Goal: Transaction & Acquisition: Purchase product/service

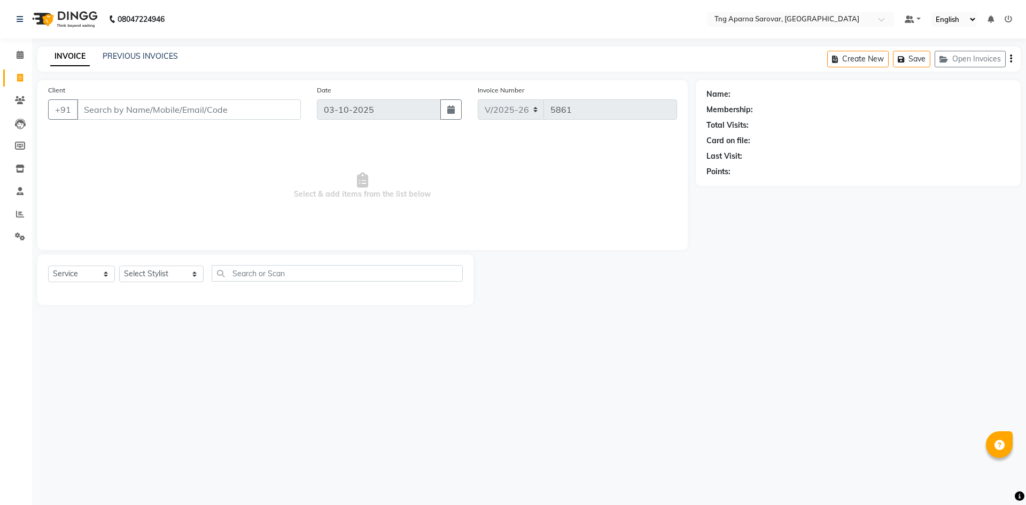
select select "7390"
select select "service"
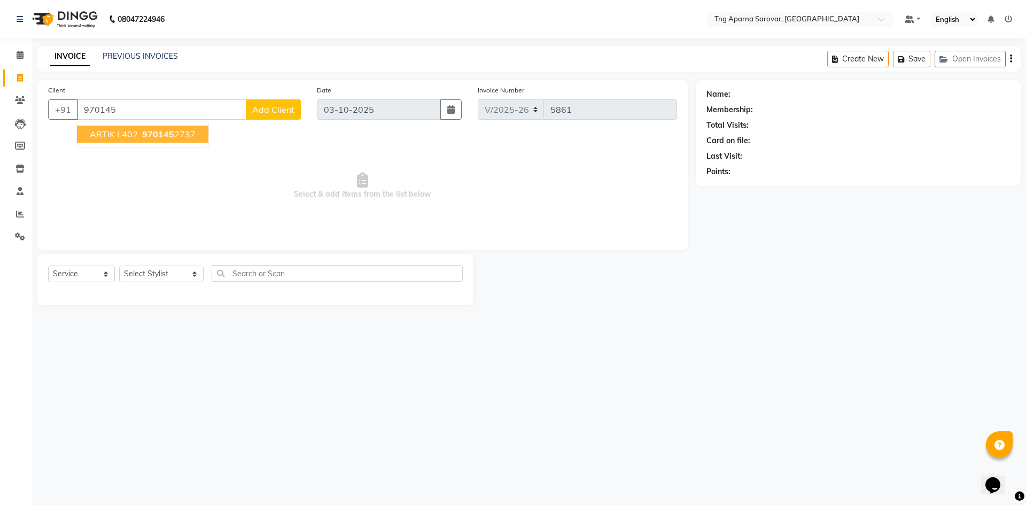
click at [171, 137] on span "970145" at bounding box center [158, 134] width 32 height 11
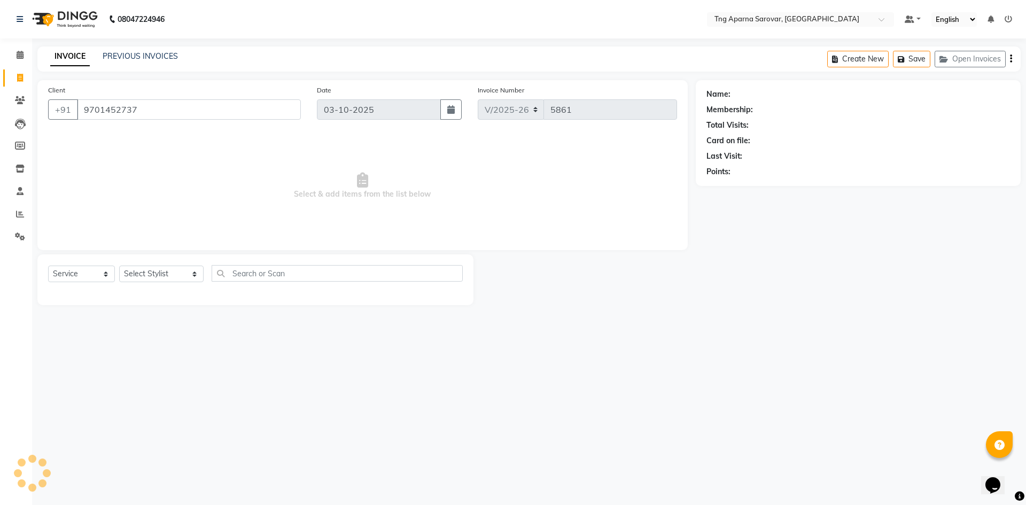
type input "9701452737"
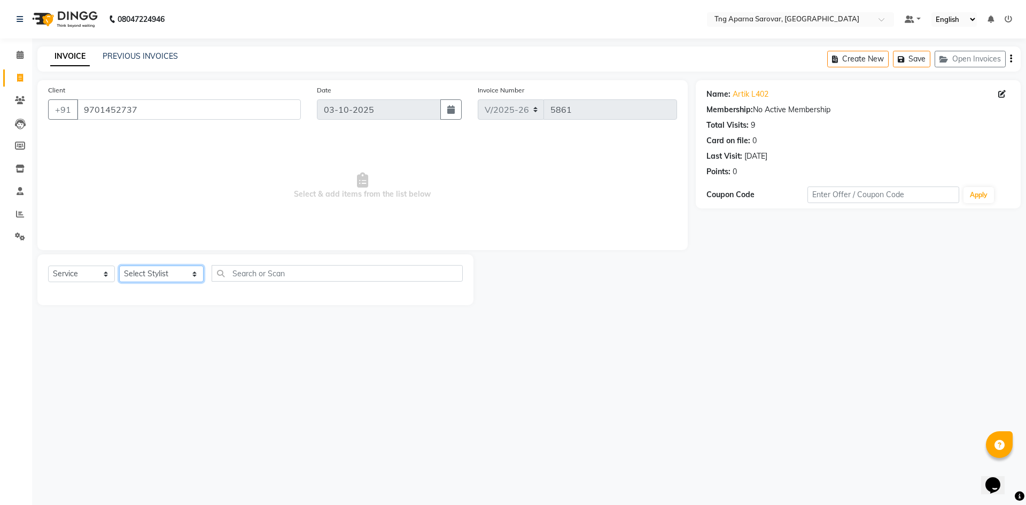
click at [159, 282] on select "Select Stylist ANUSHA ASIF BHAGYASHREE MAM CHINNA DANISH ILMA KAIF KHAN MUSKAN …" at bounding box center [161, 274] width 84 height 17
select select "87130"
click at [119, 266] on select "Select Stylist ANUSHA ASIF BHAGYASHREE MAM CHINNA DANISH ILMA KAIF KHAN MUSKAN …" at bounding box center [161, 274] width 84 height 17
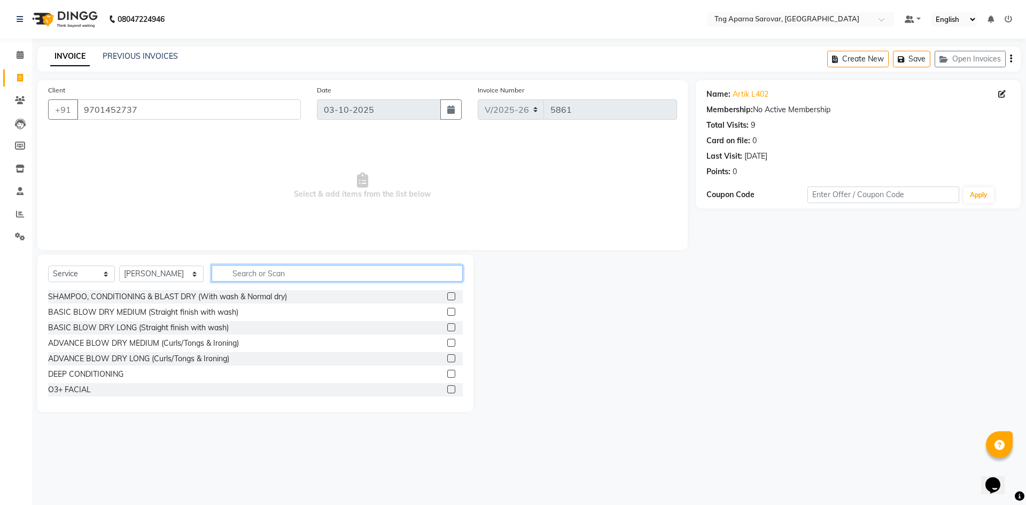
click at [276, 278] on input "text" at bounding box center [337, 273] width 251 height 17
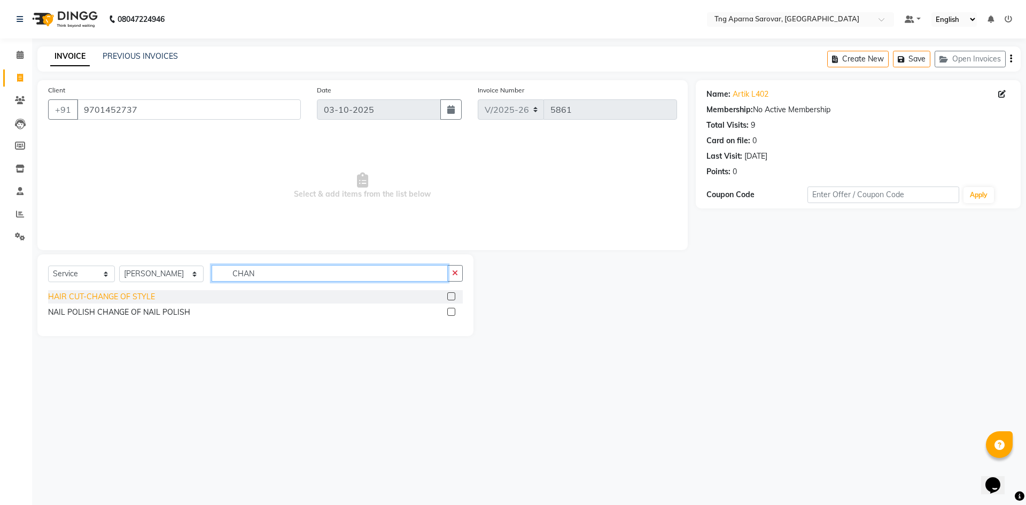
type input "CHAN"
click at [150, 297] on div "HAIR CUT-CHANGE OF STYLE" at bounding box center [101, 296] width 107 height 11
checkbox input "false"
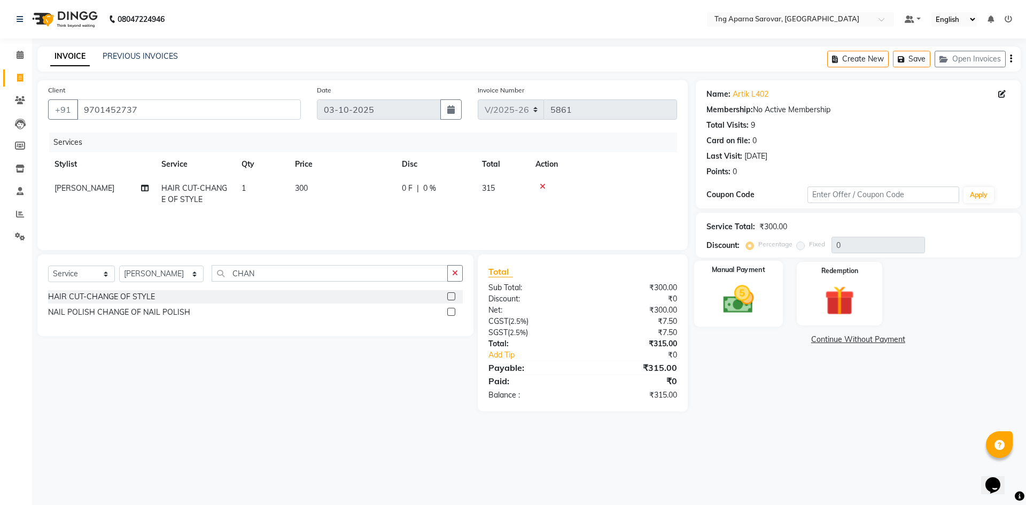
click at [776, 306] on div "Manual Payment" at bounding box center [738, 294] width 89 height 66
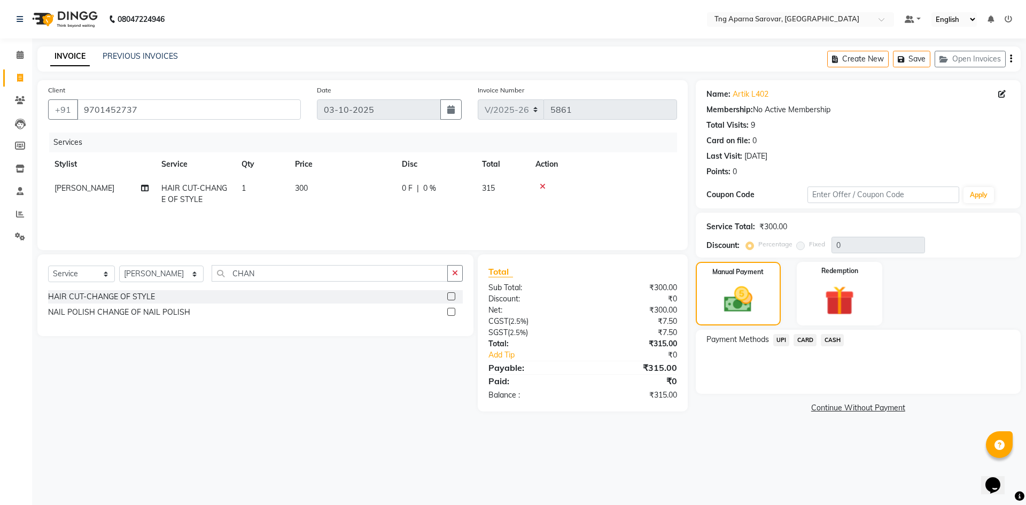
click at [783, 340] on span "UPI" at bounding box center [781, 340] width 17 height 12
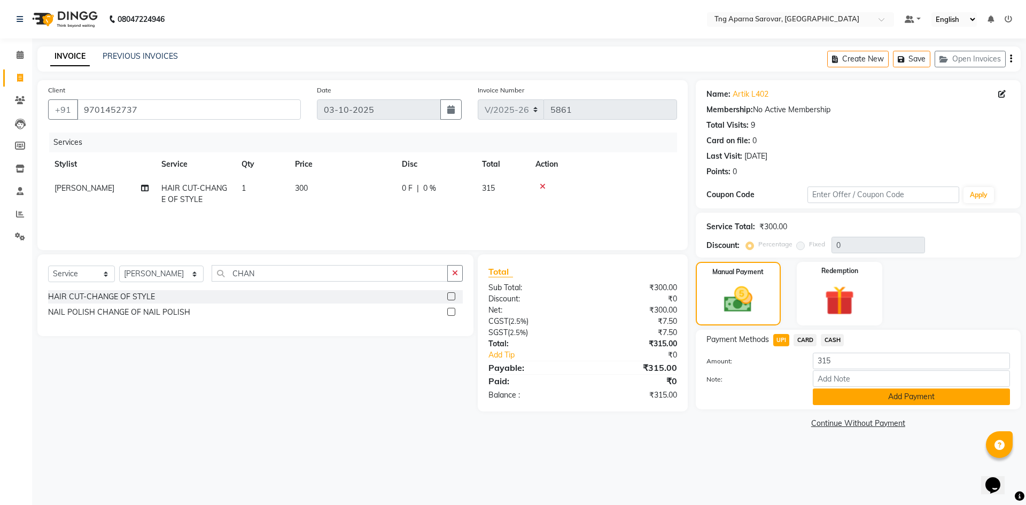
click at [857, 398] on button "Add Payment" at bounding box center [911, 397] width 197 height 17
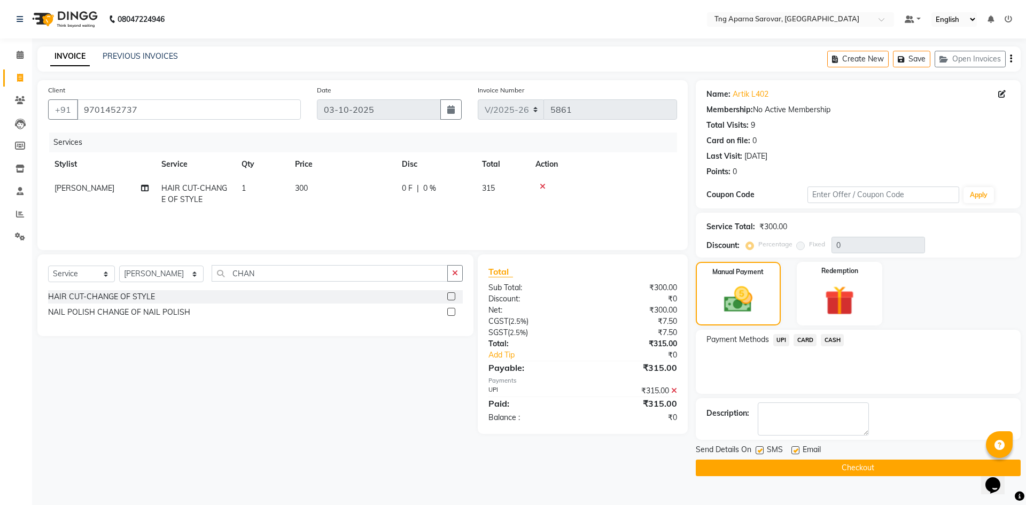
click at [871, 475] on button "Checkout" at bounding box center [858, 468] width 325 height 17
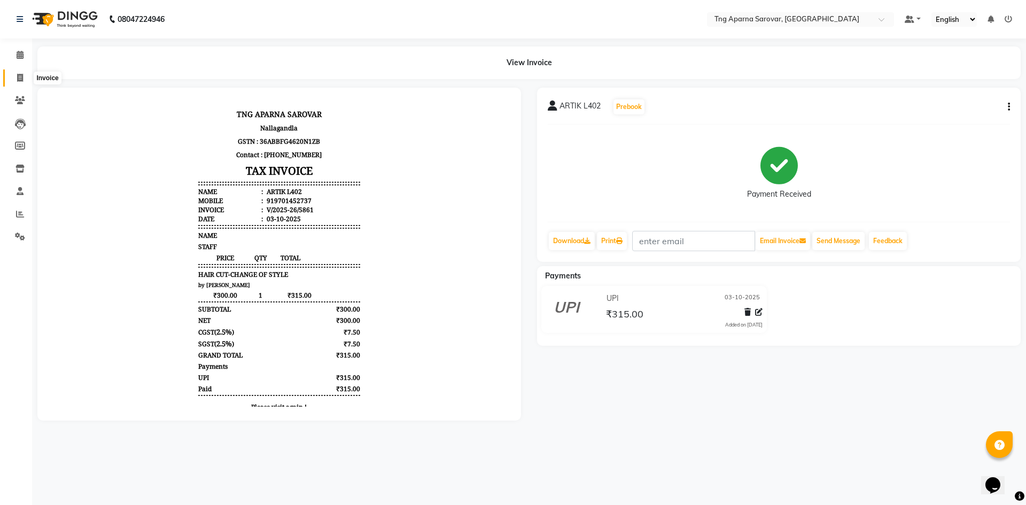
click at [17, 74] on icon at bounding box center [20, 78] width 6 height 8
select select "7390"
select select "service"
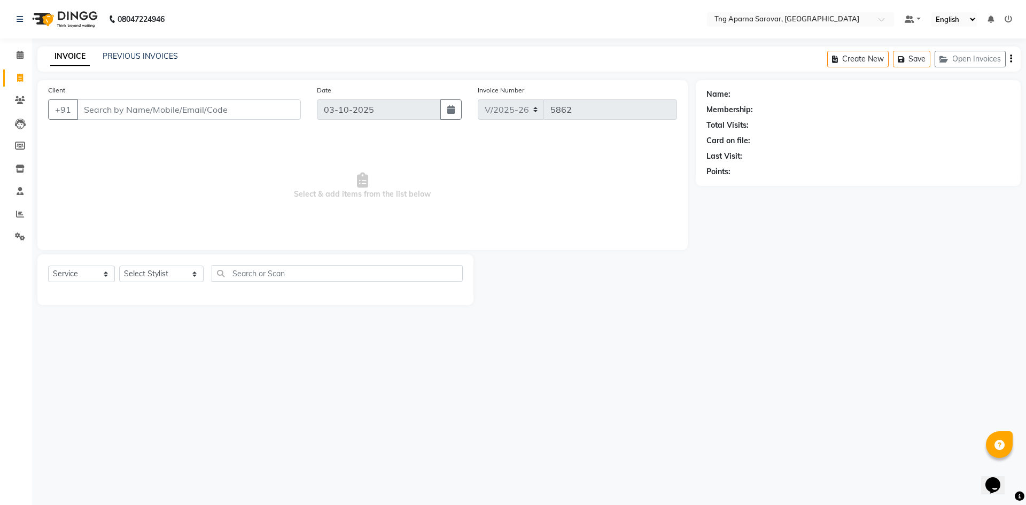
type input "8"
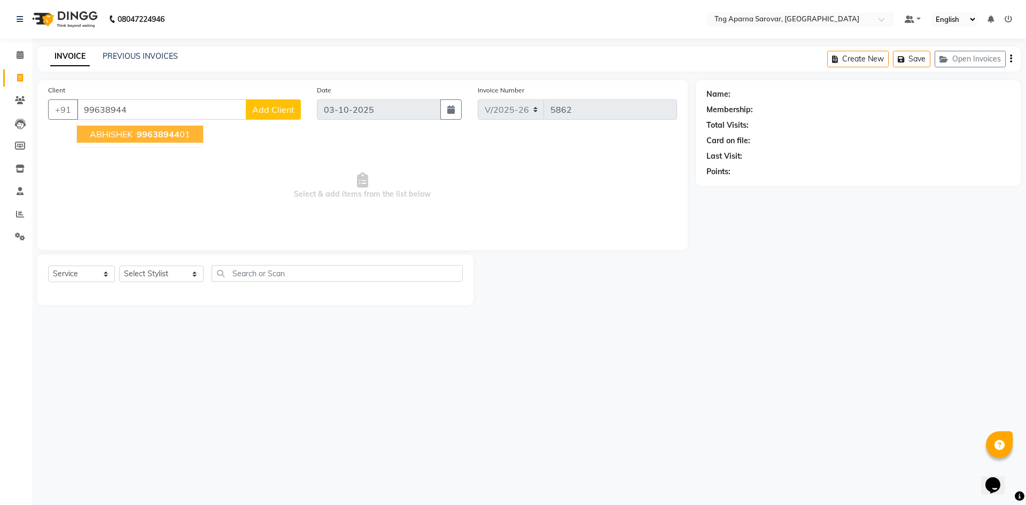
click at [161, 137] on span "99638944" at bounding box center [158, 134] width 43 height 11
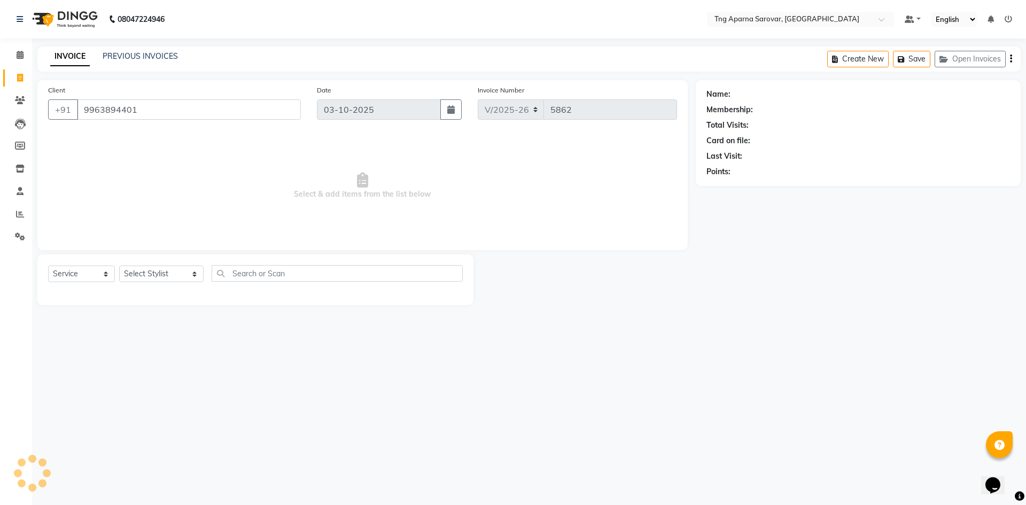
type input "9963894401"
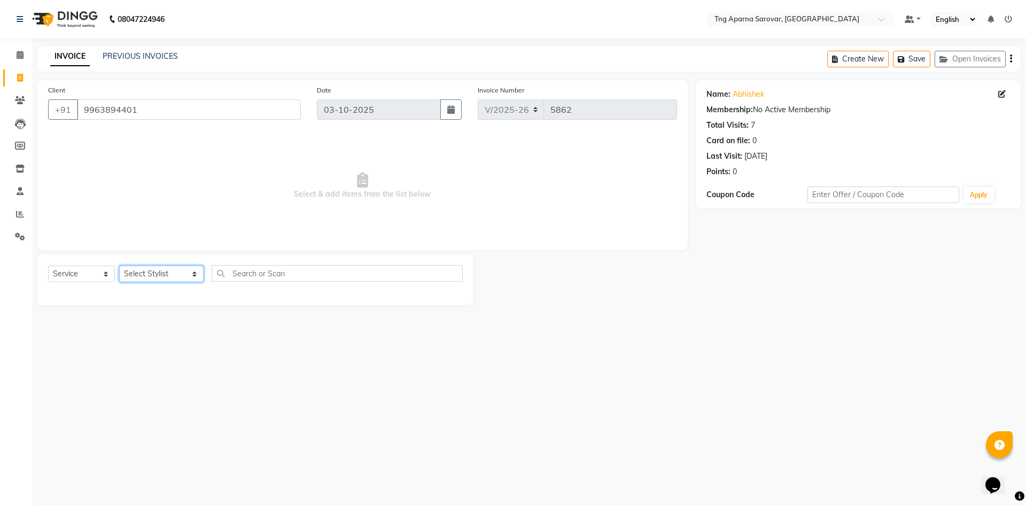
click at [164, 272] on select "Select Stylist ANUSHA ASIF BHAGYASHREE MAM CHINNA DANISH ILMA KAIF KHAN MUSKAN …" at bounding box center [161, 274] width 84 height 17
select select "76427"
click at [119, 266] on select "Select Stylist ANUSHA ASIF BHAGYASHREE MAM CHINNA DANISH ILMA KAIF KHAN MUSKAN …" at bounding box center [161, 274] width 84 height 17
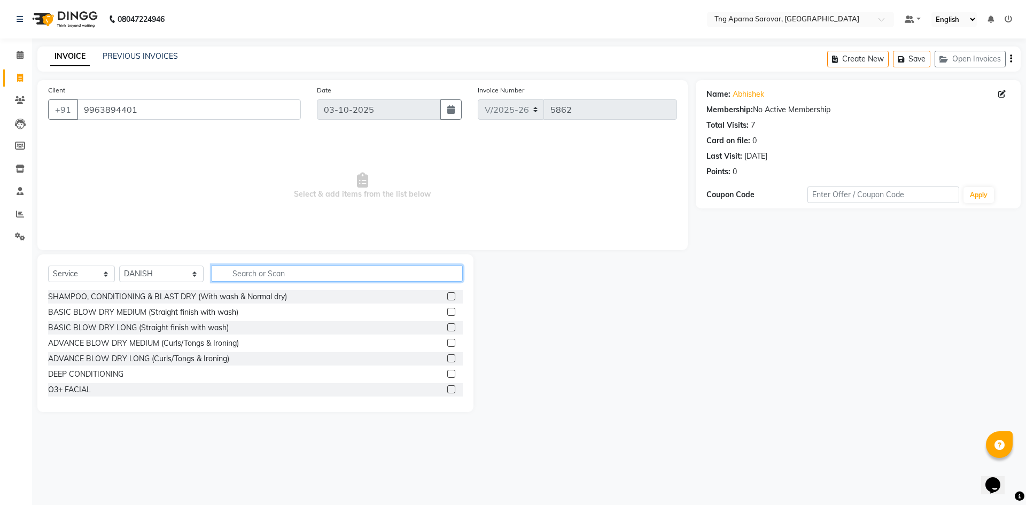
click at [245, 272] on input "text" at bounding box center [337, 273] width 251 height 17
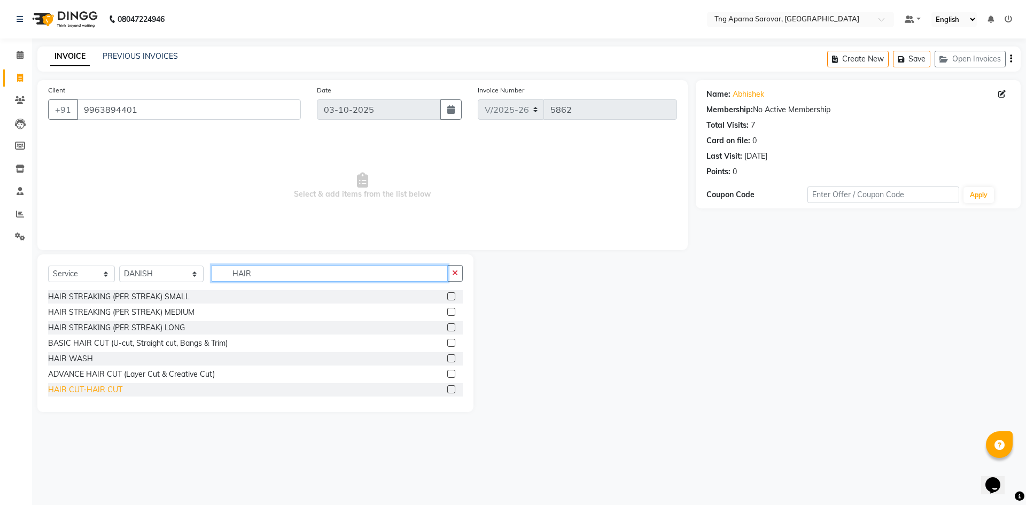
type input "HAIR"
click at [110, 388] on div "HAIR CUT-HAIR CUT" at bounding box center [85, 389] width 74 height 11
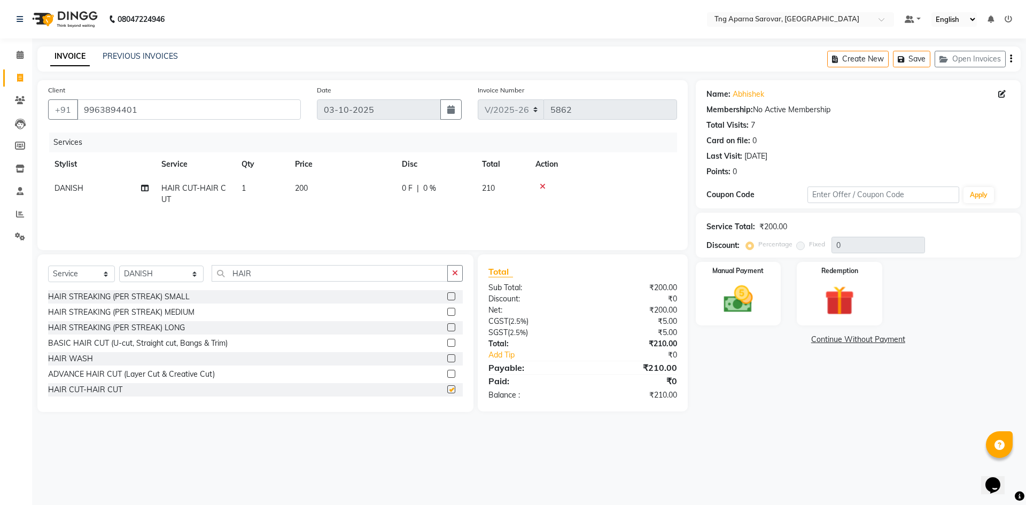
checkbox input "false"
click at [254, 271] on input "HAIR" at bounding box center [330, 273] width 236 height 17
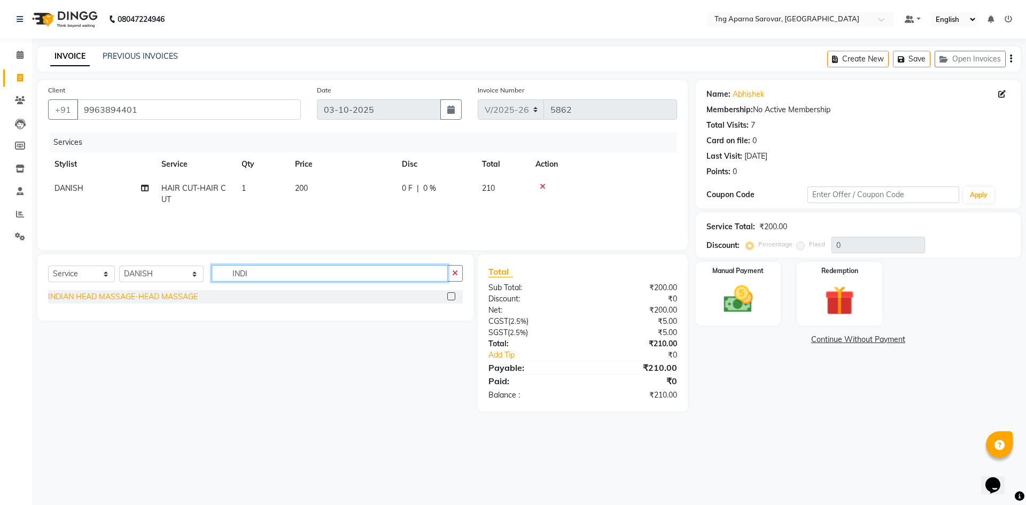
type input "INDI"
click at [151, 294] on div "INDIAN HEAD MASSAGE-HEAD MASSAGE" at bounding box center [123, 296] width 150 height 11
checkbox input "false"
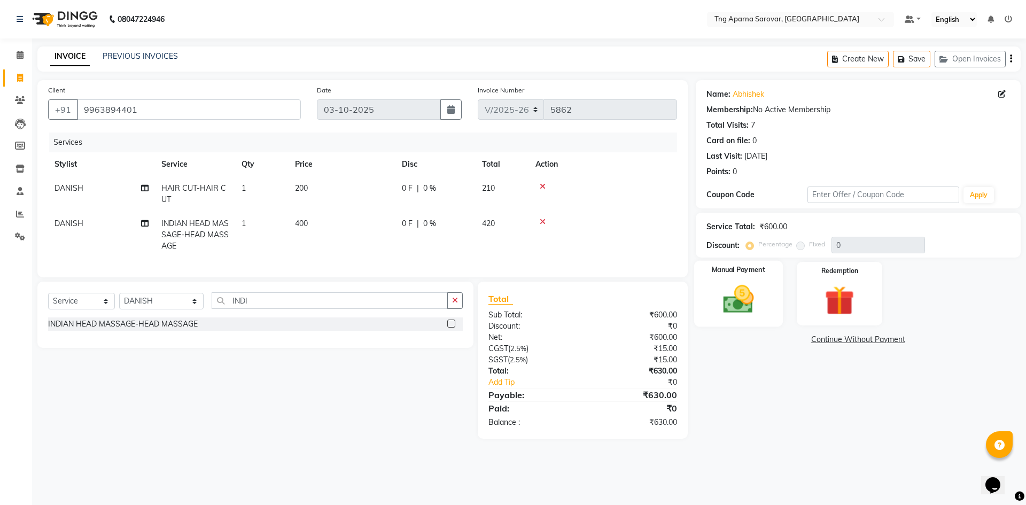
click at [709, 304] on div "Manual Payment" at bounding box center [738, 294] width 89 height 66
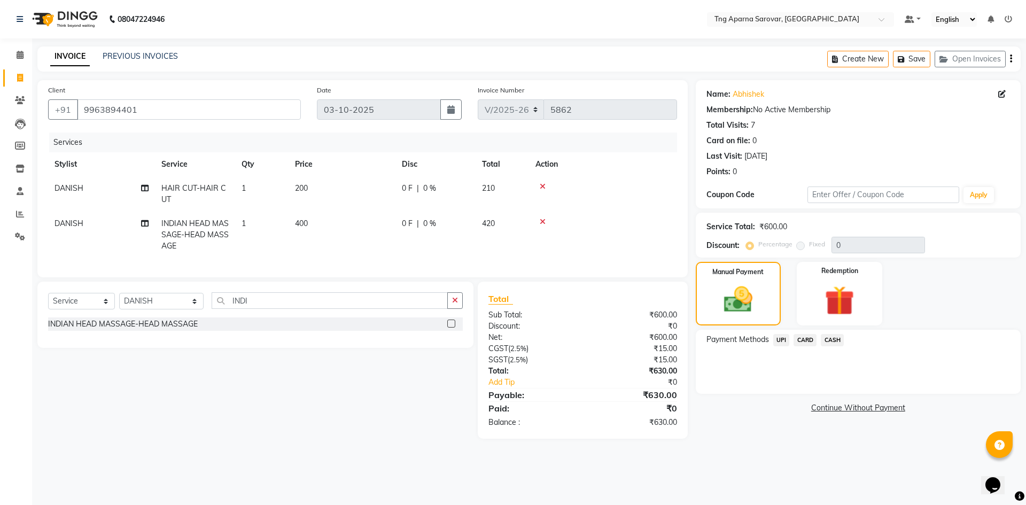
click at [777, 341] on span "UPI" at bounding box center [781, 340] width 17 height 12
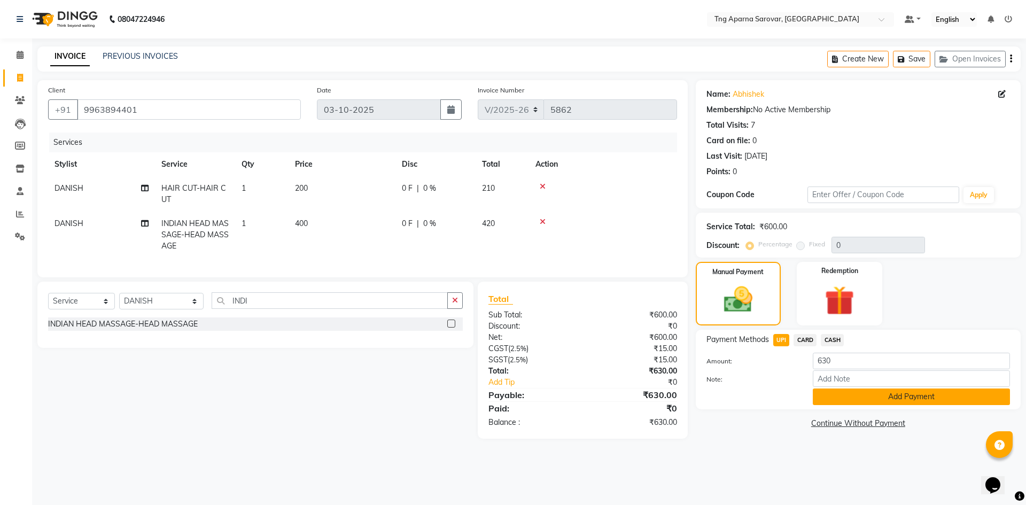
click at [830, 392] on button "Add Payment" at bounding box center [911, 397] width 197 height 17
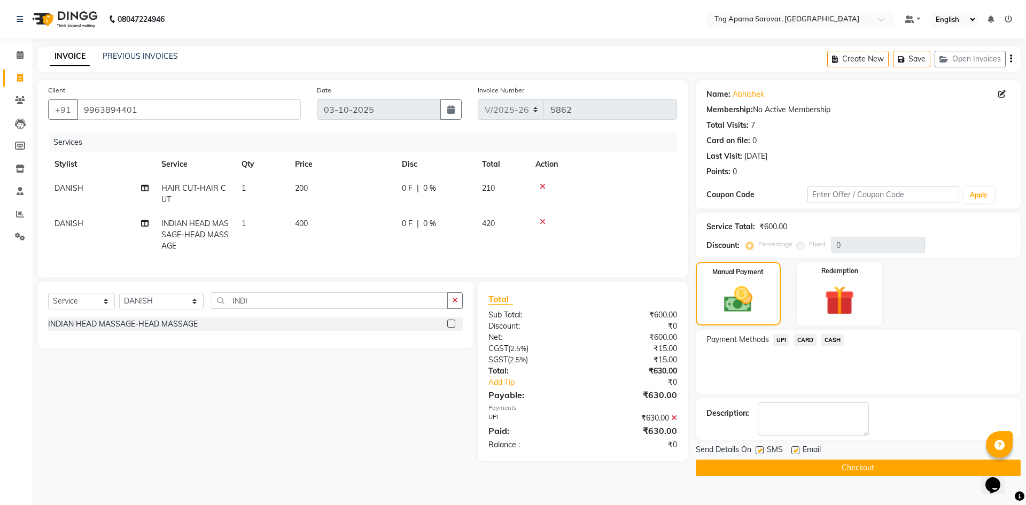
click at [850, 473] on button "Checkout" at bounding box center [858, 468] width 325 height 17
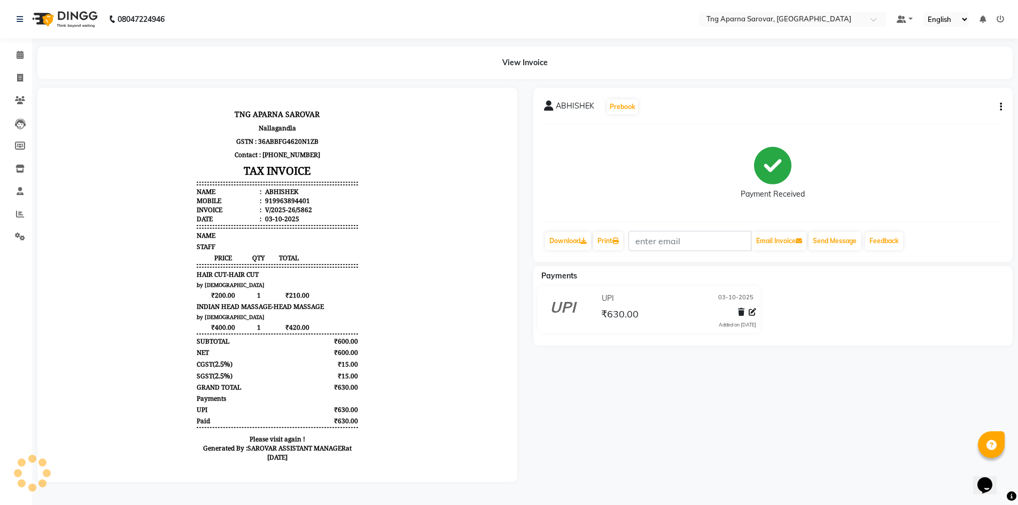
click at [12, 88] on li "Invoice" at bounding box center [16, 78] width 32 height 23
click at [24, 73] on span at bounding box center [20, 78] width 19 height 12
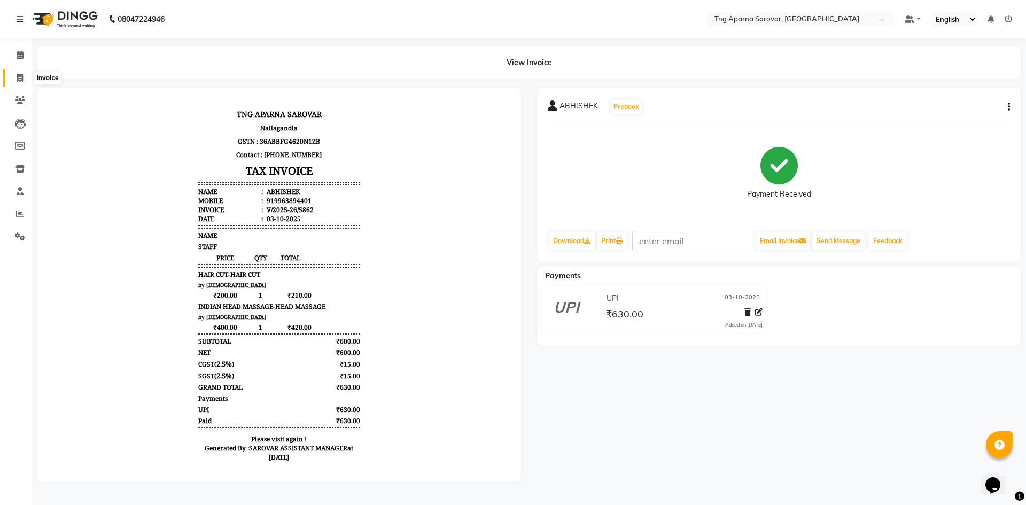
select select "7390"
select select "service"
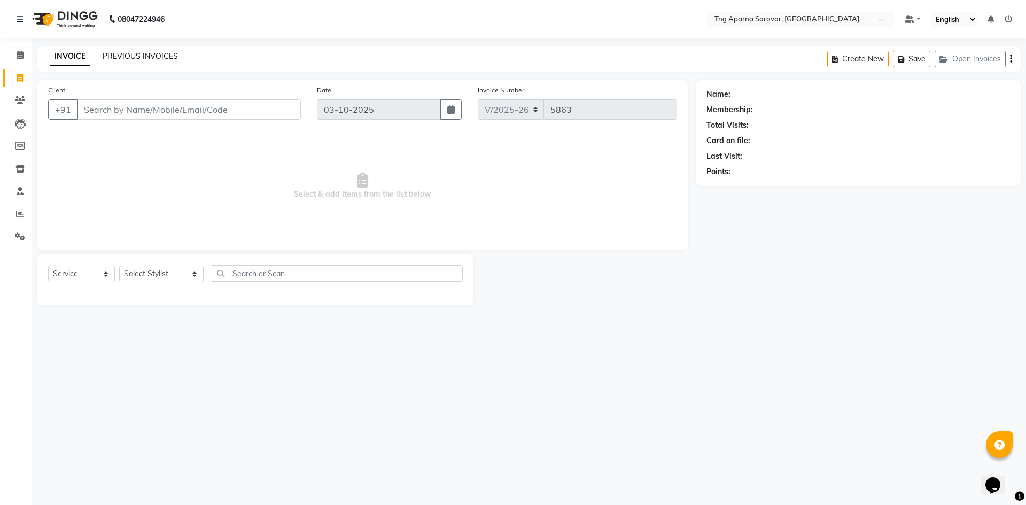
click at [172, 56] on link "PREVIOUS INVOICES" at bounding box center [140, 56] width 75 height 10
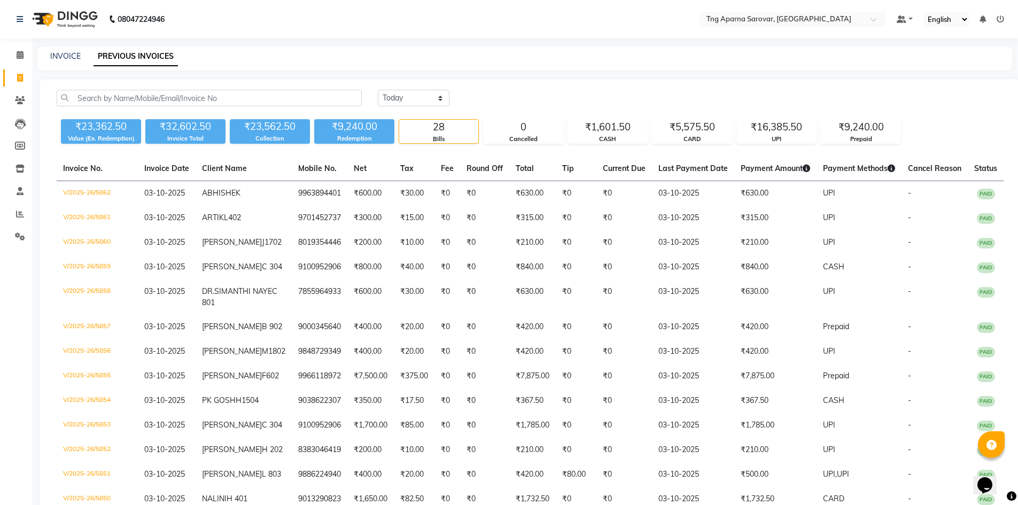
click at [10, 79] on link "Invoice" at bounding box center [16, 78] width 26 height 18
select select "service"
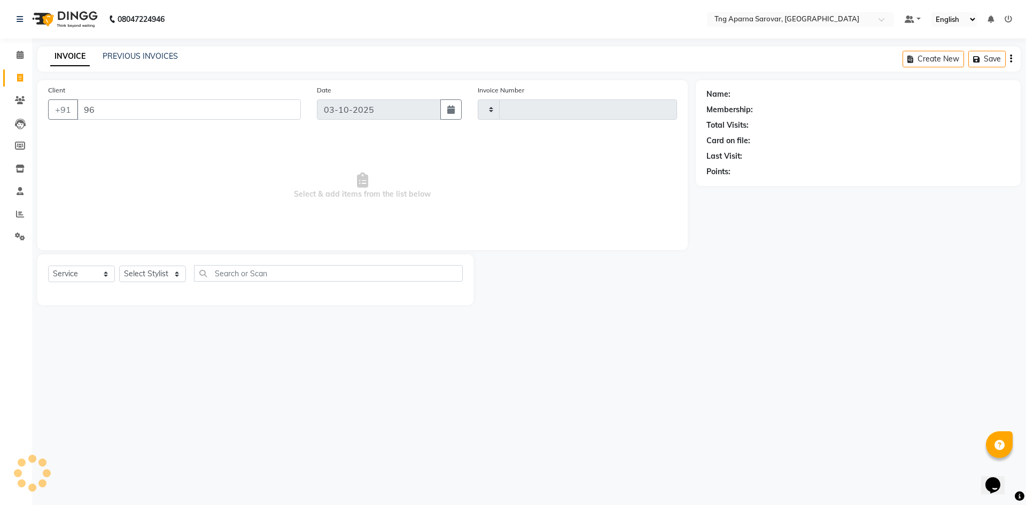
type input "968"
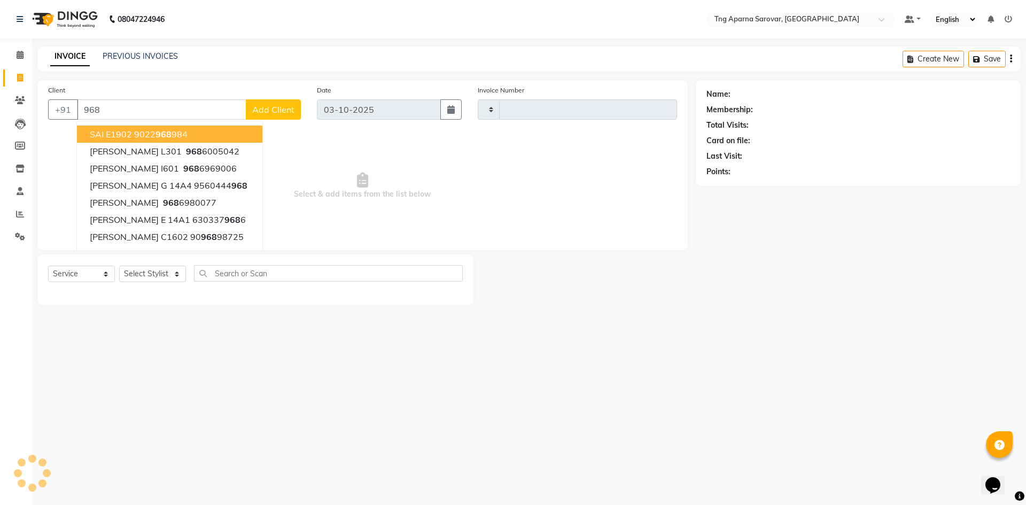
type input "5863"
select select "7390"
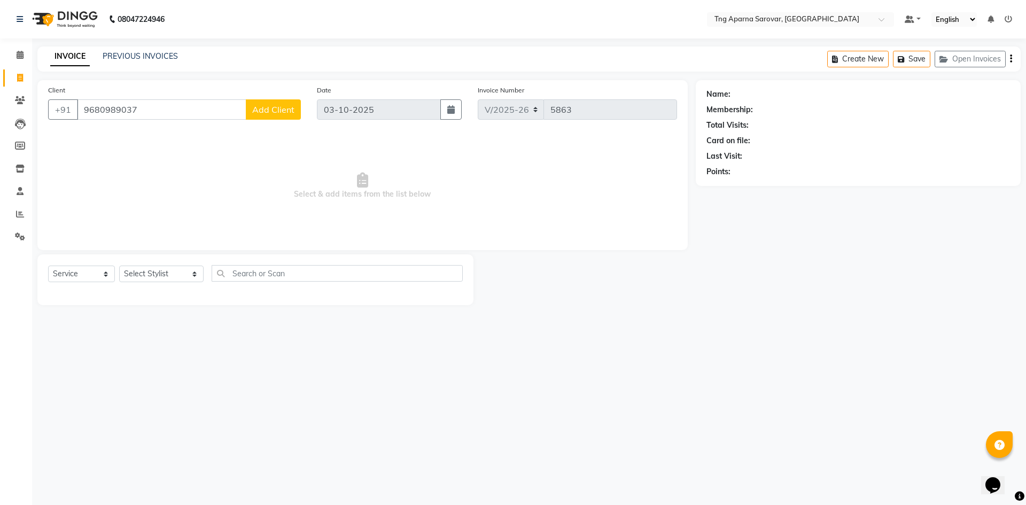
type input "9680989037"
click at [281, 116] on button "Add Client" at bounding box center [273, 109] width 55 height 20
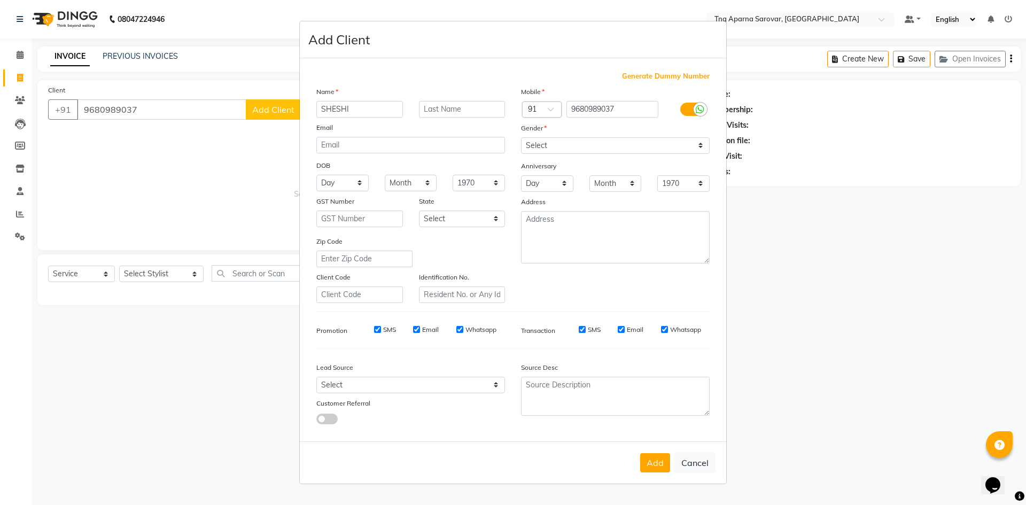
type input "SHESHI"
type input "G204"
click at [552, 148] on select "Select Male Female Other Prefer Not To Say" at bounding box center [615, 145] width 189 height 17
select select "male"
click at [521, 137] on select "Select Male Female Other Prefer Not To Say" at bounding box center [615, 145] width 189 height 17
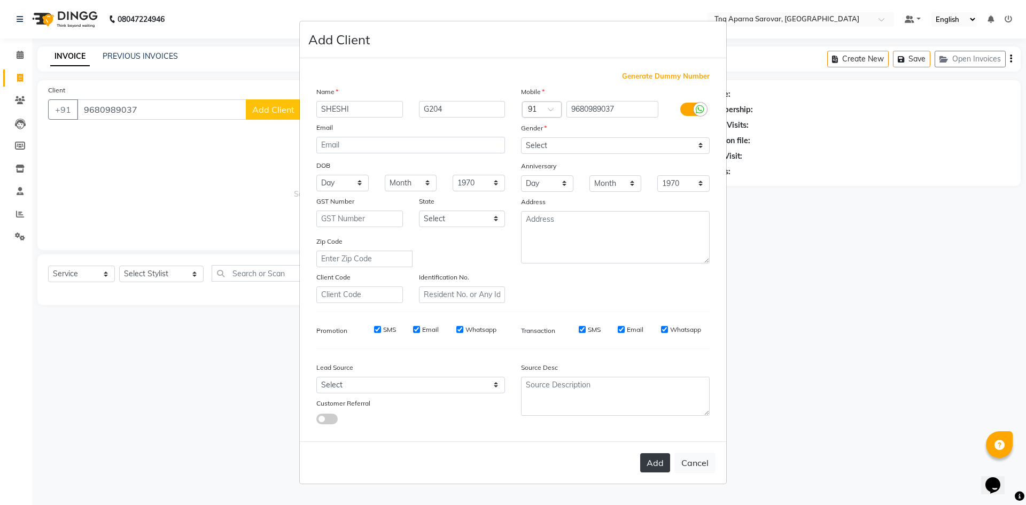
click at [641, 463] on button "Add" at bounding box center [655, 462] width 30 height 19
select select
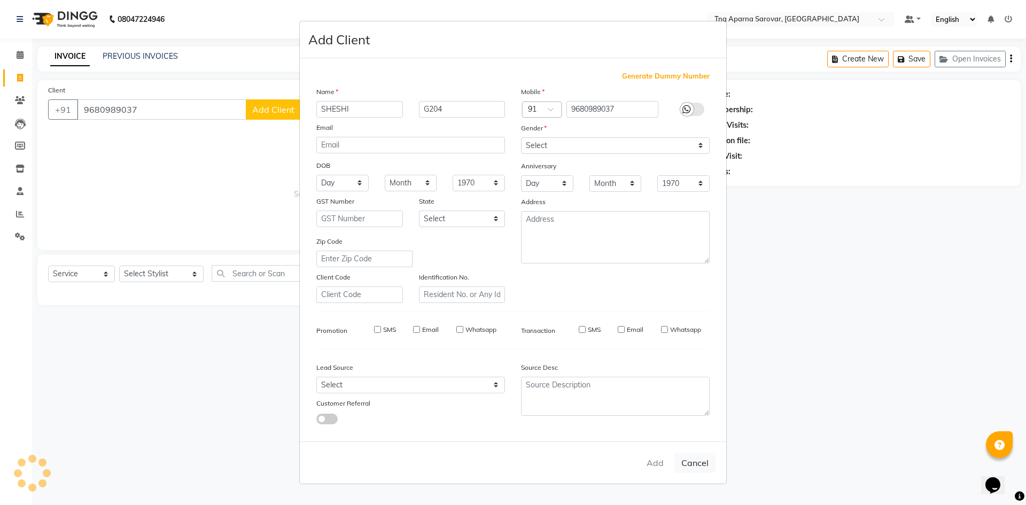
select select
checkbox input "false"
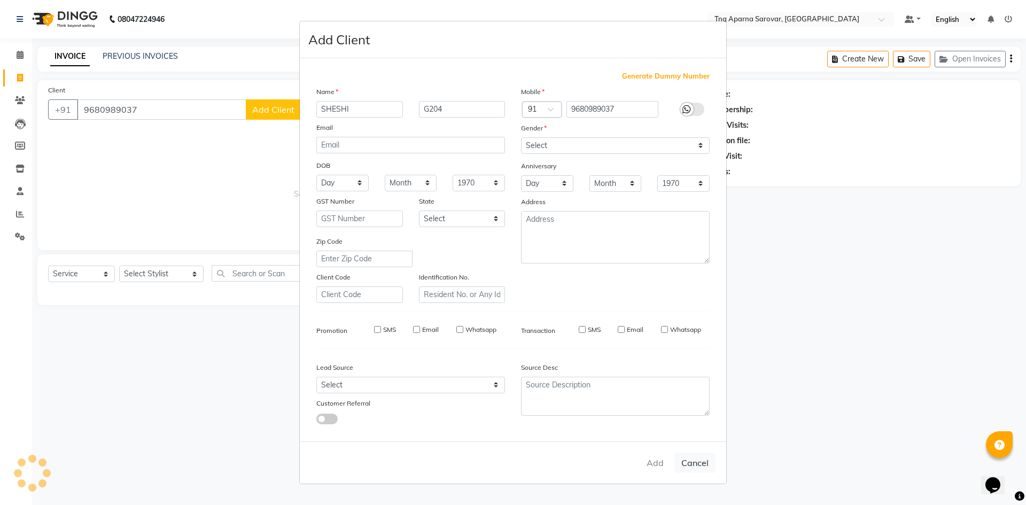
checkbox input "false"
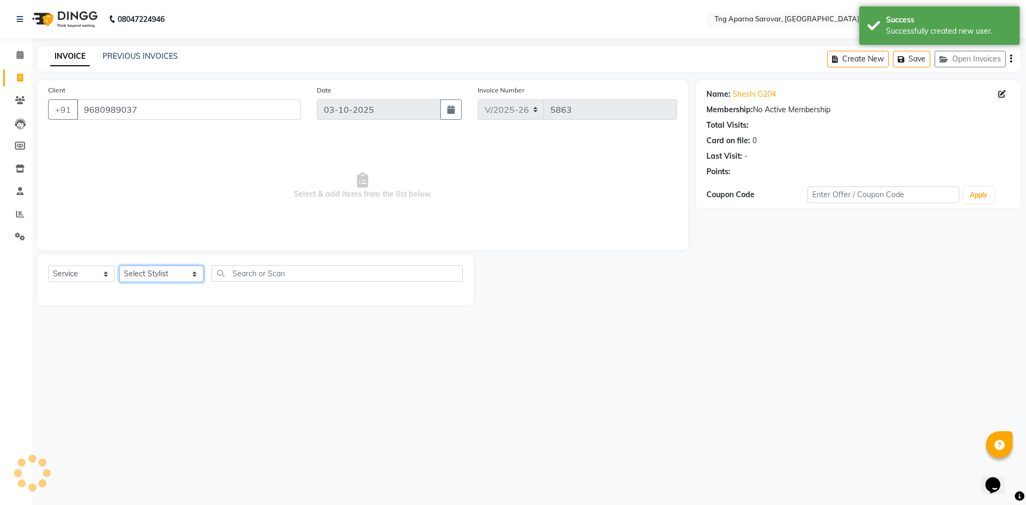
click at [140, 270] on select "Select Stylist ANUSHA ASIF BHAGYASHREE MAM CHINNA DANISH ILMA KAIF KHAN MUSKAN …" at bounding box center [161, 274] width 84 height 17
select select "76427"
click at [119, 266] on select "Select Stylist ANUSHA ASIF BHAGYASHREE MAM CHINNA DANISH ILMA KAIF KHAN MUSKAN …" at bounding box center [161, 274] width 84 height 17
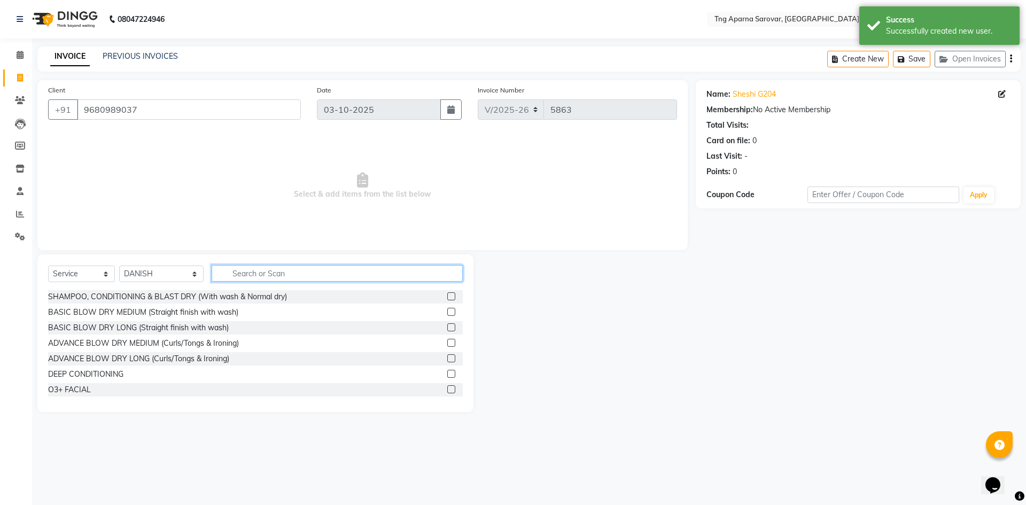
click at [277, 279] on input "text" at bounding box center [337, 273] width 251 height 17
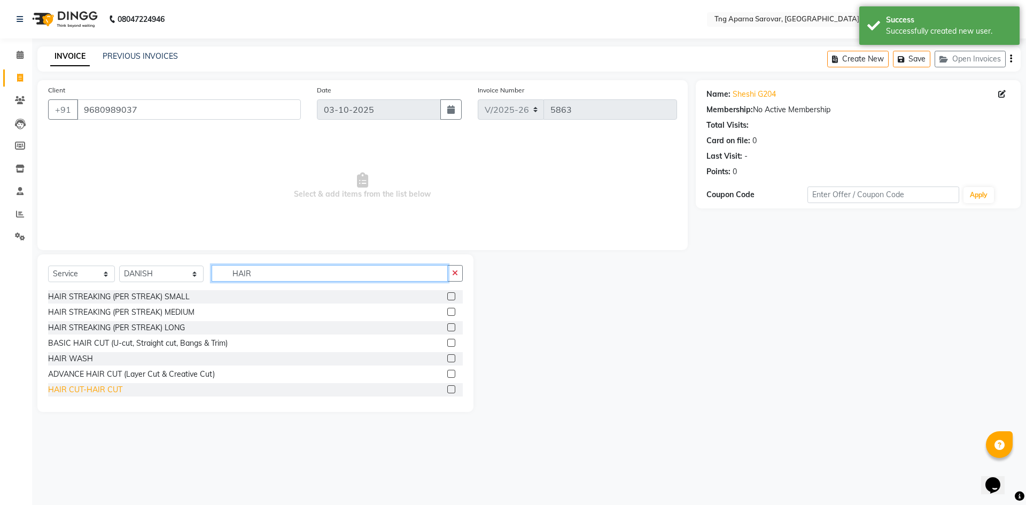
type input "HAIR"
click at [94, 386] on div "HAIR CUT-HAIR CUT" at bounding box center [85, 389] width 74 height 11
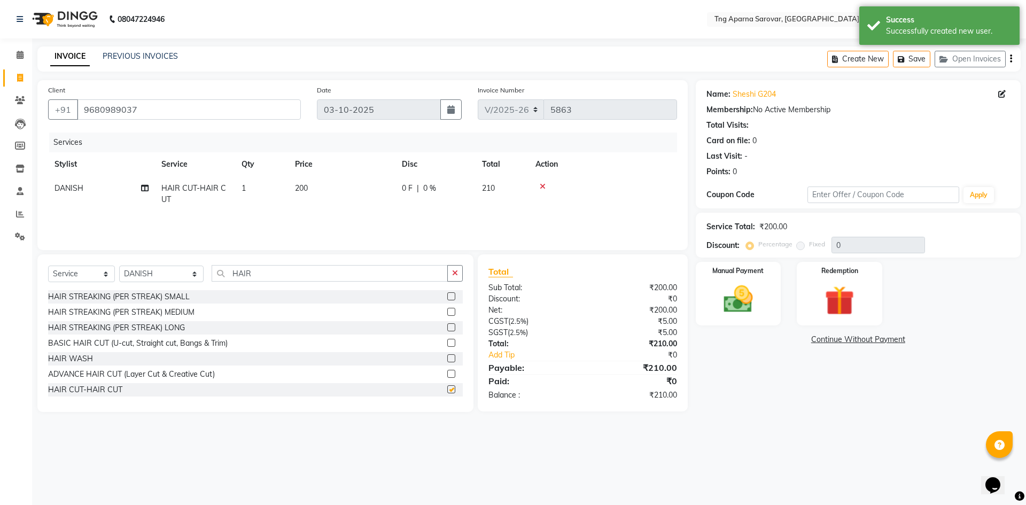
checkbox input "false"
click at [245, 275] on input "HAIR" at bounding box center [330, 273] width 236 height 17
type input "I"
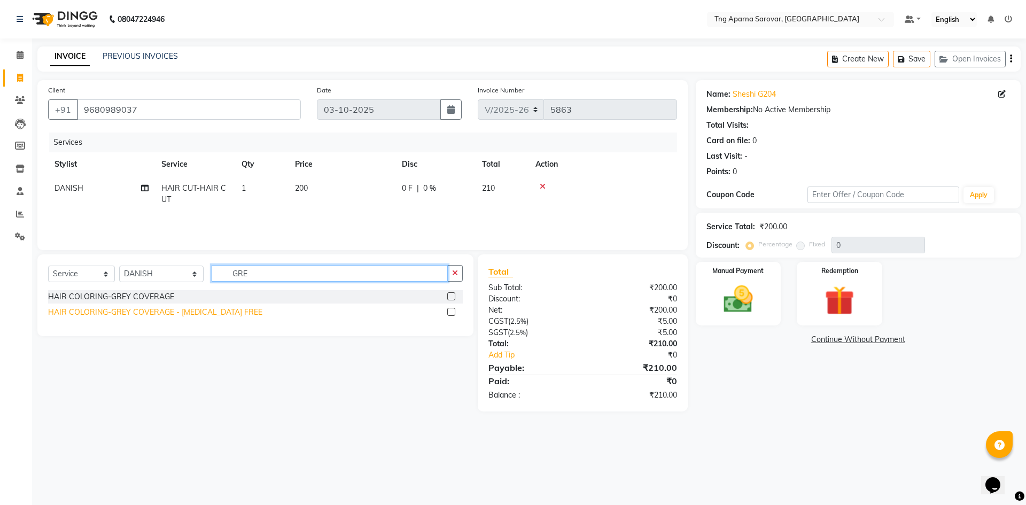
type input "GRE"
click at [155, 314] on div "HAIR COLORING-GREY COVERAGE - AMMONIA FREE" at bounding box center [155, 312] width 214 height 11
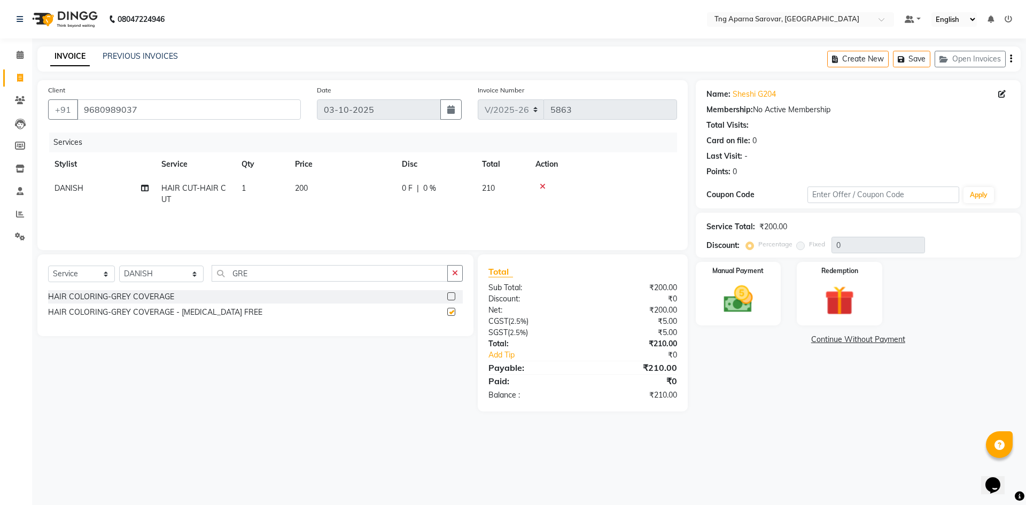
checkbox input "false"
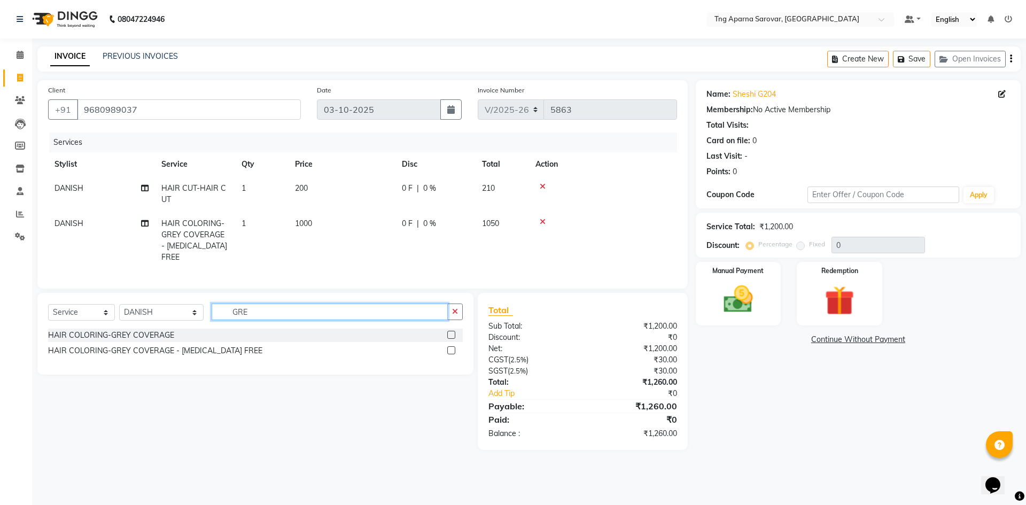
click at [248, 307] on input "GRE" at bounding box center [330, 312] width 236 height 17
type input "INDI"
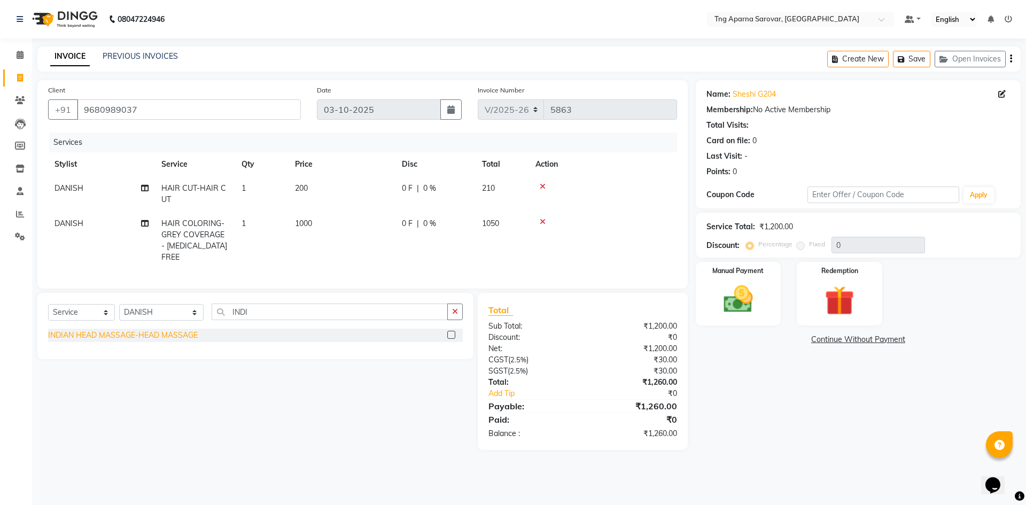
click at [148, 333] on div "INDIAN HEAD MASSAGE-HEAD MASSAGE" at bounding box center [123, 335] width 150 height 11
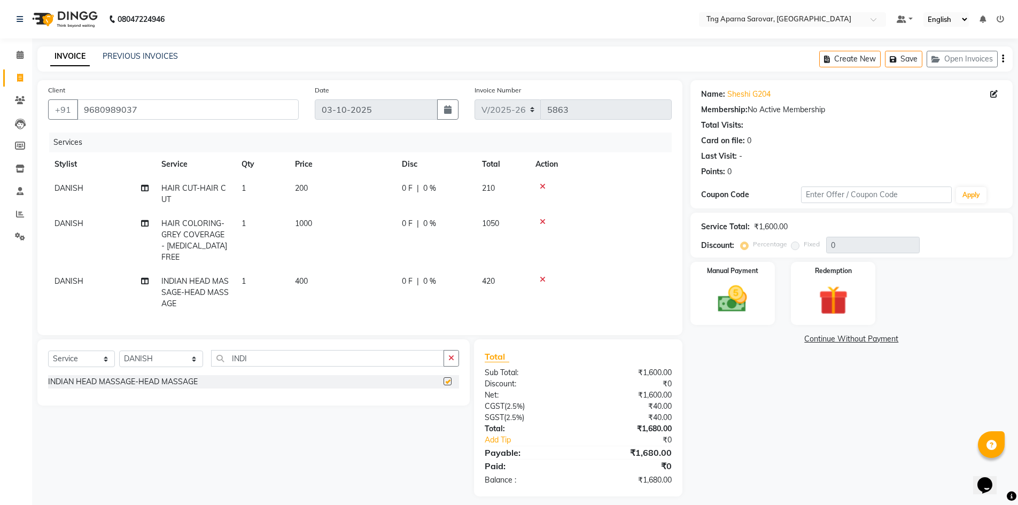
checkbox input "false"
click at [249, 351] on input "INDI" at bounding box center [327, 358] width 233 height 17
type input "FOOT"
click at [70, 378] on div "FOOT MASSAGE" at bounding box center [77, 381] width 58 height 11
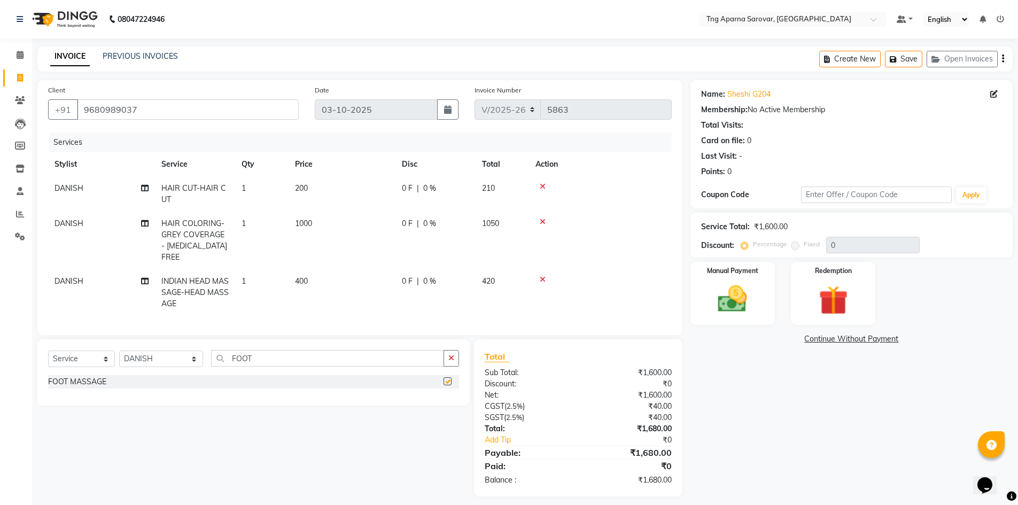
checkbox input "false"
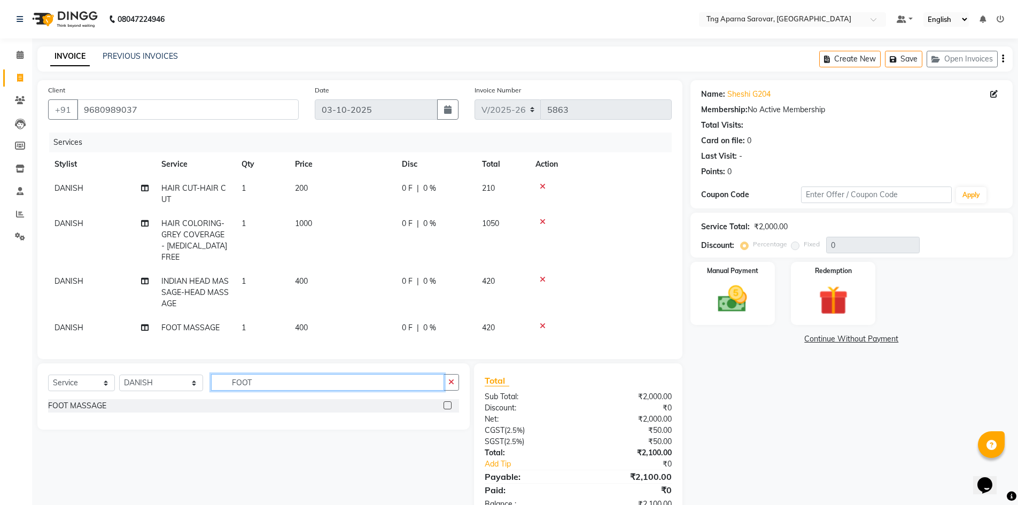
click at [225, 376] on input "FOOT" at bounding box center [327, 382] width 233 height 17
click at [237, 380] on input "FOOT" at bounding box center [327, 382] width 233 height 17
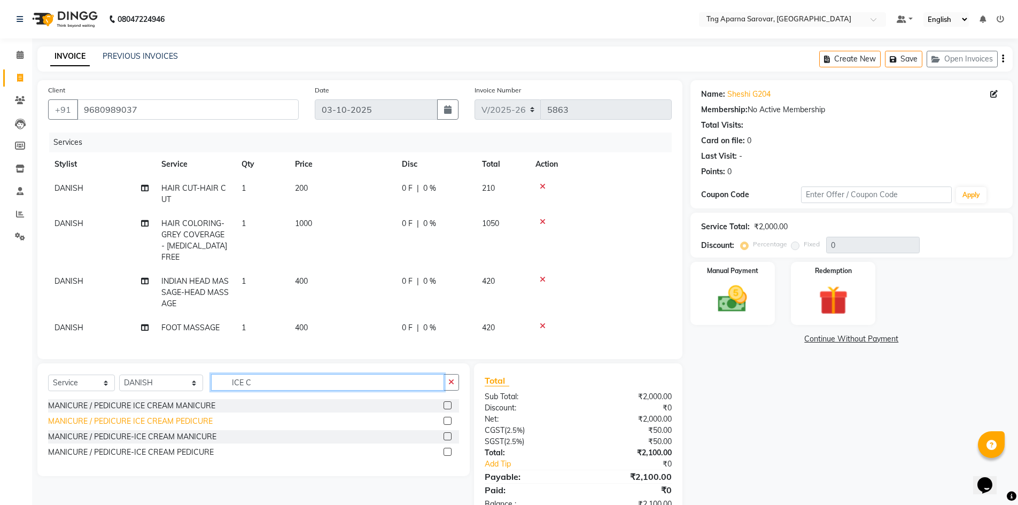
type input "ICE C"
click at [134, 416] on div "MANICURE / PEDICURE ICE CREAM PEDICURE" at bounding box center [130, 421] width 165 height 11
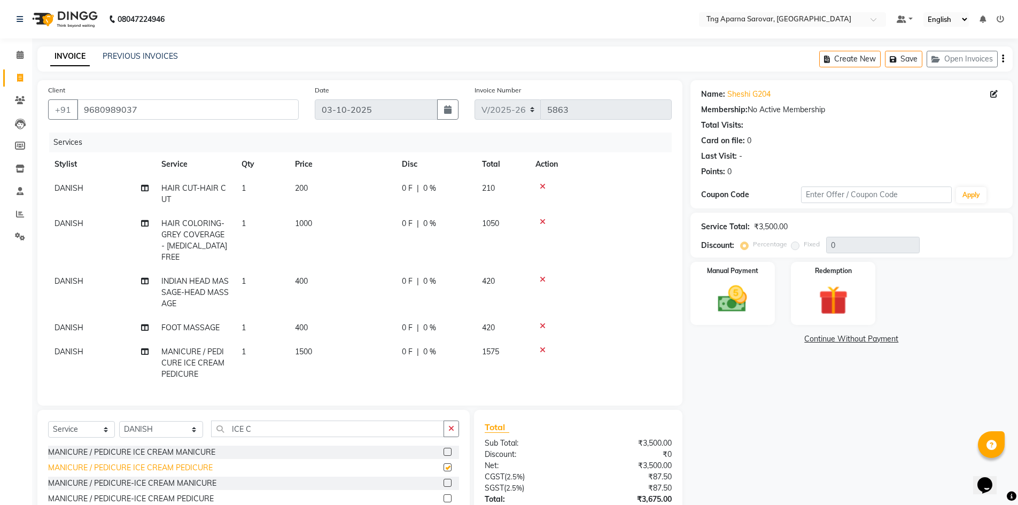
checkbox input "false"
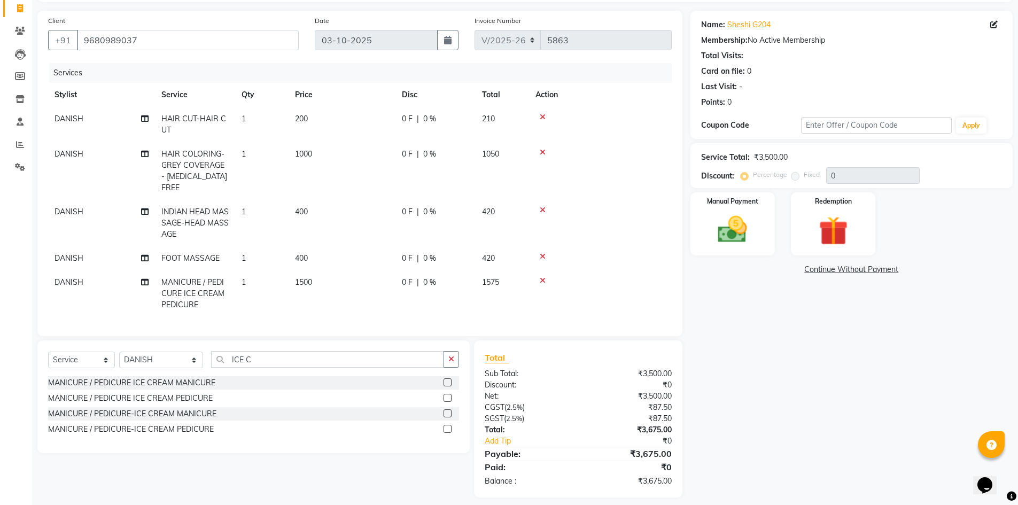
scroll to position [75, 0]
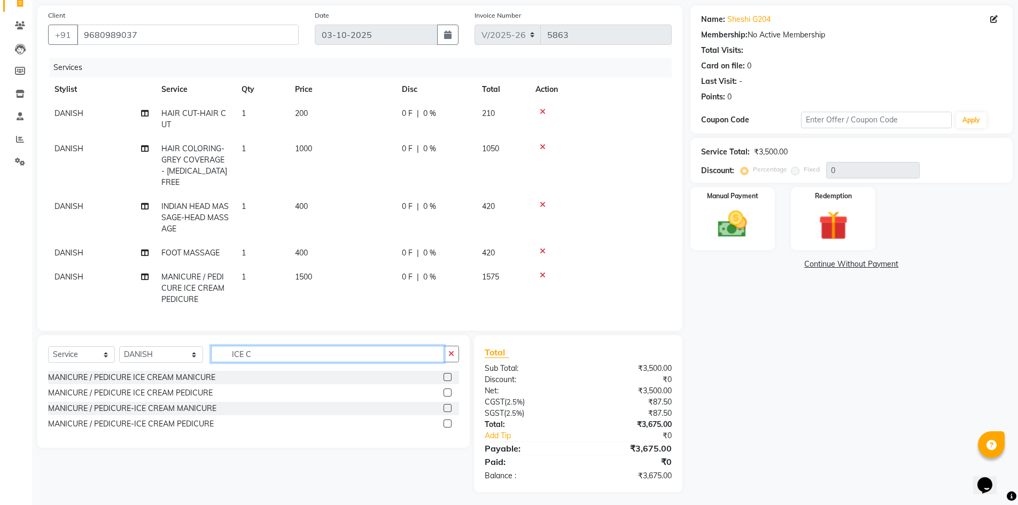
click at [257, 355] on input "ICE C" at bounding box center [327, 354] width 233 height 17
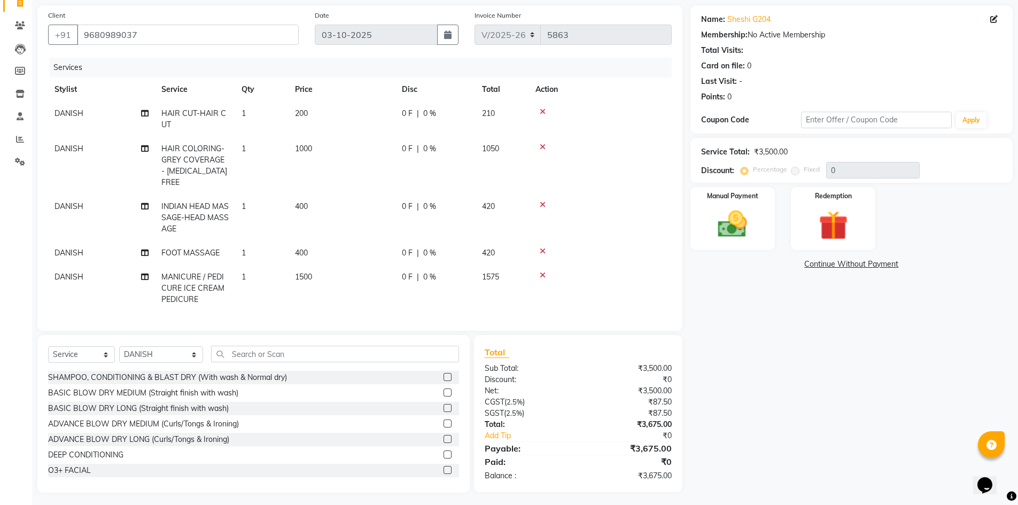
click at [542, 272] on icon at bounding box center [543, 275] width 6 height 7
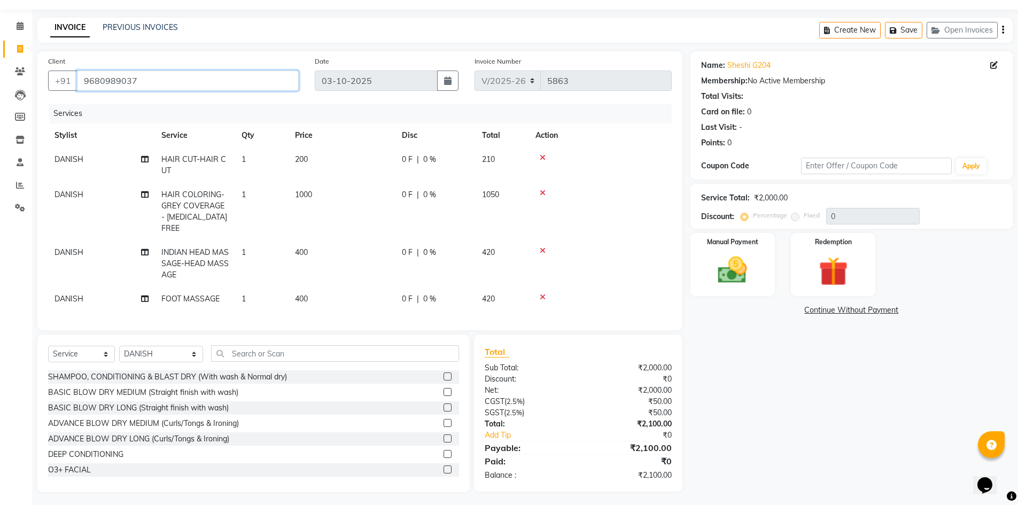
click at [187, 80] on input "9680989037" at bounding box center [188, 81] width 222 height 20
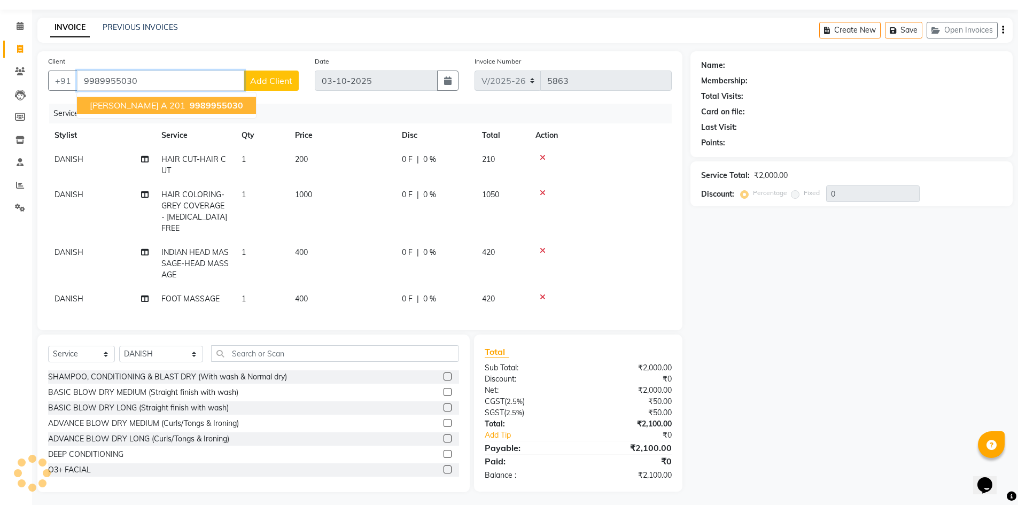
type input "9989955030"
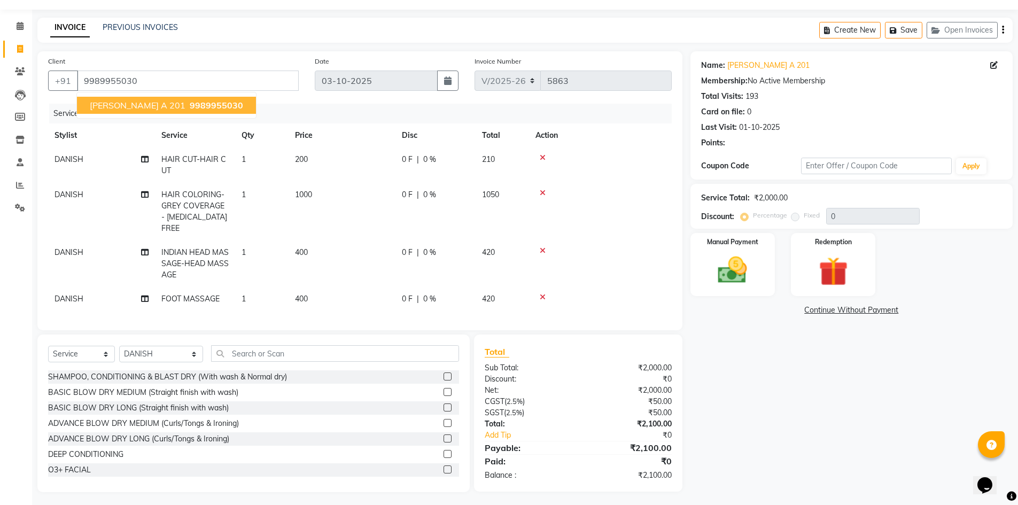
click at [190, 109] on span "9989955030" at bounding box center [216, 105] width 53 height 11
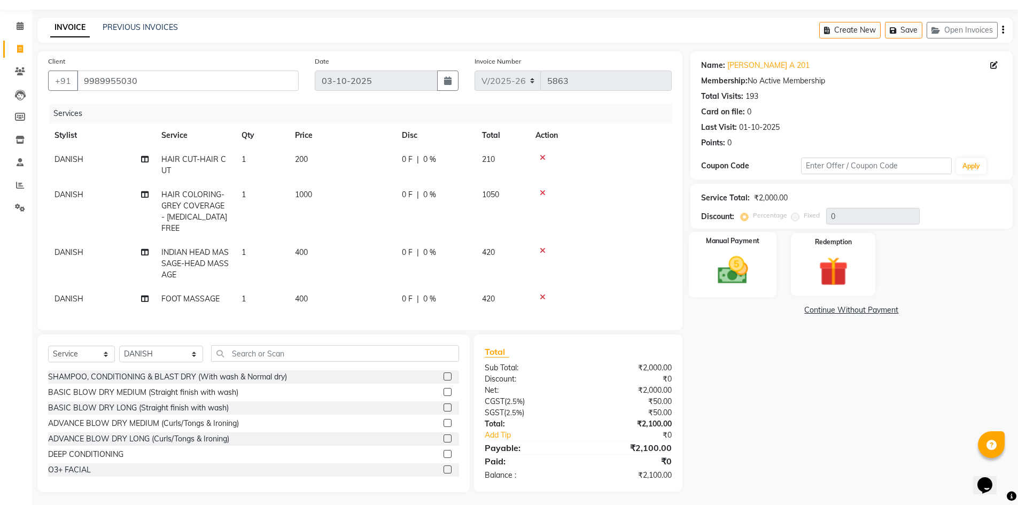
click at [752, 282] on img at bounding box center [732, 270] width 49 height 35
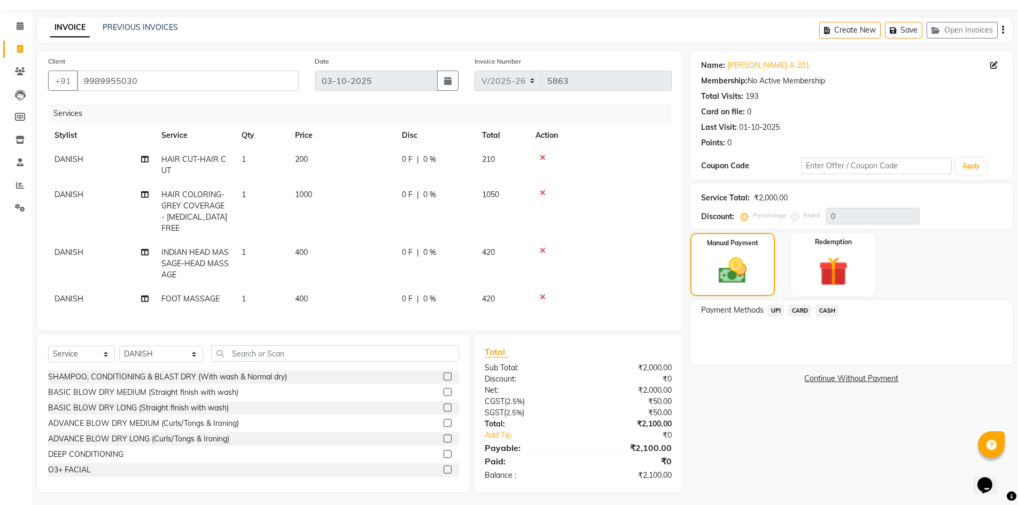
click at [826, 314] on span "CASH" at bounding box center [827, 311] width 23 height 12
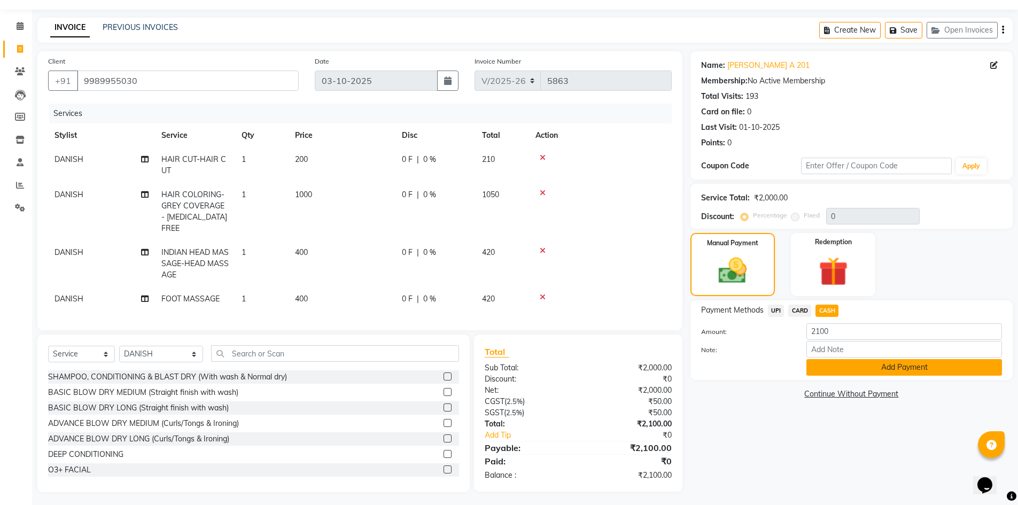
click at [846, 365] on button "Add Payment" at bounding box center [905, 367] width 196 height 17
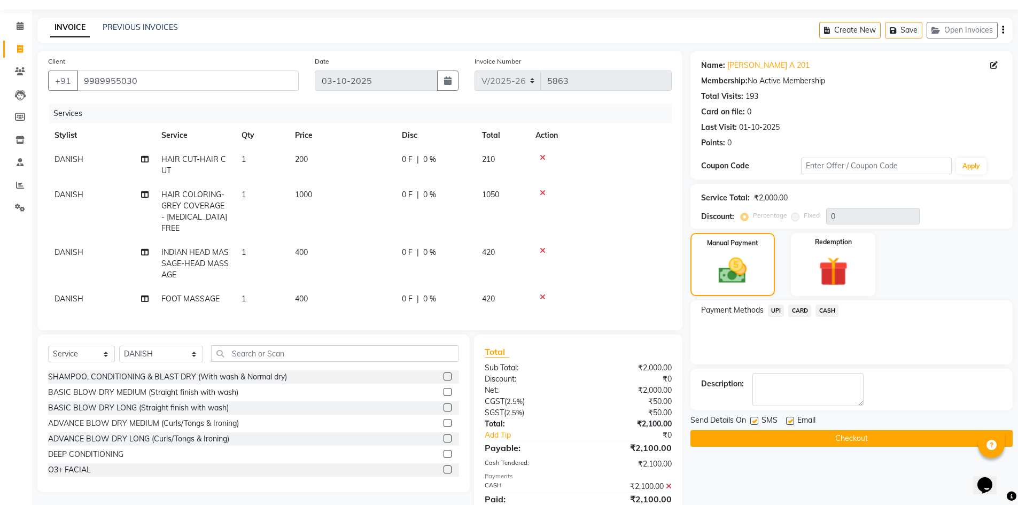
click at [850, 441] on button "Checkout" at bounding box center [852, 438] width 322 height 17
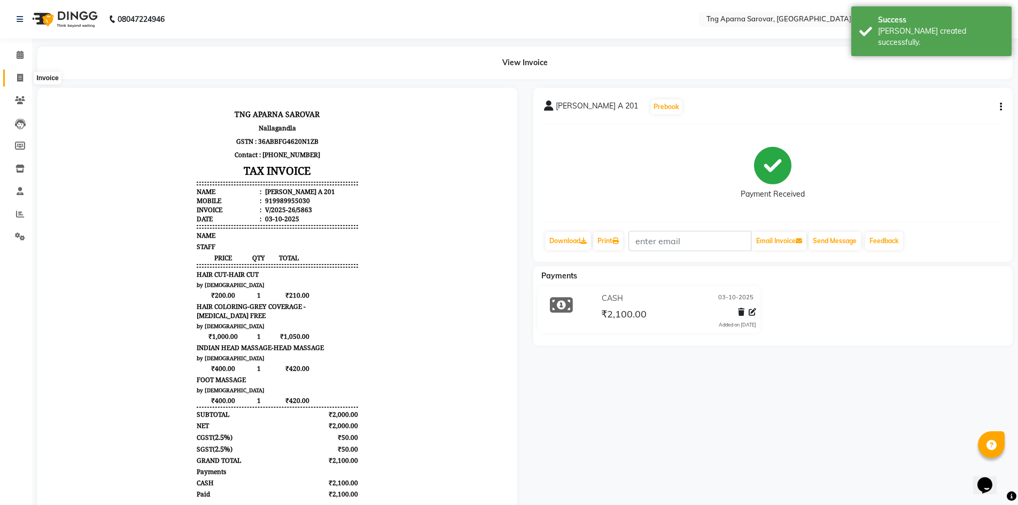
click at [17, 80] on icon at bounding box center [20, 78] width 6 height 8
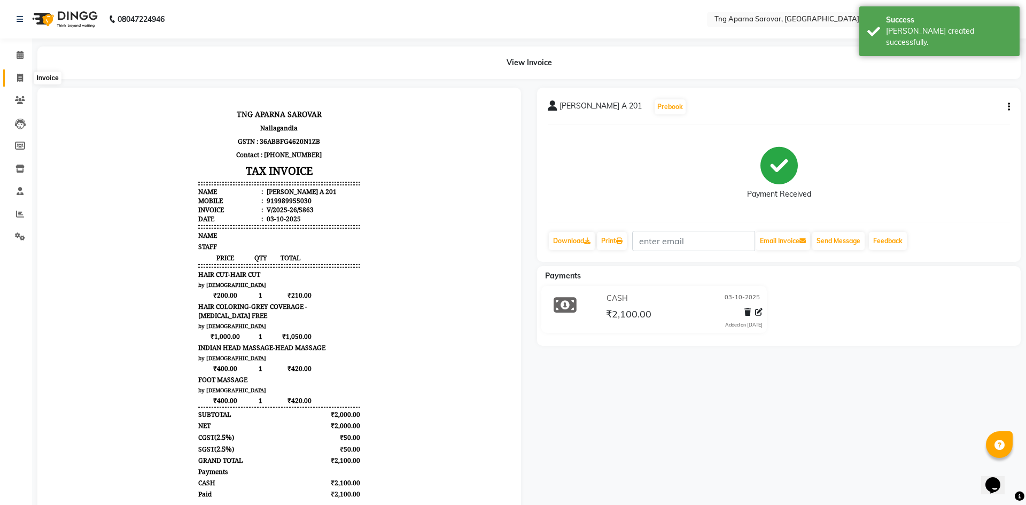
select select "7390"
select select "service"
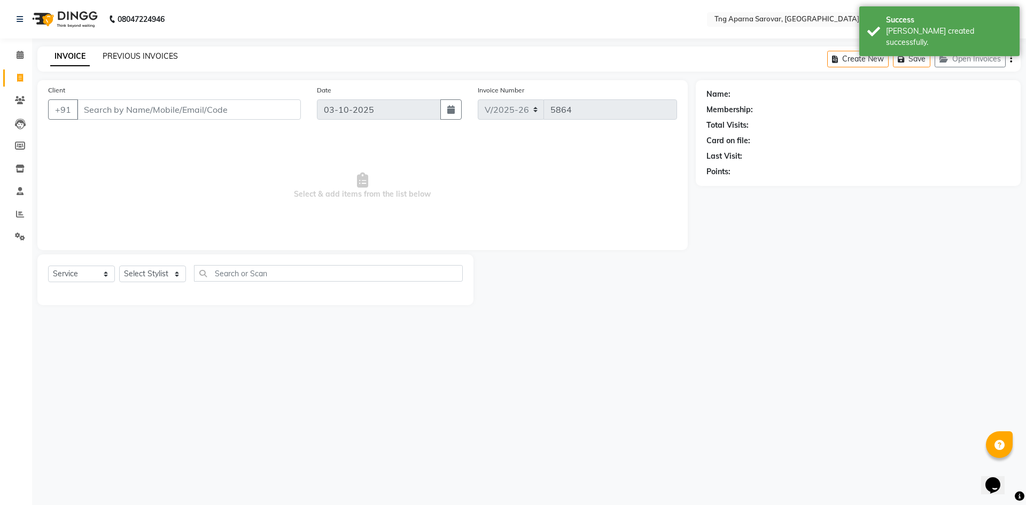
click at [127, 55] on link "PREVIOUS INVOICES" at bounding box center [140, 56] width 75 height 10
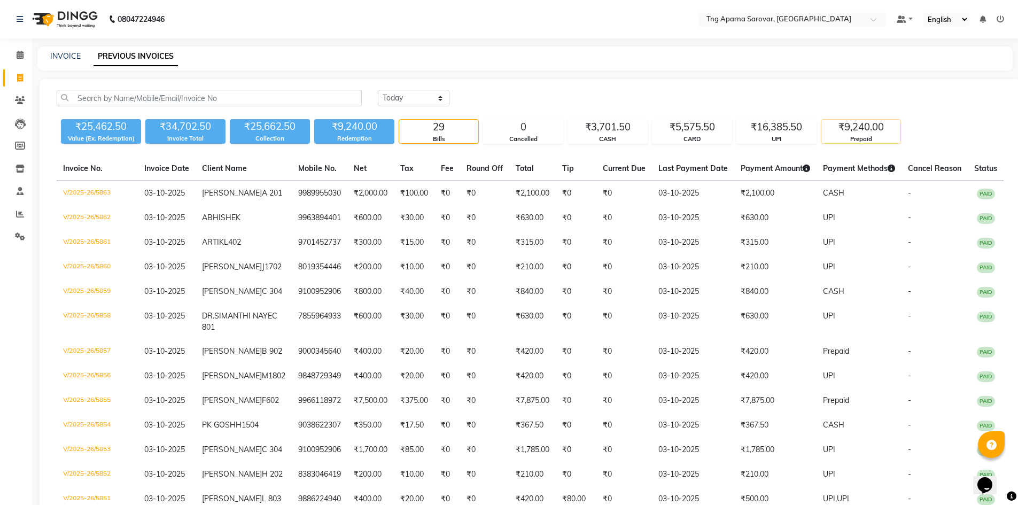
click at [843, 136] on div "Prepaid" at bounding box center [861, 139] width 79 height 9
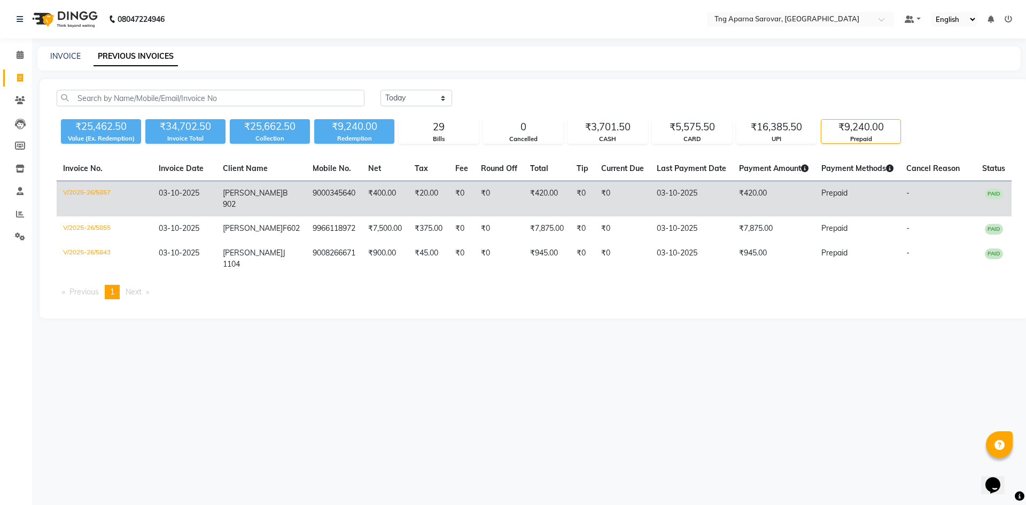
click at [793, 194] on td "₹420.00" at bounding box center [774, 199] width 82 height 36
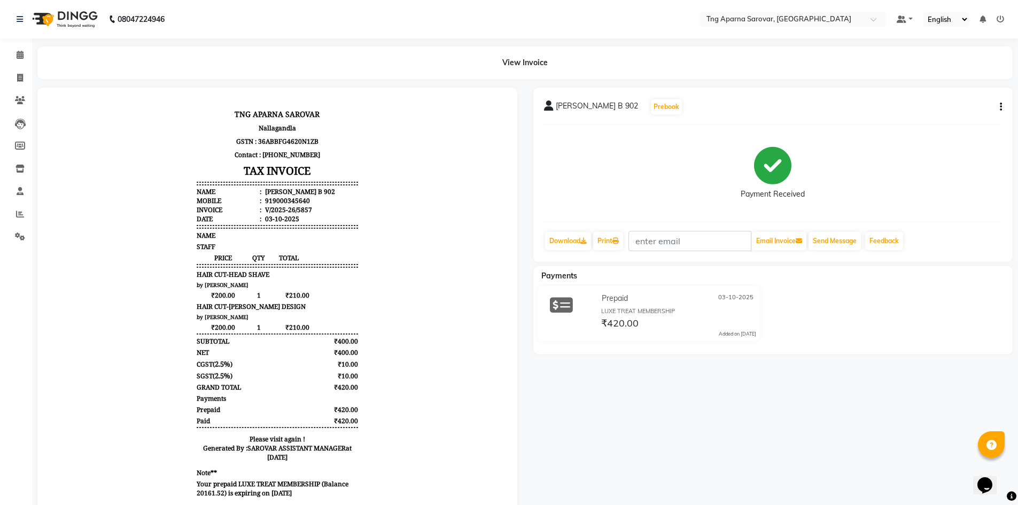
click at [998, 106] on button "button" at bounding box center [999, 107] width 6 height 11
click at [969, 123] on div "Edit Invoice" at bounding box center [947, 120] width 73 height 13
select select "service"
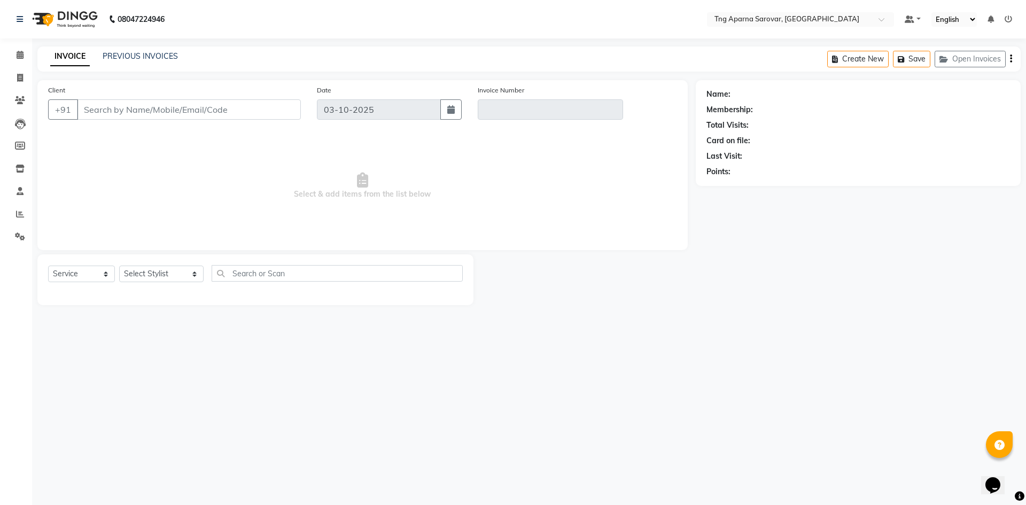
type input "9000345640"
type input "V/2025-26/5857"
select select "select"
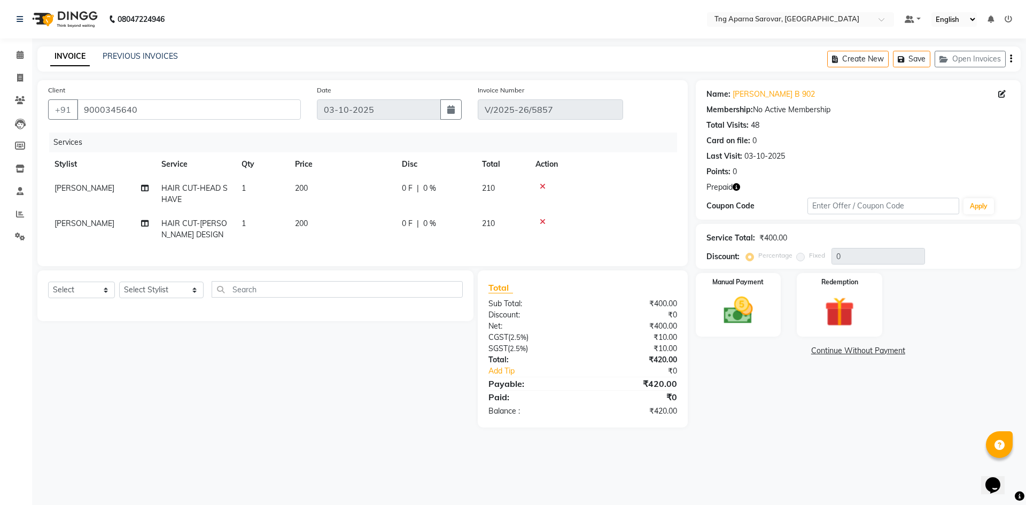
click at [298, 224] on span "200" at bounding box center [301, 224] width 13 height 10
select select "87130"
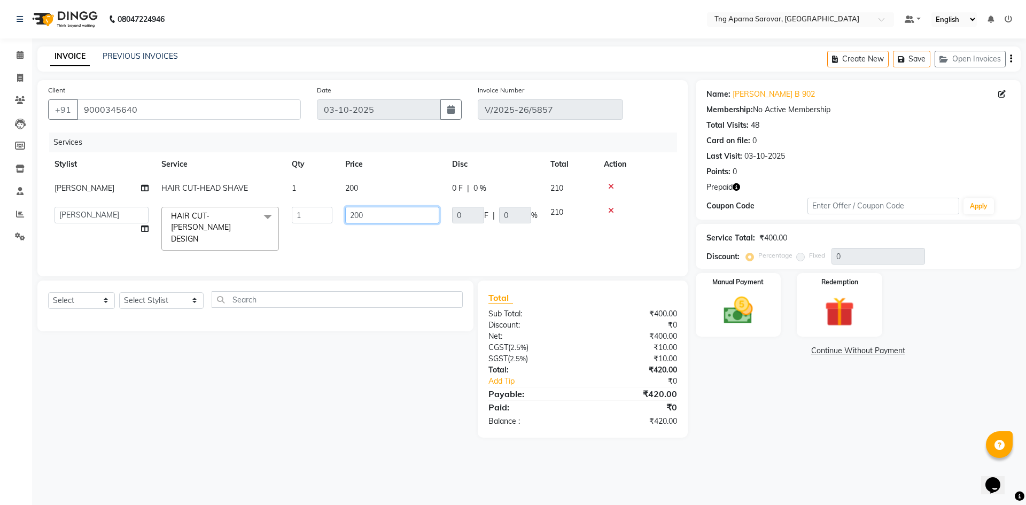
click at [353, 216] on input "200" at bounding box center [392, 215] width 94 height 17
type input "150"
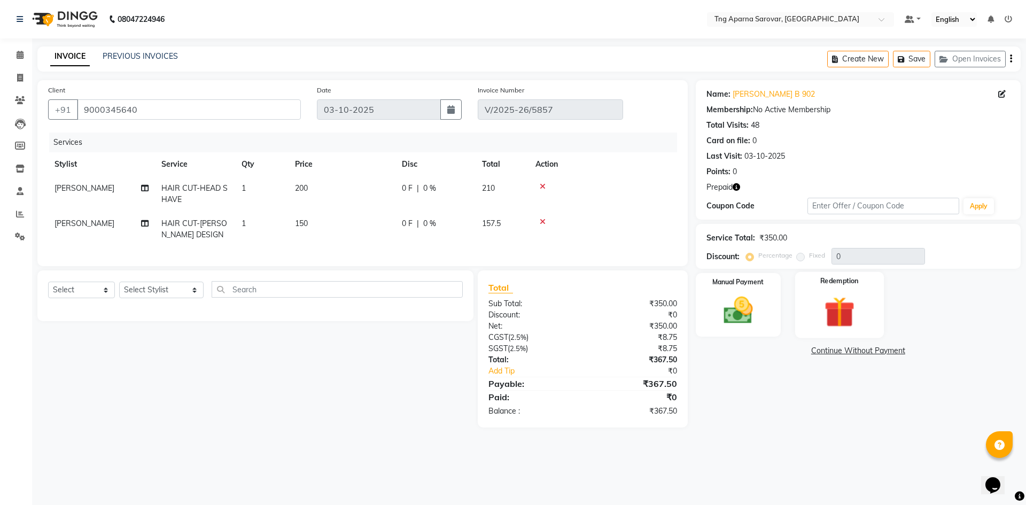
click at [826, 324] on img at bounding box center [840, 312] width 50 height 38
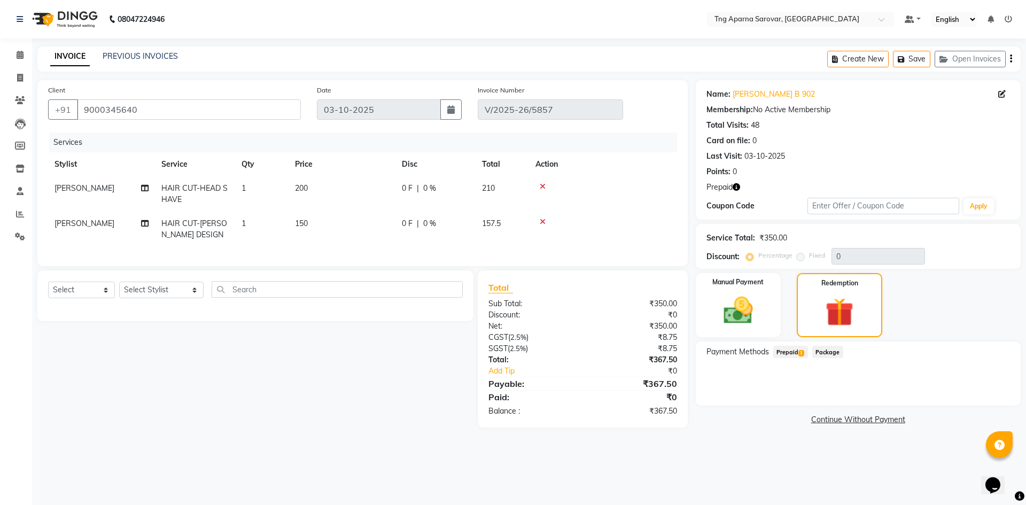
click at [796, 352] on span "Prepaid 1" at bounding box center [790, 352] width 35 height 12
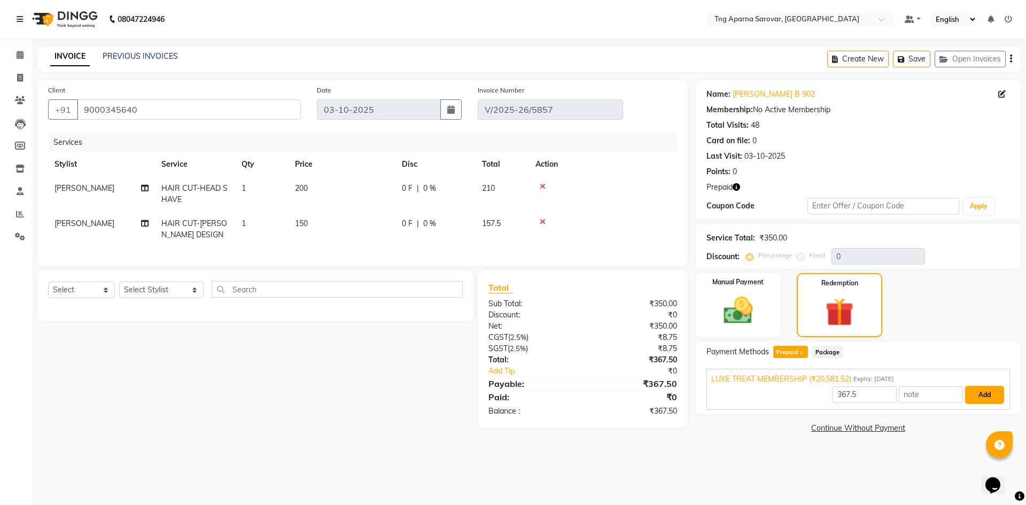
click at [987, 396] on button "Add" at bounding box center [984, 395] width 39 height 18
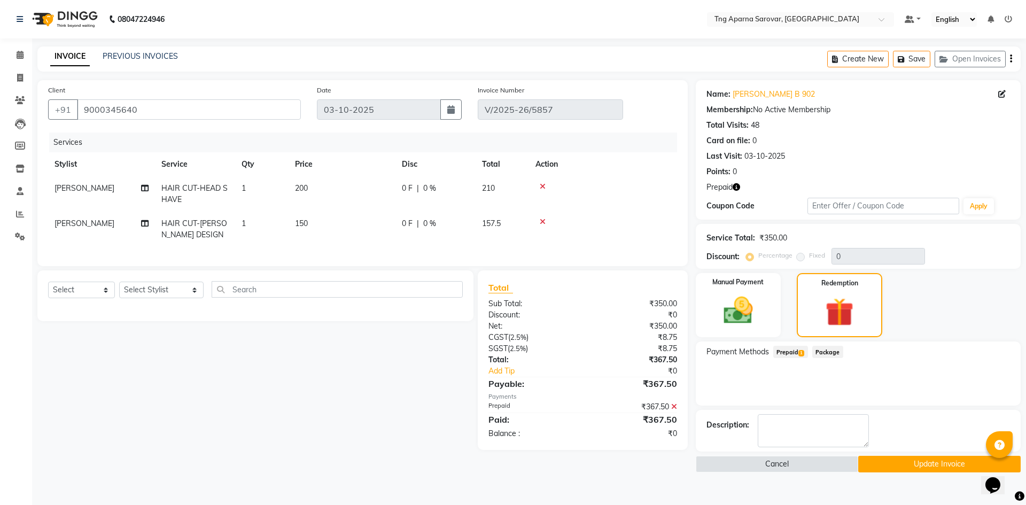
click at [938, 469] on button "Update Invoice" at bounding box center [939, 464] width 162 height 17
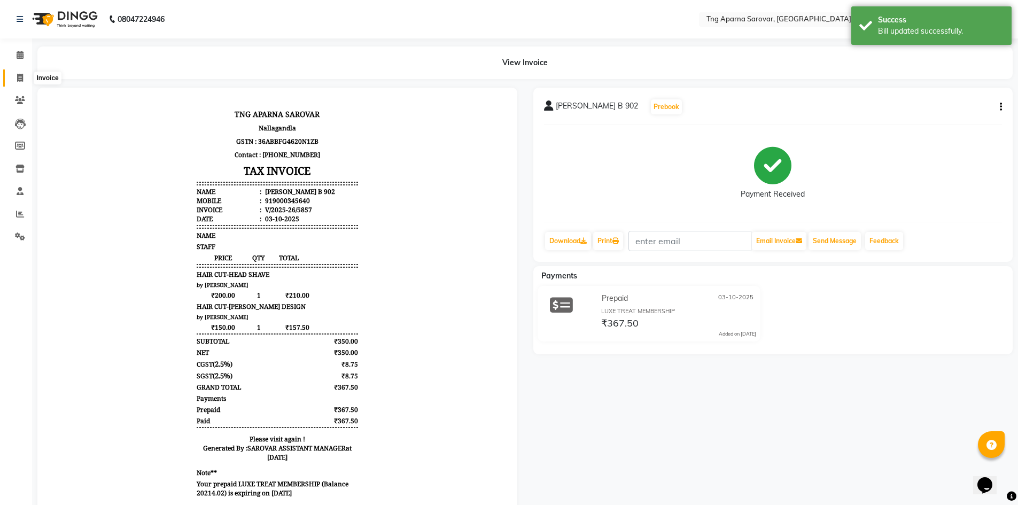
click at [20, 77] on icon at bounding box center [20, 78] width 6 height 8
select select "service"
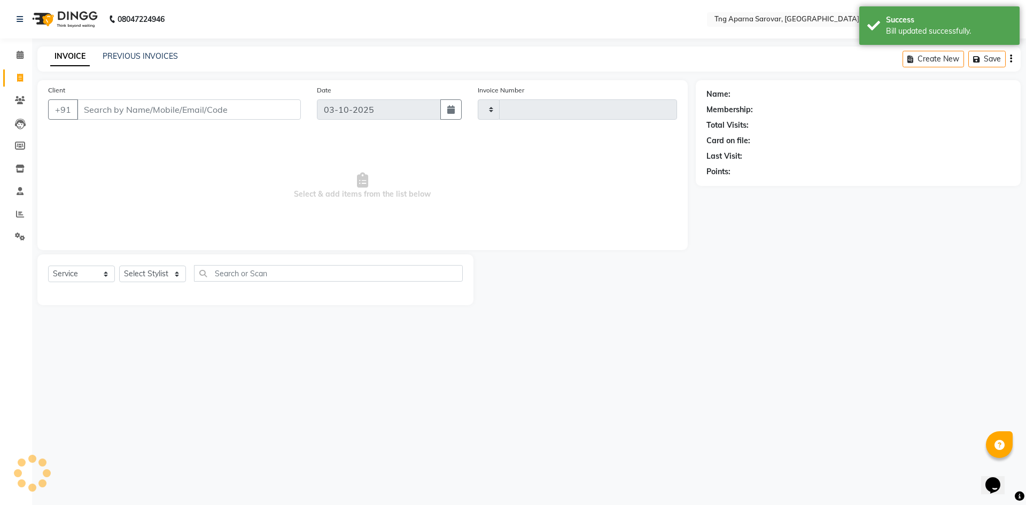
type input "5864"
select select "7390"
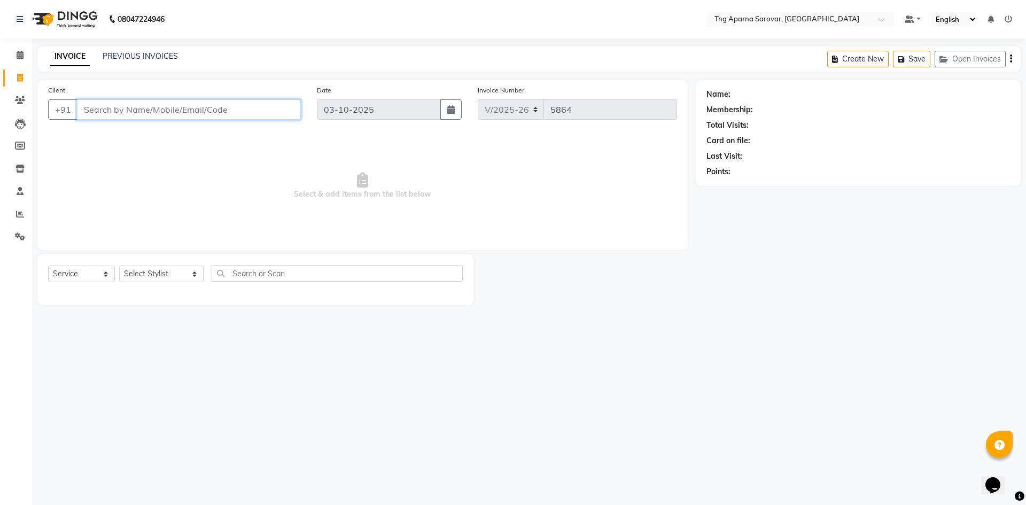
click at [142, 117] on input "Client" at bounding box center [189, 109] width 224 height 20
type input "8800371279"
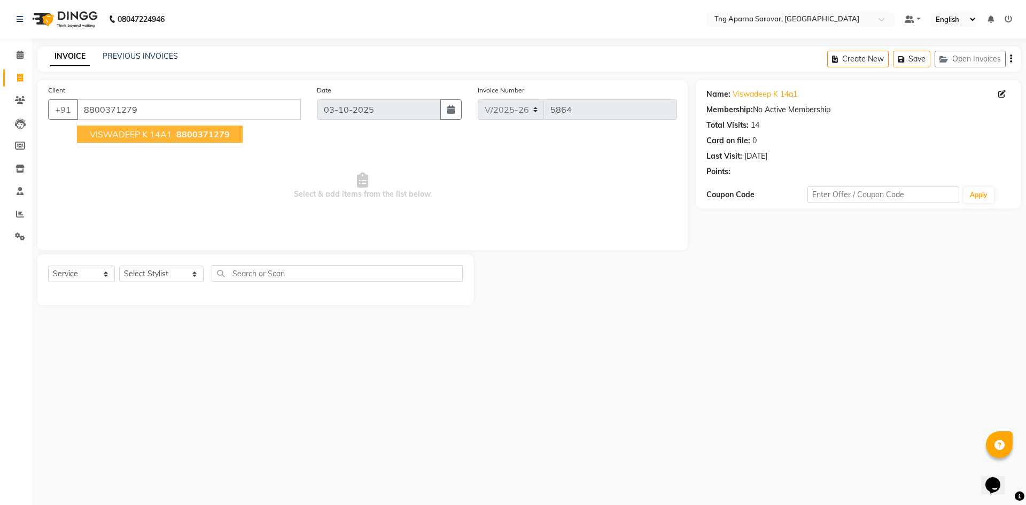
click at [152, 128] on button "VISWADEEP K 14A1 8800371279" at bounding box center [160, 134] width 166 height 17
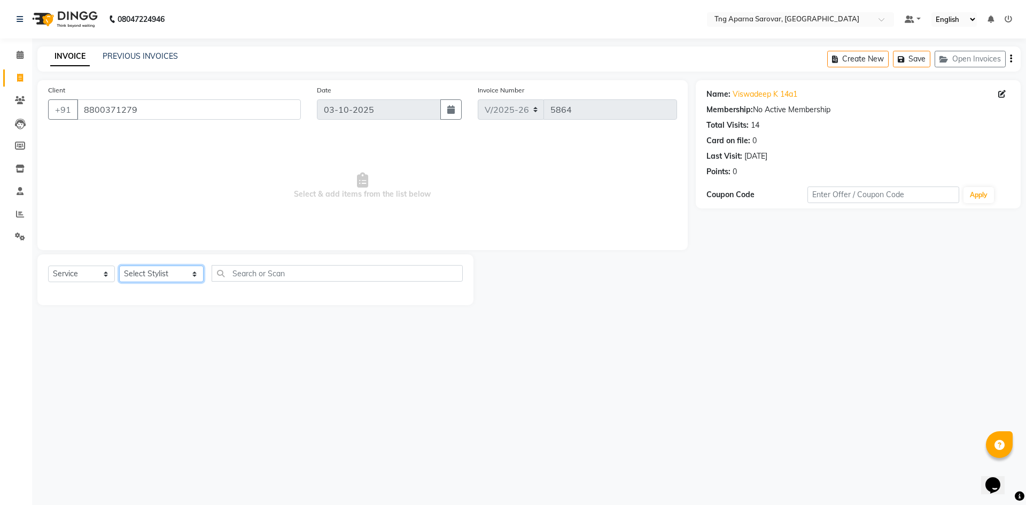
click at [180, 275] on select "Select Stylist ANUSHA ASIF BHAGYASHREE MAM CHINNA DANISH ILMA KAIF KHAN MUSKAN …" at bounding box center [161, 274] width 84 height 17
select select "87130"
click at [119, 266] on select "Select Stylist ANUSHA ASIF BHAGYASHREE MAM CHINNA DANISH ILMA KAIF KHAN MUSKAN …" at bounding box center [161, 274] width 84 height 17
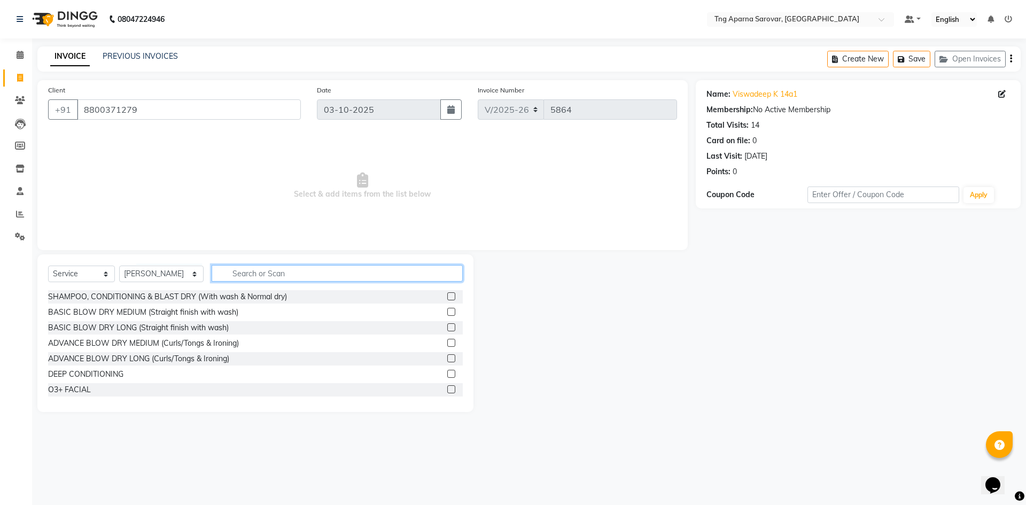
click at [250, 278] on input "text" at bounding box center [337, 273] width 251 height 17
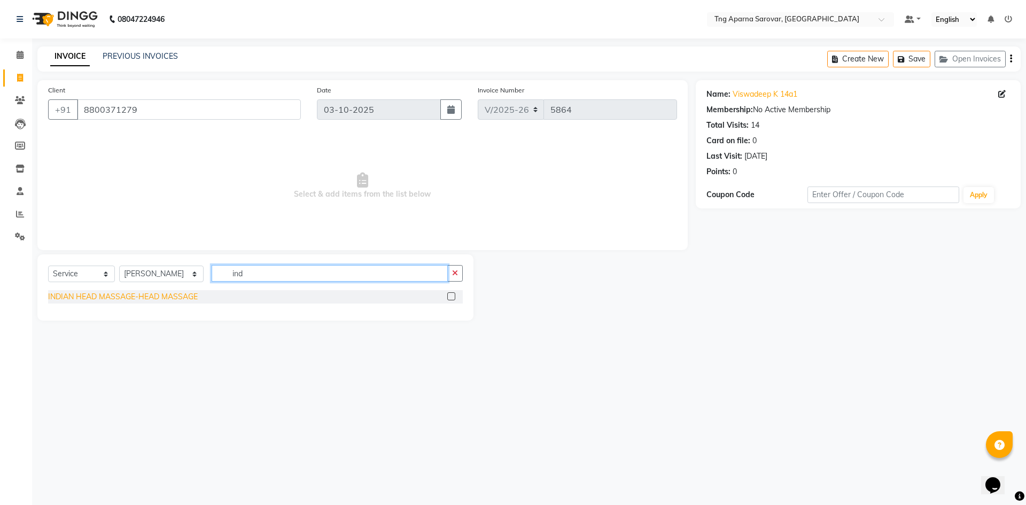
type input "ind"
click at [170, 297] on div "INDIAN HEAD MASSAGE-HEAD MASSAGE" at bounding box center [123, 296] width 150 height 11
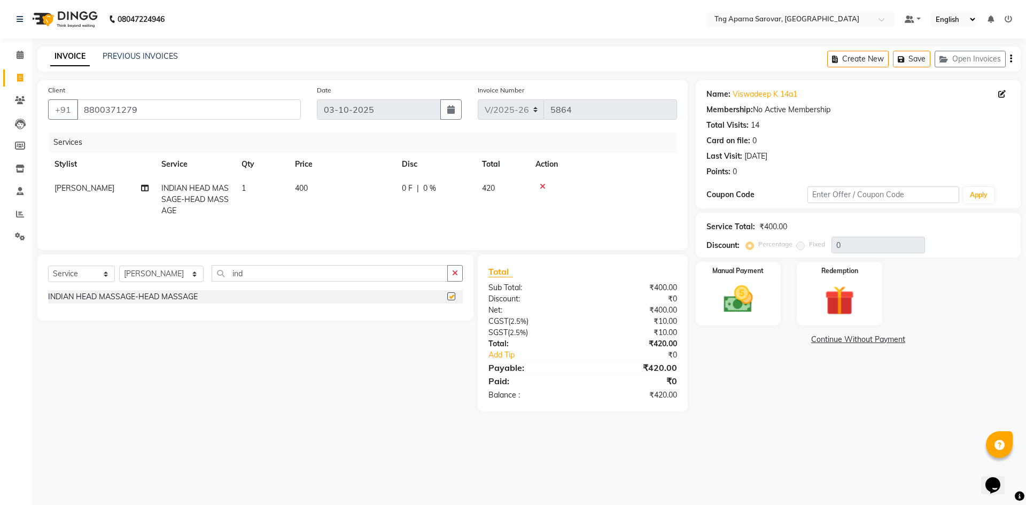
checkbox input "false"
click at [259, 277] on input "ind" at bounding box center [330, 273] width 236 height 17
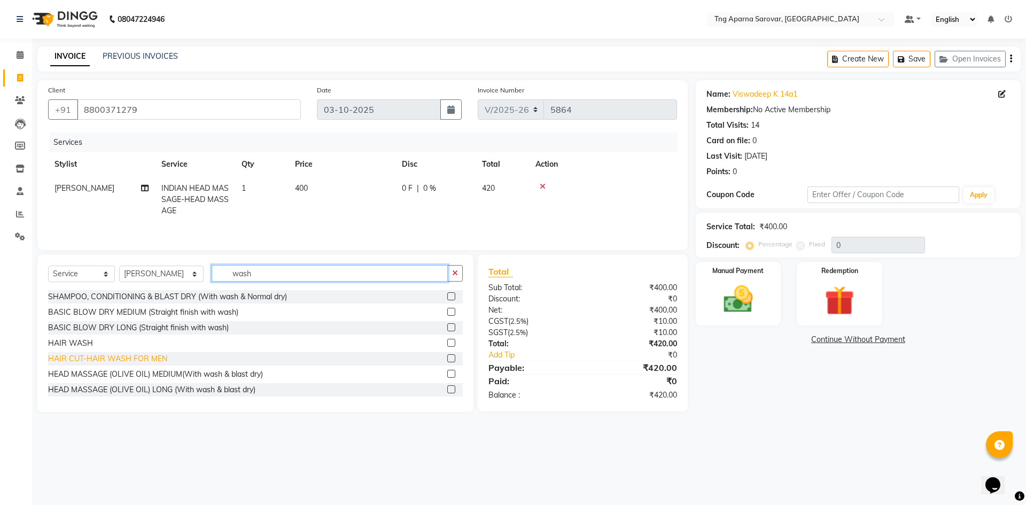
type input "wash"
click at [144, 354] on div "HAIR CUT-HAIR WASH FOR MEN" at bounding box center [107, 358] width 119 height 11
checkbox input "false"
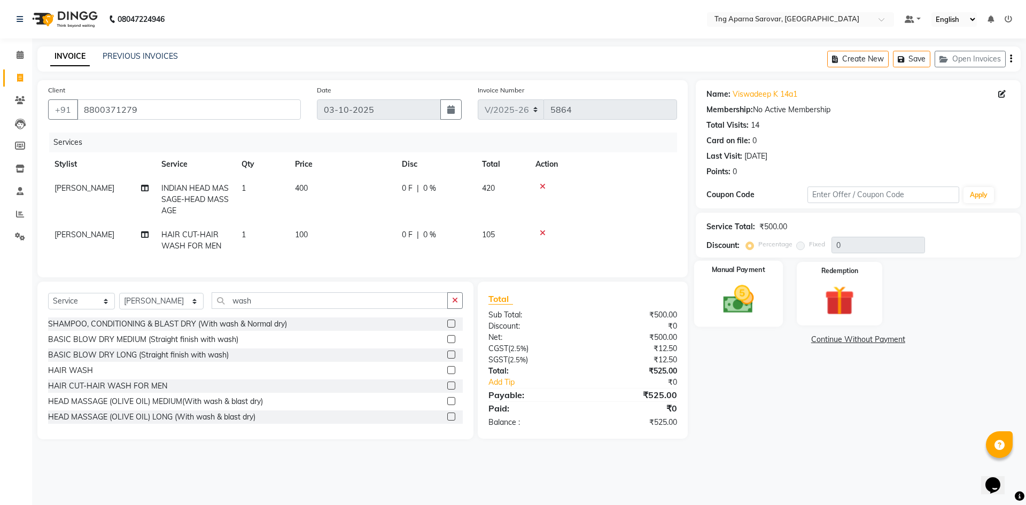
click at [721, 297] on img at bounding box center [739, 299] width 50 height 35
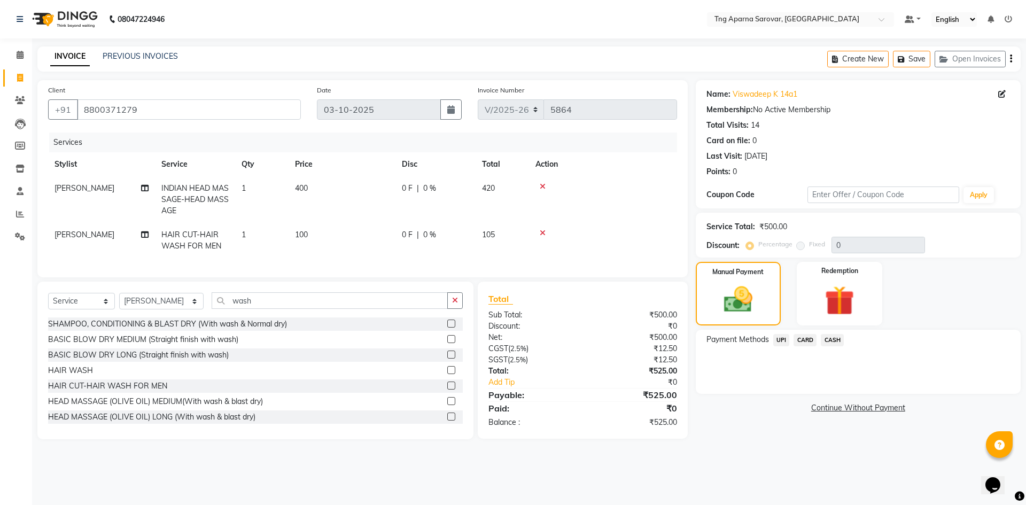
click at [779, 340] on span "UPI" at bounding box center [781, 340] width 17 height 12
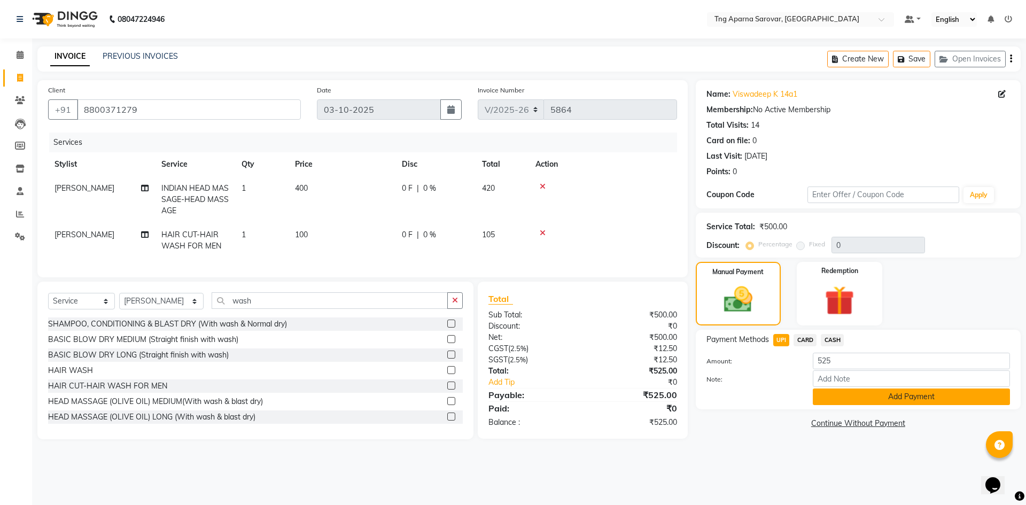
click at [825, 397] on button "Add Payment" at bounding box center [911, 397] width 197 height 17
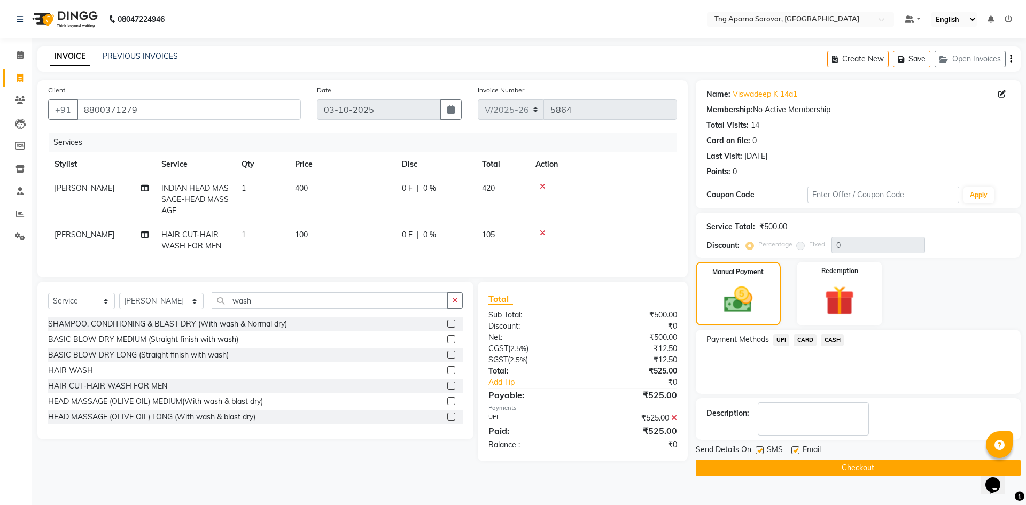
click at [868, 462] on button "Checkout" at bounding box center [858, 468] width 325 height 17
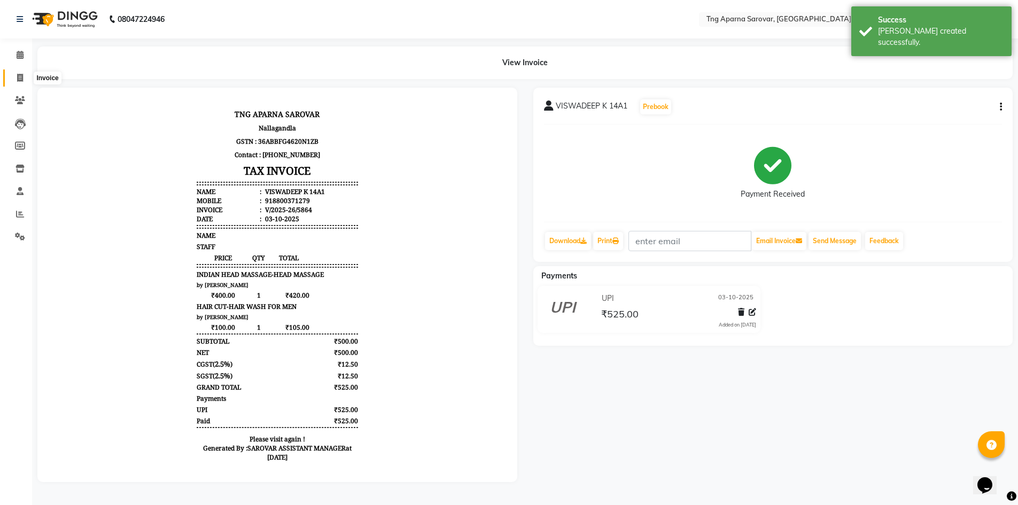
click at [13, 77] on span at bounding box center [20, 78] width 19 height 12
select select "7390"
select select "service"
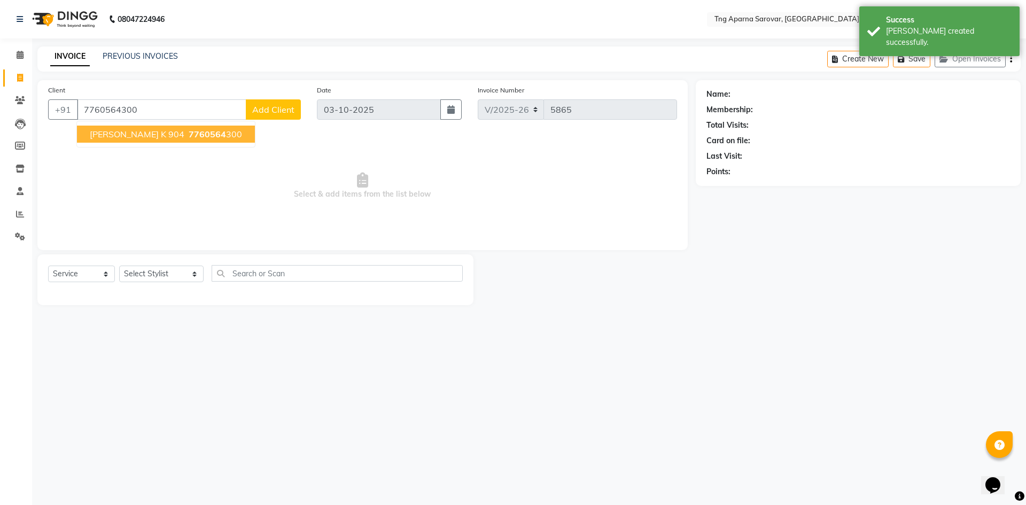
type input "7760564300"
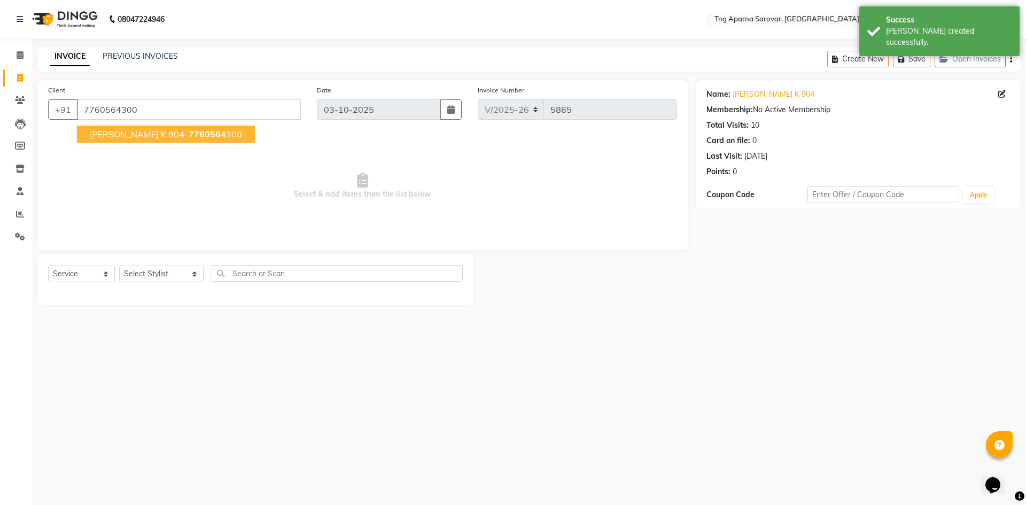
click at [140, 131] on span "PRUDHVI K 904" at bounding box center [137, 134] width 95 height 11
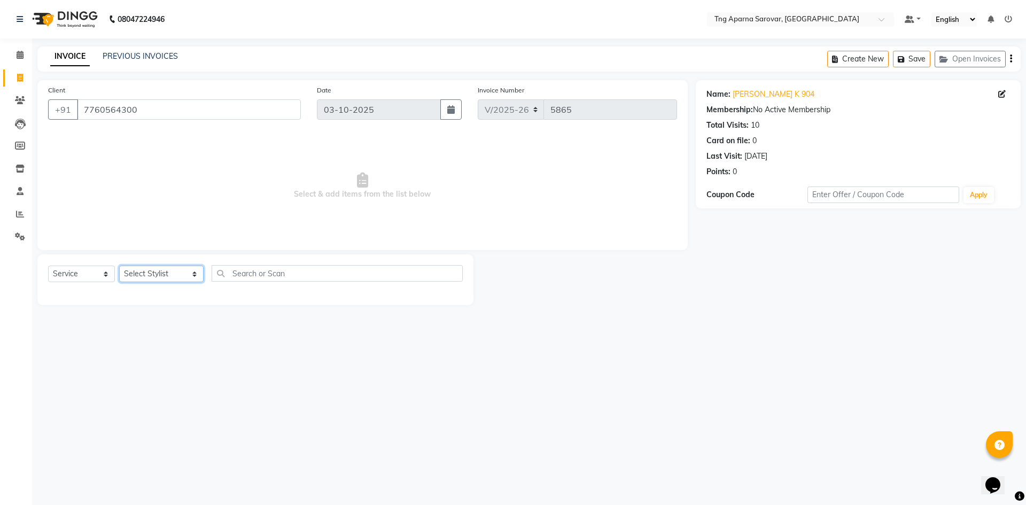
click at [189, 271] on select "Select Stylist ANUSHA ASIF BHAGYASHREE MAM CHINNA DANISH ILMA KAIF KHAN MUSKAN …" at bounding box center [161, 274] width 84 height 17
click at [119, 266] on select "Select Stylist ANUSHA ASIF BHAGYASHREE MAM CHINNA DANISH ILMA KAIF KHAN MUSKAN …" at bounding box center [161, 274] width 84 height 17
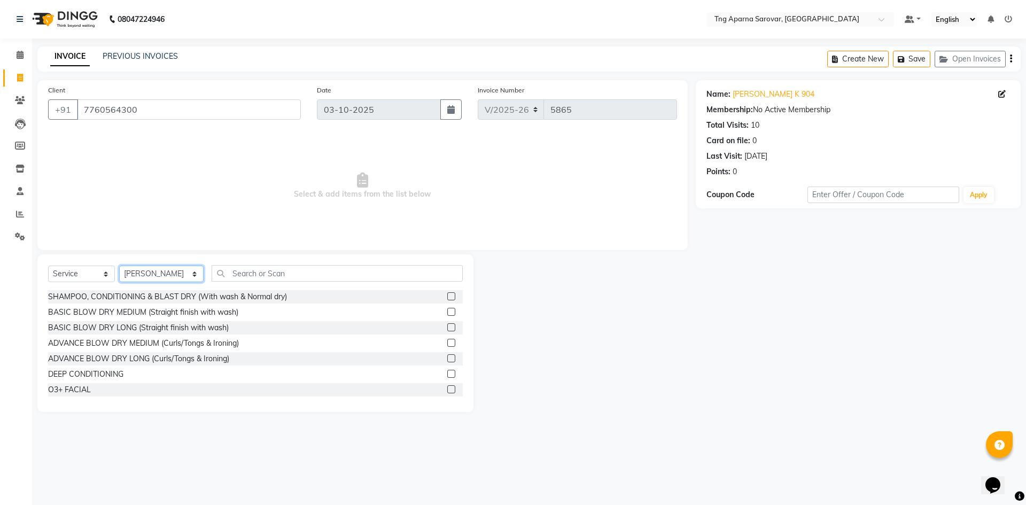
drag, startPoint x: 177, startPoint y: 273, endPoint x: 172, endPoint y: 270, distance: 6.5
click at [177, 273] on select "Select Stylist ANUSHA ASIF BHAGYASHREE MAM CHINNA DANISH ILMA KAIF KHAN MUSKAN …" at bounding box center [161, 274] width 84 height 17
select select "64166"
click at [119, 266] on select "Select Stylist ANUSHA ASIF BHAGYASHREE MAM CHINNA DANISH ILMA KAIF KHAN MUSKAN …" at bounding box center [161, 274] width 84 height 17
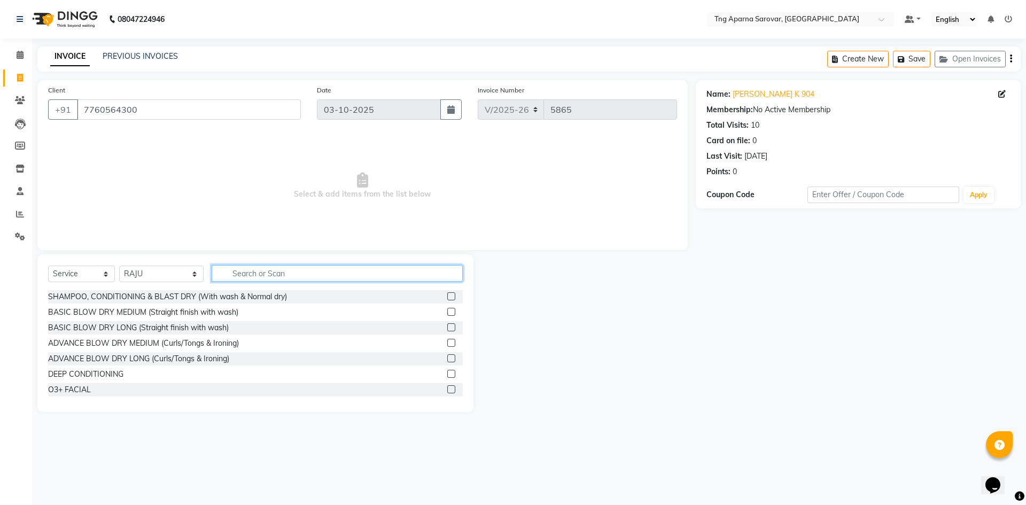
click at [272, 277] on input "text" at bounding box center [337, 273] width 251 height 17
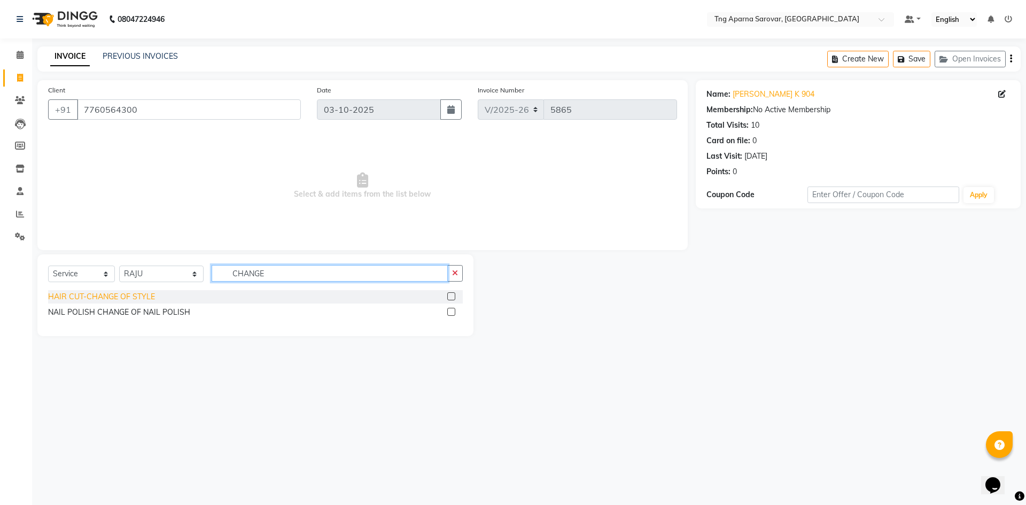
type input "CHANGE"
click at [115, 300] on div "HAIR CUT-CHANGE OF STYLE" at bounding box center [101, 296] width 107 height 11
checkbox input "false"
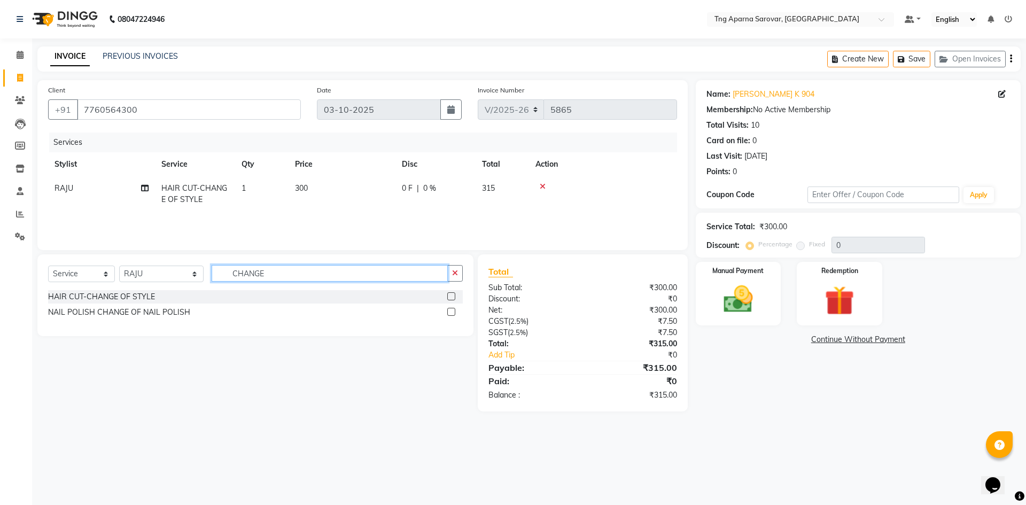
click at [296, 276] on input "CHANGE" at bounding box center [330, 273] width 236 height 17
type input "BEARD"
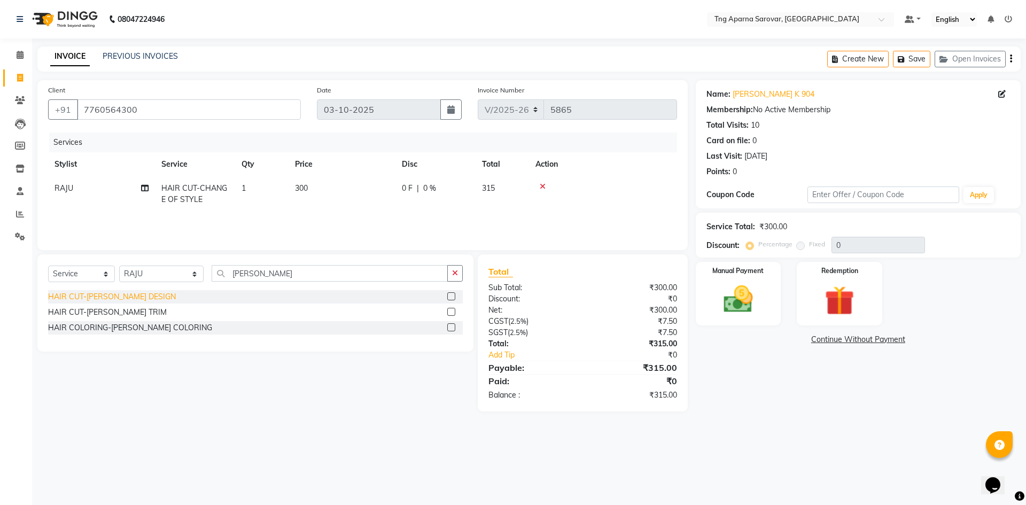
click at [113, 295] on div "HAIR CUT-BEARD DESIGN" at bounding box center [112, 296] width 128 height 11
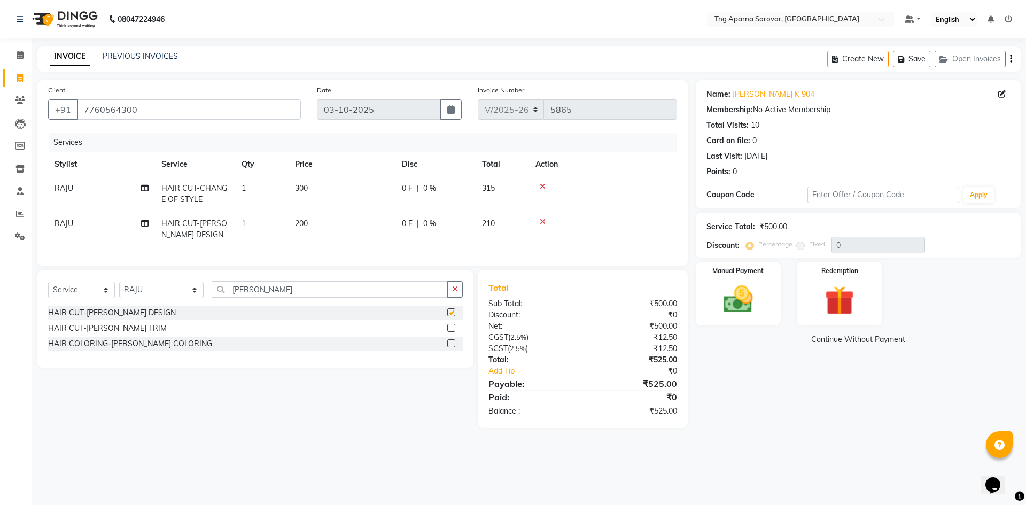
checkbox input "false"
click at [269, 298] on input "BEARD" at bounding box center [330, 289] width 236 height 17
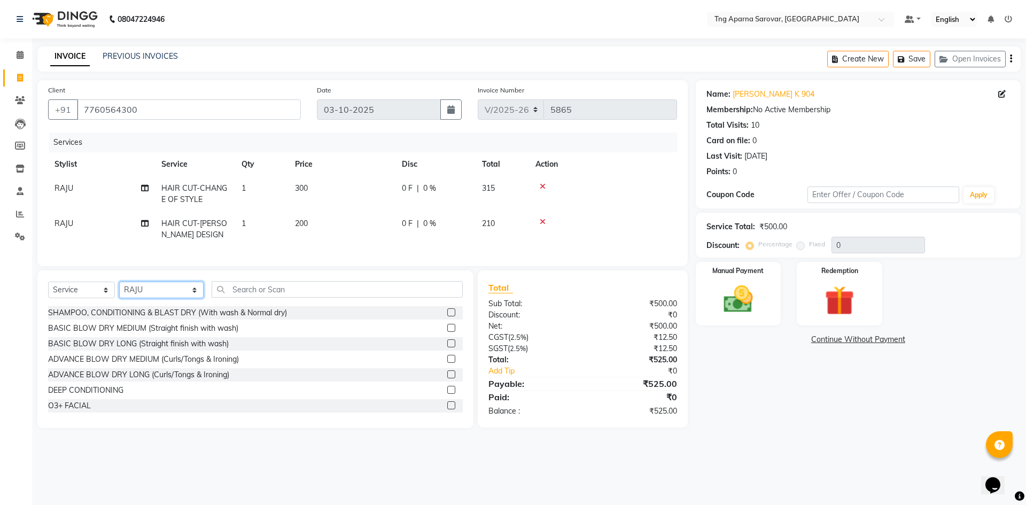
click at [175, 298] on select "Select Stylist ANUSHA ASIF BHAGYASHREE MAM CHINNA DANISH ILMA KAIF KHAN MUSKAN …" at bounding box center [161, 290] width 84 height 17
select select "90657"
click at [119, 290] on select "Select Stylist ANUSHA ASIF BHAGYASHREE MAM CHINNA DANISH ILMA KAIF KHAN MUSKAN …" at bounding box center [161, 290] width 84 height 17
click at [270, 296] on input "text" at bounding box center [337, 289] width 251 height 17
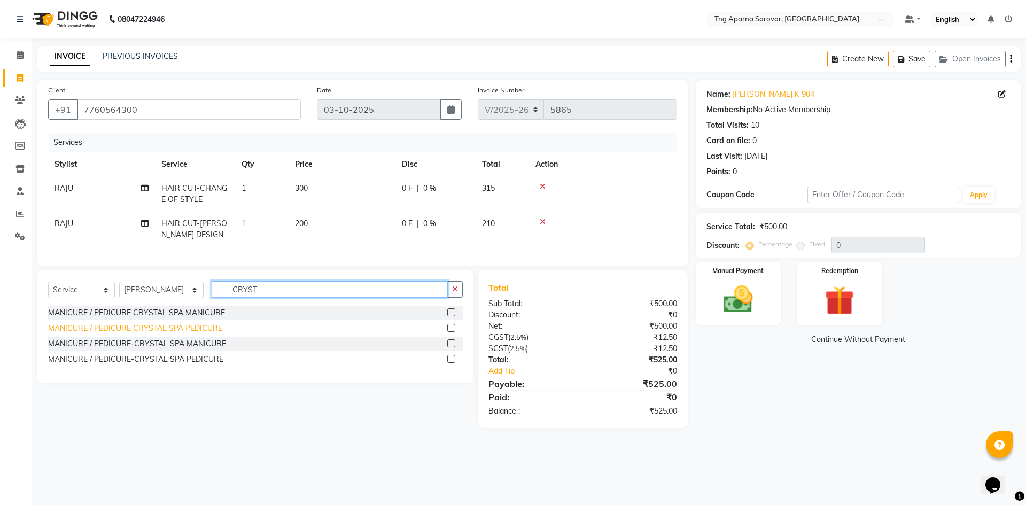
type input "CRYST"
click at [199, 334] on div "MANICURE / PEDICURE CRYSTAL SPA PEDICURE" at bounding box center [135, 328] width 174 height 11
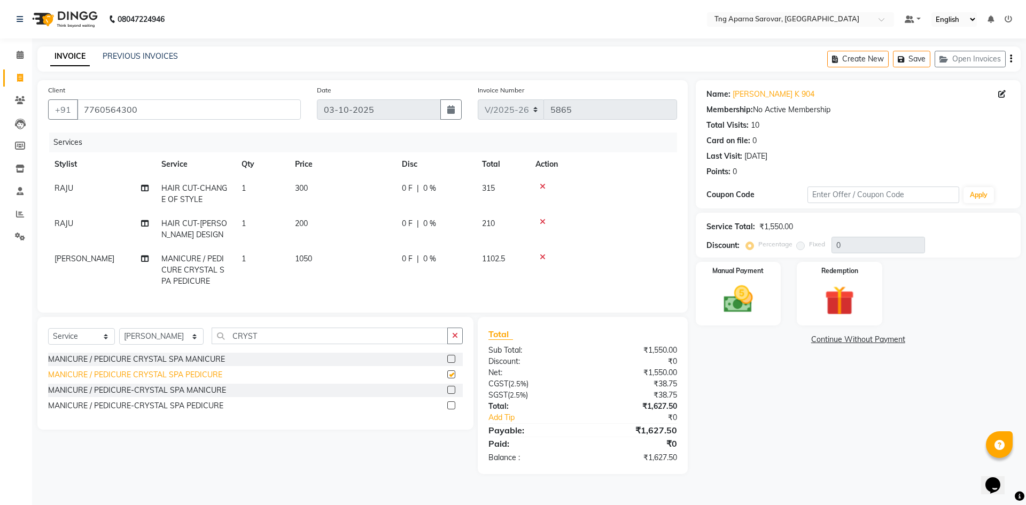
checkbox input "false"
click at [714, 294] on img at bounding box center [739, 299] width 50 height 35
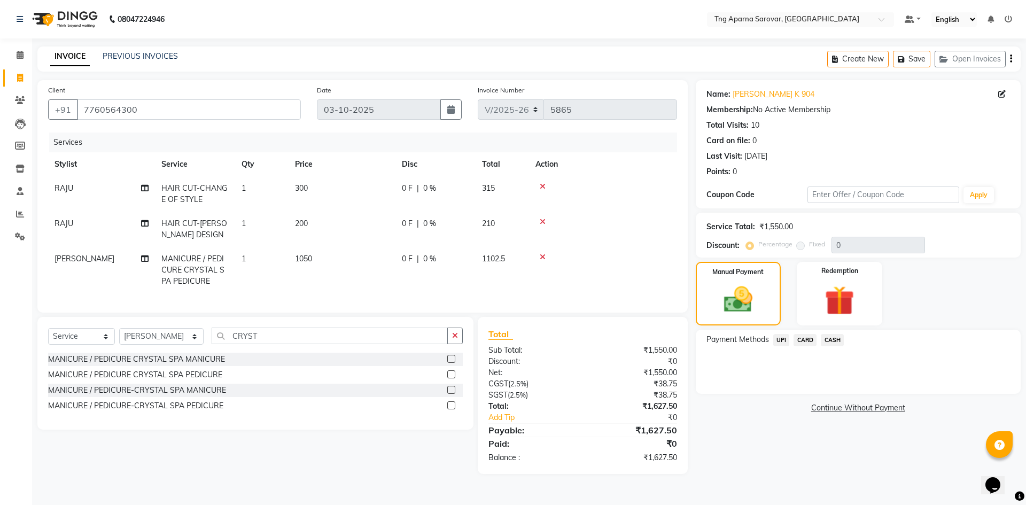
click at [781, 338] on span "UPI" at bounding box center [781, 340] width 17 height 12
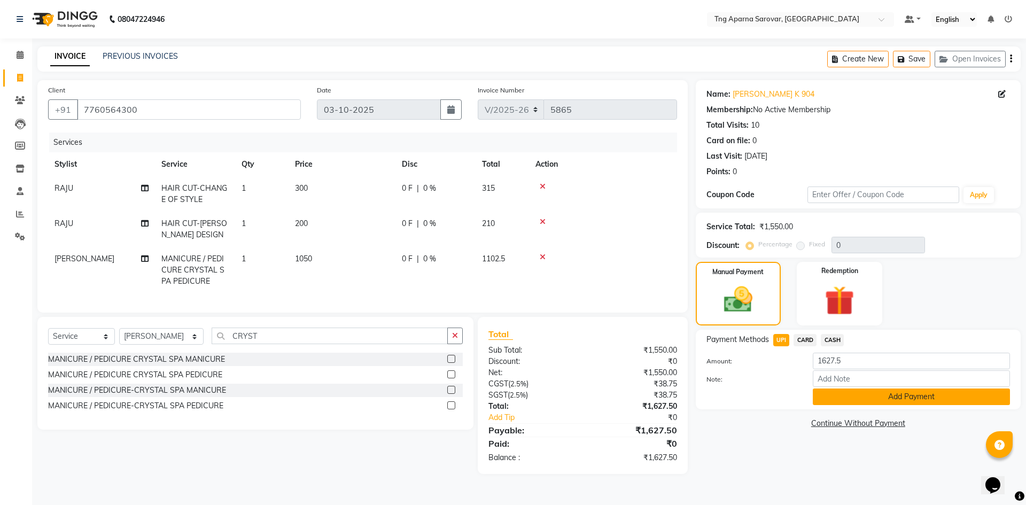
click at [826, 396] on button "Add Payment" at bounding box center [911, 397] width 197 height 17
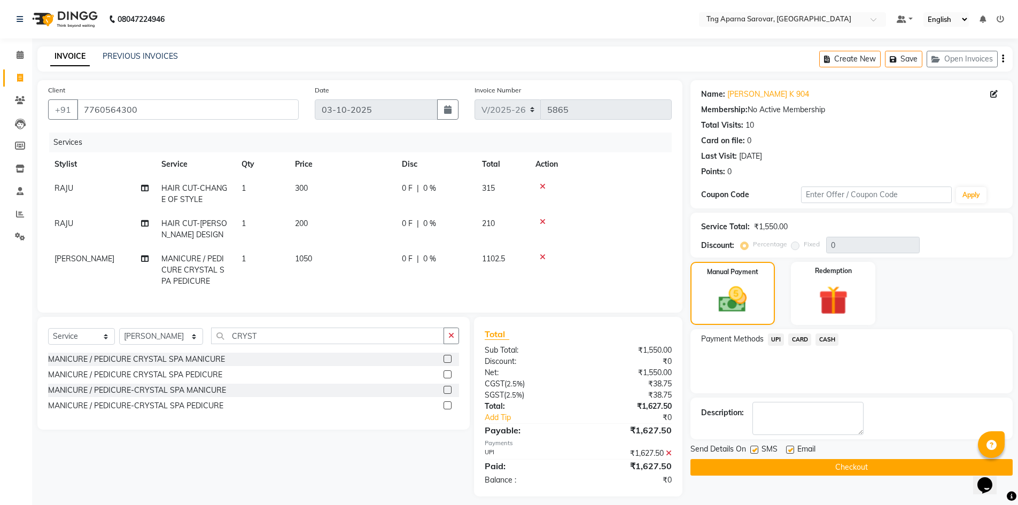
click at [868, 469] on button "Checkout" at bounding box center [852, 467] width 322 height 17
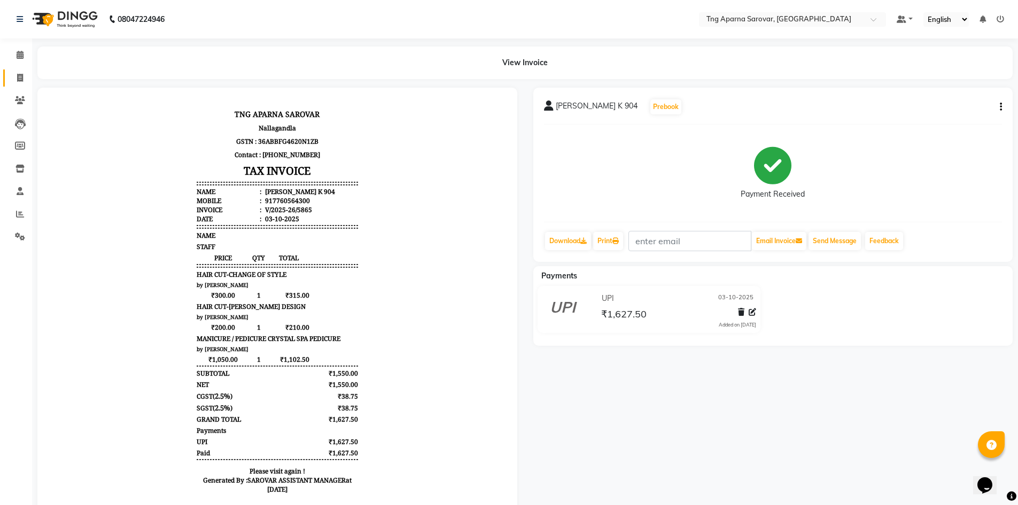
click at [16, 79] on span at bounding box center [20, 78] width 19 height 12
select select "service"
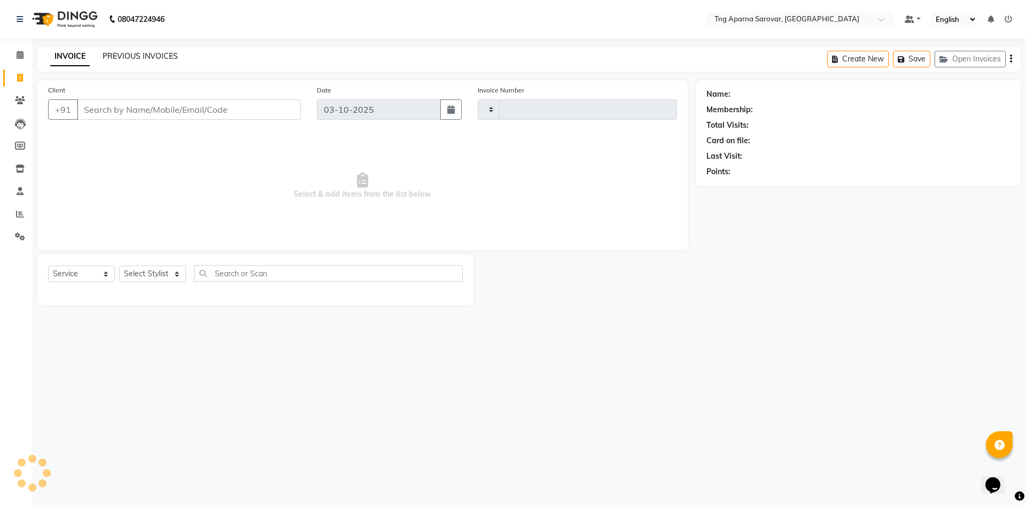
click at [133, 59] on link "PREVIOUS INVOICES" at bounding box center [140, 56] width 75 height 10
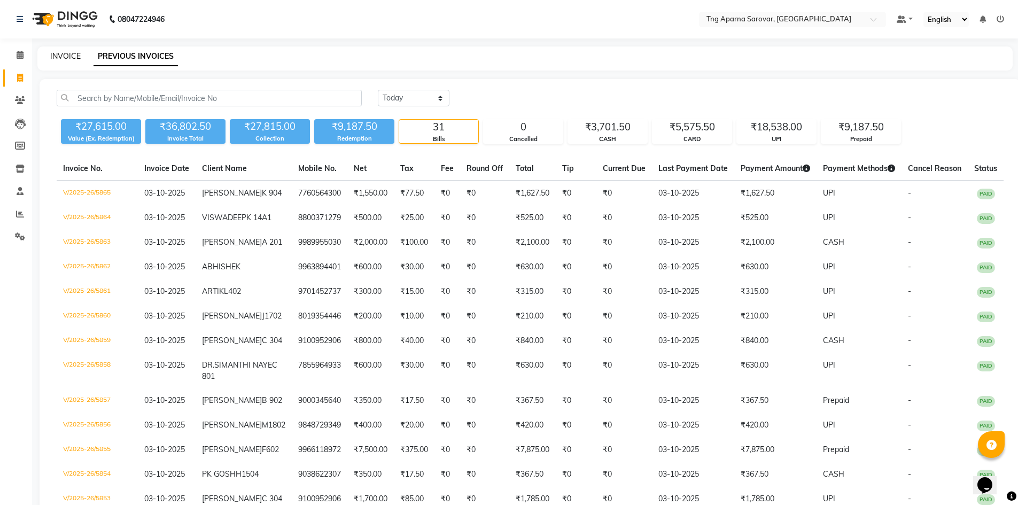
click at [67, 53] on link "INVOICE" at bounding box center [65, 56] width 30 height 10
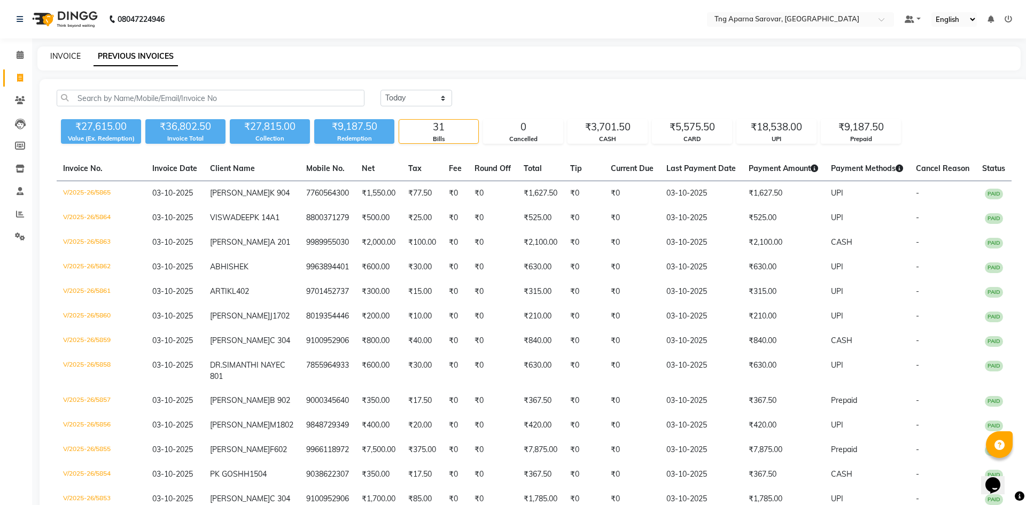
select select "7390"
select select "service"
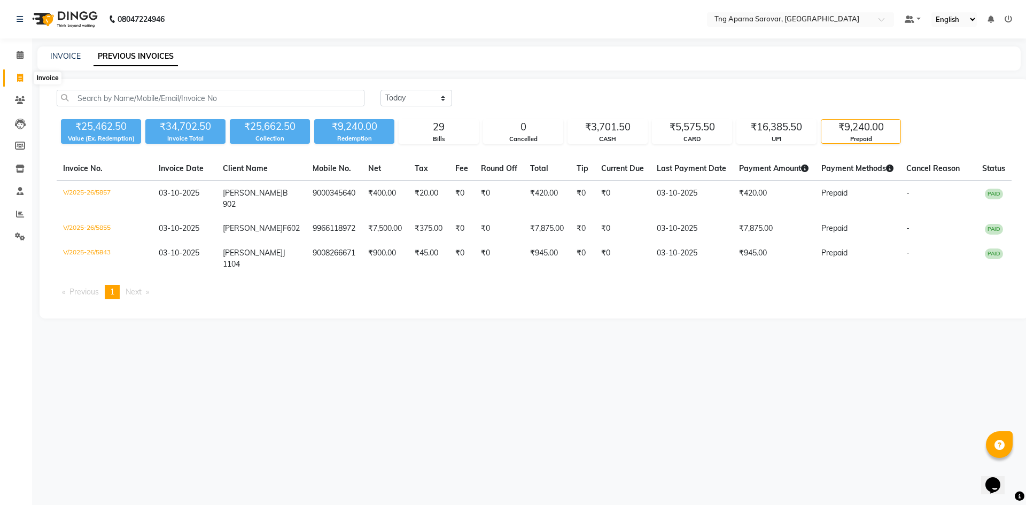
click at [12, 75] on span at bounding box center [20, 78] width 19 height 12
select select "service"
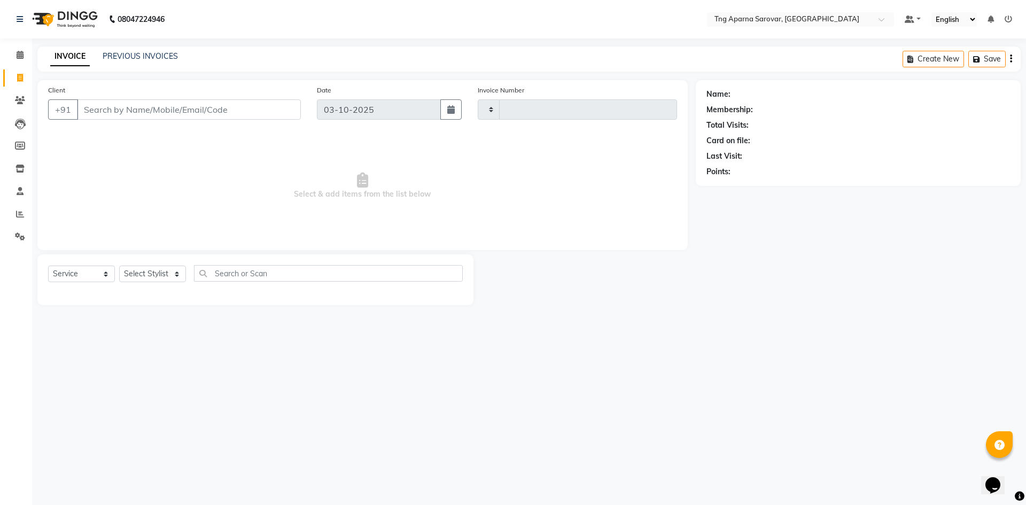
type input "5866"
select select "7390"
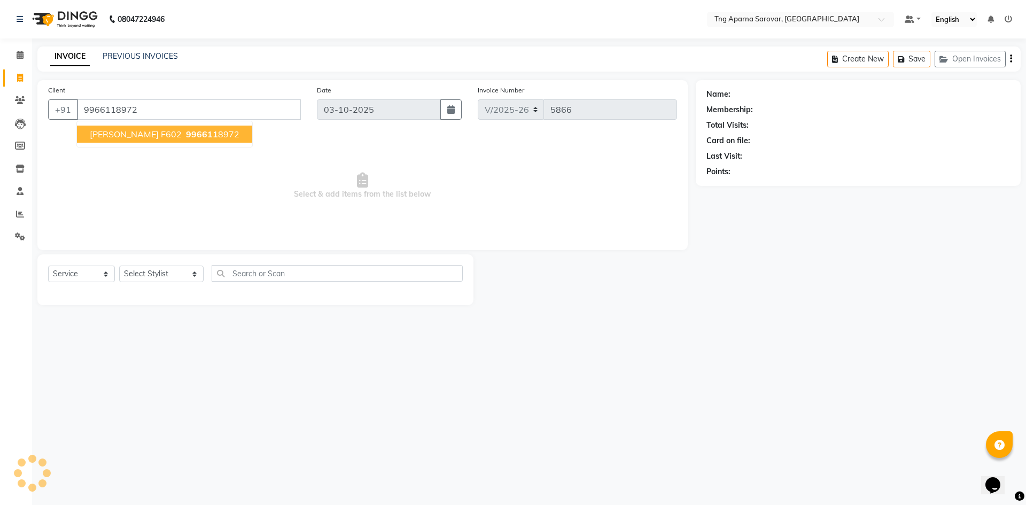
type input "9966118972"
click at [143, 129] on span "KARTHIK F602" at bounding box center [136, 134] width 92 height 11
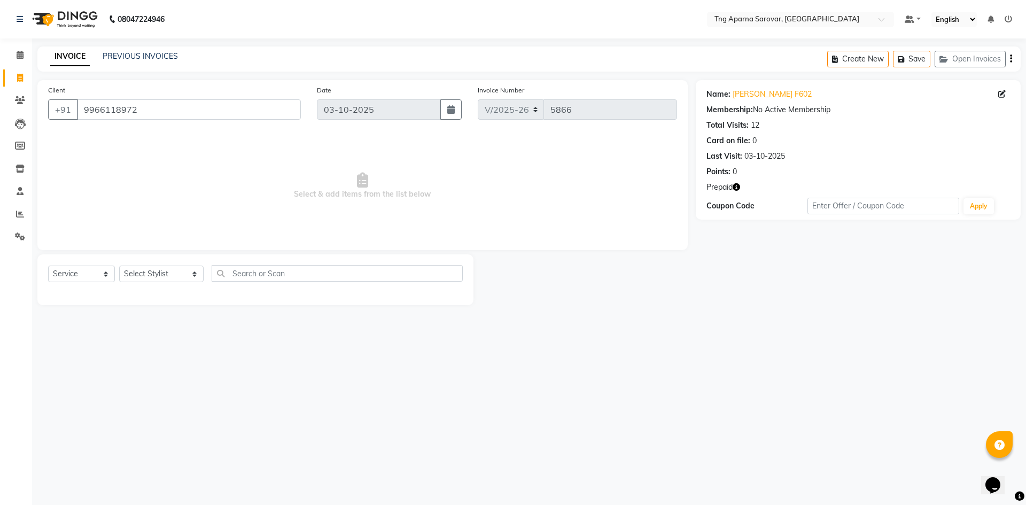
click at [735, 183] on icon "button" at bounding box center [736, 186] width 7 height 7
click at [176, 284] on div "Select Service Product Membership Package Voucher Prepaid Gift Card Select Styl…" at bounding box center [255, 277] width 415 height 25
click at [172, 277] on select "Select Stylist [PERSON_NAME] [PERSON_NAME] MAM CHINNA DANISH [PERSON_NAME] KAIF…" at bounding box center [161, 274] width 84 height 17
select select "90957"
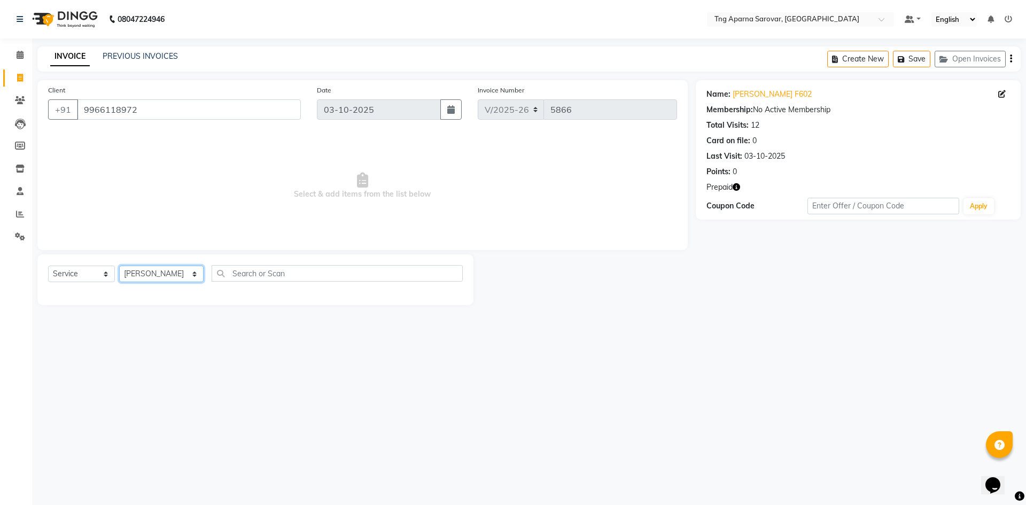
click at [119, 266] on select "Select Stylist [PERSON_NAME] [PERSON_NAME] MAM CHINNA DANISH [PERSON_NAME] KAIF…" at bounding box center [161, 274] width 84 height 17
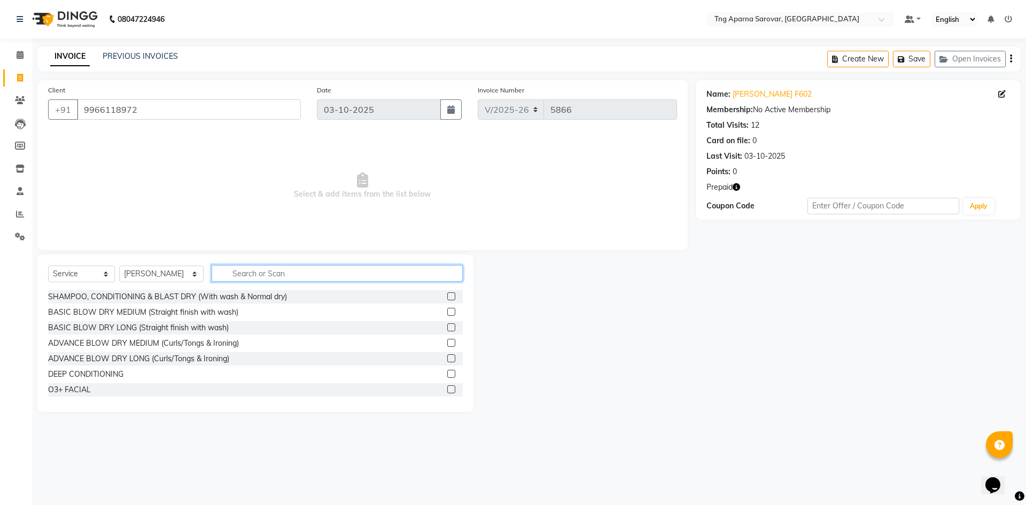
click at [230, 272] on input "text" at bounding box center [337, 273] width 251 height 17
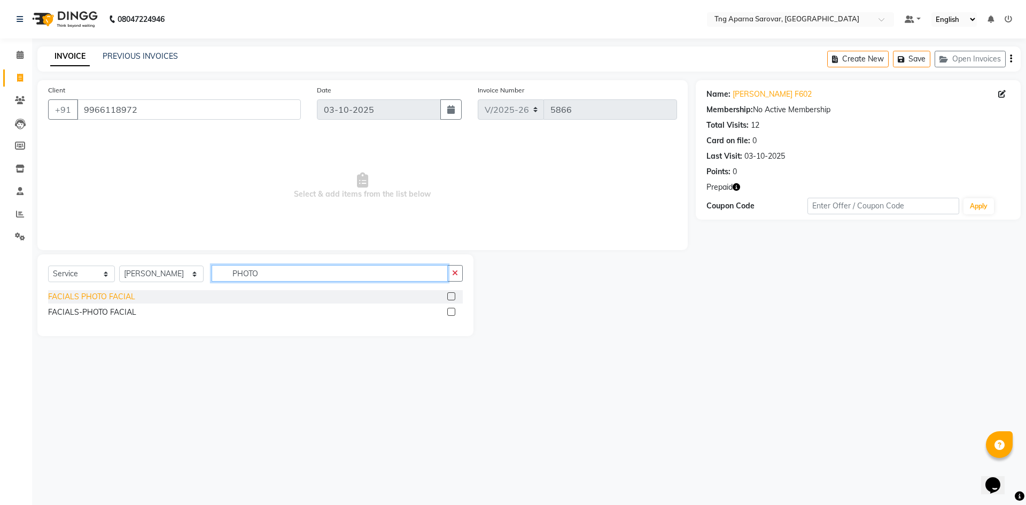
type input "PHOTO"
click at [115, 297] on div "FACIALS PHOTO FACIAL" at bounding box center [91, 296] width 87 height 11
checkbox input "false"
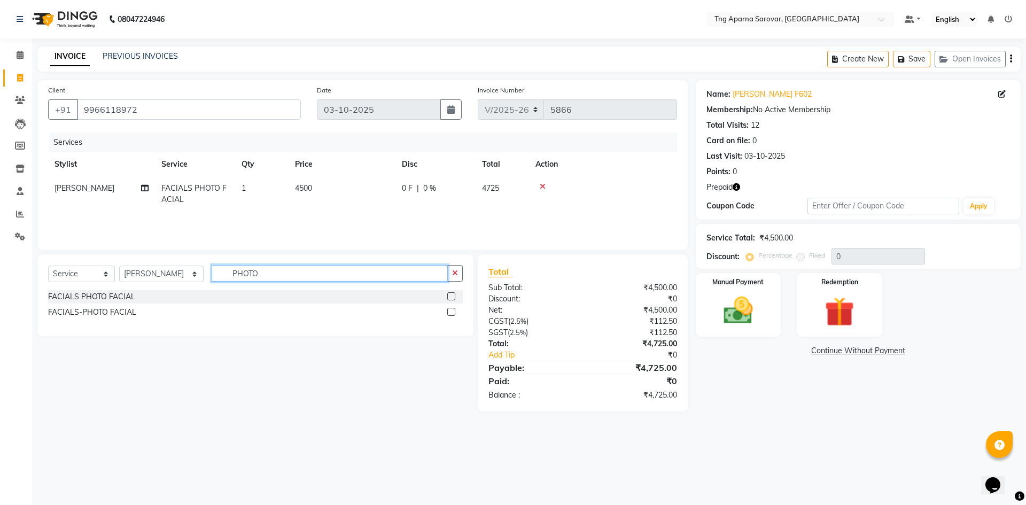
click at [236, 272] on input "PHOTO" at bounding box center [330, 273] width 236 height 17
type input "O3"
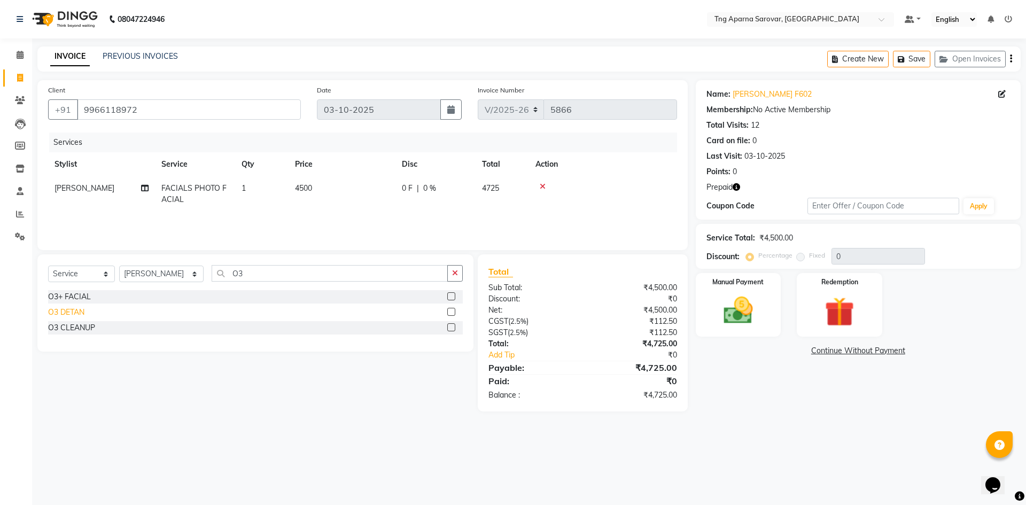
click at [61, 314] on div "O3 DETAN" at bounding box center [66, 312] width 36 height 11
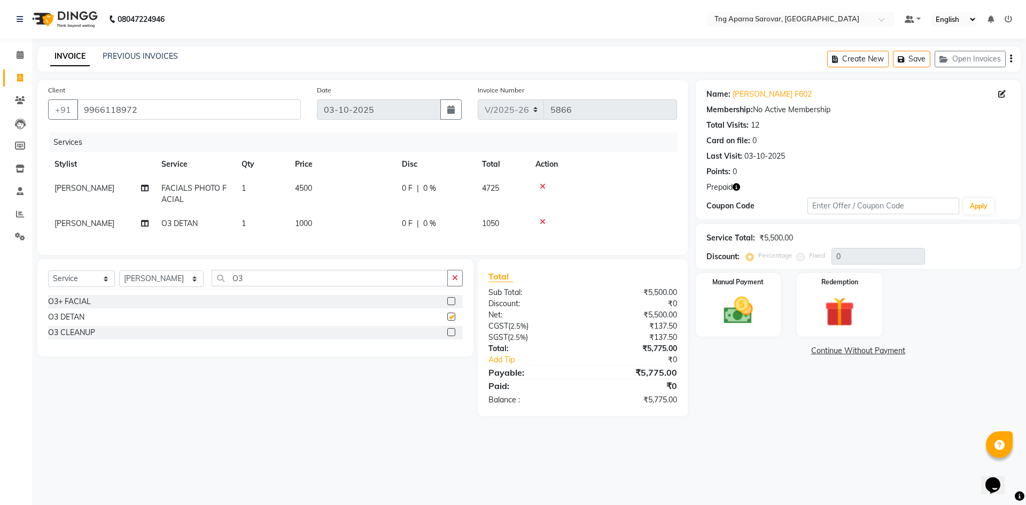
checkbox input "false"
click at [252, 278] on input "O3" at bounding box center [330, 278] width 236 height 17
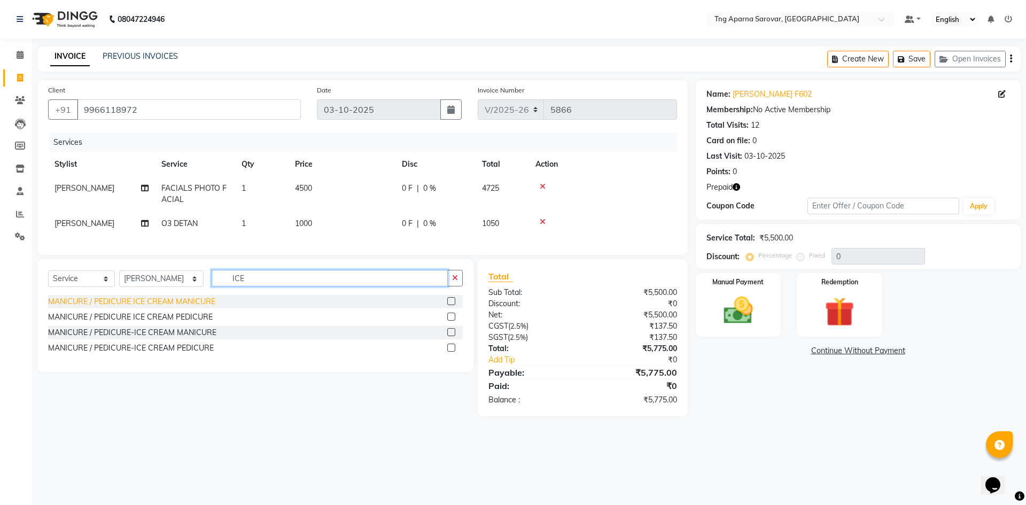
type input "ICE"
click at [195, 307] on div "MANICURE / PEDICURE ICE CREAM MANICURE" at bounding box center [131, 301] width 167 height 11
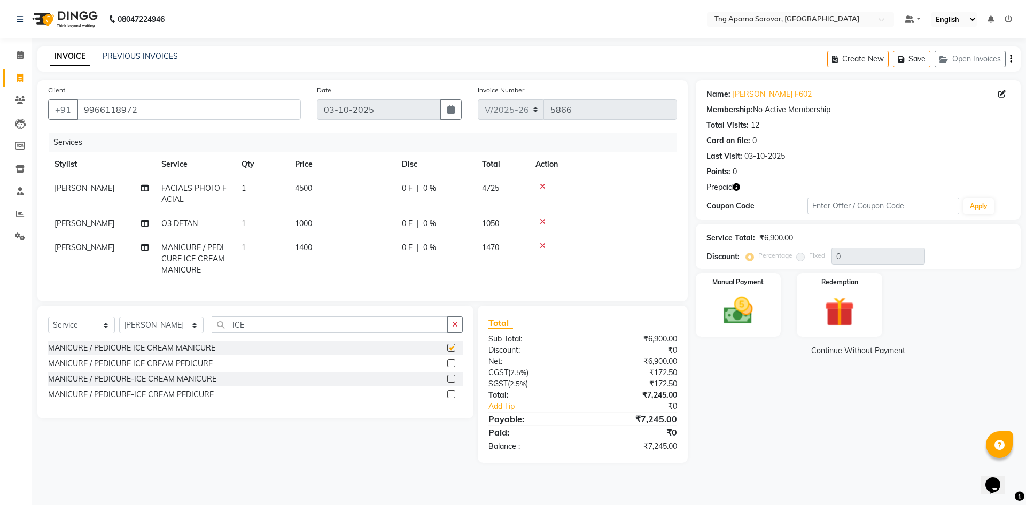
checkbox input "false"
click at [192, 369] on div "MANICURE / PEDICURE ICE CREAM PEDICURE" at bounding box center [130, 363] width 165 height 11
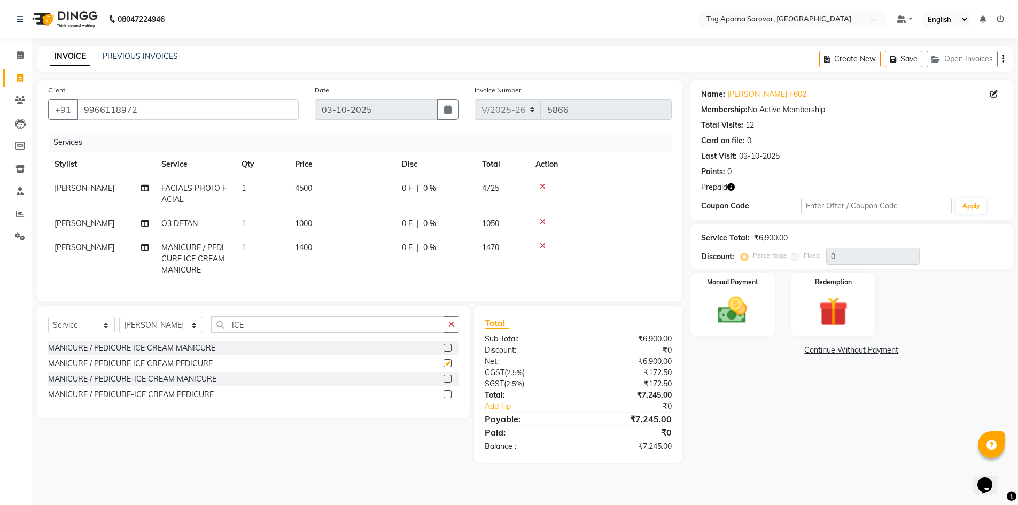
checkbox input "false"
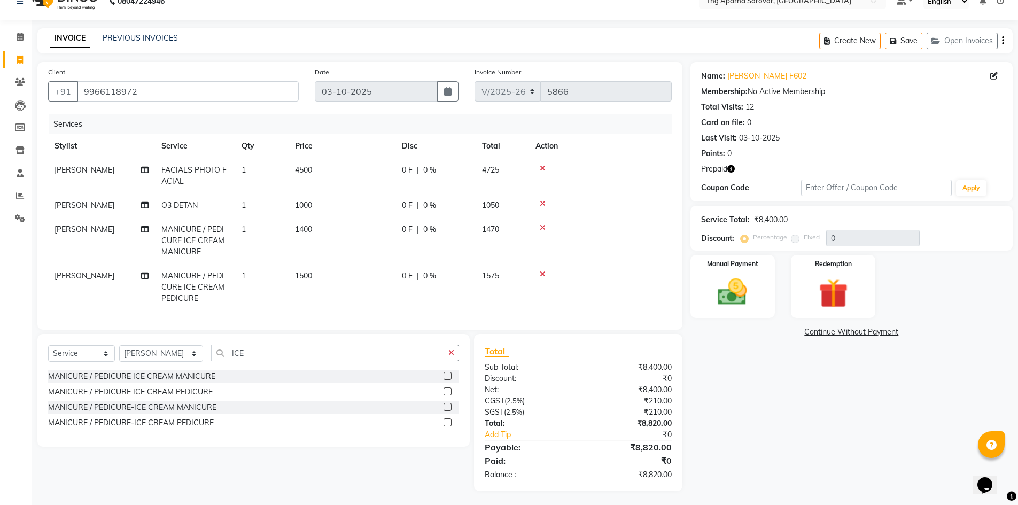
scroll to position [28, 0]
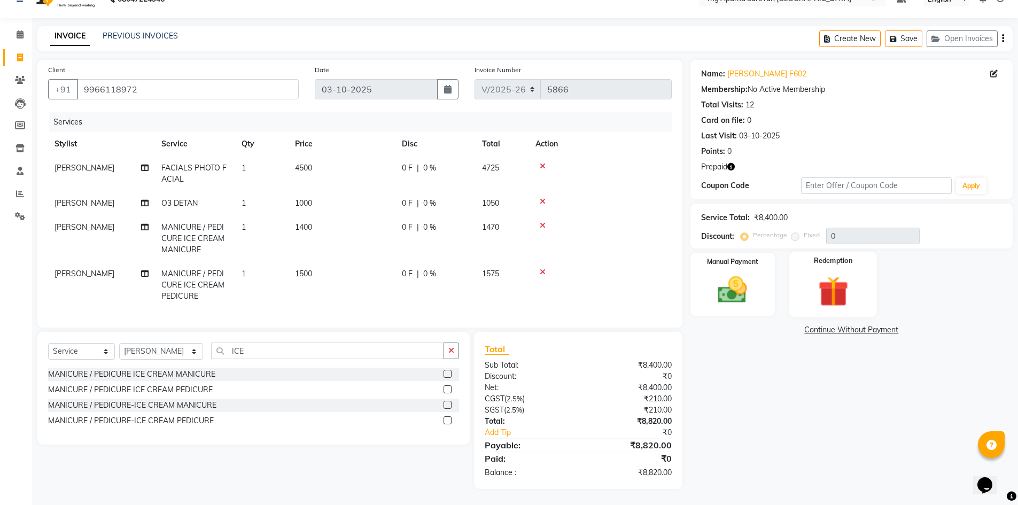
click at [823, 281] on img at bounding box center [833, 292] width 49 height 38
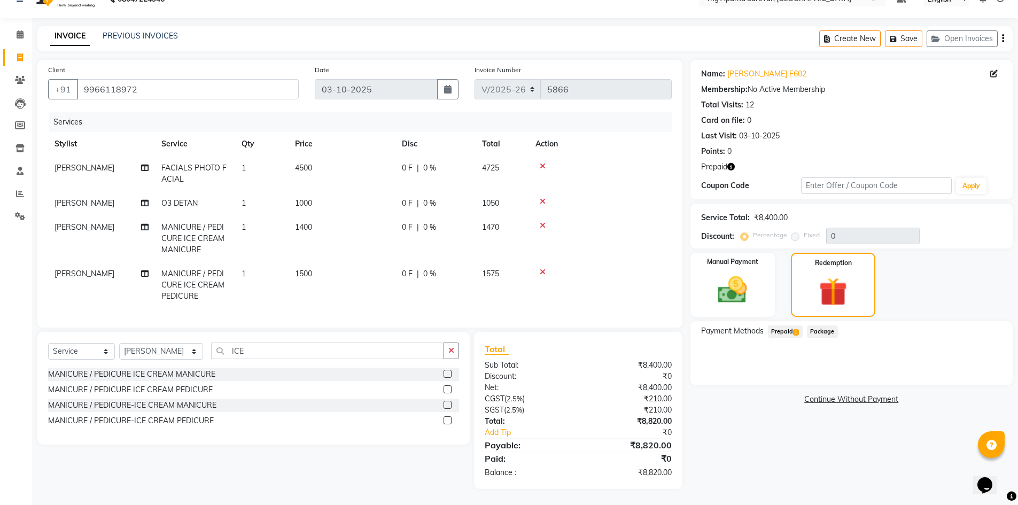
click at [786, 326] on span "Prepaid 1" at bounding box center [785, 332] width 35 height 12
click at [990, 370] on button "Add" at bounding box center [976, 375] width 39 height 18
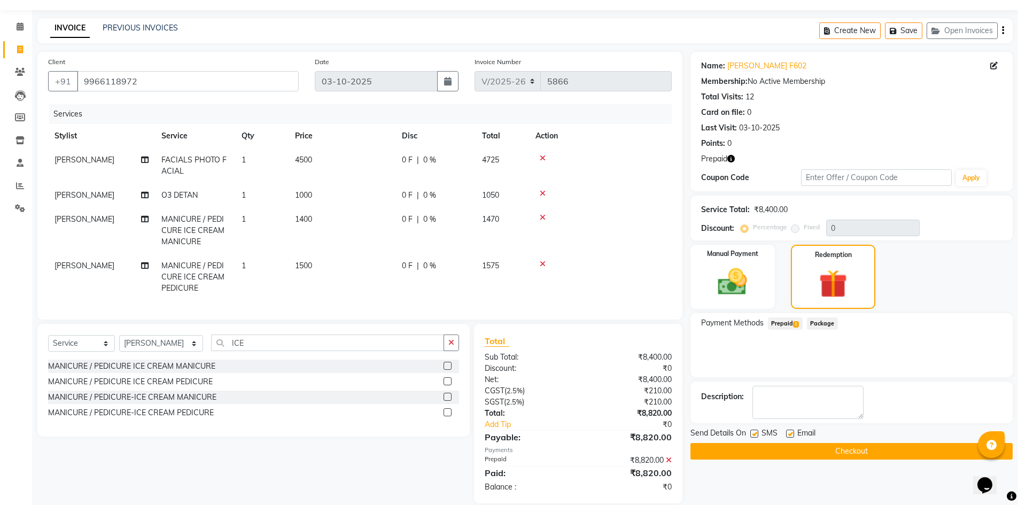
click at [914, 445] on button "Checkout" at bounding box center [852, 451] width 322 height 17
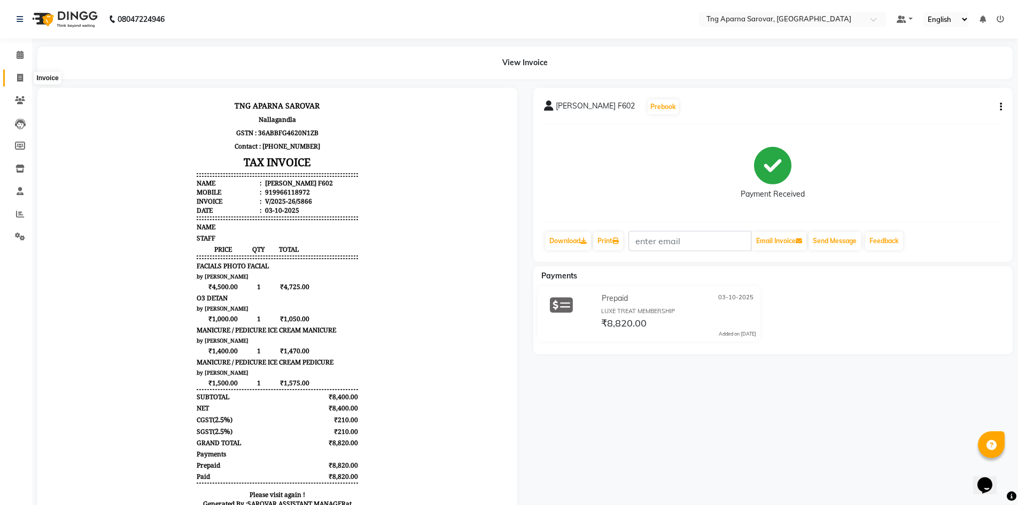
click at [18, 73] on span at bounding box center [20, 78] width 19 height 12
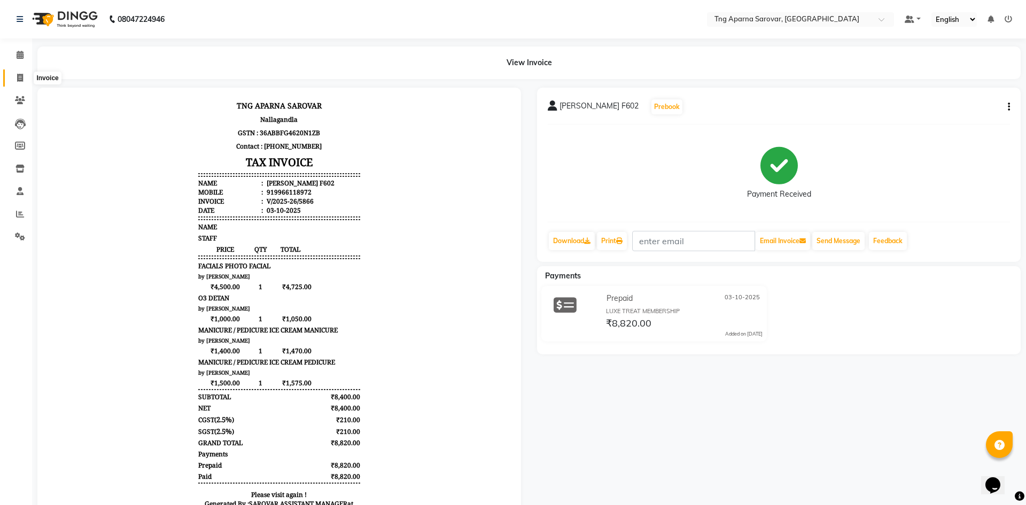
select select "service"
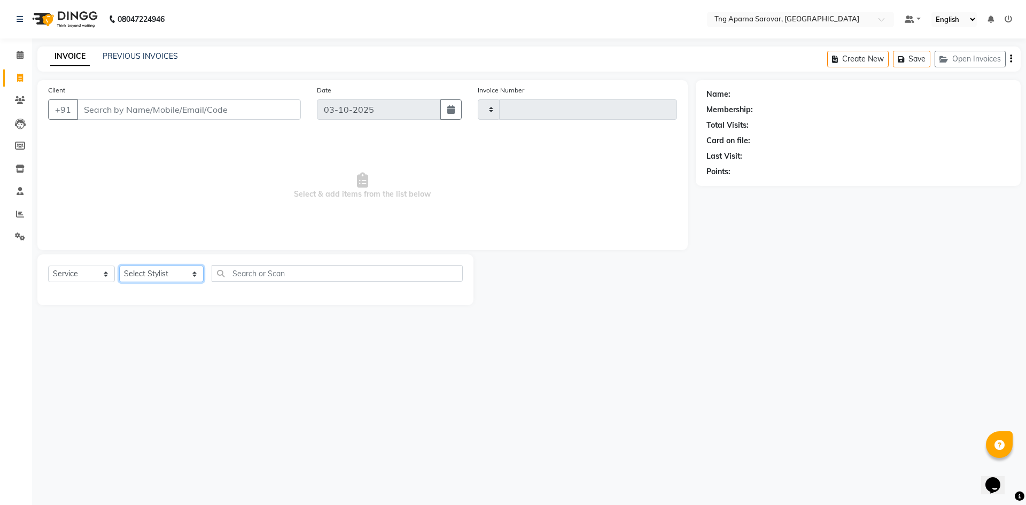
click at [148, 268] on select "Select Stylist ANUSHA ASIF BHAGYASHREE MAM CHINNA DANISH ILMA KAIF KHAN MUSKAN …" at bounding box center [161, 274] width 84 height 17
select select "87412"
click at [119, 266] on select "Select Stylist ANUSHA ASIF BHAGYASHREE MAM CHINNA DANISH ILMA KAIF KHAN MUSKAN …" at bounding box center [161, 274] width 84 height 17
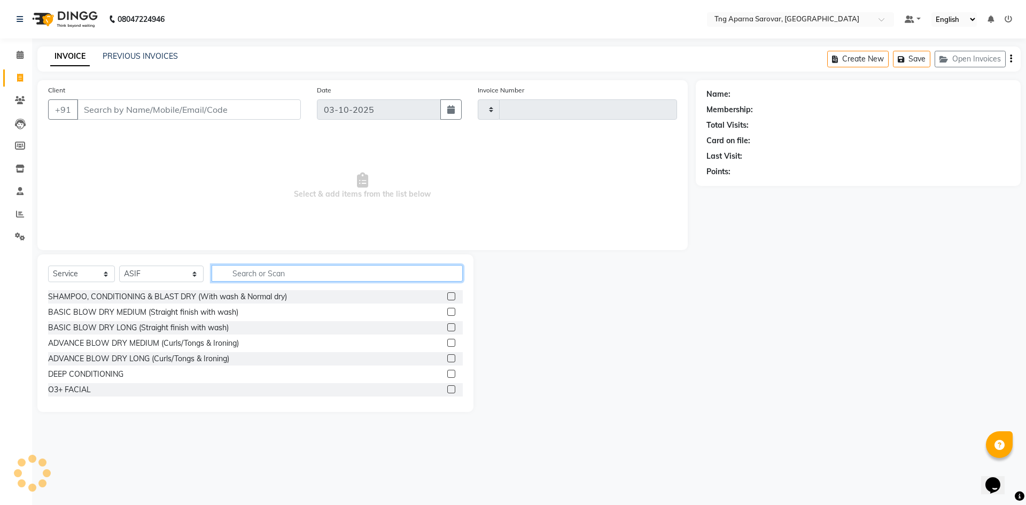
click at [253, 275] on input "text" at bounding box center [337, 273] width 251 height 17
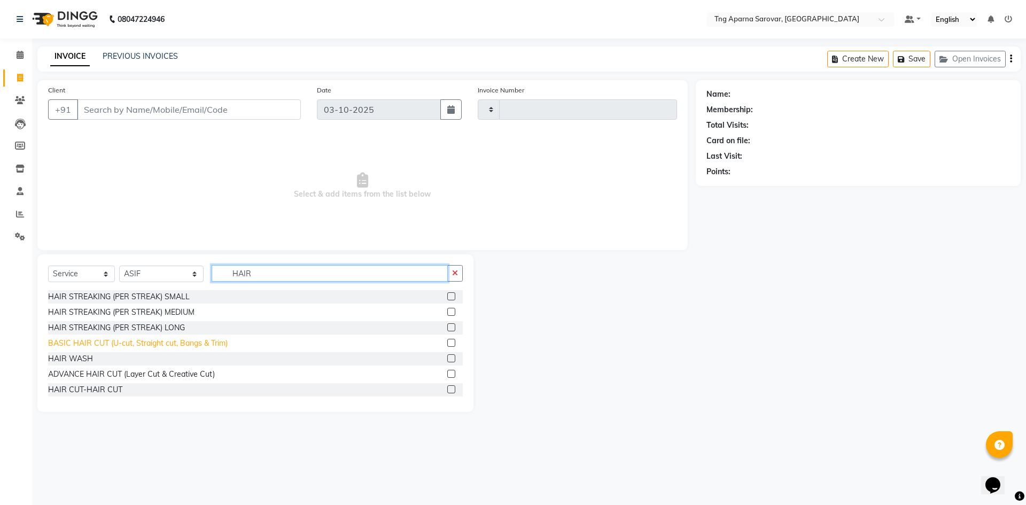
type input "HAIR"
click at [189, 343] on div "BASIC HAIR CUT (U-cut, Straight cut, Bangs & Trim)" at bounding box center [138, 343] width 180 height 11
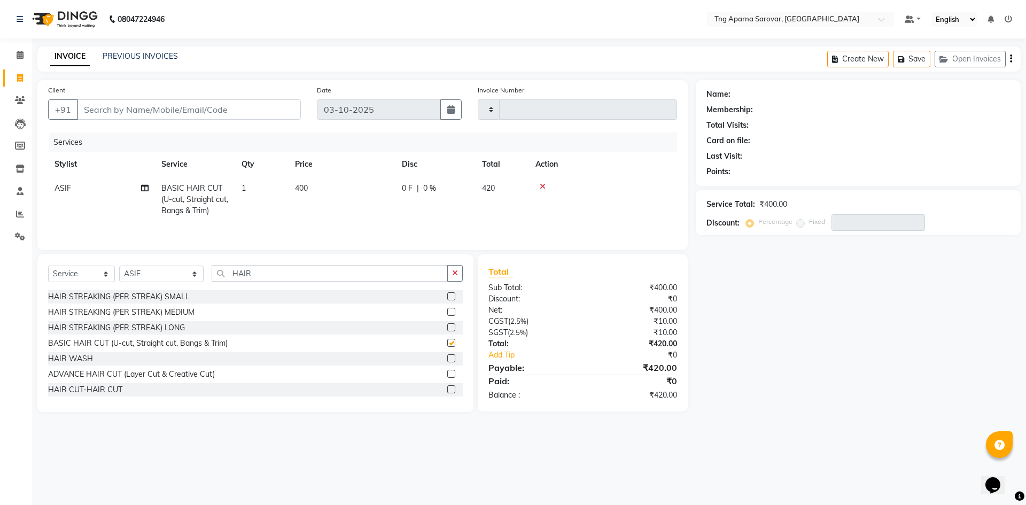
checkbox input "false"
click at [250, 274] on input "HAIR" at bounding box center [330, 273] width 236 height 17
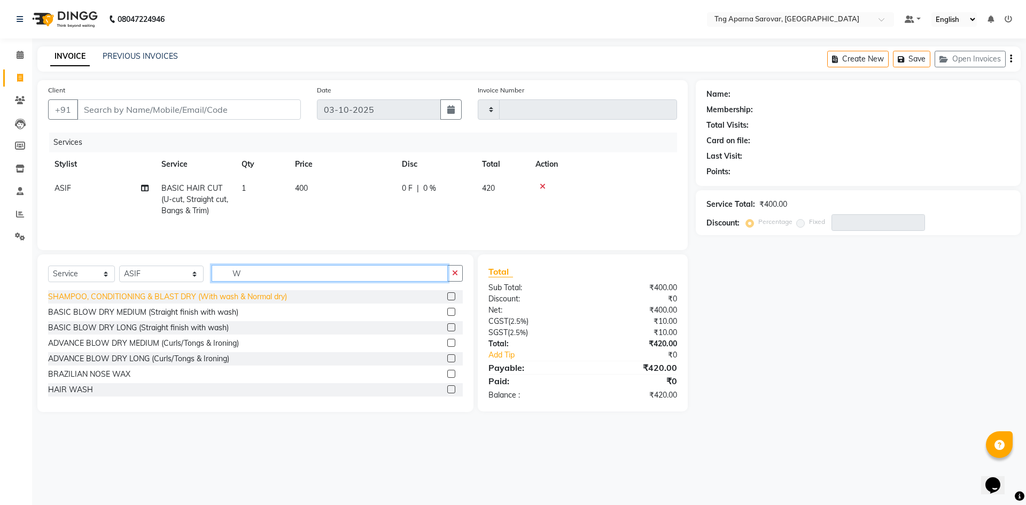
type input "W"
click at [233, 296] on div "SHAMPOO, CONDITIONING & BLAST DRY (With wash & Normal dry)" at bounding box center [167, 296] width 239 height 11
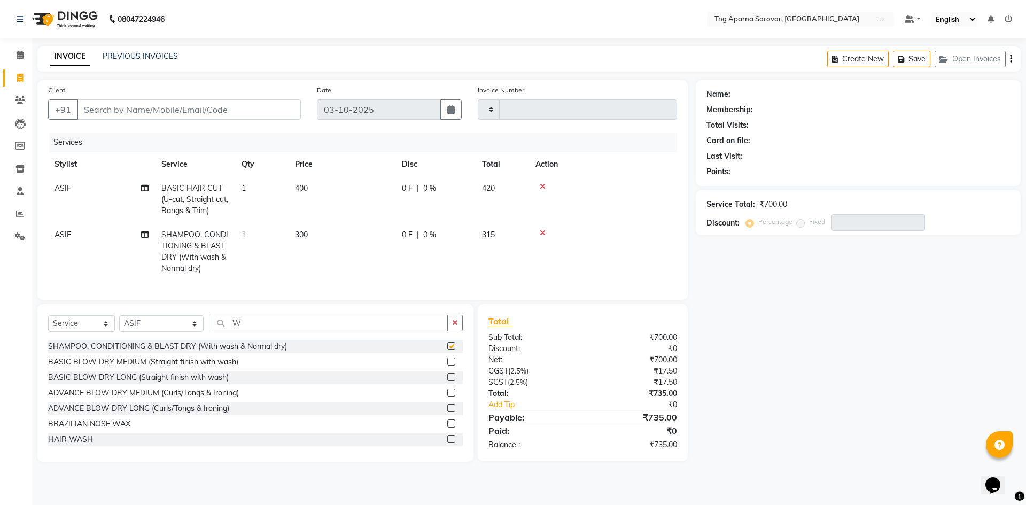
checkbox input "false"
click at [259, 328] on input "W" at bounding box center [330, 323] width 236 height 17
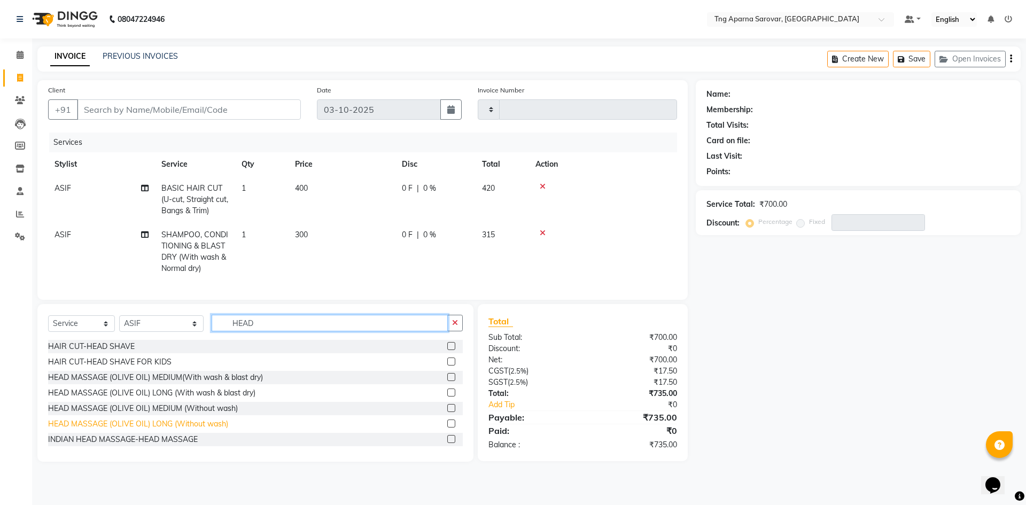
type input "HEAD"
click at [199, 429] on div "HEAD MASSAGE (OLIVE OIL) LONG (Without wash)" at bounding box center [138, 424] width 180 height 11
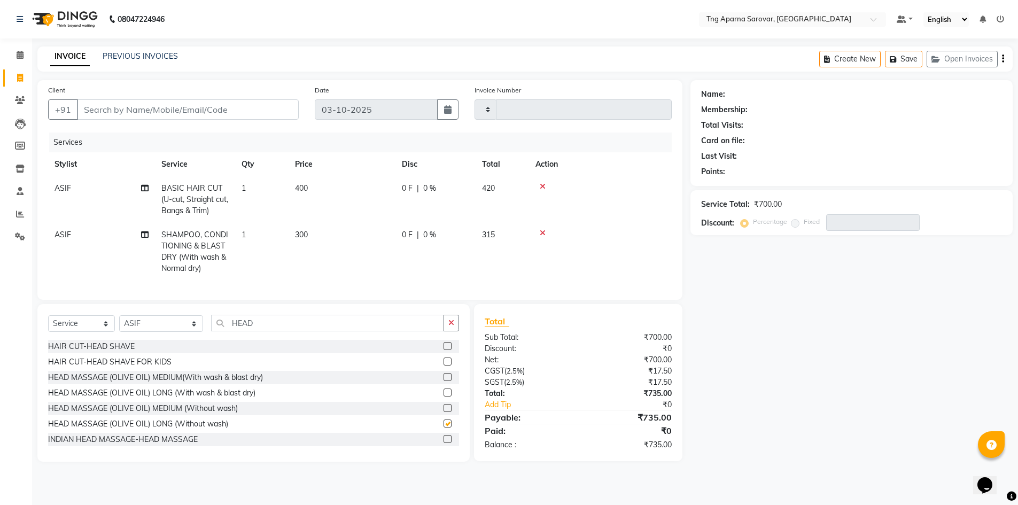
checkbox input "false"
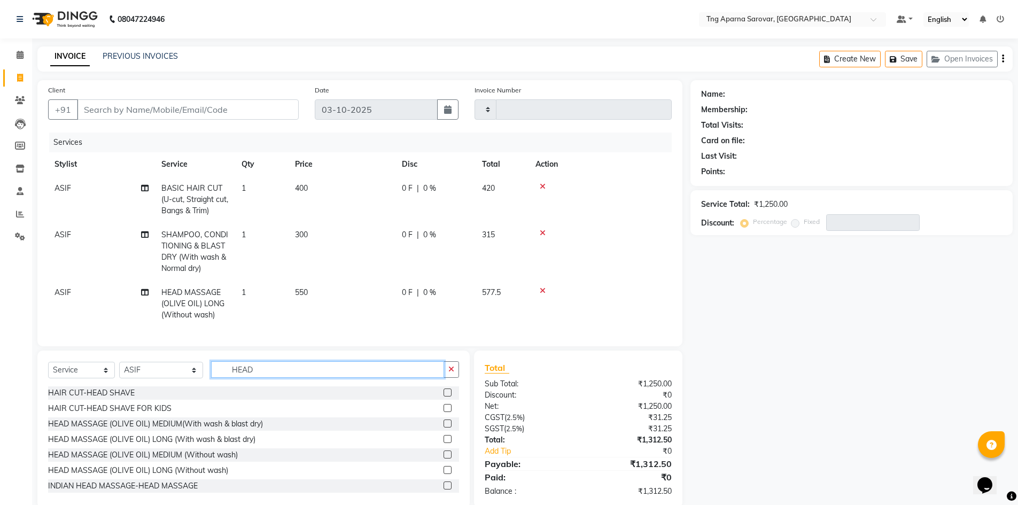
click at [249, 378] on input "HEAD" at bounding box center [327, 369] width 233 height 17
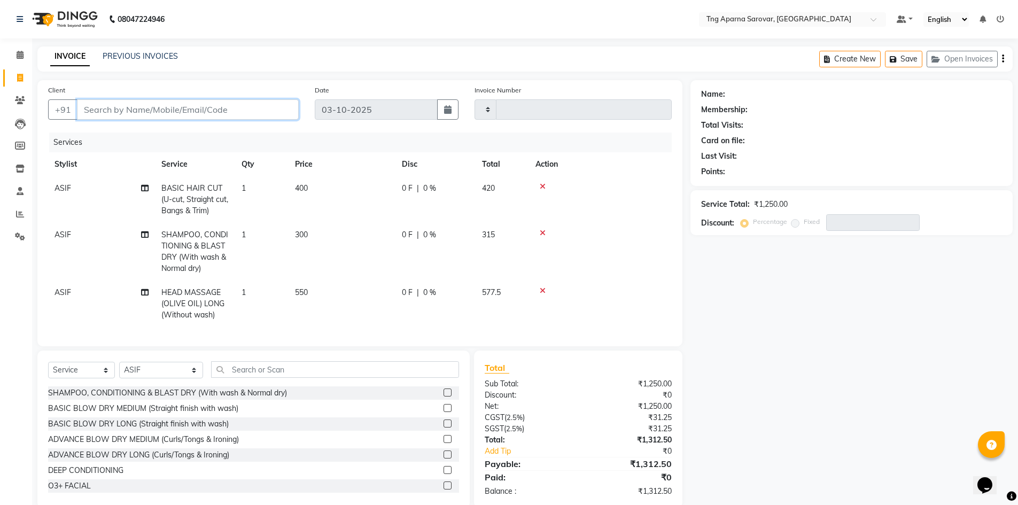
click at [119, 107] on input "Client" at bounding box center [188, 109] width 222 height 20
type input "9"
type input "0"
type input "9052743727"
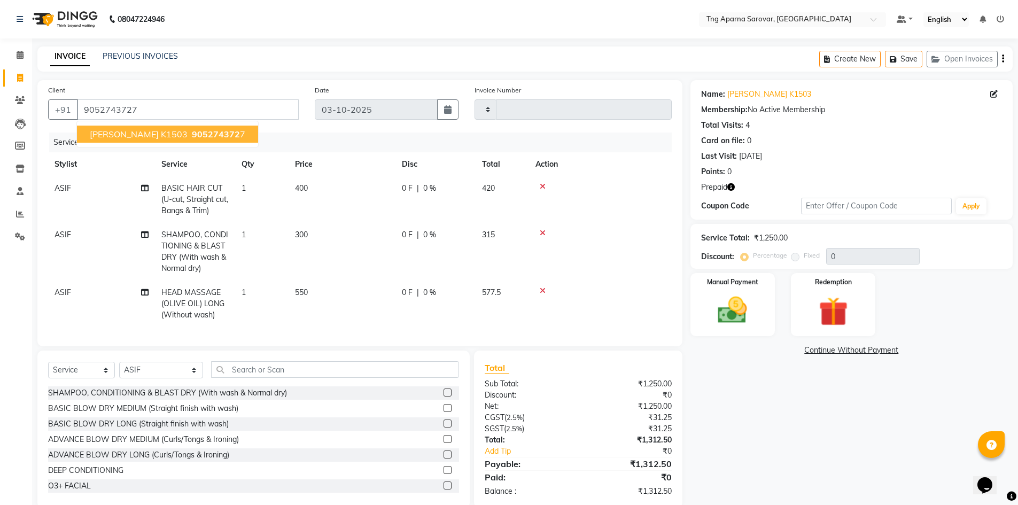
click at [192, 136] on span "905274372" at bounding box center [216, 134] width 48 height 11
click at [731, 187] on icon "button" at bounding box center [730, 186] width 7 height 7
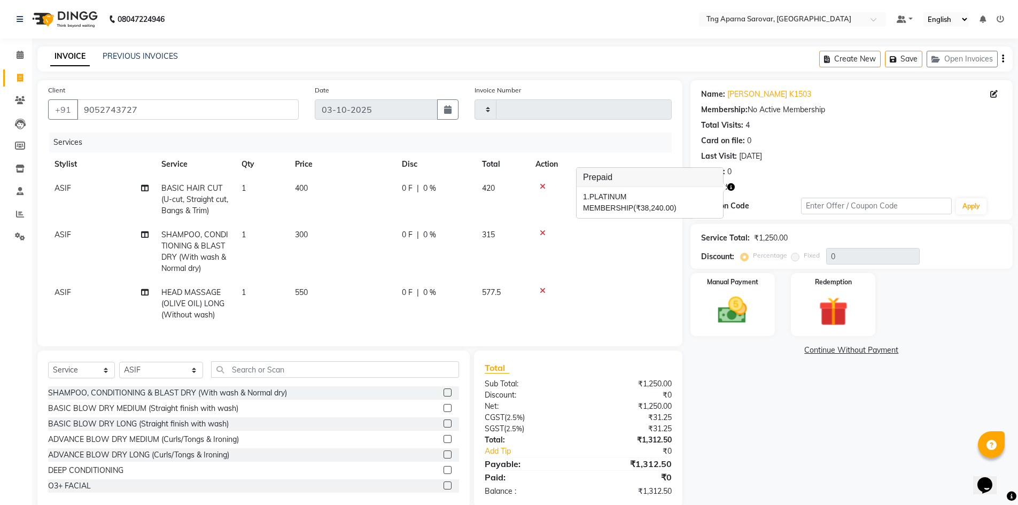
click at [65, 236] on span "ASIF" at bounding box center [63, 235] width 17 height 10
select select "87412"
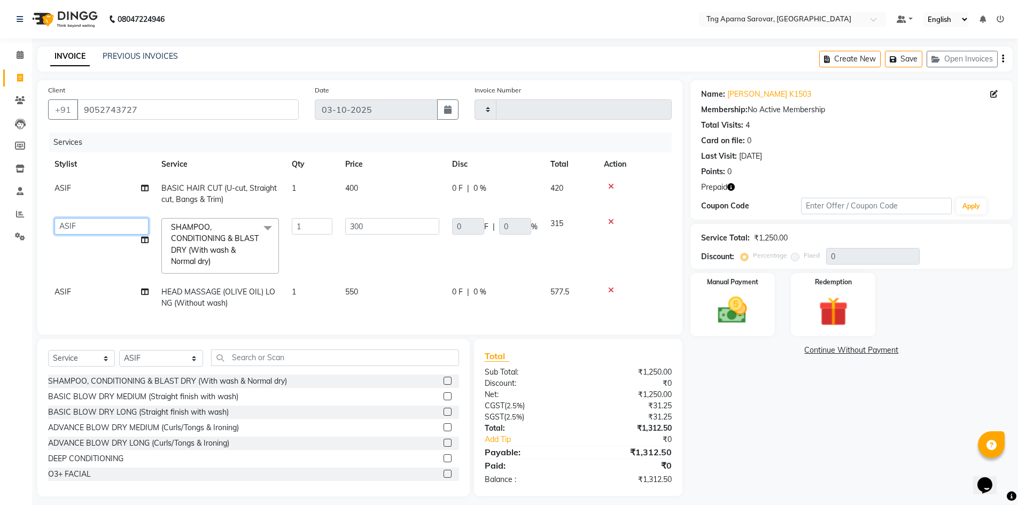
click at [83, 229] on select "ANUSHA ASIF BHAGYASHREE MAM CHINNA DANISH ILMA KAIF KHAN MUSKAN POOJA PRAMODA R…" at bounding box center [102, 226] width 94 height 17
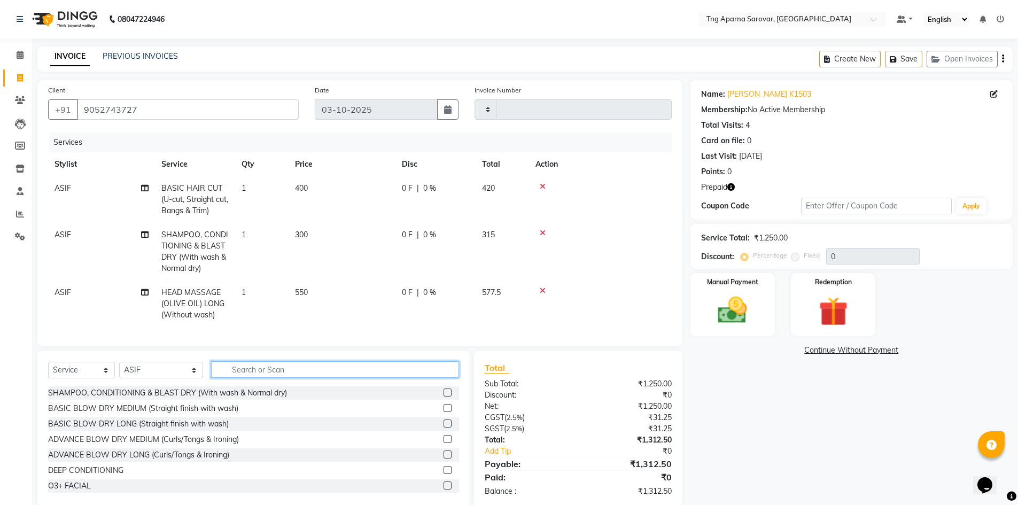
click at [262, 378] on input "text" at bounding box center [335, 369] width 248 height 17
type input "IND"
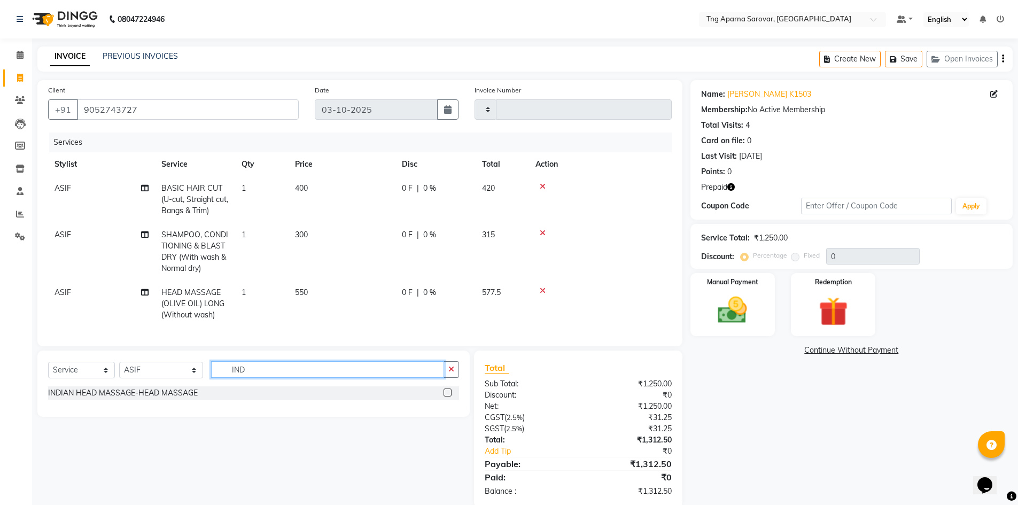
click at [252, 378] on input "IND" at bounding box center [327, 369] width 233 height 17
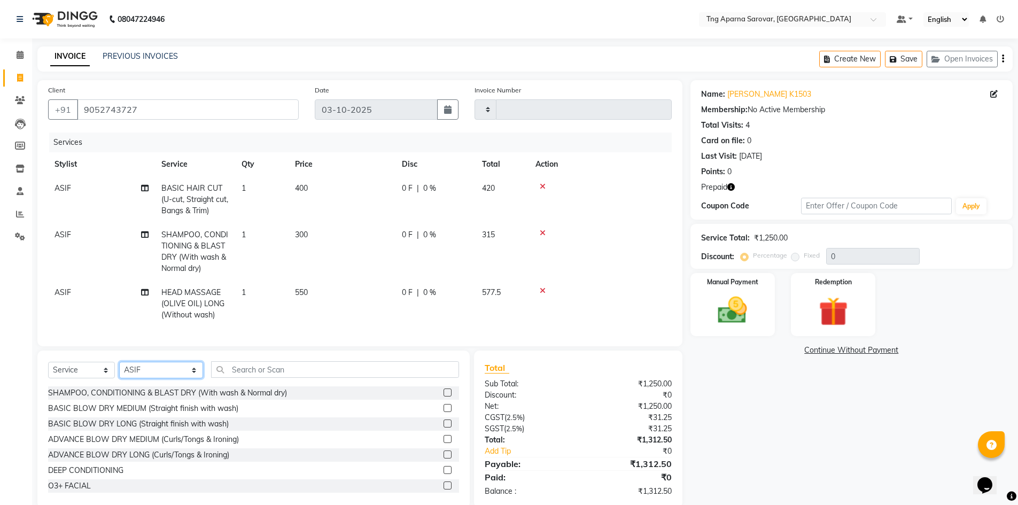
click at [171, 378] on select "Select Stylist ANUSHA ASIF BHAGYASHREE MAM CHINNA DANISH ILMA KAIF KHAN MUSKAN …" at bounding box center [161, 370] width 84 height 17
select select "64173"
click at [119, 370] on select "Select Stylist ANUSHA ASIF BHAGYASHREE MAM CHINNA DANISH ILMA KAIF KHAN MUSKAN …" at bounding box center [161, 370] width 84 height 17
click at [260, 378] on input "text" at bounding box center [335, 369] width 248 height 17
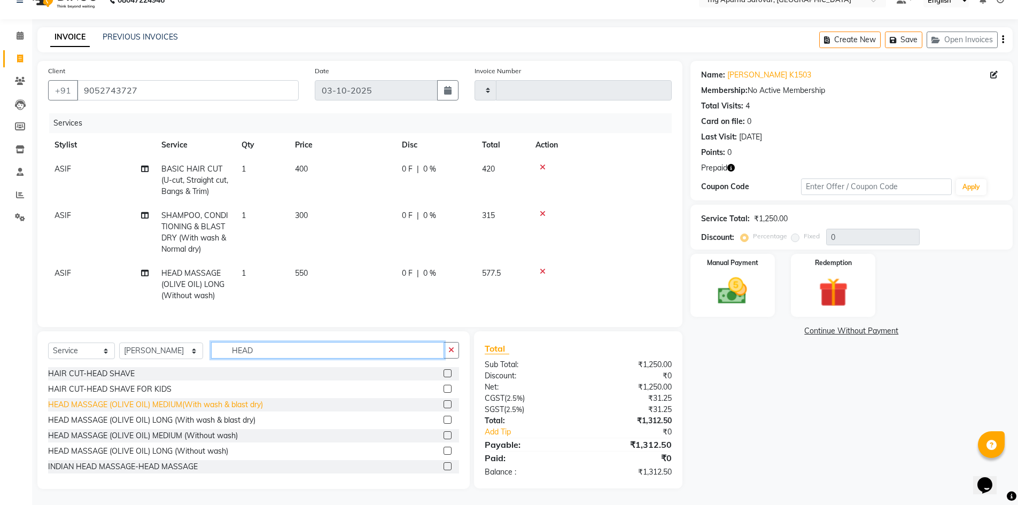
scroll to position [27, 0]
type input "HEAD"
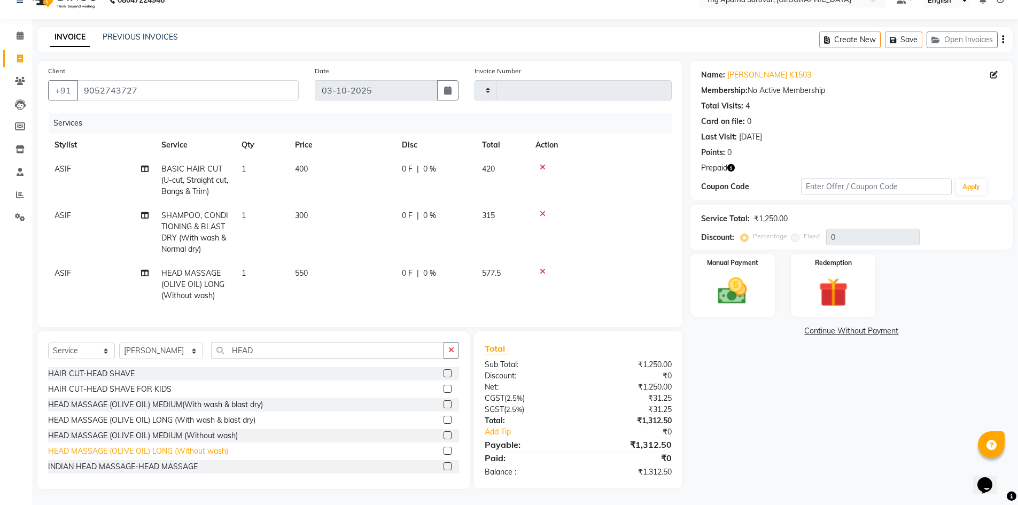
click at [191, 453] on div "HEAD MASSAGE (OLIVE OIL) LONG (Without wash)" at bounding box center [138, 451] width 180 height 11
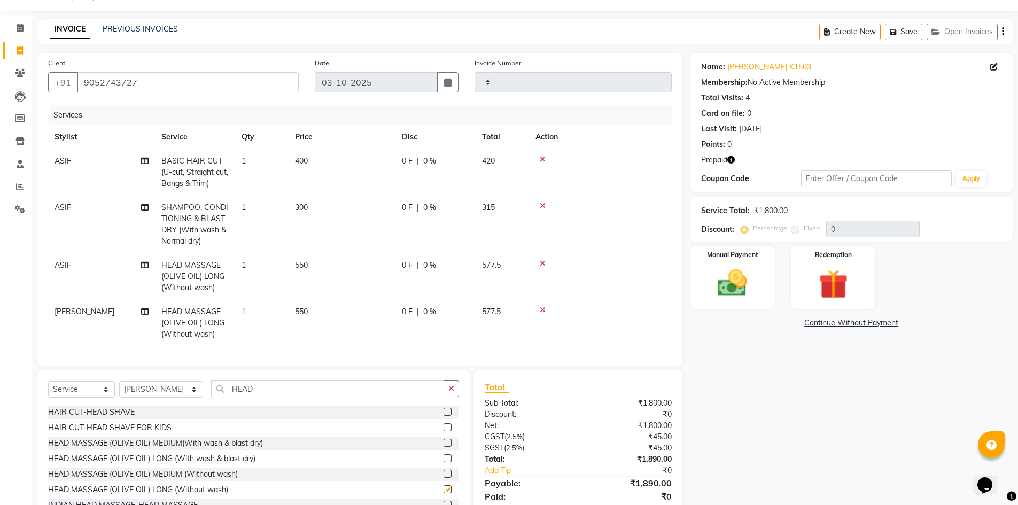
checkbox input "false"
click at [64, 210] on span "ASIF" at bounding box center [63, 208] width 17 height 10
select select "87412"
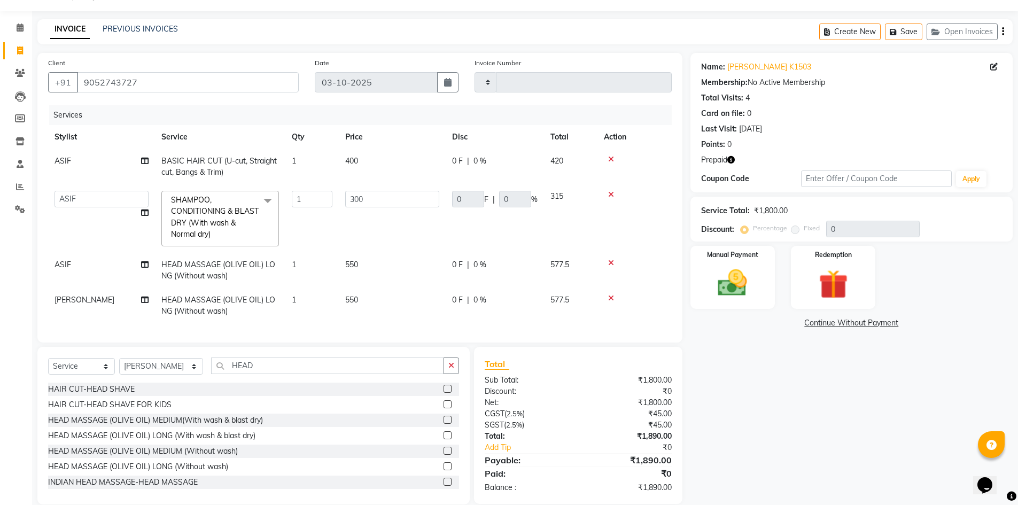
click at [611, 193] on icon at bounding box center [611, 194] width 6 height 7
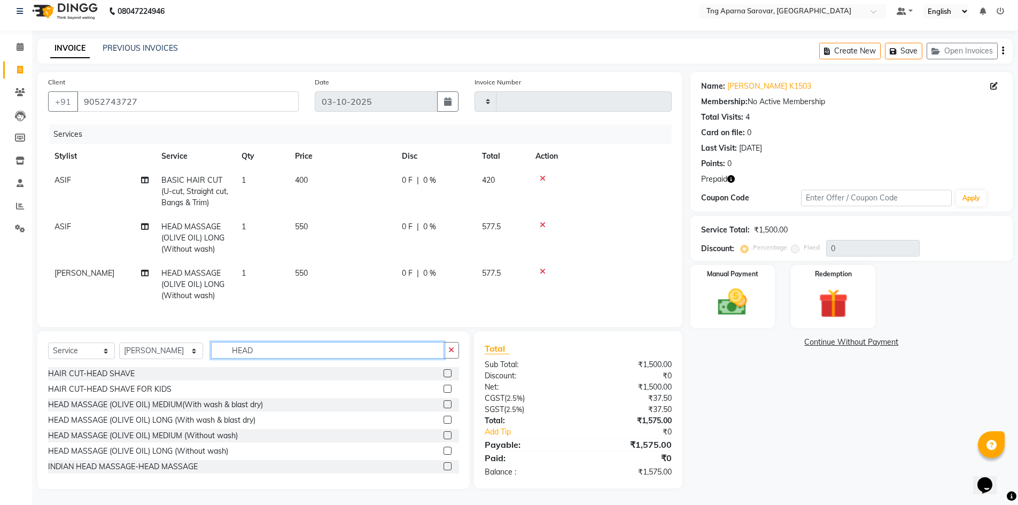
click at [253, 354] on input "HEAD" at bounding box center [327, 350] width 233 height 17
type input "HAIR"
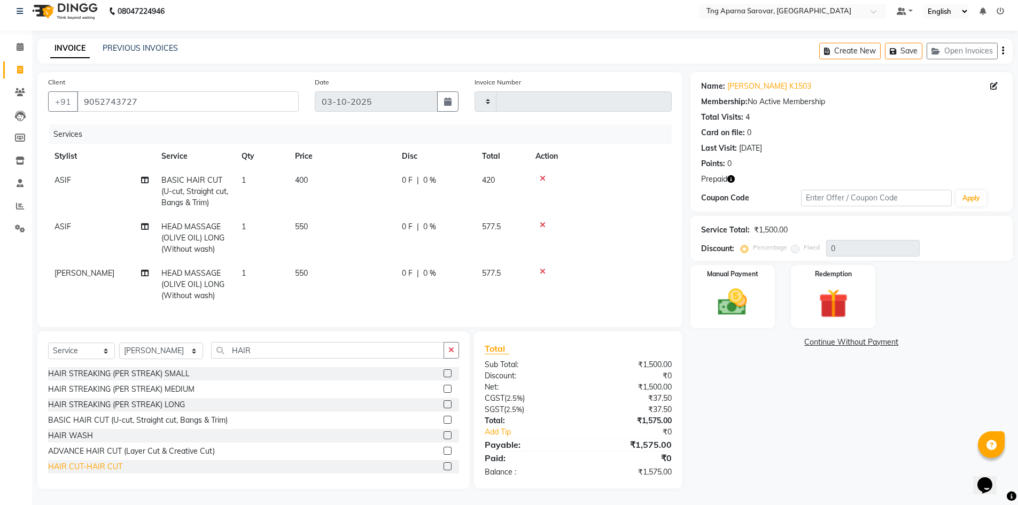
click at [76, 468] on div "HAIR CUT-HAIR CUT" at bounding box center [85, 466] width 74 height 11
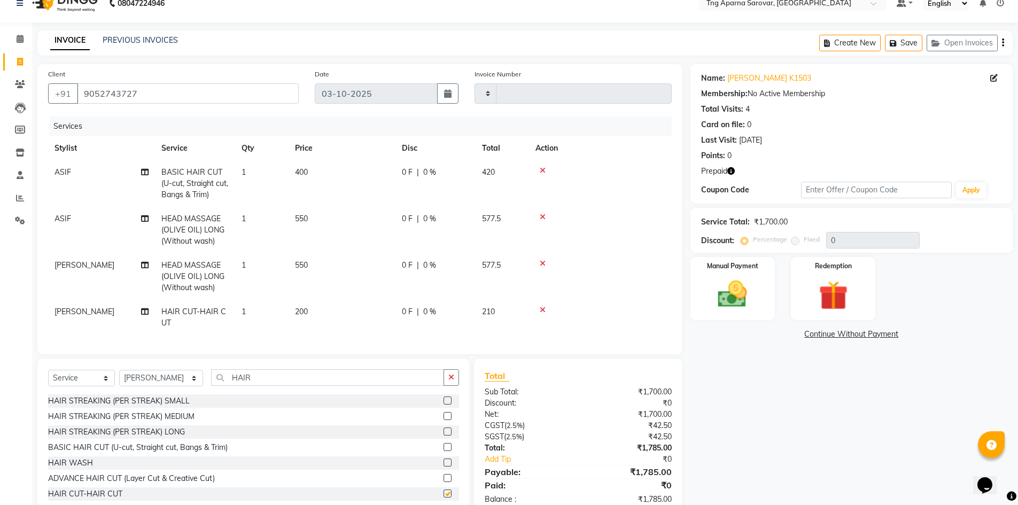
checkbox input "false"
click at [70, 310] on span "[PERSON_NAME]" at bounding box center [85, 312] width 60 height 10
select select "64173"
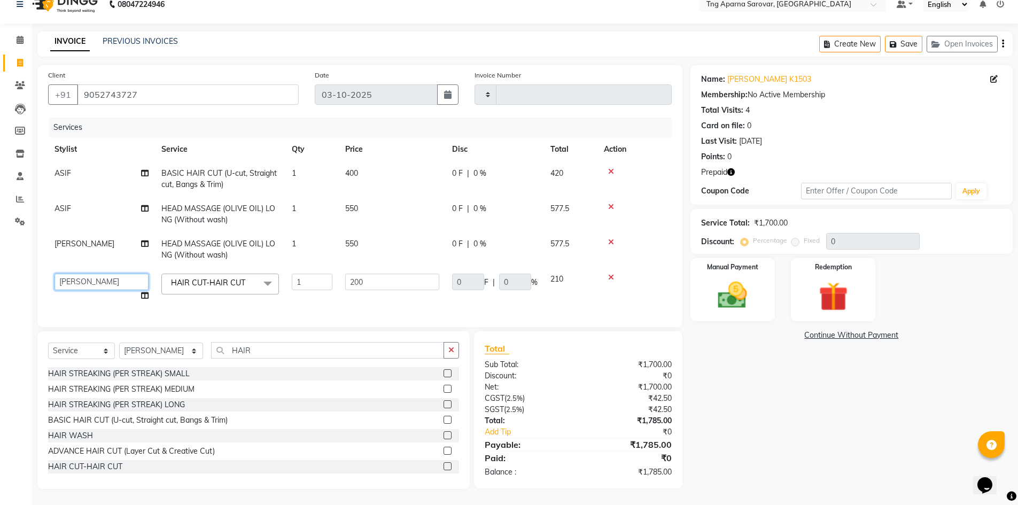
click at [67, 278] on select "ANUSHA ASIF BHAGYASHREE MAM CHINNA DANISH ILMA KAIF KHAN MUSKAN POOJA PRAMODA R…" at bounding box center [102, 282] width 94 height 17
select select "76427"
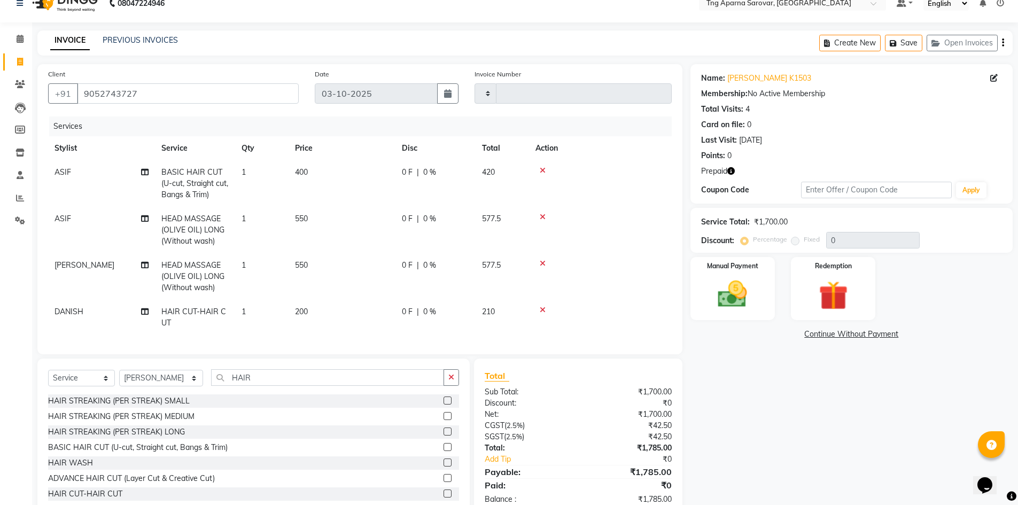
scroll to position [51, 0]
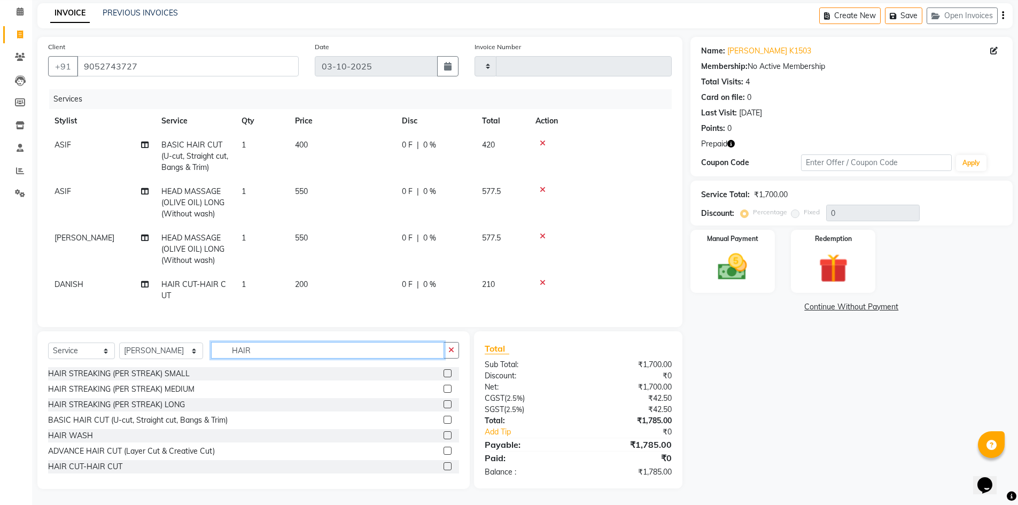
click at [249, 356] on input "HAIR" at bounding box center [327, 350] width 233 height 17
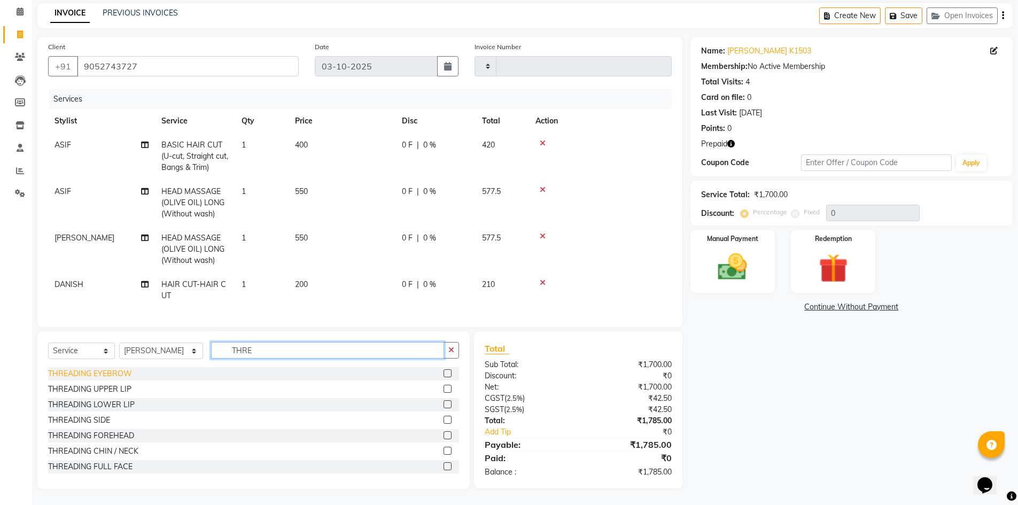
type input "THRE"
click at [89, 373] on div "THREADING EYEBROW" at bounding box center [90, 373] width 84 height 11
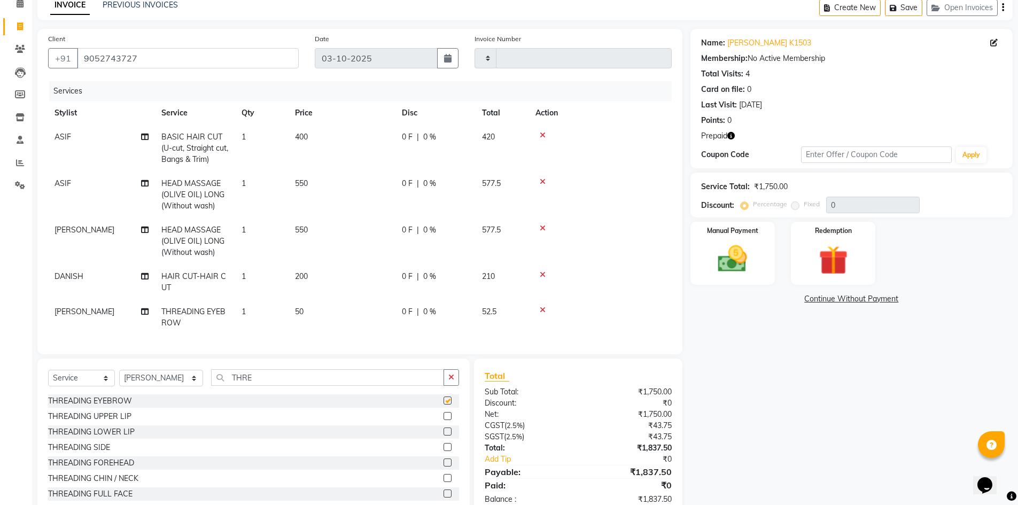
checkbox input "false"
click at [104, 421] on div "THREADING UPPER LIP" at bounding box center [89, 416] width 83 height 11
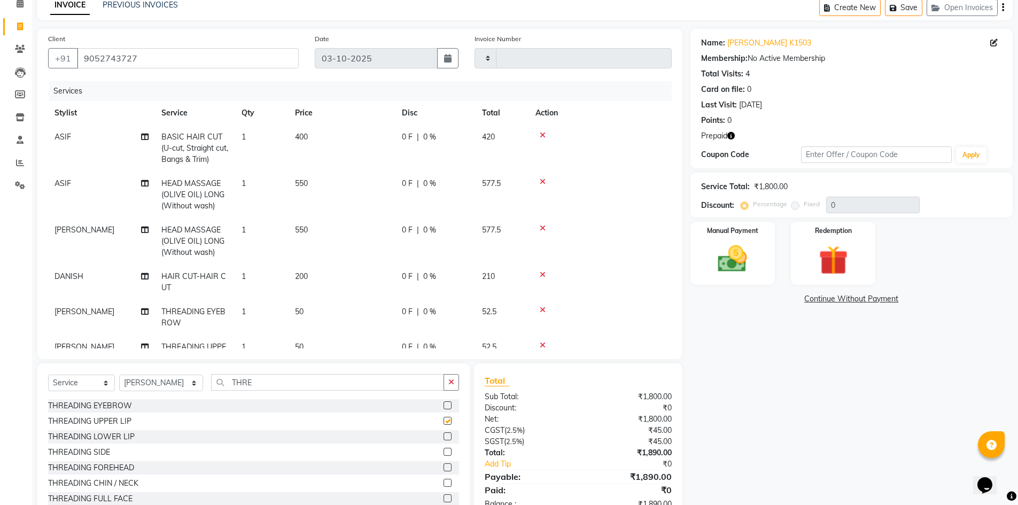
checkbox input "false"
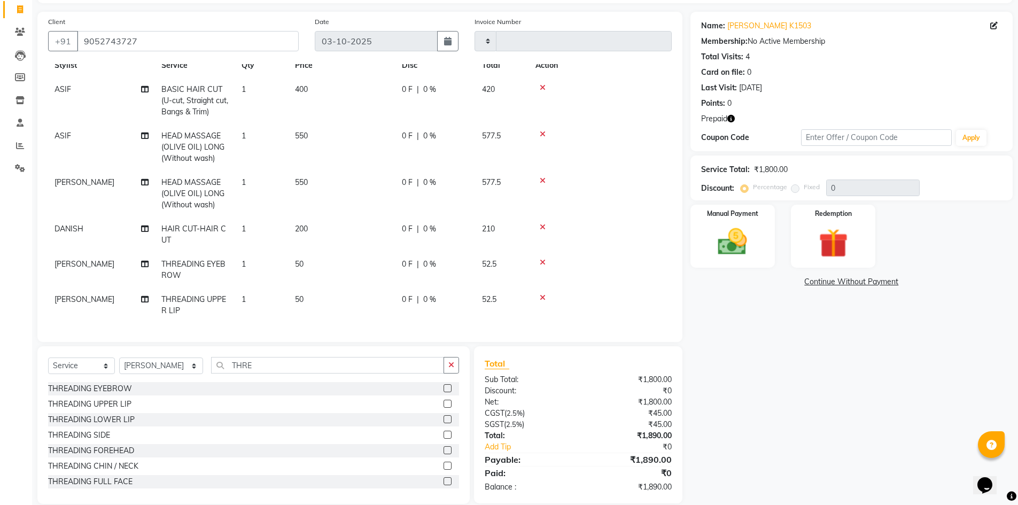
scroll to position [83, 0]
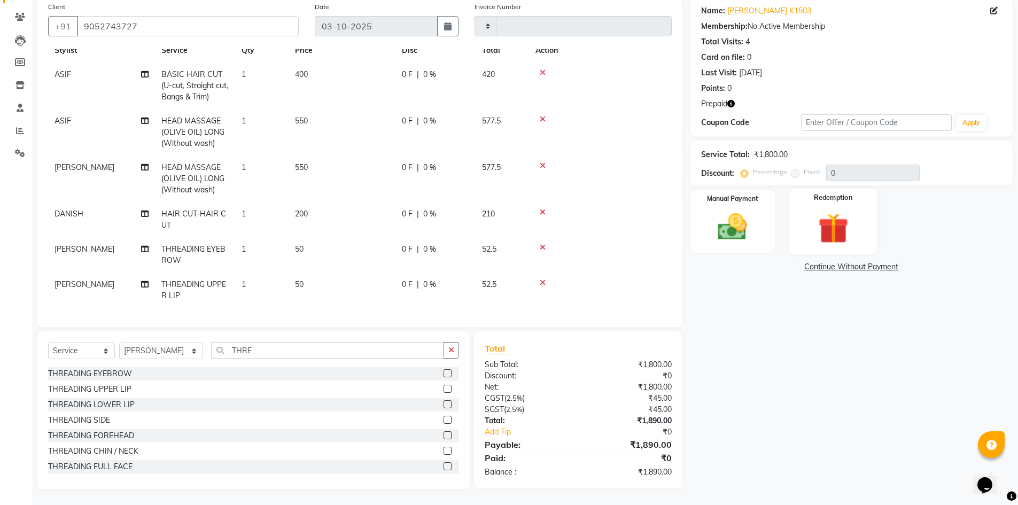
click at [839, 204] on div "Redemption" at bounding box center [833, 222] width 88 height 66
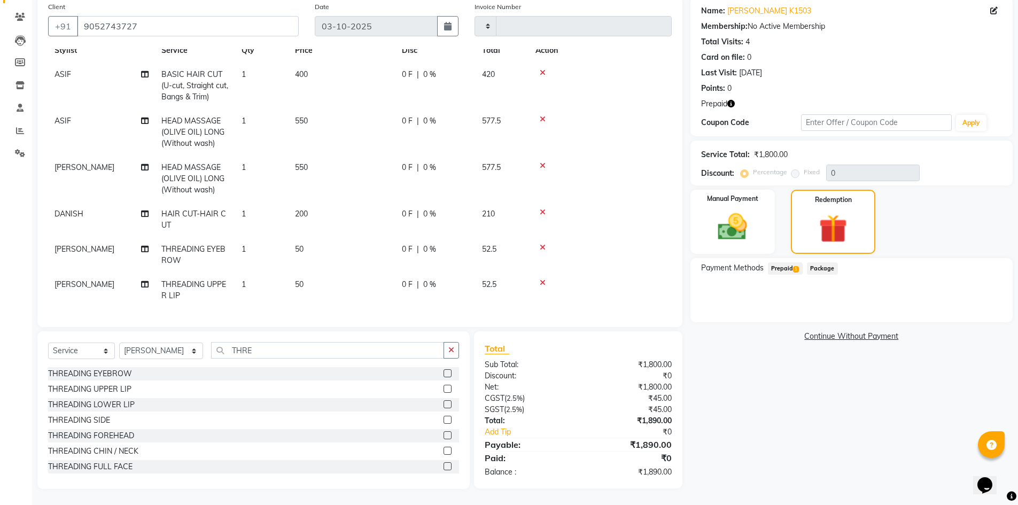
click at [777, 262] on span "Prepaid 1" at bounding box center [785, 268] width 35 height 12
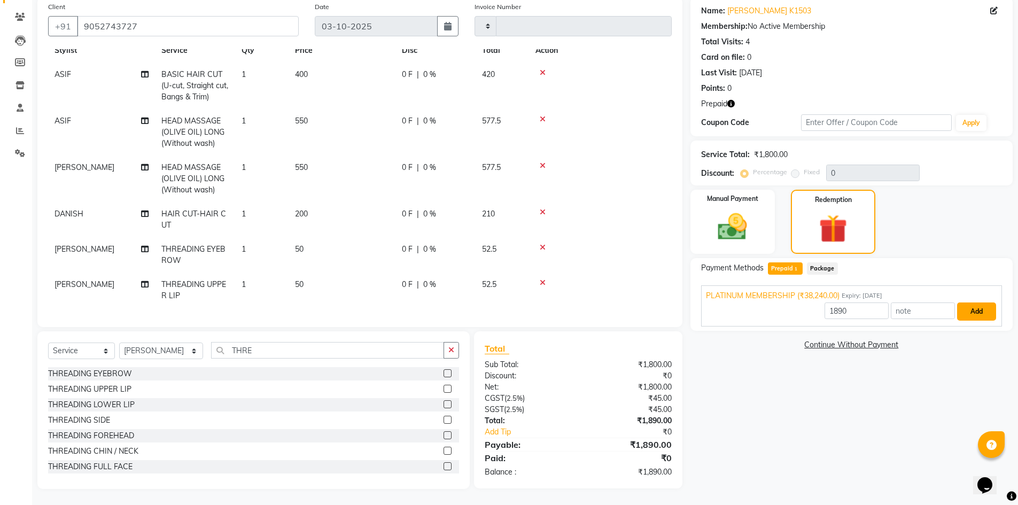
click at [974, 315] on button "Add" at bounding box center [976, 312] width 39 height 18
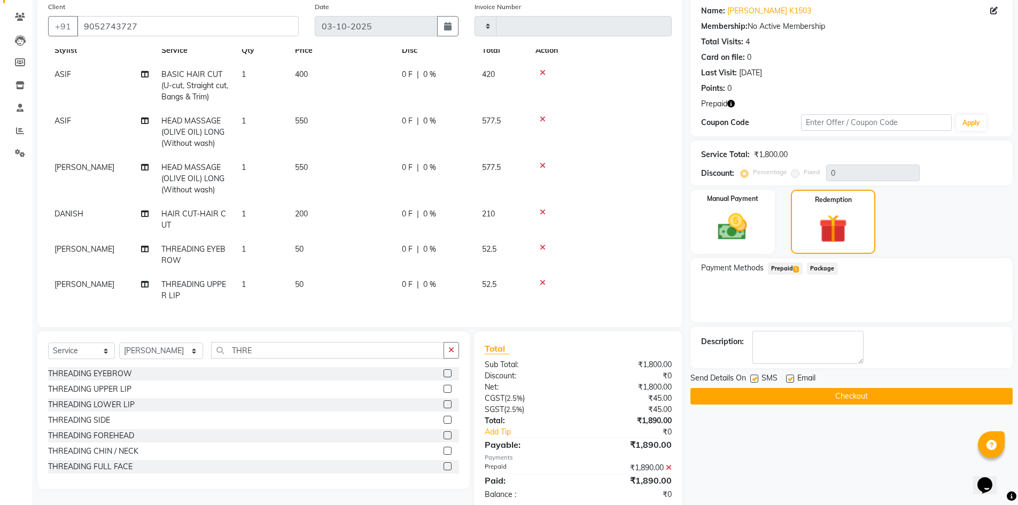
click at [899, 399] on button "Checkout" at bounding box center [852, 396] width 322 height 17
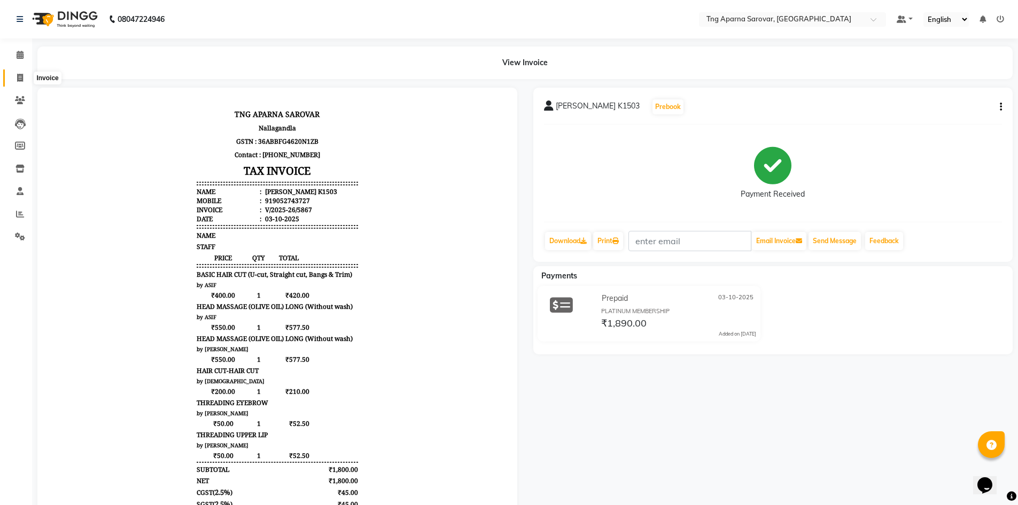
click at [12, 79] on span at bounding box center [20, 78] width 19 height 12
select select "7390"
select select "service"
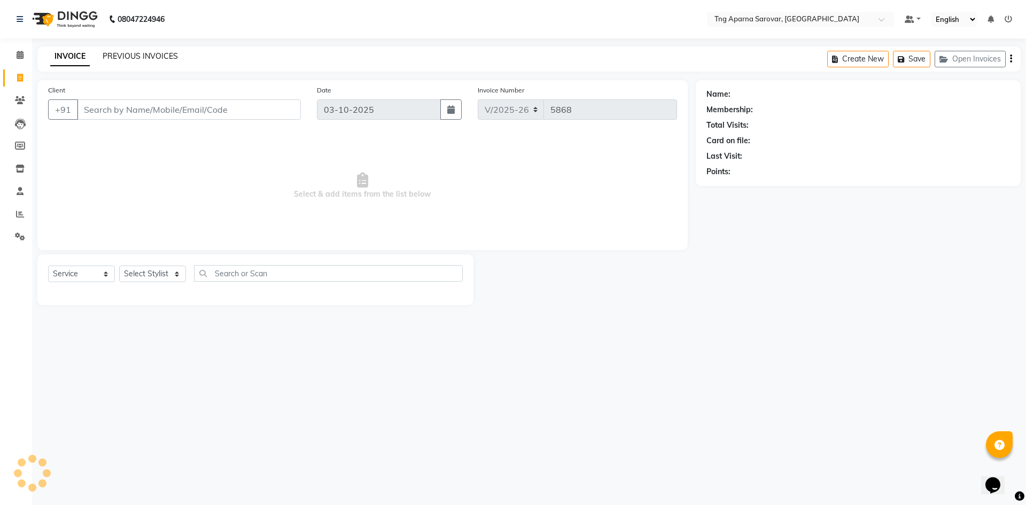
click at [132, 58] on link "PREVIOUS INVOICES" at bounding box center [140, 56] width 75 height 10
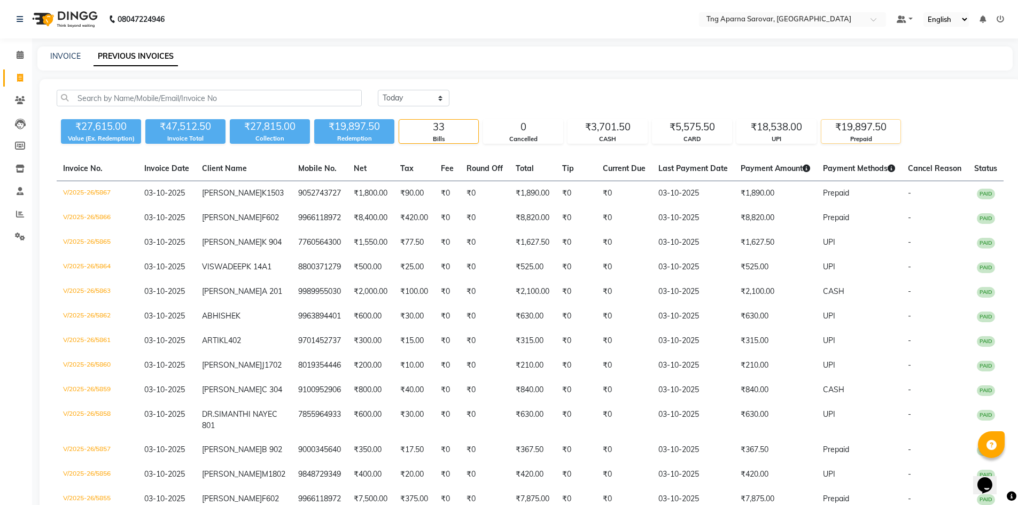
click at [855, 131] on div "₹19,897.50" at bounding box center [861, 127] width 79 height 15
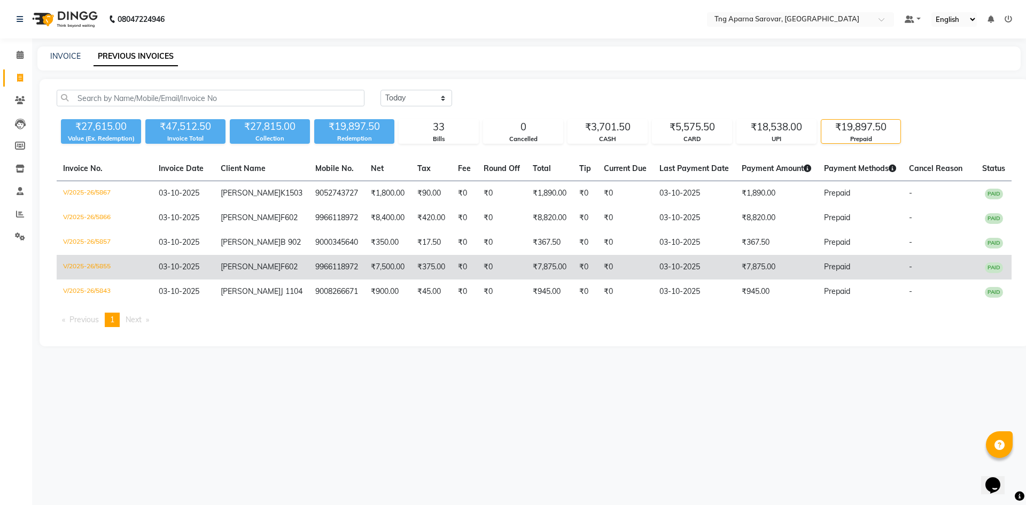
click at [737, 280] on td "₹7,875.00" at bounding box center [776, 267] width 82 height 25
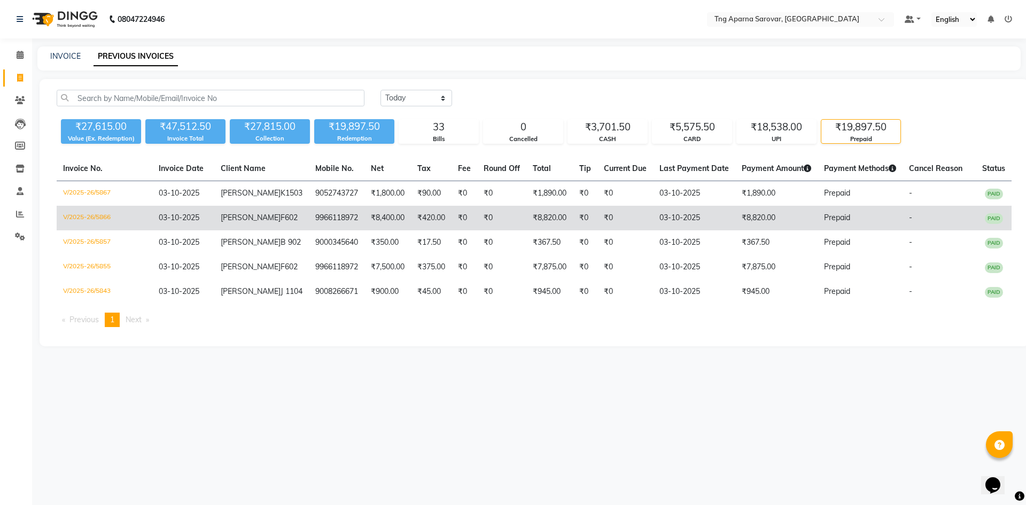
click at [706, 230] on td "03-10-2025" at bounding box center [694, 218] width 82 height 25
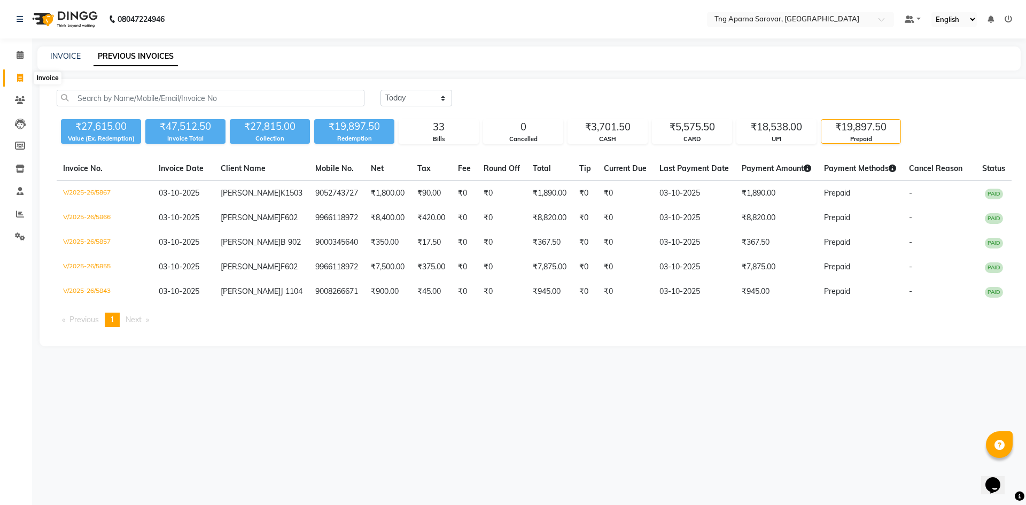
click at [21, 79] on icon at bounding box center [20, 78] width 6 height 8
select select "service"
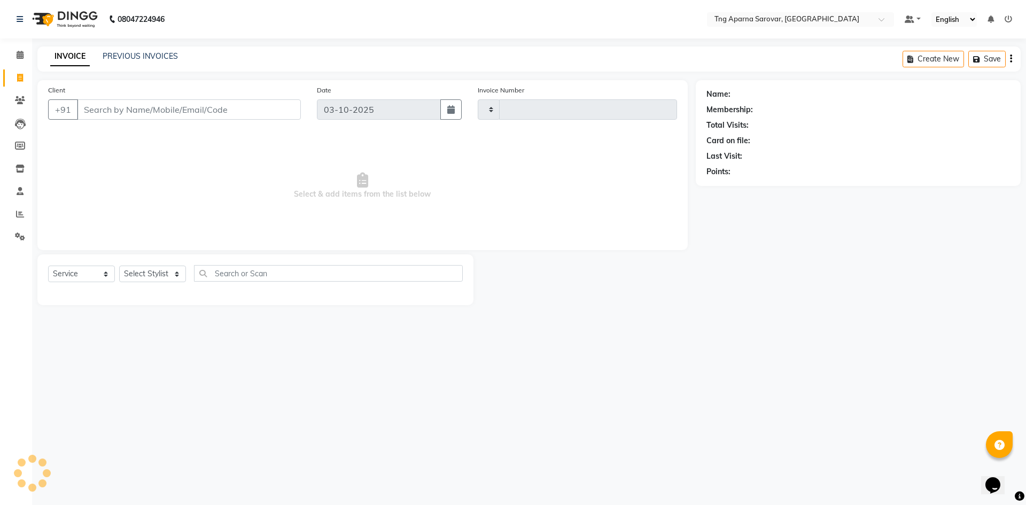
type input "5868"
select select "7390"
click at [681, 357] on div "08047224946 Select Location × Tng Aparna Sarovar, Nallagandla Default Panel My …" at bounding box center [513, 252] width 1026 height 505
click at [761, 397] on div "08047224946 Select Location × Tng Aparna Sarovar, Nallagandla Default Panel My …" at bounding box center [513, 252] width 1026 height 505
click at [105, 113] on input "Client" at bounding box center [189, 109] width 224 height 20
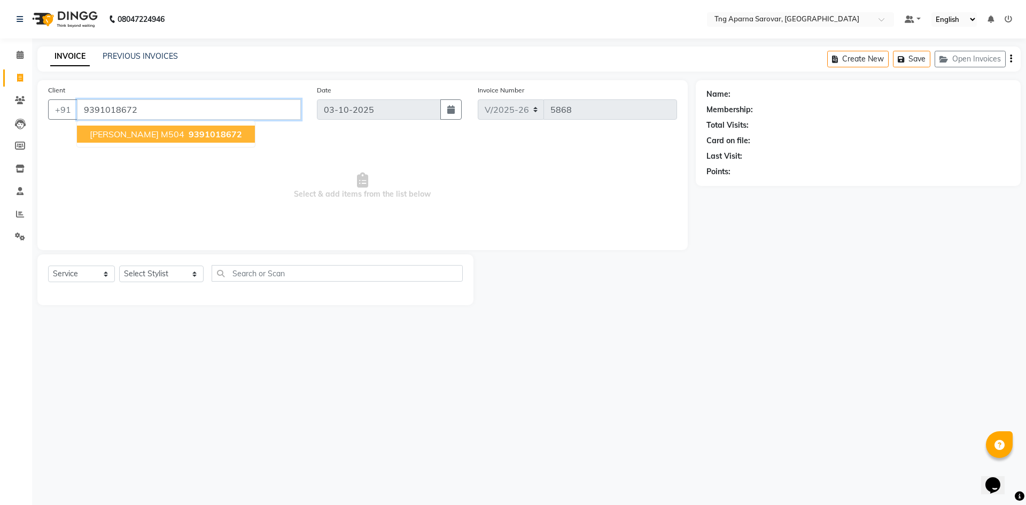
type input "9391018672"
click at [151, 140] on button "DR SHUKLA M504 9391018672" at bounding box center [166, 134] width 178 height 17
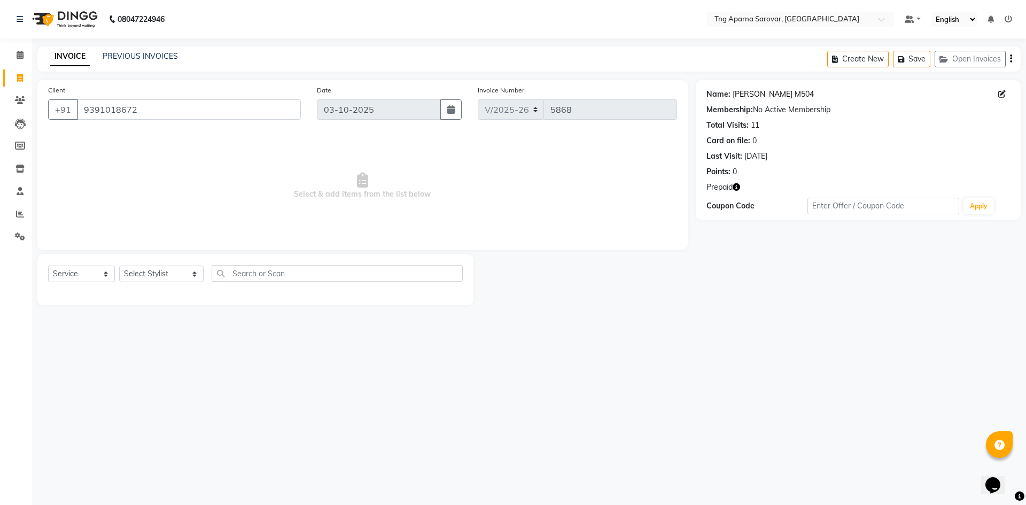
click at [753, 94] on link "Dr Shukla M504" at bounding box center [773, 94] width 81 height 11
click at [152, 274] on select "Select Stylist ANUSHA ASIF BHAGYASHREE MAM CHINNA DANISH ILMA KAIF KHAN MUSKAN …" at bounding box center [161, 274] width 84 height 17
select select "64166"
click at [119, 266] on select "Select Stylist ANUSHA ASIF BHAGYASHREE MAM CHINNA DANISH ILMA KAIF KHAN MUSKAN …" at bounding box center [161, 274] width 84 height 17
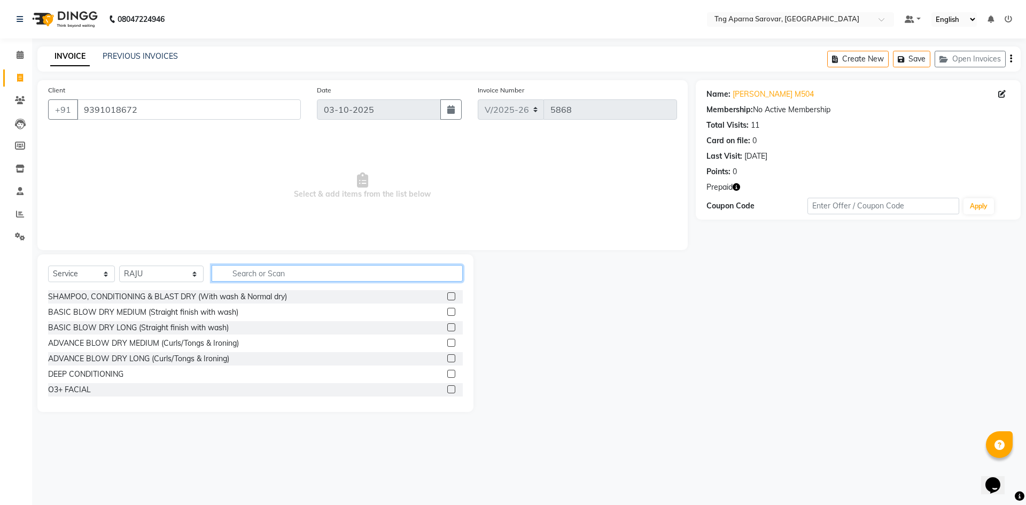
click at [241, 278] on input "text" at bounding box center [337, 273] width 251 height 17
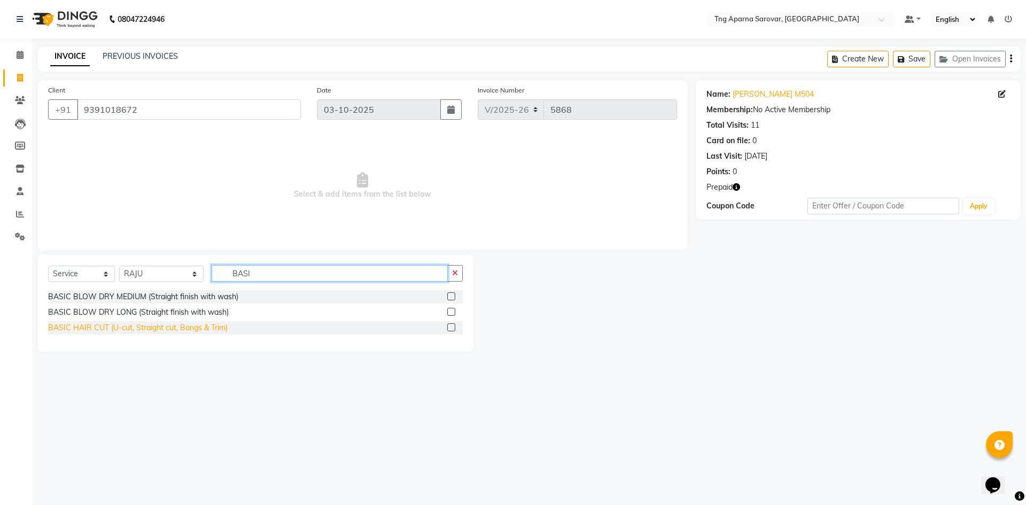
type input "BASI"
click at [154, 331] on div "BASIC HAIR CUT (U-cut, Straight cut, Bangs & Trim)" at bounding box center [138, 327] width 180 height 11
checkbox input "false"
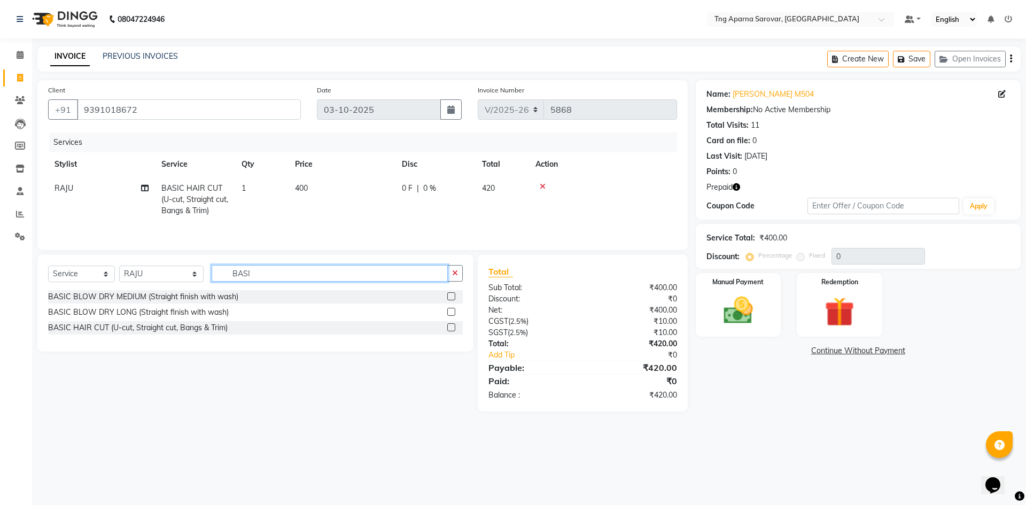
click at [236, 275] on input "BASI" at bounding box center [330, 273] width 236 height 17
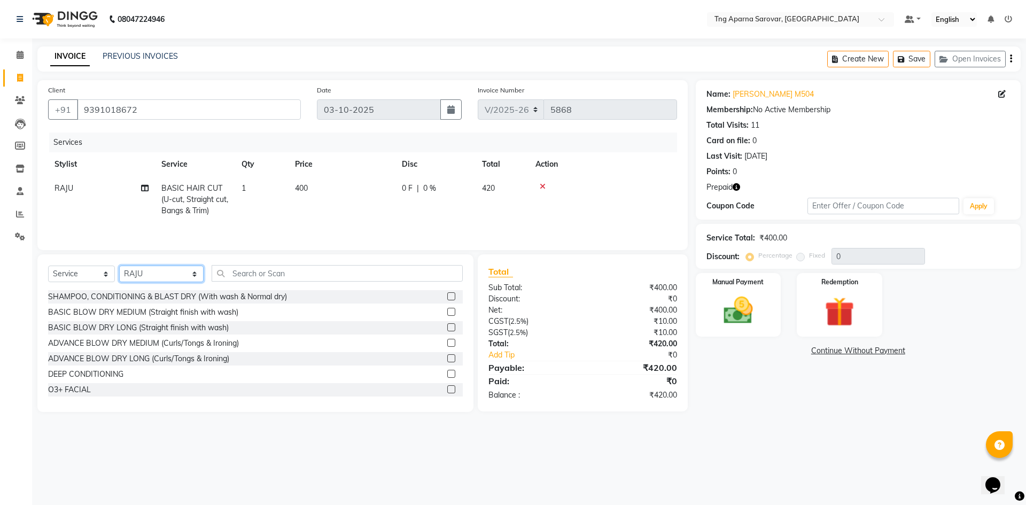
click at [165, 269] on select "Select Stylist ANUSHA ASIF BHAGYASHREE MAM CHINNA DANISH ILMA KAIF KHAN MUSKAN …" at bounding box center [161, 274] width 84 height 17
select select "64173"
click at [119, 266] on select "Select Stylist ANUSHA ASIF BHAGYASHREE MAM CHINNA DANISH ILMA KAIF KHAN MUSKAN …" at bounding box center [161, 274] width 84 height 17
click at [257, 286] on div "Select Service Product Membership Package Voucher Prepaid Gift Card Select Styl…" at bounding box center [255, 277] width 415 height 25
click at [253, 276] on input "text" at bounding box center [337, 273] width 251 height 17
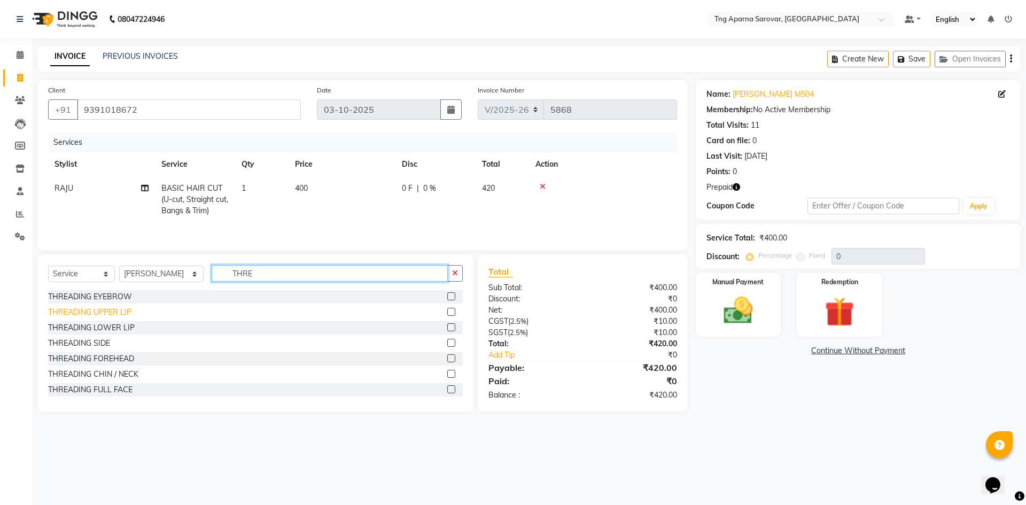
type input "THRE"
click at [110, 316] on div "THREADING UPPER LIP" at bounding box center [89, 312] width 83 height 11
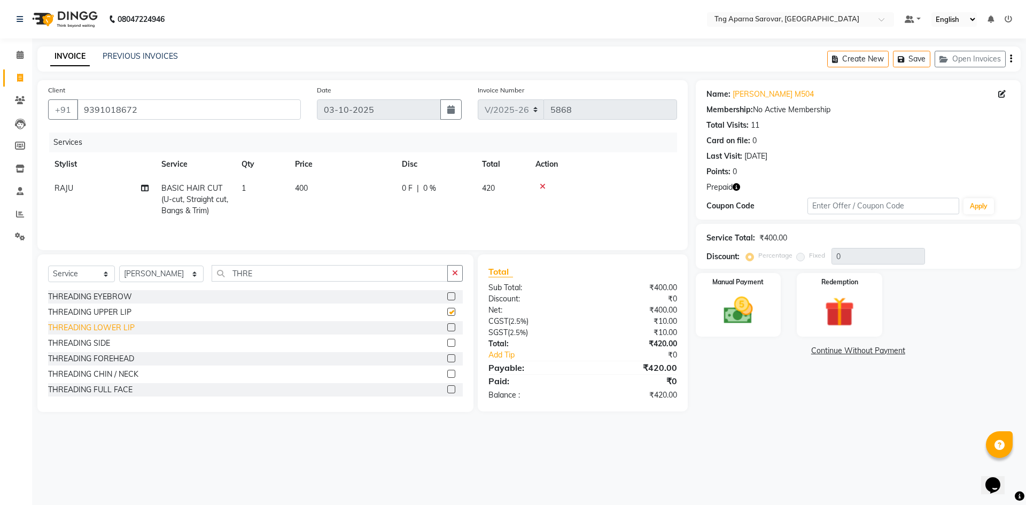
checkbox input "false"
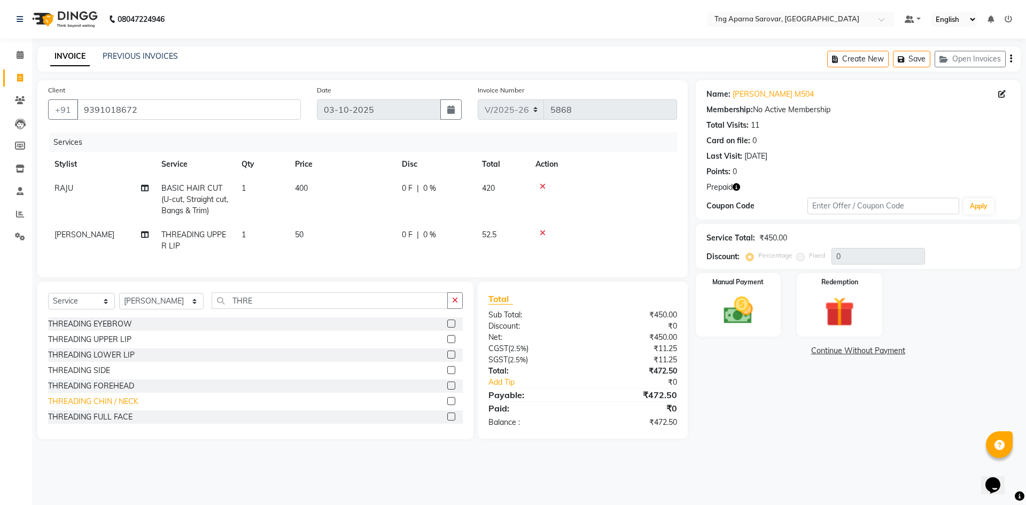
click at [123, 407] on div "THREADING CHIN / NECK" at bounding box center [93, 401] width 90 height 11
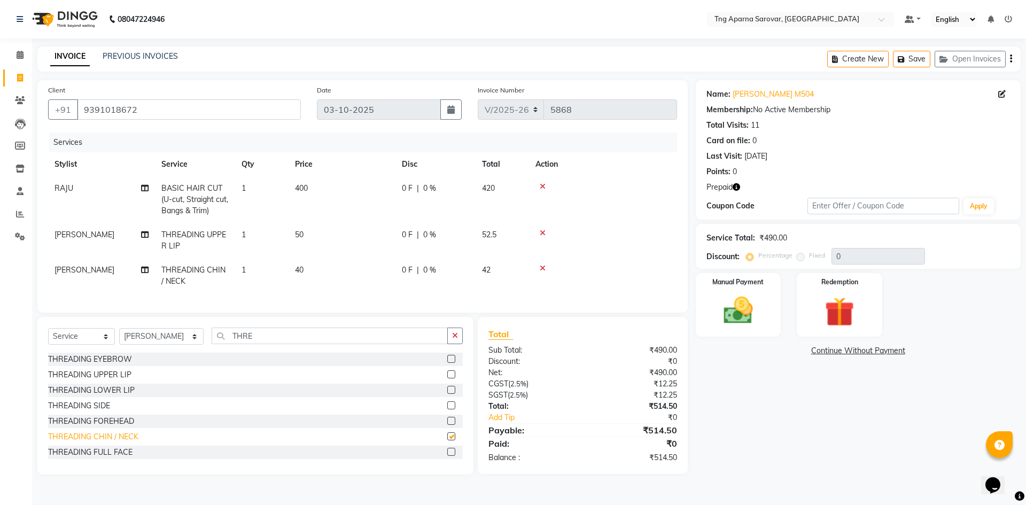
checkbox input "false"
click at [120, 427] on div "THREADING FOREHEAD" at bounding box center [91, 421] width 86 height 11
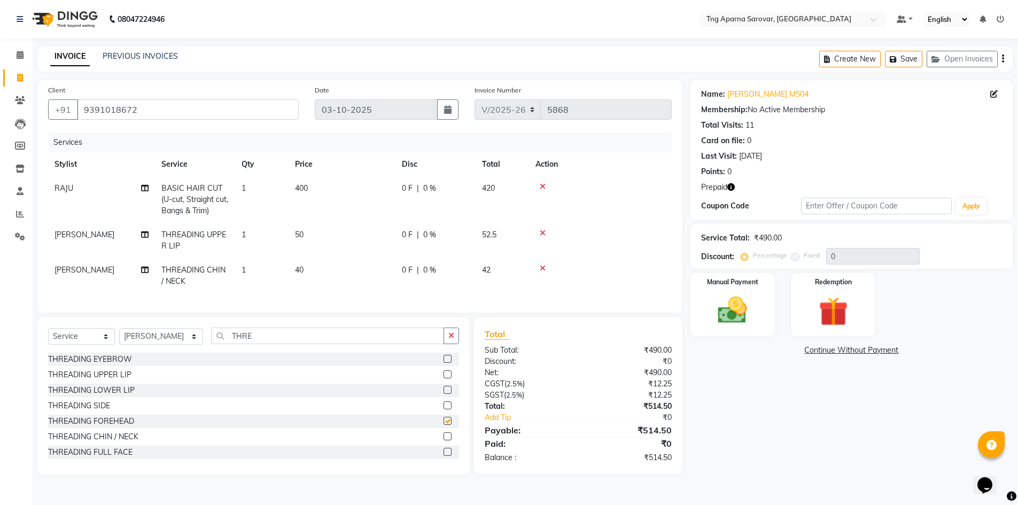
checkbox input "false"
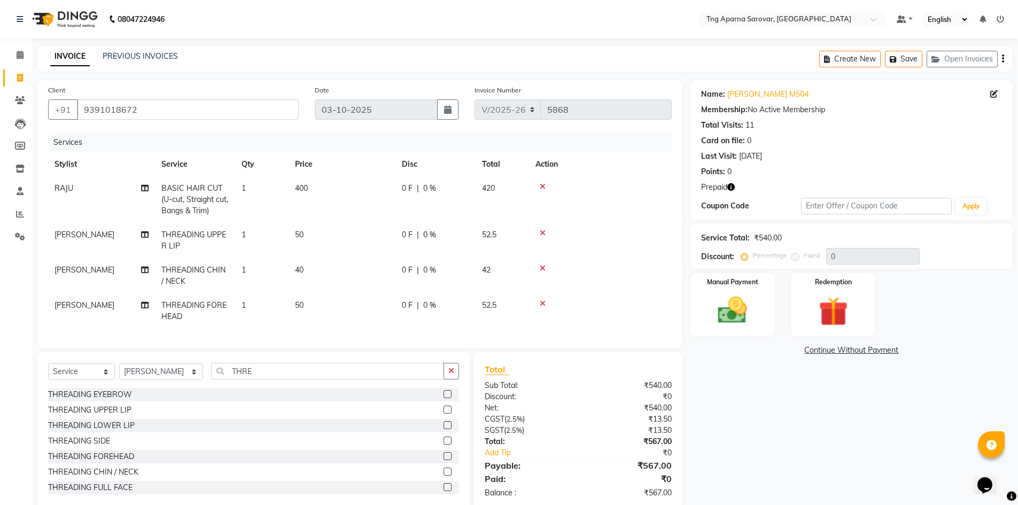
click at [298, 269] on span "40" at bounding box center [299, 270] width 9 height 10
select select "64173"
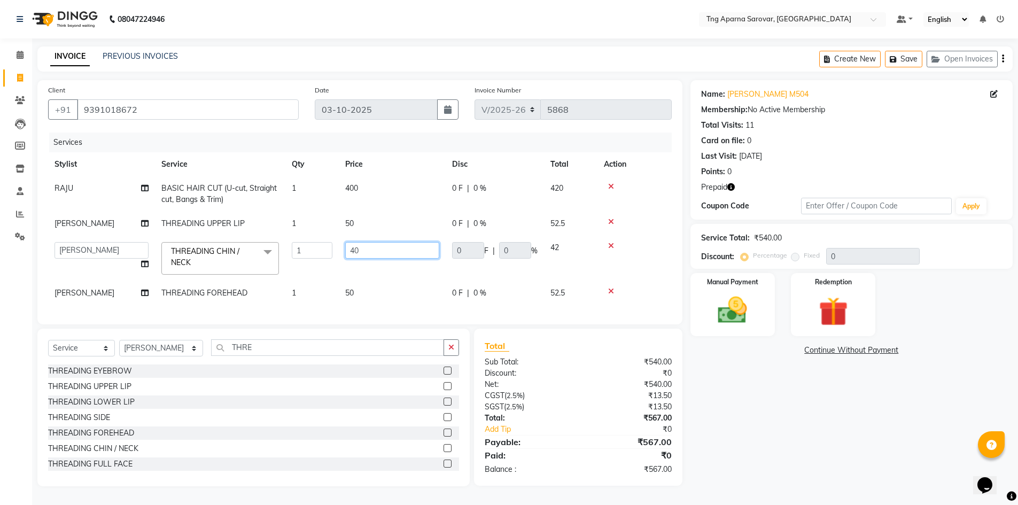
click at [355, 251] on input "40" at bounding box center [392, 250] width 94 height 17
type input "50"
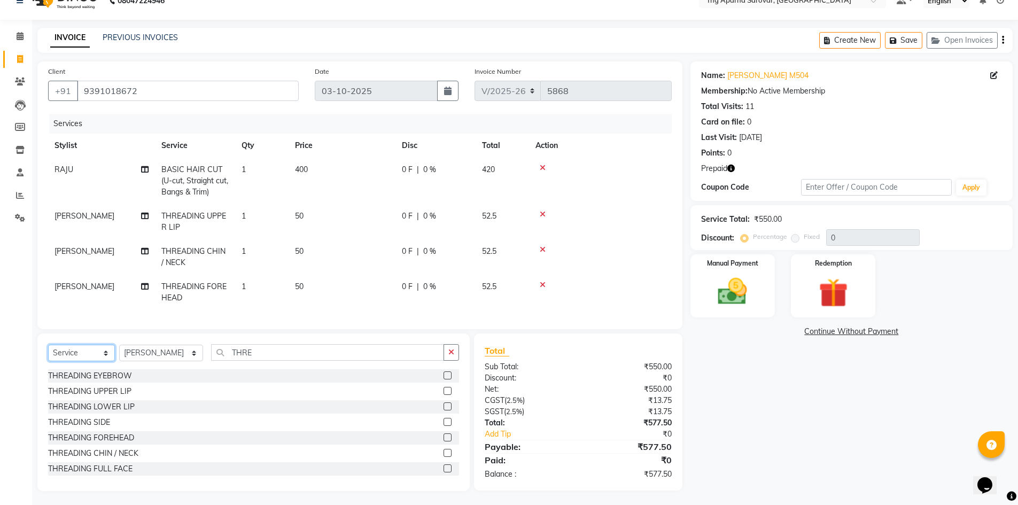
scroll to position [29, 0]
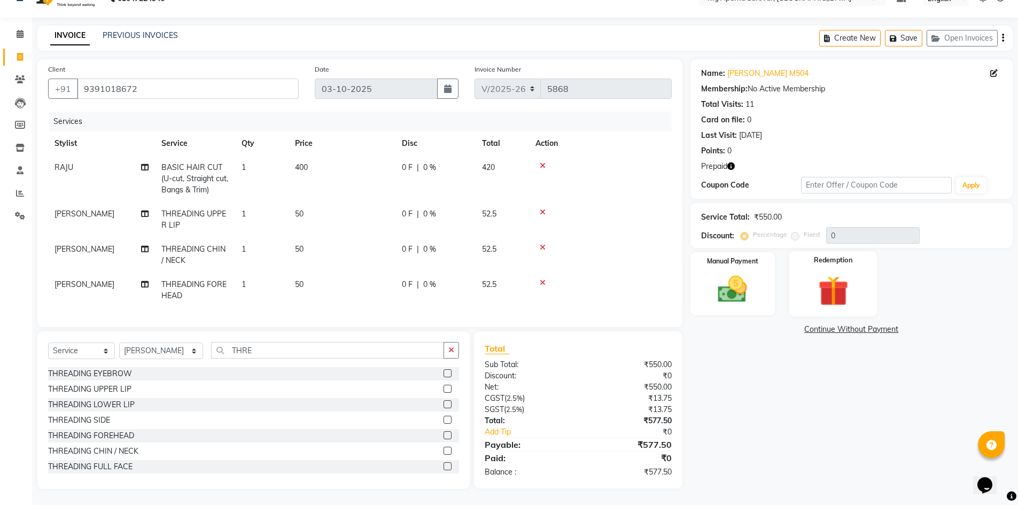
click at [816, 278] on img at bounding box center [833, 291] width 49 height 38
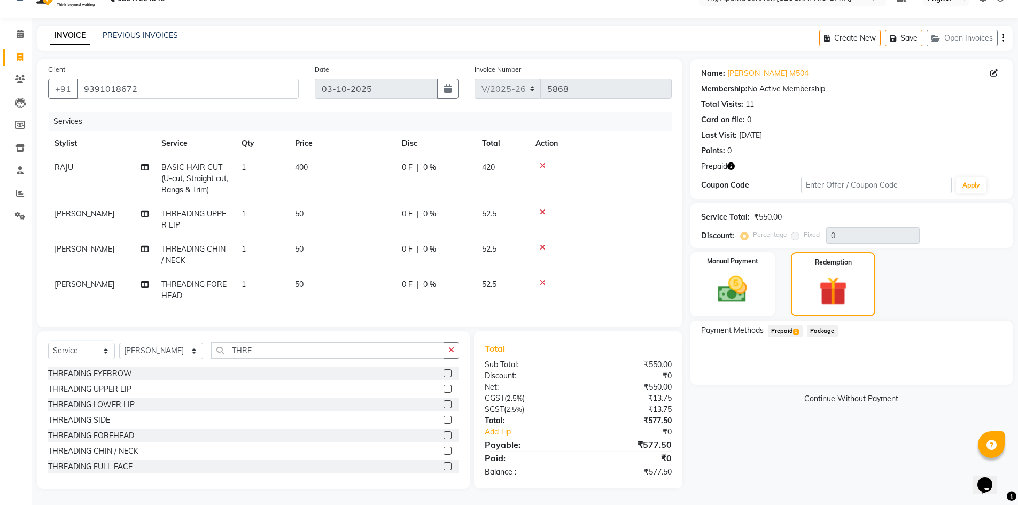
drag, startPoint x: 791, startPoint y: 320, endPoint x: 794, endPoint y: 325, distance: 6.1
click at [791, 325] on span "Prepaid 1" at bounding box center [785, 331] width 35 height 12
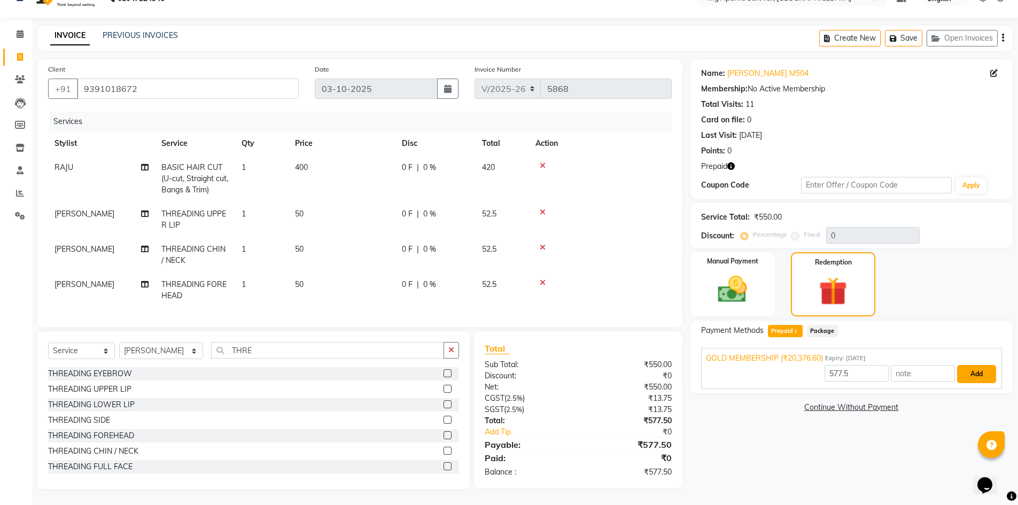
click at [972, 367] on button "Add" at bounding box center [976, 374] width 39 height 18
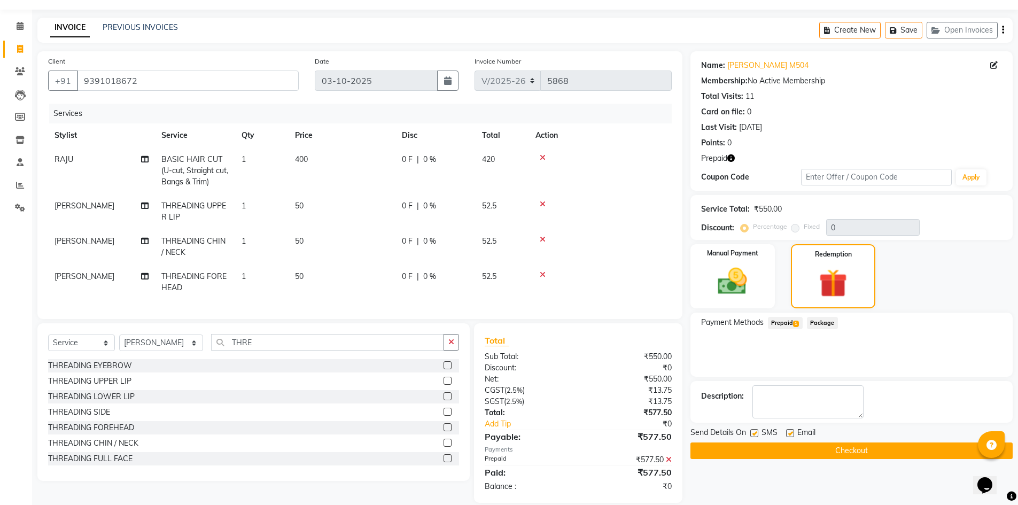
click at [883, 453] on button "Checkout" at bounding box center [852, 451] width 322 height 17
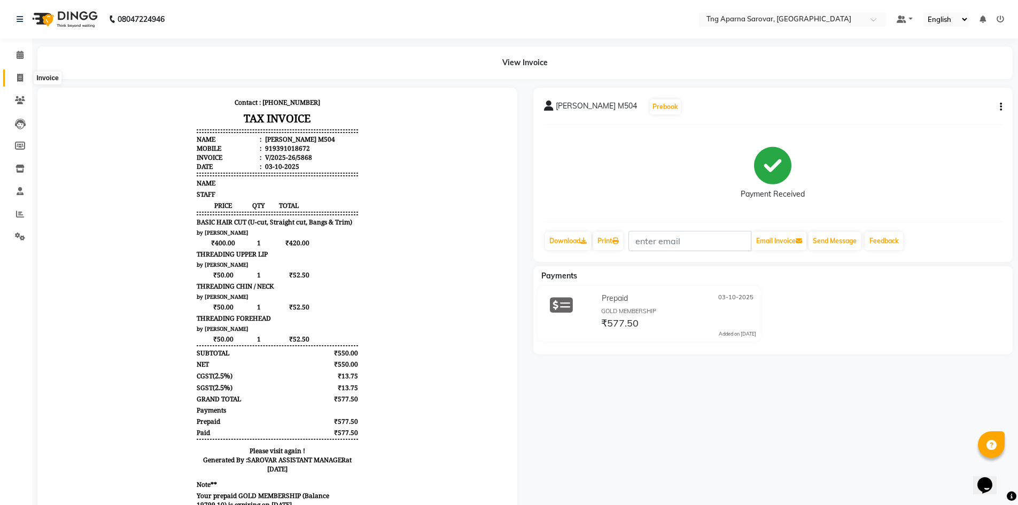
click at [19, 81] on icon at bounding box center [20, 78] width 6 height 8
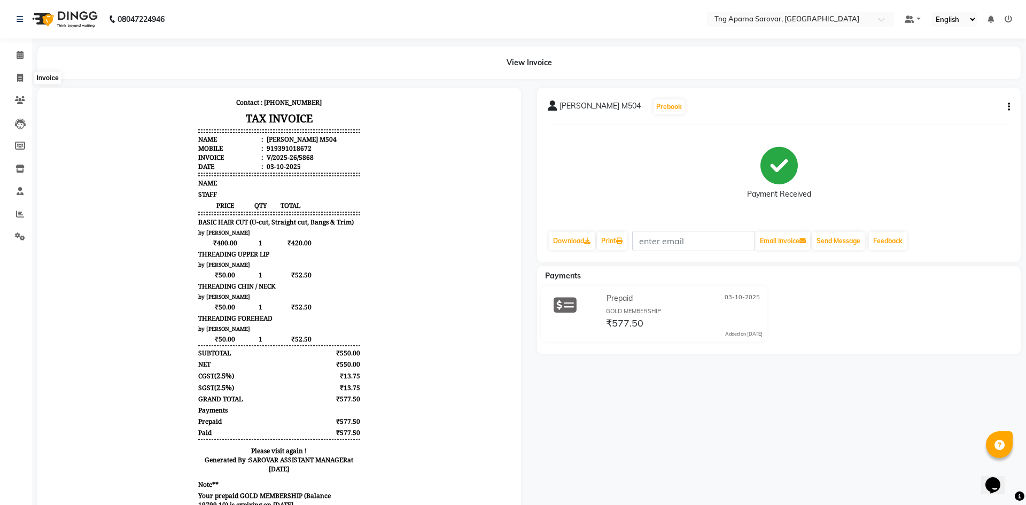
select select "7390"
select select "service"
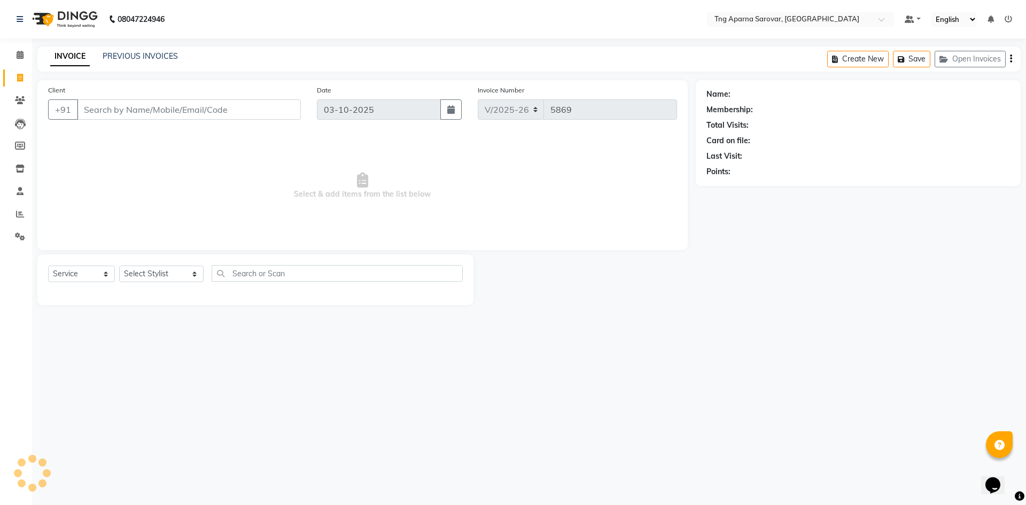
click at [133, 51] on div "PREVIOUS INVOICES" at bounding box center [140, 56] width 75 height 11
click at [130, 52] on link "PREVIOUS INVOICES" at bounding box center [140, 56] width 75 height 10
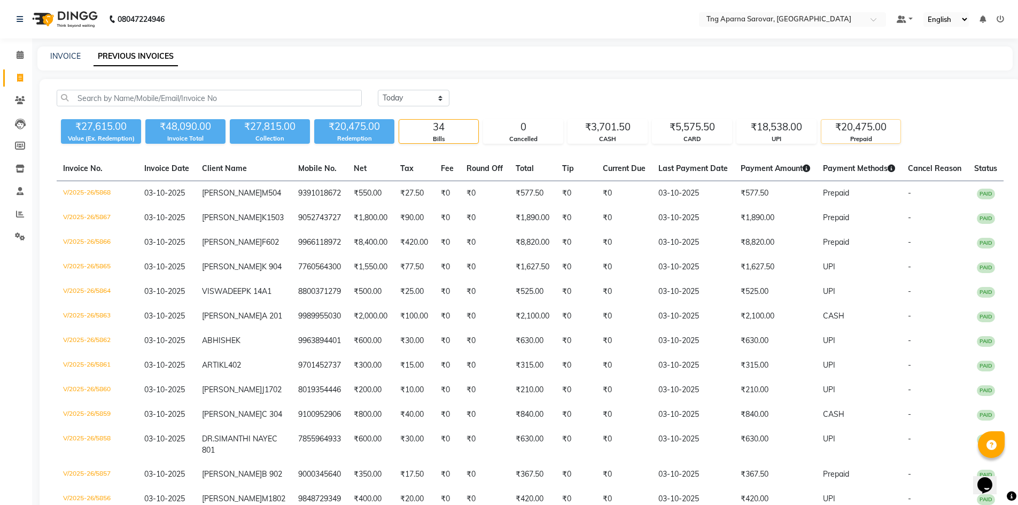
click at [897, 132] on div "₹20,475.00" at bounding box center [861, 127] width 79 height 15
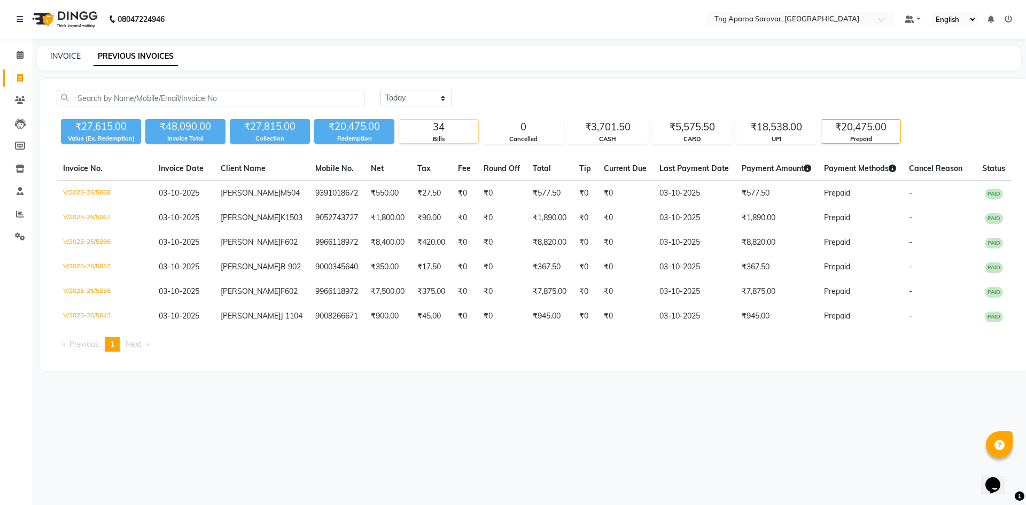
click at [422, 129] on div "34" at bounding box center [438, 127] width 79 height 15
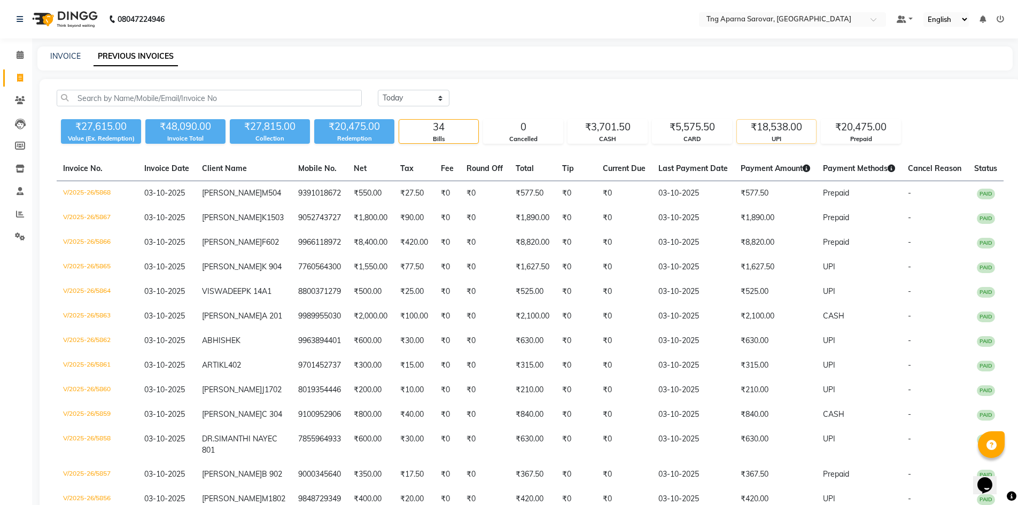
click at [810, 132] on div "₹18,538.00" at bounding box center [776, 127] width 79 height 15
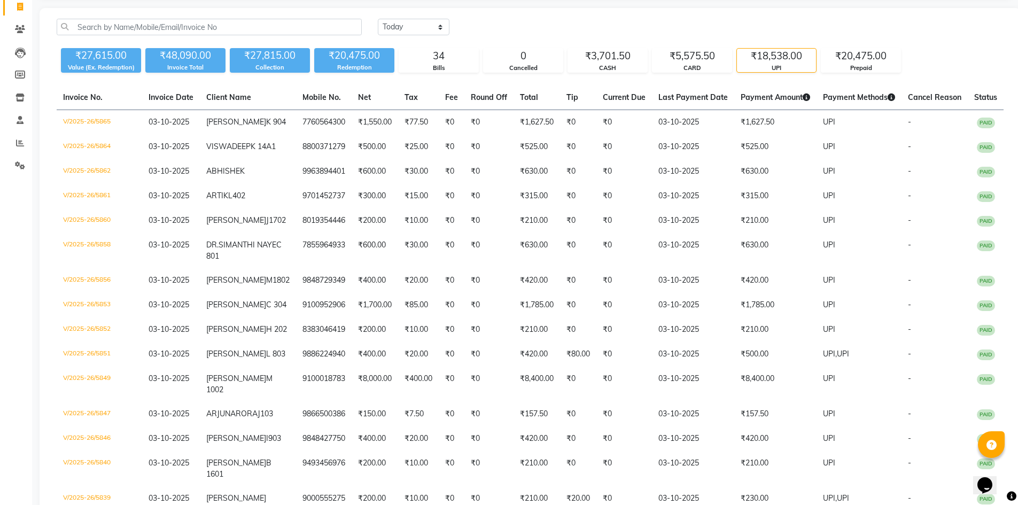
scroll to position [214, 0]
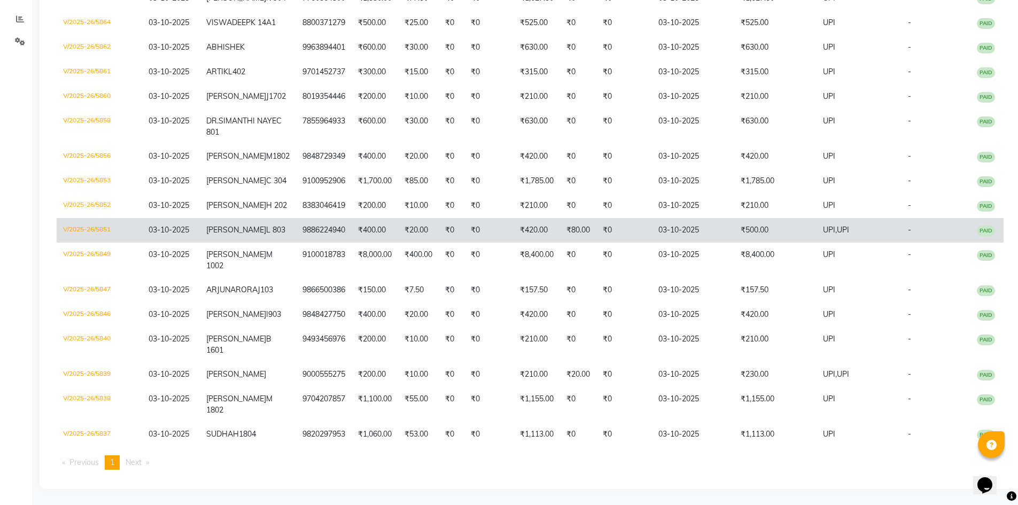
click at [841, 235] on span "UPI" at bounding box center [843, 230] width 12 height 10
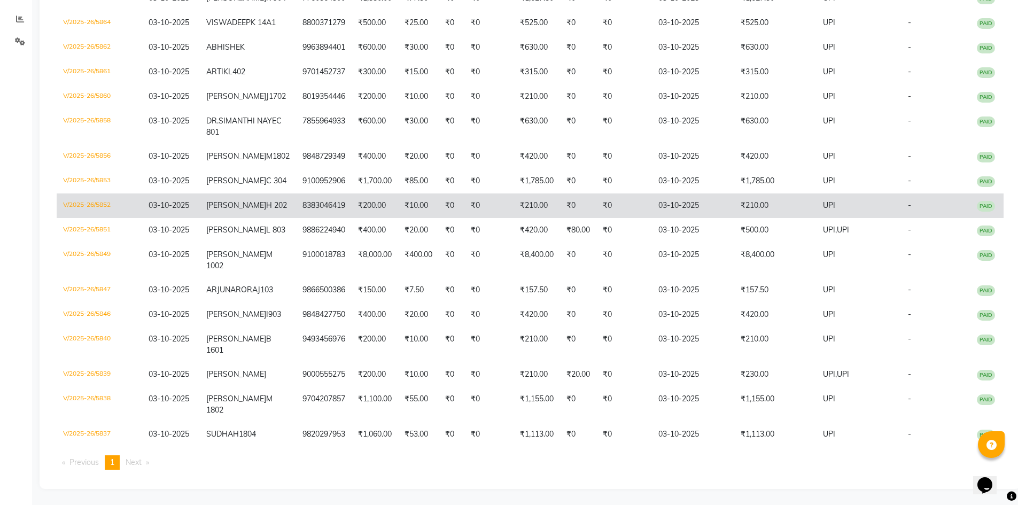
scroll to position [291, 0]
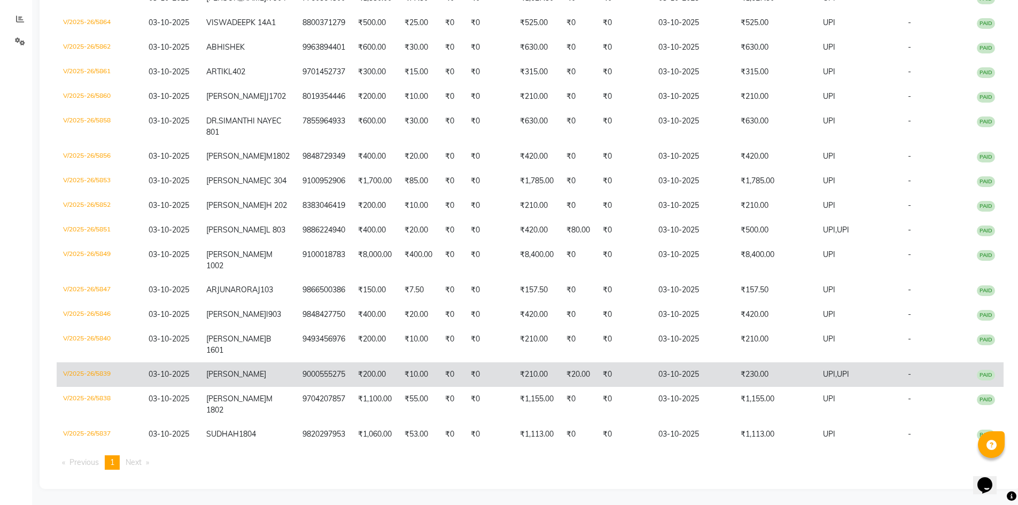
click at [817, 362] on td "UPI, UPI" at bounding box center [859, 374] width 85 height 25
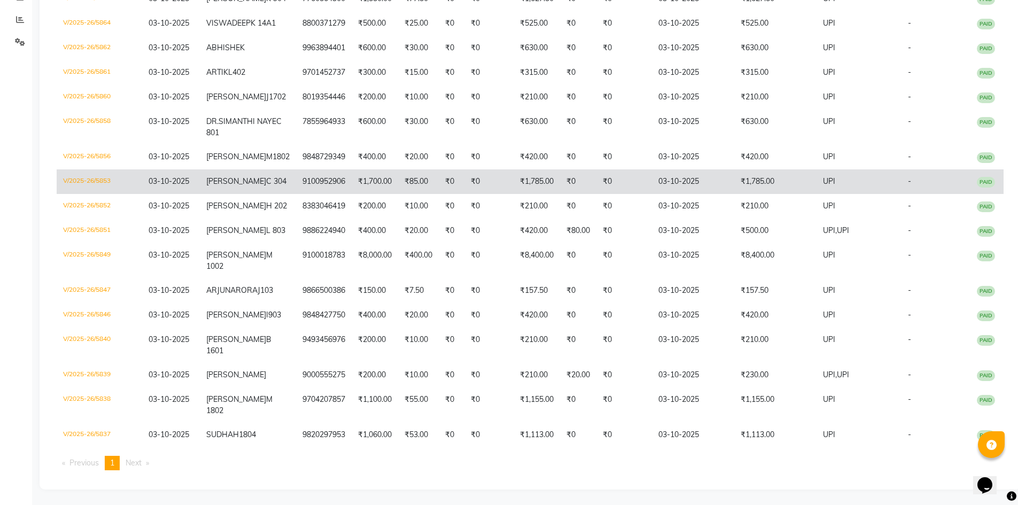
scroll to position [0, 0]
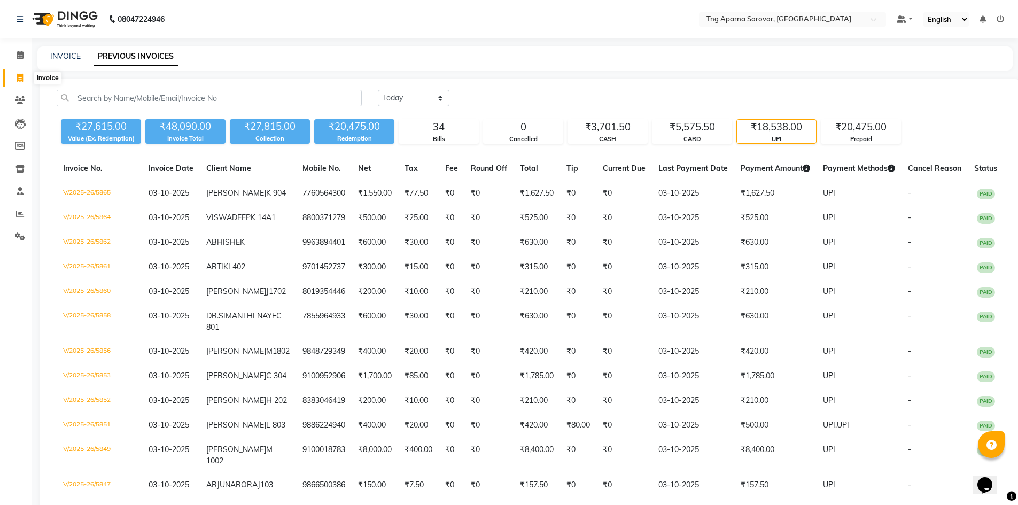
click at [11, 78] on span at bounding box center [20, 78] width 19 height 12
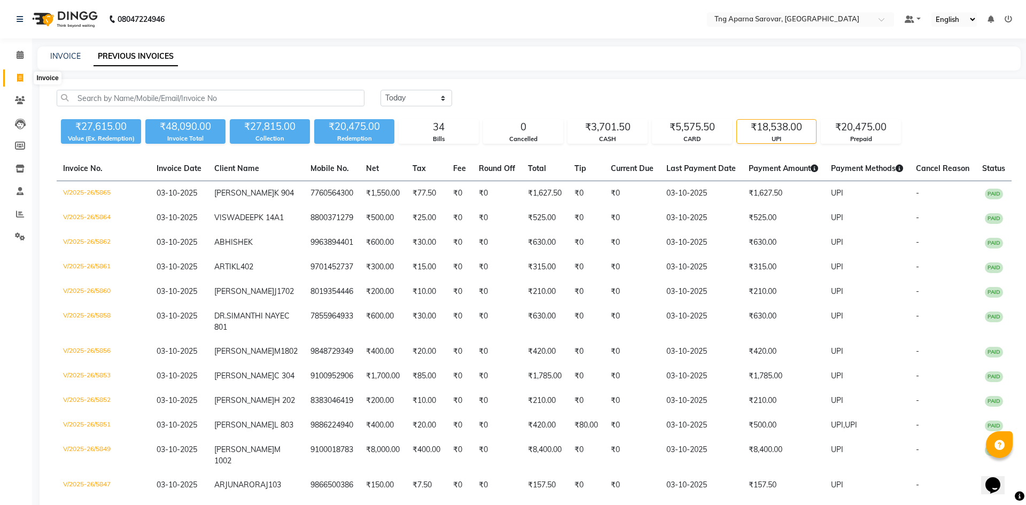
select select "7390"
select select "service"
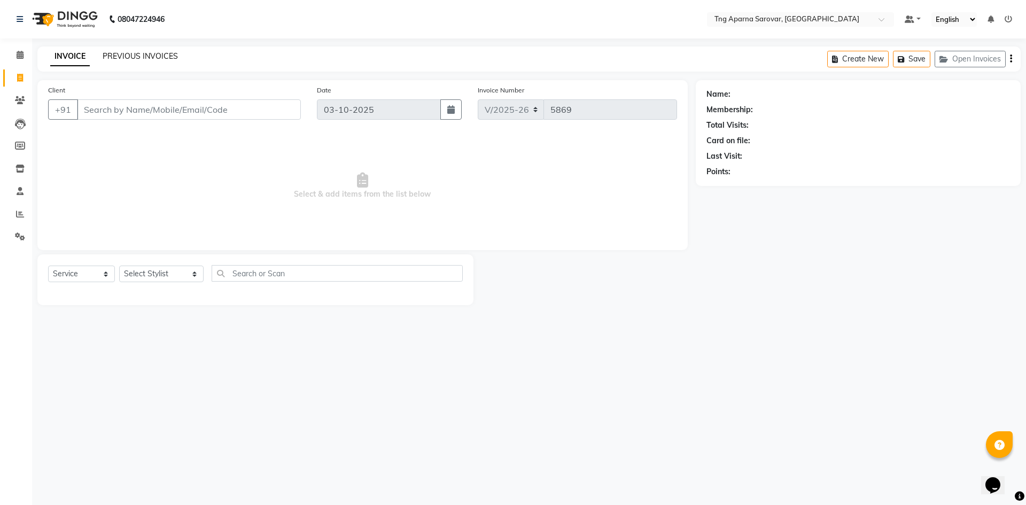
click at [107, 52] on link "PREVIOUS INVOICES" at bounding box center [140, 56] width 75 height 10
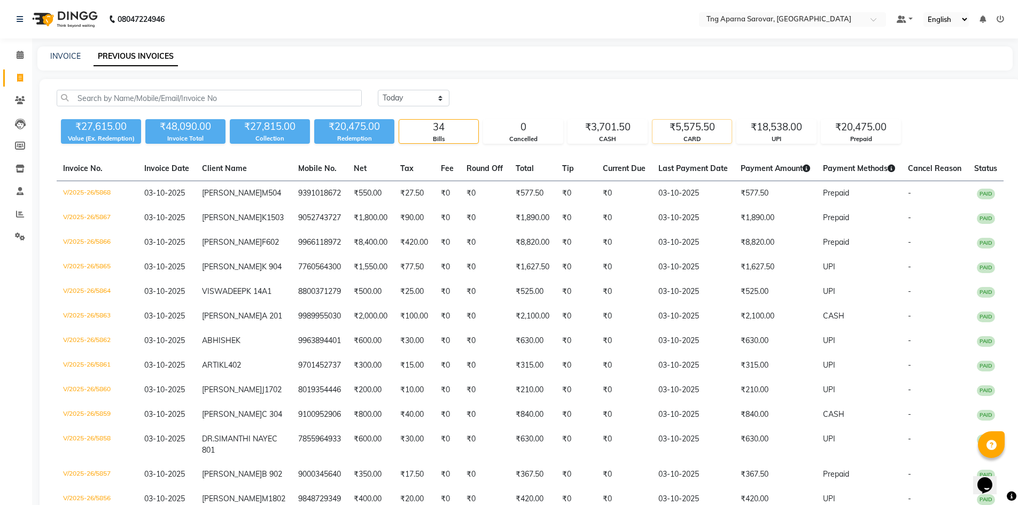
click at [712, 137] on div "CARD" at bounding box center [692, 139] width 79 height 9
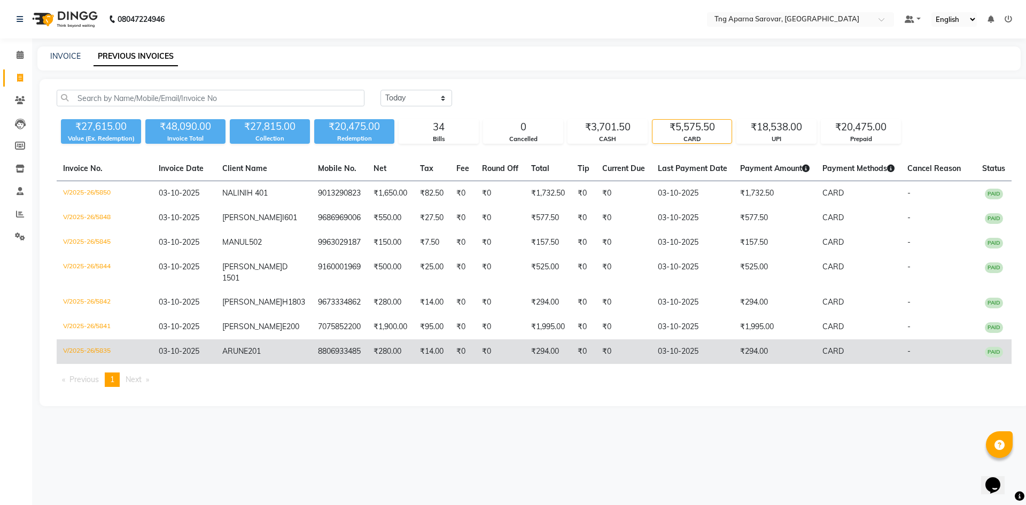
click at [831, 364] on td "CARD" at bounding box center [858, 351] width 85 height 25
click at [770, 364] on td "₹294.00" at bounding box center [775, 351] width 82 height 25
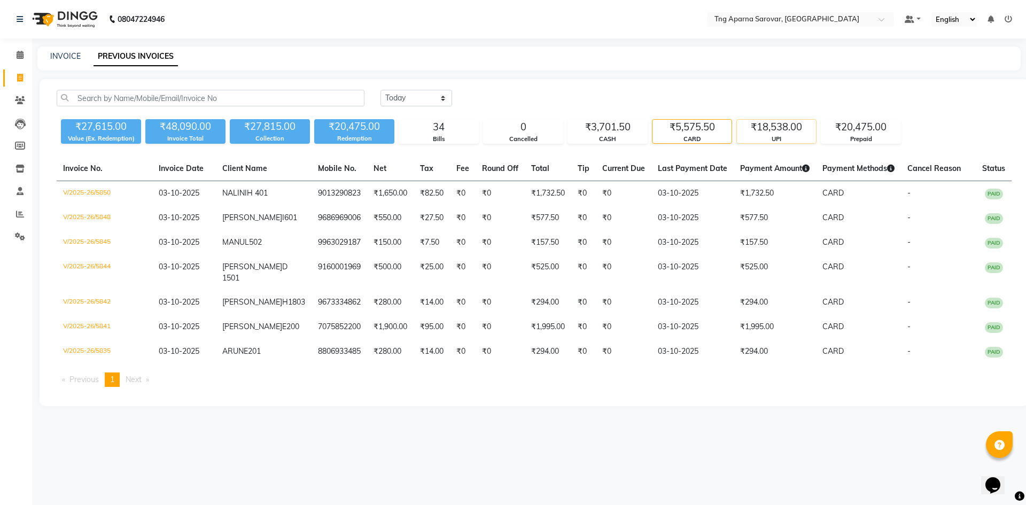
click at [765, 136] on div "UPI" at bounding box center [776, 139] width 79 height 9
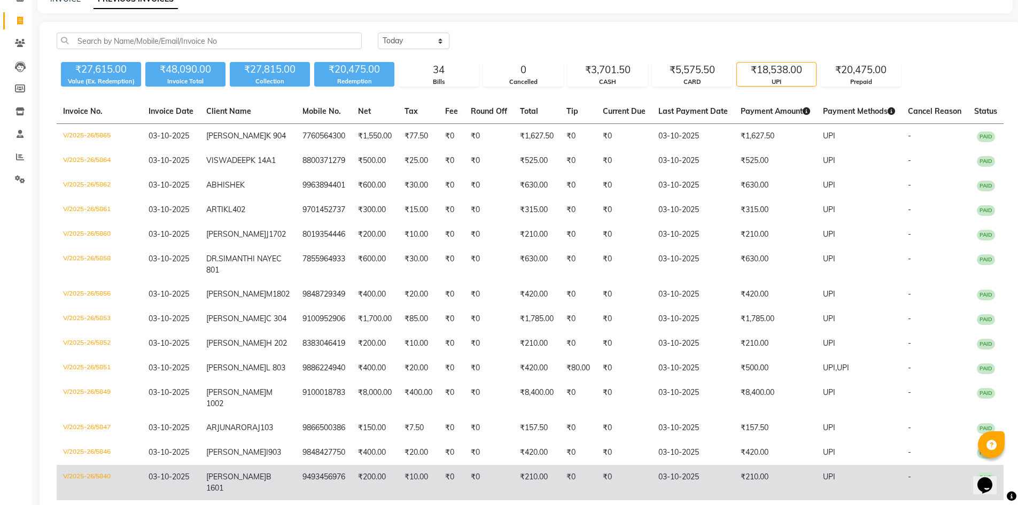
scroll to position [53, 0]
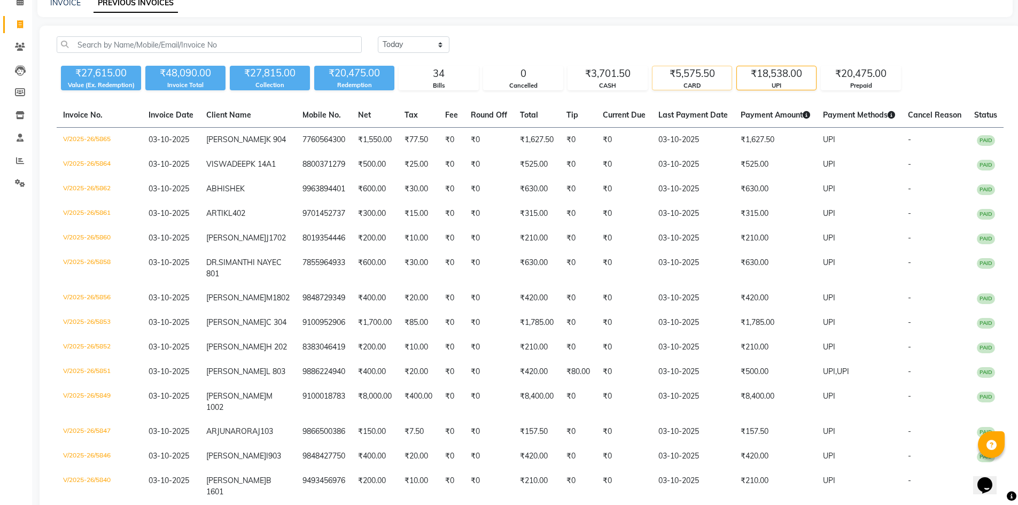
click at [698, 81] on div "CARD" at bounding box center [692, 85] width 79 height 9
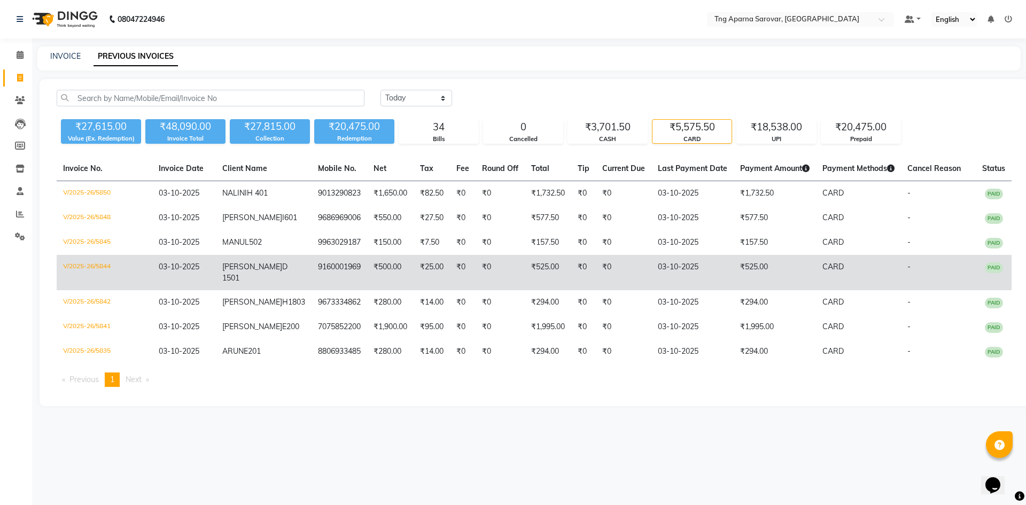
click at [797, 273] on td "₹525.00" at bounding box center [775, 272] width 82 height 35
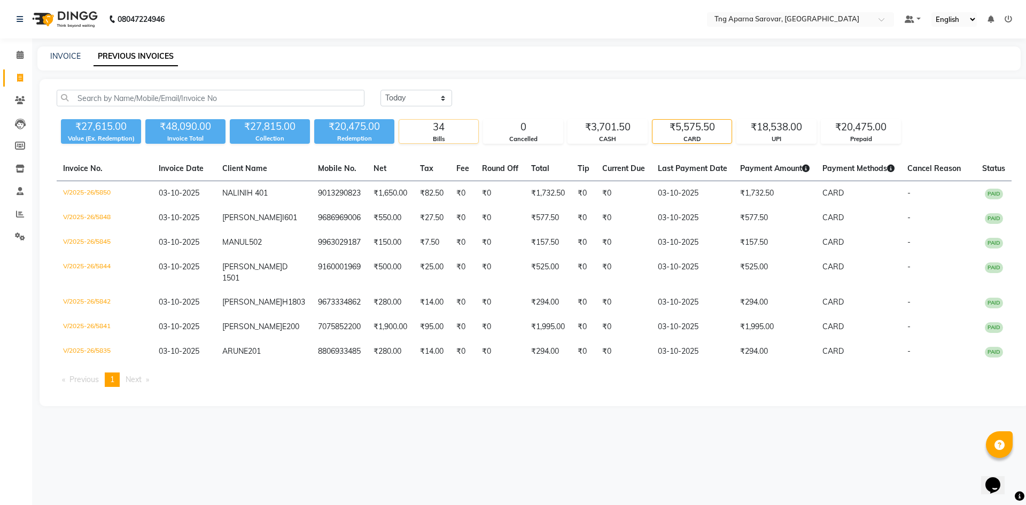
click at [463, 135] on div "Bills" at bounding box center [438, 139] width 79 height 9
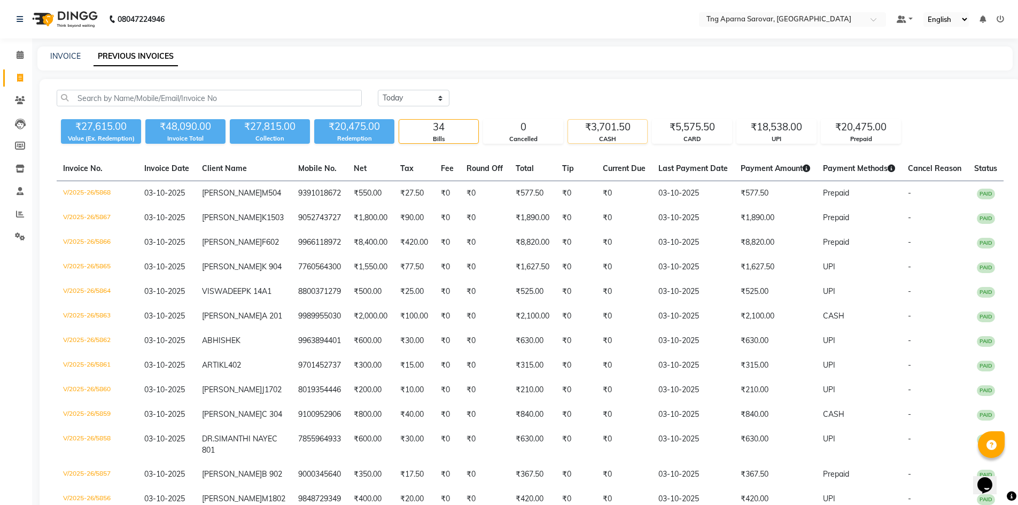
click at [603, 134] on div "₹3,701.50" at bounding box center [607, 127] width 79 height 15
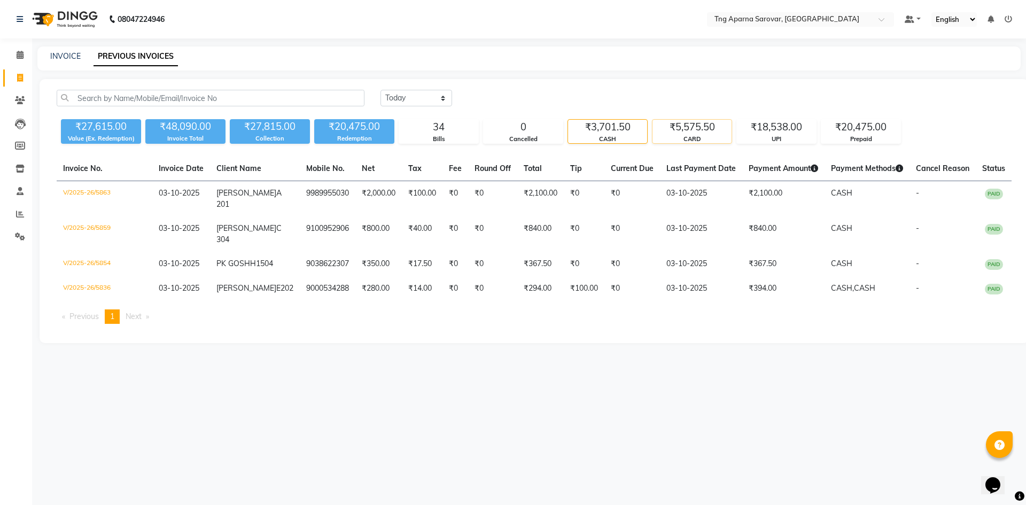
click at [696, 131] on div "₹5,575.50" at bounding box center [692, 127] width 79 height 15
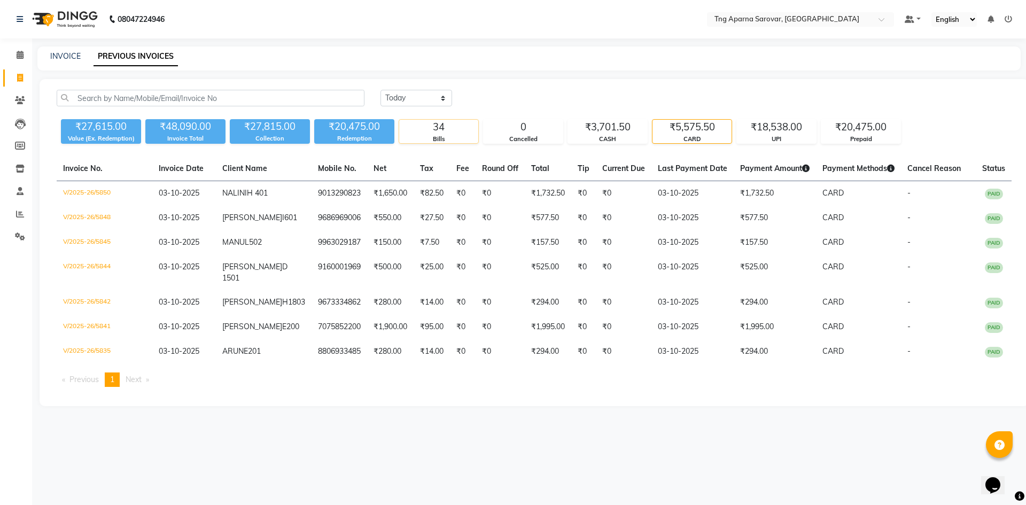
click at [450, 129] on div "34" at bounding box center [438, 127] width 79 height 15
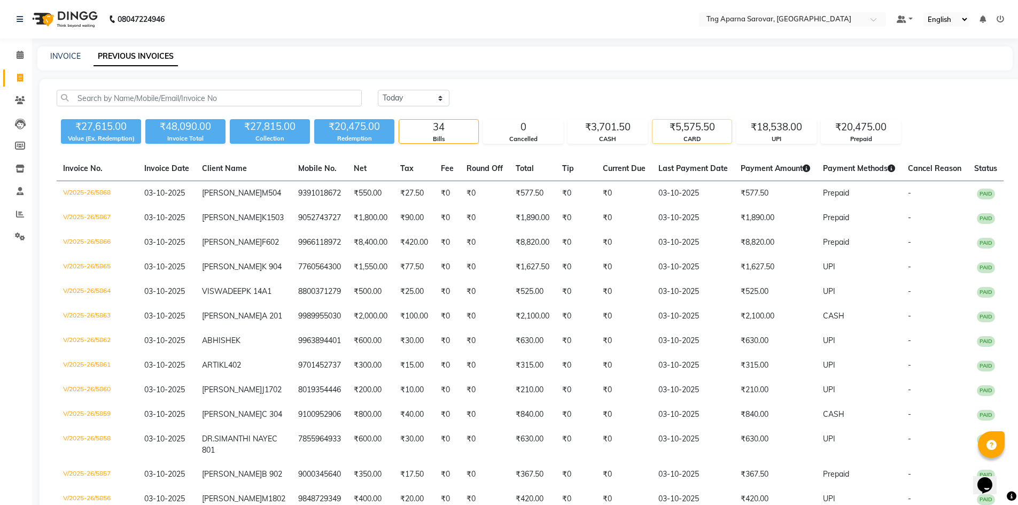
click at [687, 130] on div "₹5,575.50" at bounding box center [692, 127] width 79 height 15
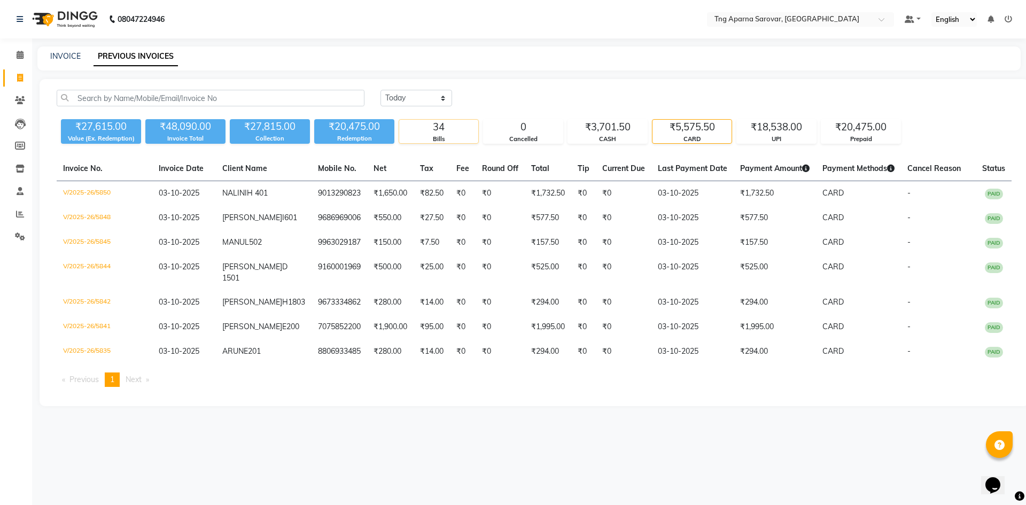
click at [433, 135] on div "Bills" at bounding box center [438, 139] width 79 height 9
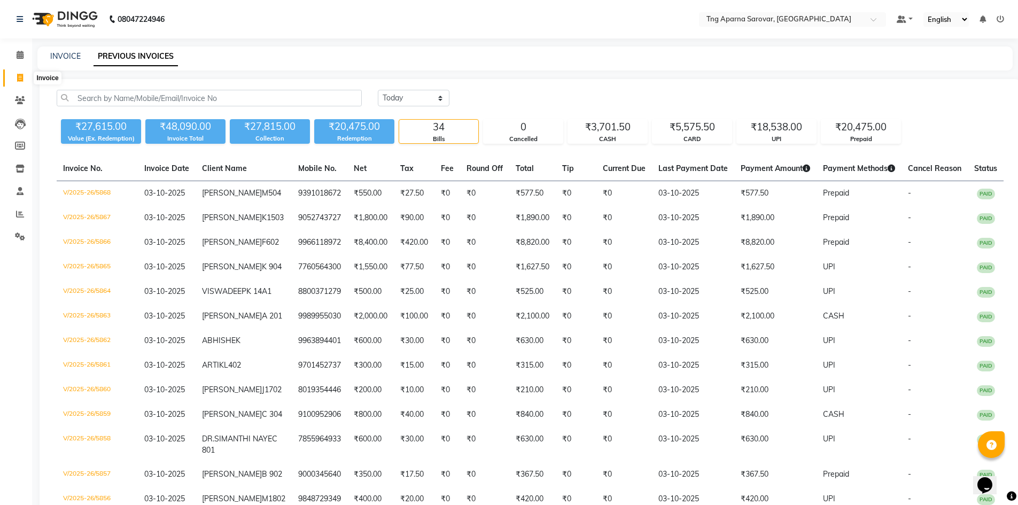
click at [21, 80] on icon at bounding box center [20, 78] width 6 height 8
select select "service"
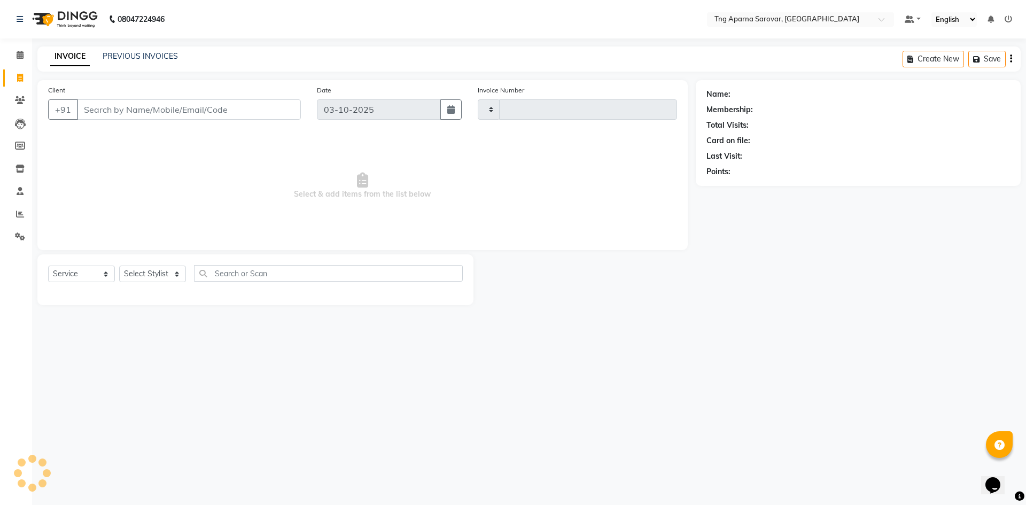
type input "5869"
select select "7390"
click at [134, 54] on link "PREVIOUS INVOICES" at bounding box center [140, 56] width 75 height 10
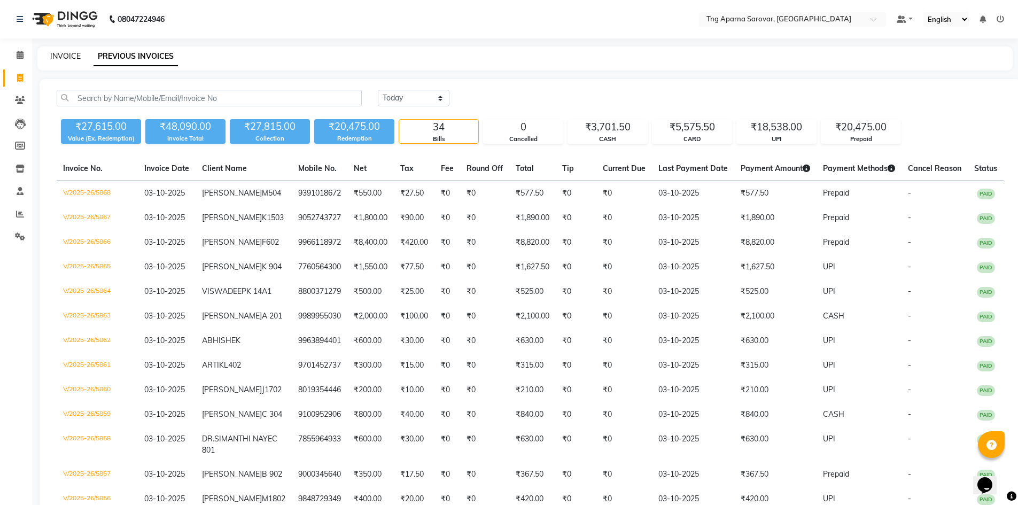
click at [72, 56] on link "INVOICE" at bounding box center [65, 56] width 30 height 10
select select "service"
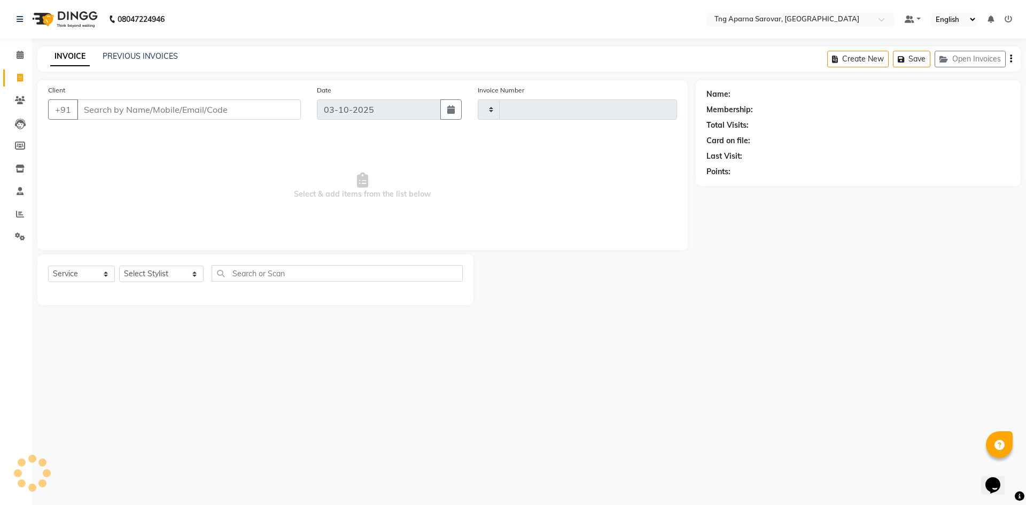
type input "5869"
select select "7390"
click at [19, 78] on icon at bounding box center [20, 78] width 6 height 8
select select "7390"
select select "service"
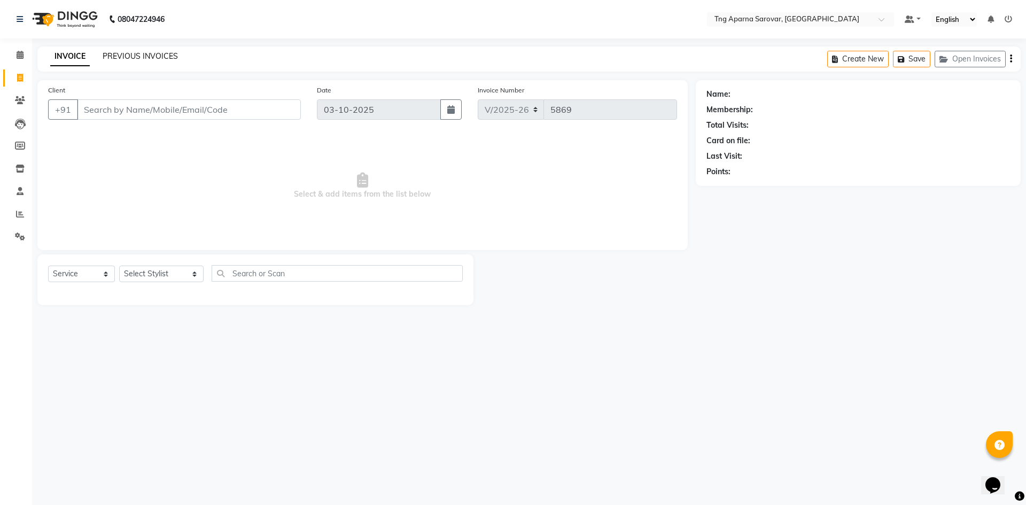
click at [143, 55] on link "PREVIOUS INVOICES" at bounding box center [140, 56] width 75 height 10
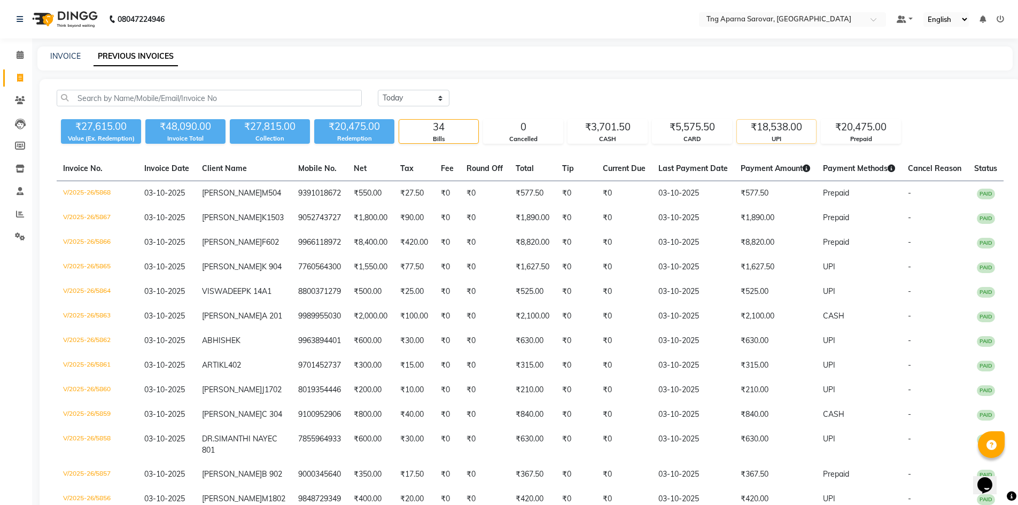
click at [761, 136] on div "UPI" at bounding box center [776, 139] width 79 height 9
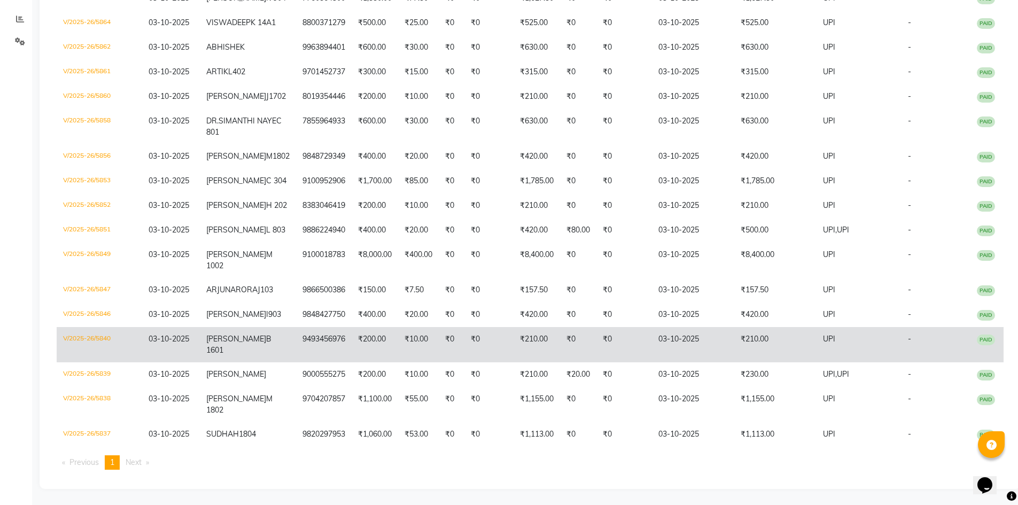
scroll to position [267, 0]
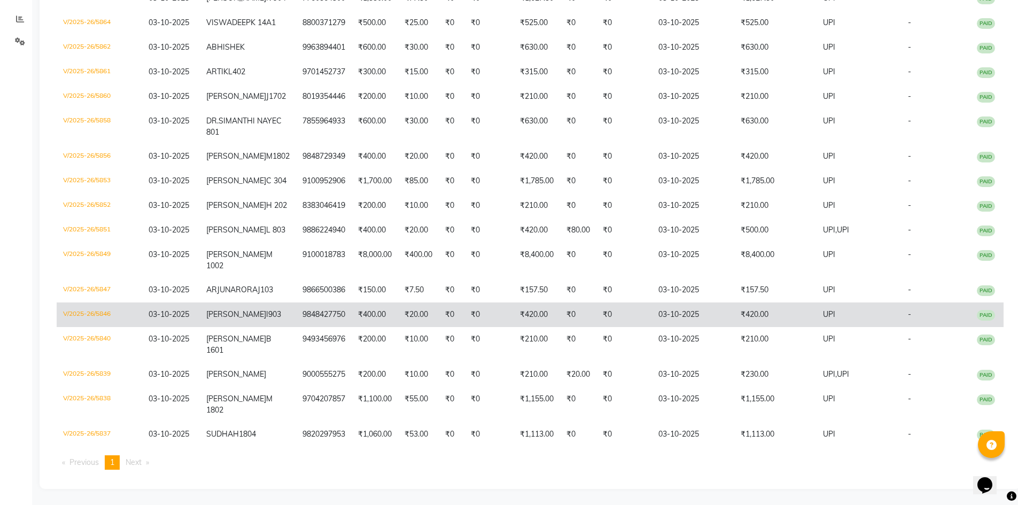
click at [750, 317] on td "₹420.00" at bounding box center [775, 315] width 82 height 25
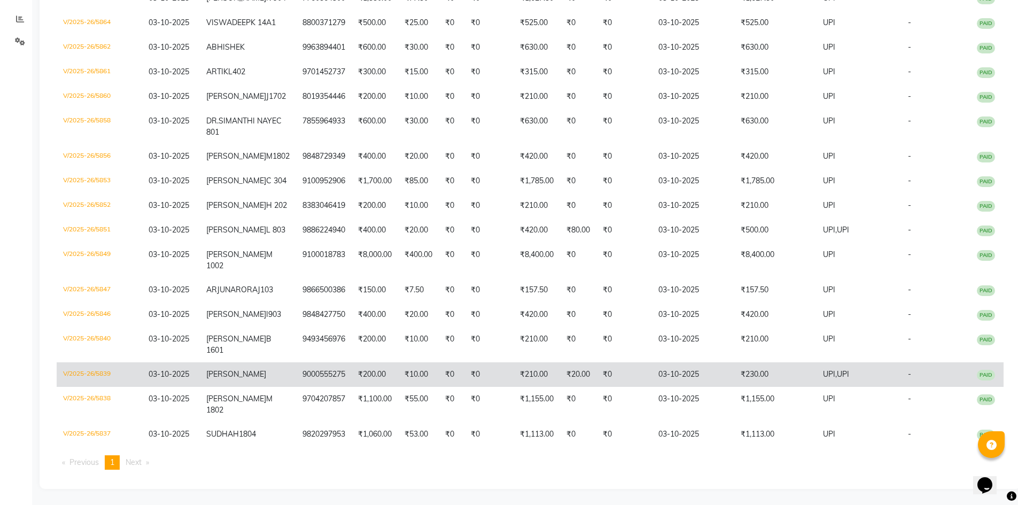
scroll to position [291, 0]
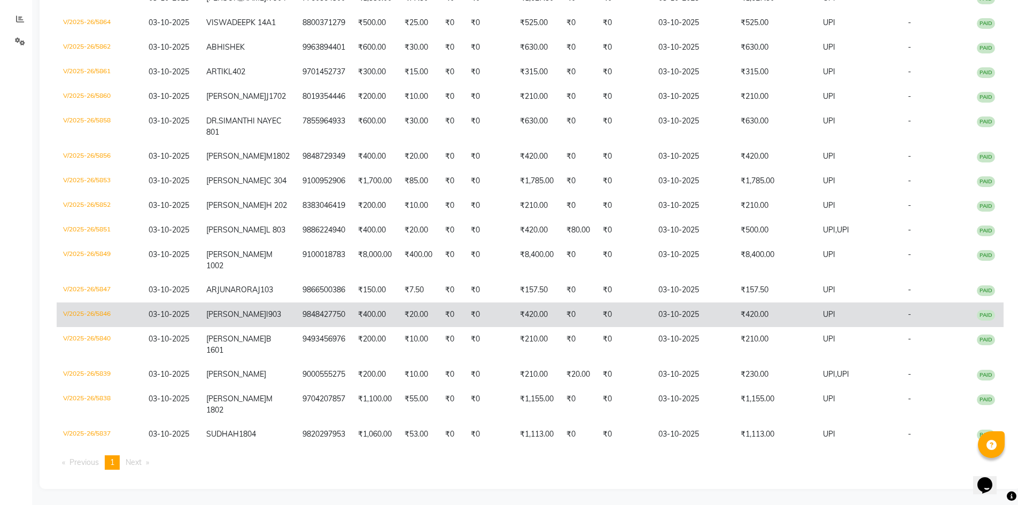
click at [766, 303] on td "₹420.00" at bounding box center [775, 315] width 82 height 25
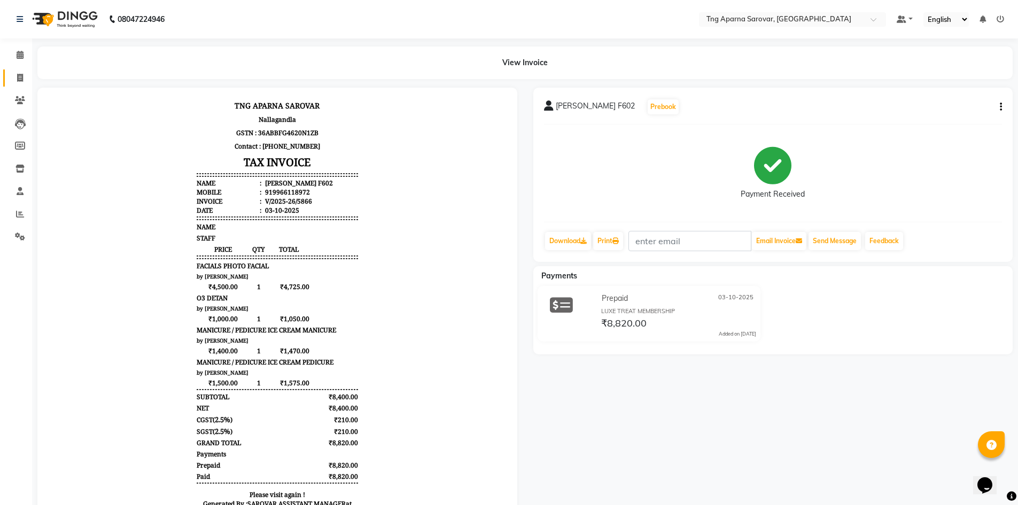
click at [8, 80] on link "Invoice" at bounding box center [16, 78] width 26 height 18
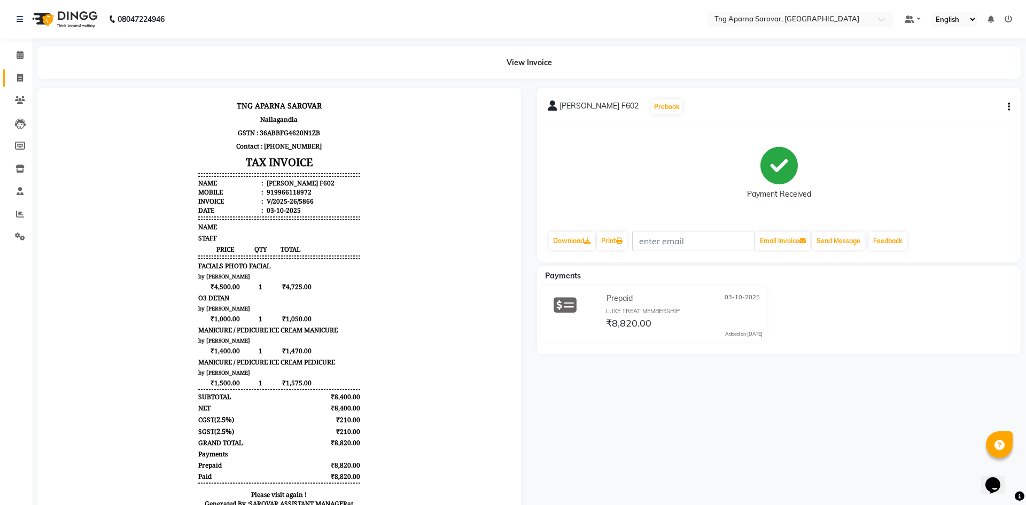
select select "7390"
select select "service"
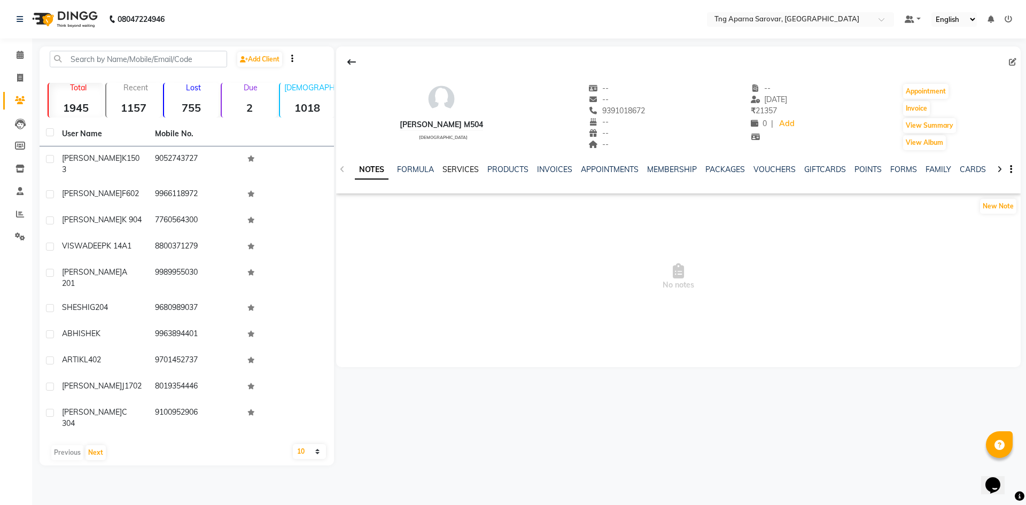
click at [459, 169] on link "SERVICES" at bounding box center [461, 170] width 36 height 10
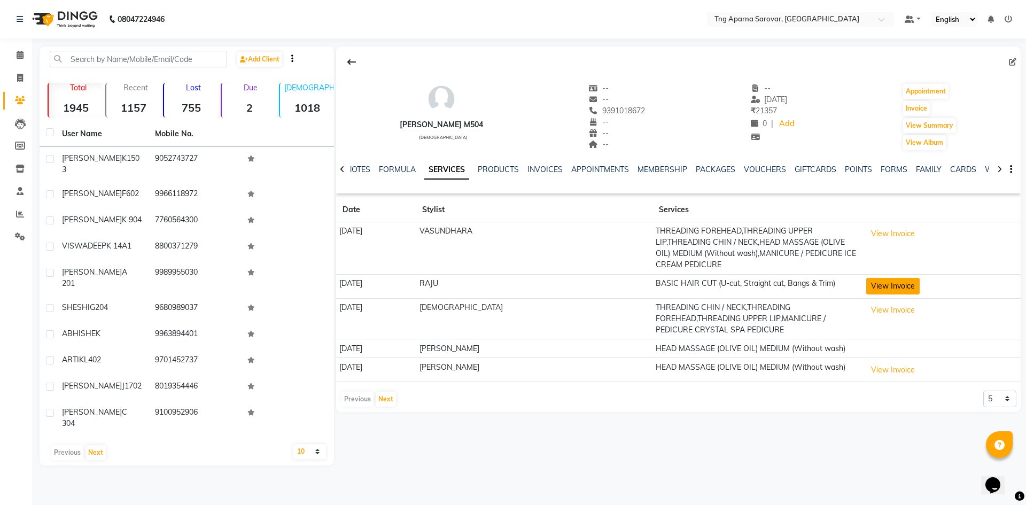
click at [880, 289] on button "View Invoice" at bounding box center [892, 286] width 53 height 17
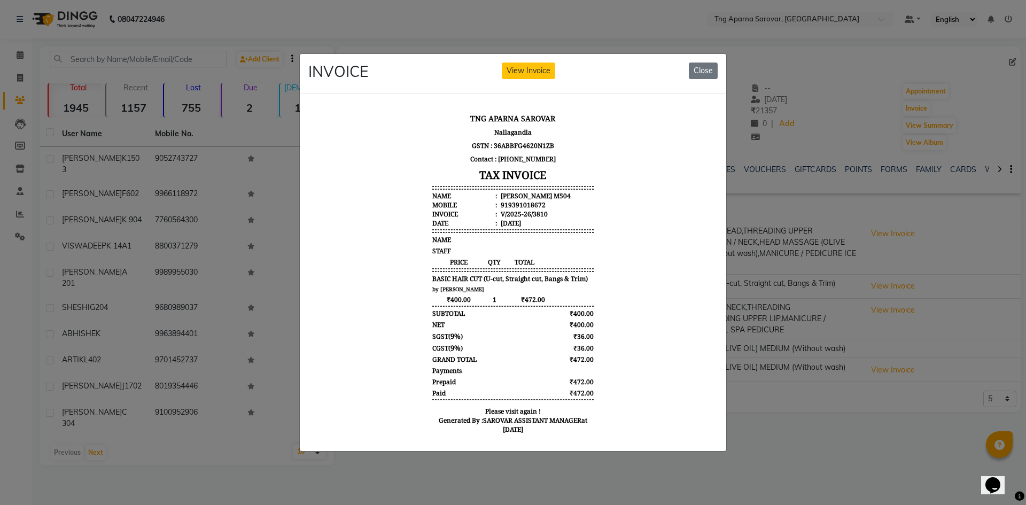
click at [827, 313] on ngb-modal-window "INVOICE View Invoice Close" at bounding box center [513, 252] width 1026 height 505
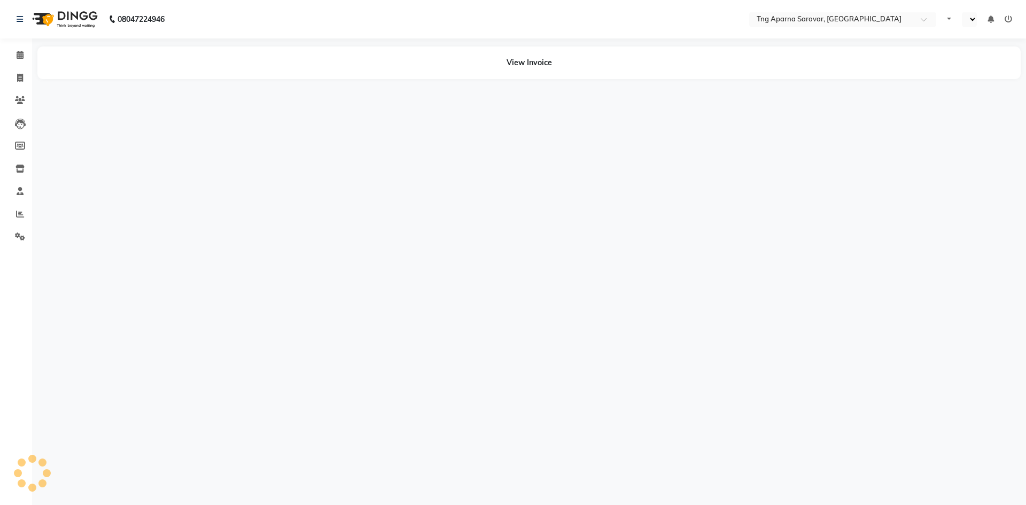
select select "en"
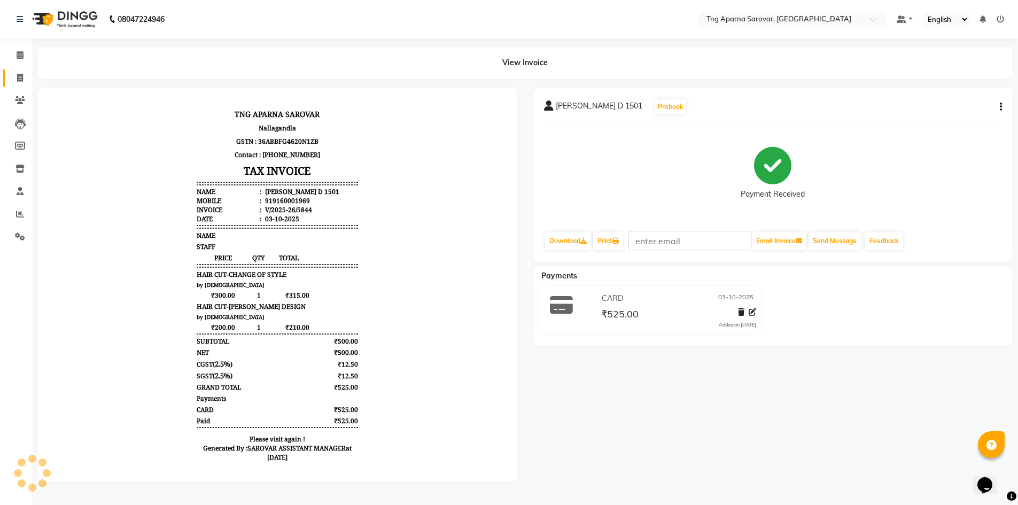
click at [14, 78] on span at bounding box center [20, 78] width 19 height 12
select select "service"
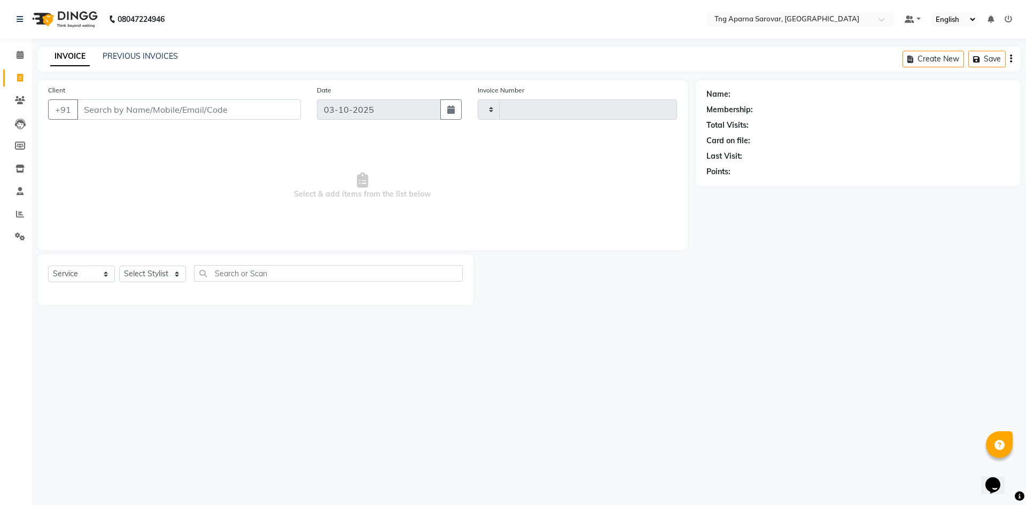
type input "5869"
select select "7390"
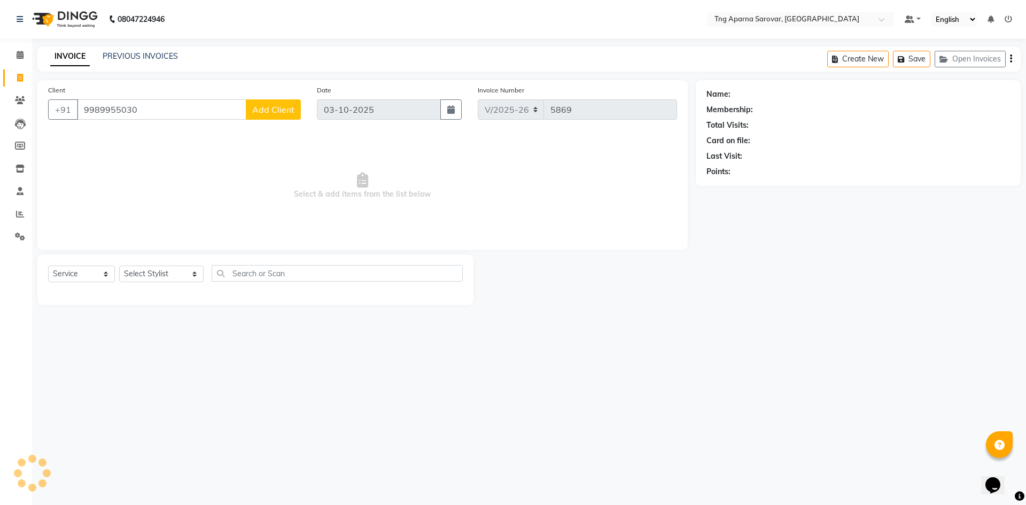
type input "9989955030"
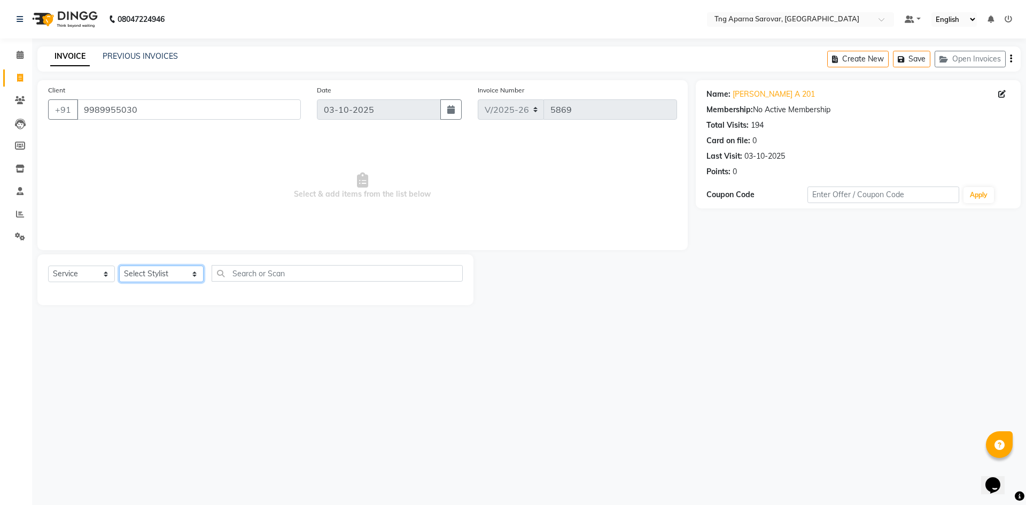
click at [179, 269] on select "Select Stylist [PERSON_NAME] [PERSON_NAME] MAM CHINNA DANISH [PERSON_NAME] KAIF…" at bounding box center [161, 274] width 84 height 17
select select "64162"
click at [119, 266] on select "Select Stylist [PERSON_NAME] [PERSON_NAME] MAM CHINNA DANISH [PERSON_NAME] KAIF…" at bounding box center [161, 274] width 84 height 17
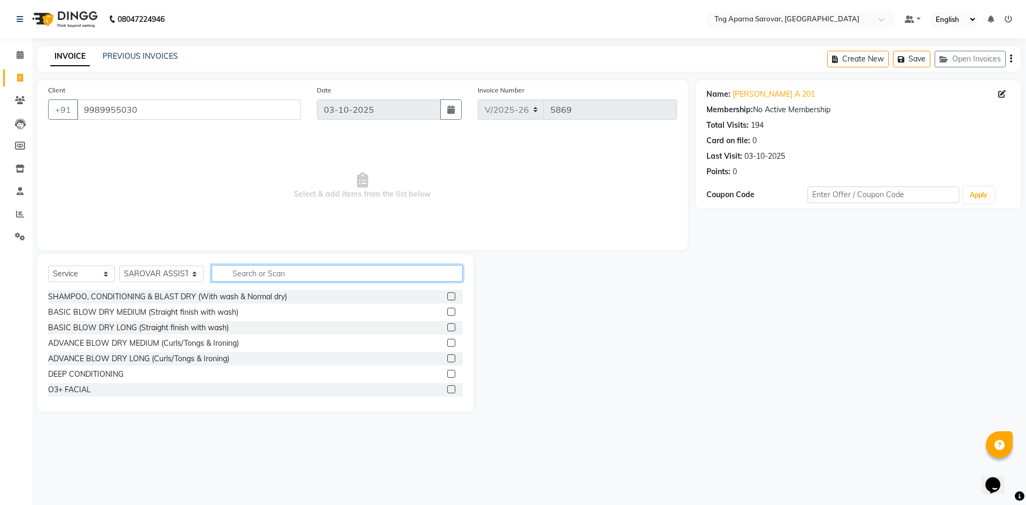
click at [263, 278] on input "text" at bounding box center [337, 273] width 251 height 17
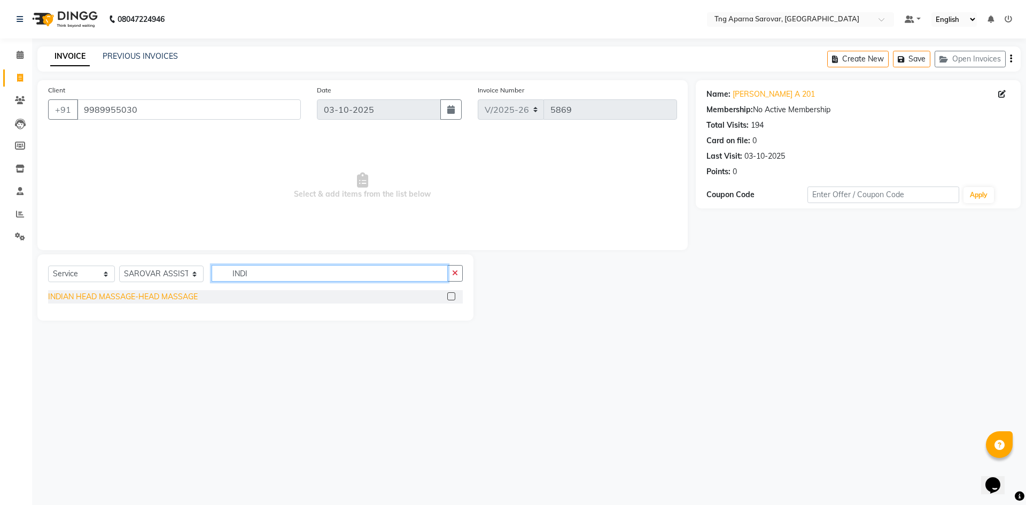
type input "INDI"
click at [166, 300] on div "INDIAN HEAD MASSAGE-HEAD MASSAGE" at bounding box center [123, 296] width 150 height 11
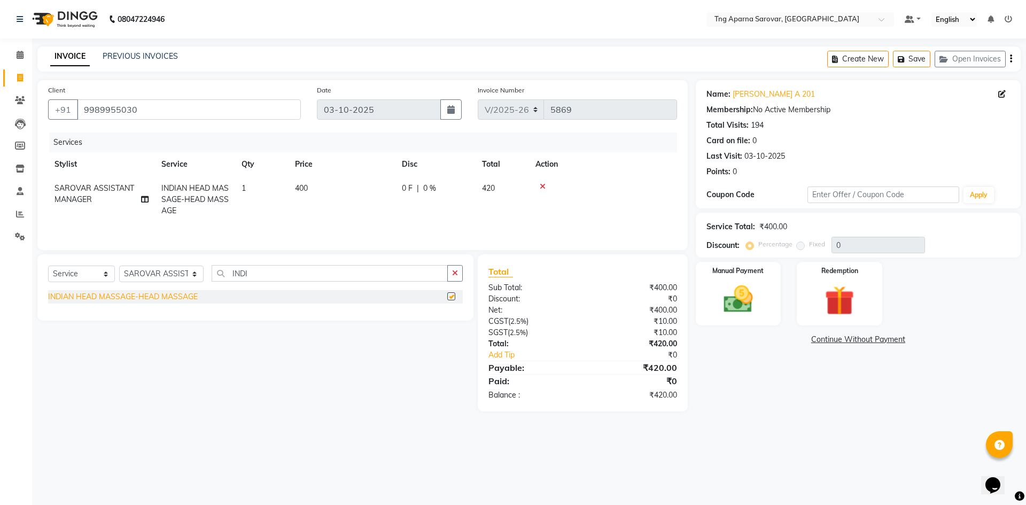
checkbox input "false"
click at [309, 192] on td "400" at bounding box center [342, 199] width 107 height 47
select select "64162"
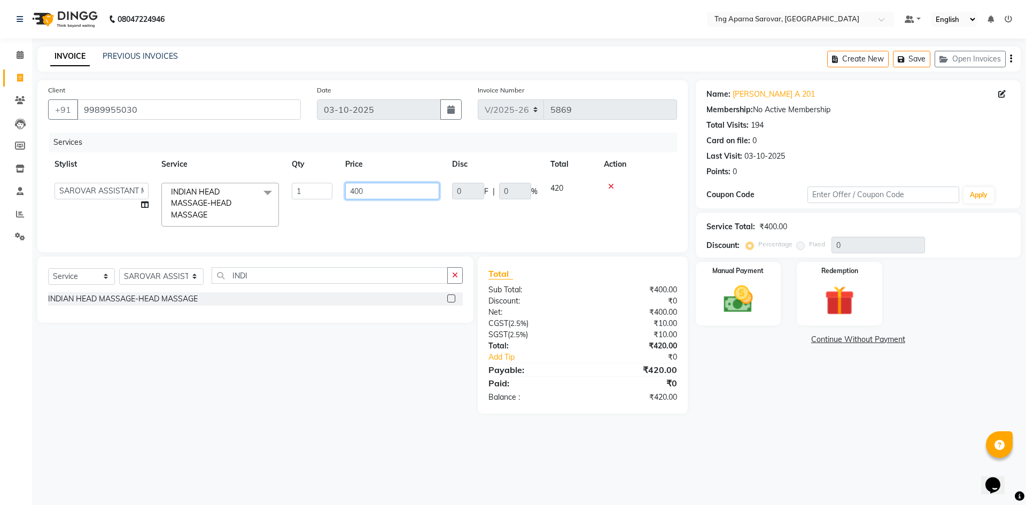
click at [356, 192] on input "400" at bounding box center [392, 191] width 94 height 17
type input "500"
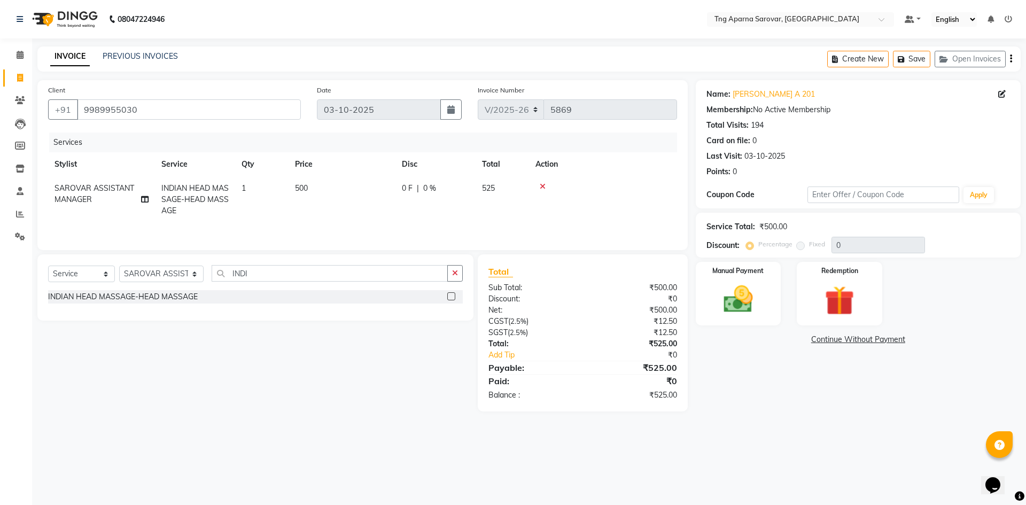
click at [312, 188] on td "500" at bounding box center [342, 199] width 107 height 47
select select "64162"
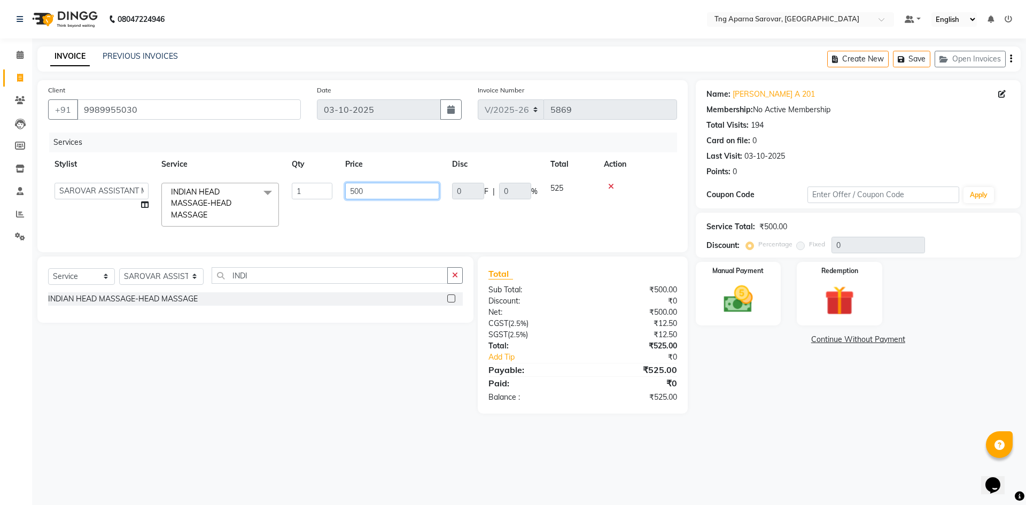
click at [374, 191] on input "500" at bounding box center [392, 191] width 94 height 17
type input "520"
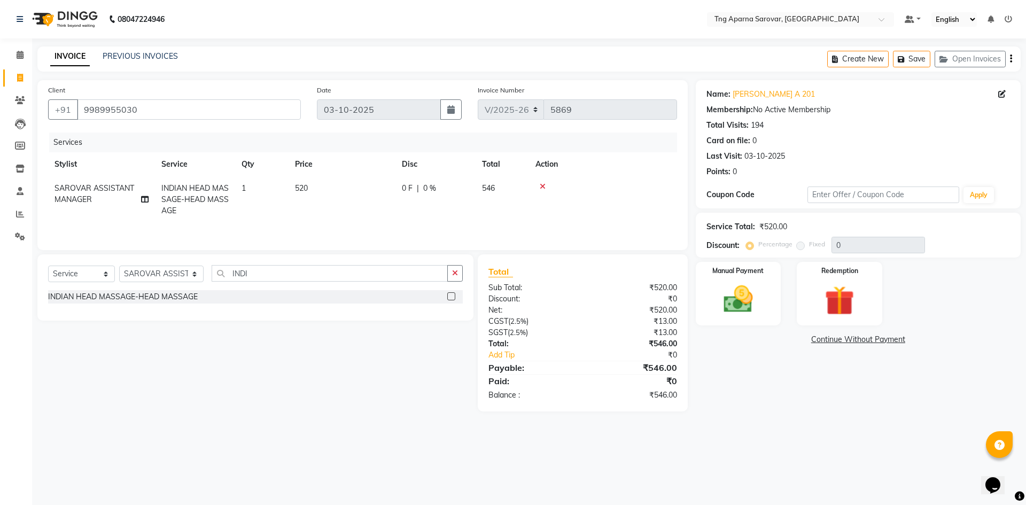
click at [304, 186] on span "520" at bounding box center [301, 188] width 13 height 10
select select "64162"
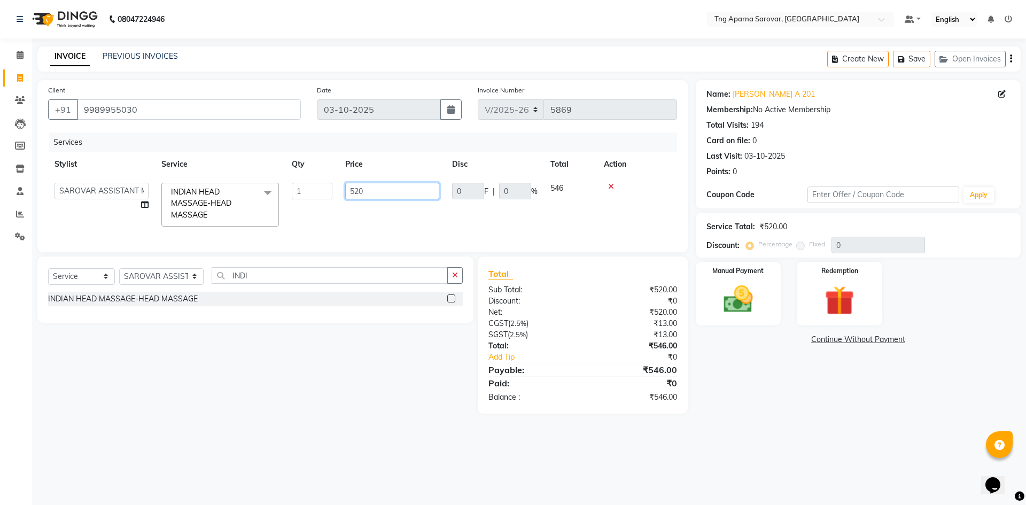
click at [376, 194] on input "520" at bounding box center [392, 191] width 94 height 17
type input "524"
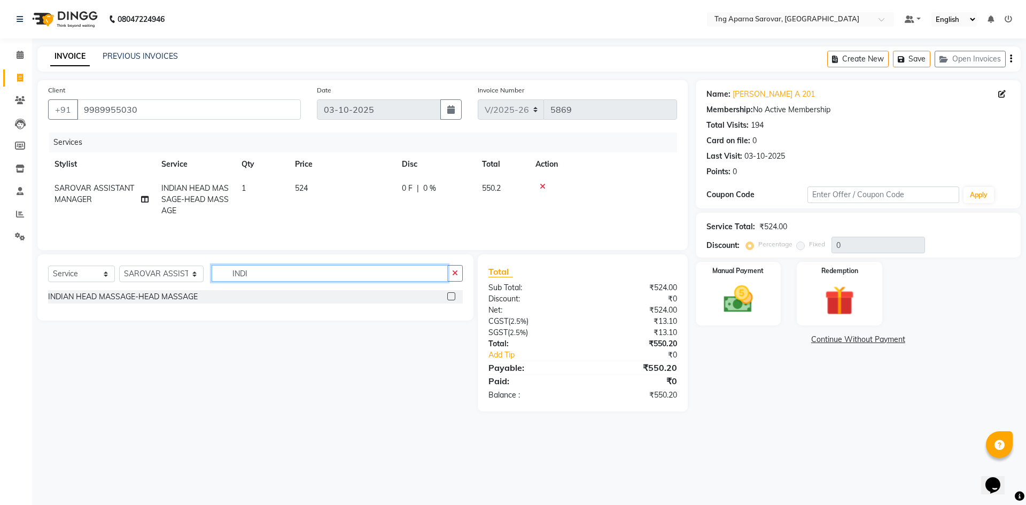
click at [297, 276] on input "INDI" at bounding box center [330, 273] width 236 height 17
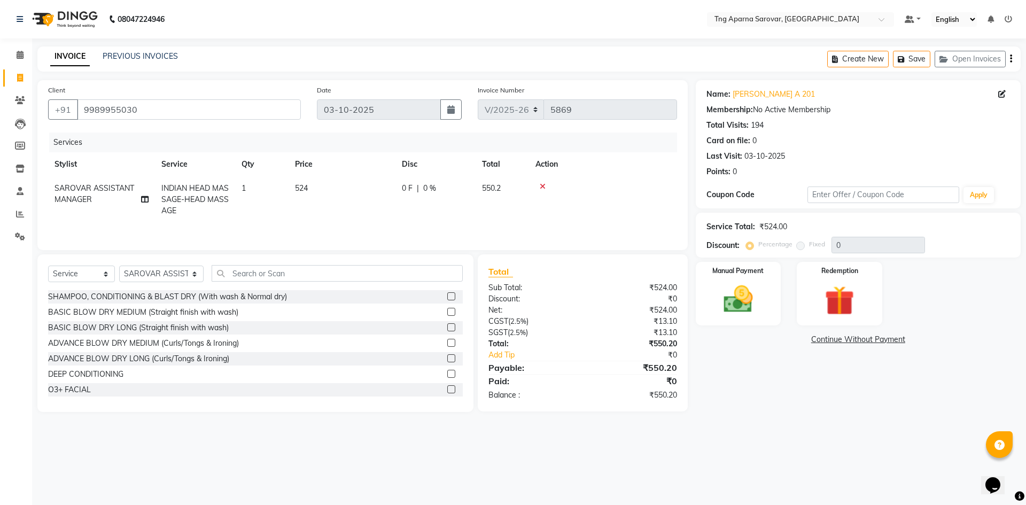
click at [765, 437] on div "08047224946 Select Location × Tng Aparna Sarovar, Nallagandla Default Panel My …" at bounding box center [513, 252] width 1026 height 505
click at [175, 111] on input "9989955030" at bounding box center [189, 109] width 224 height 20
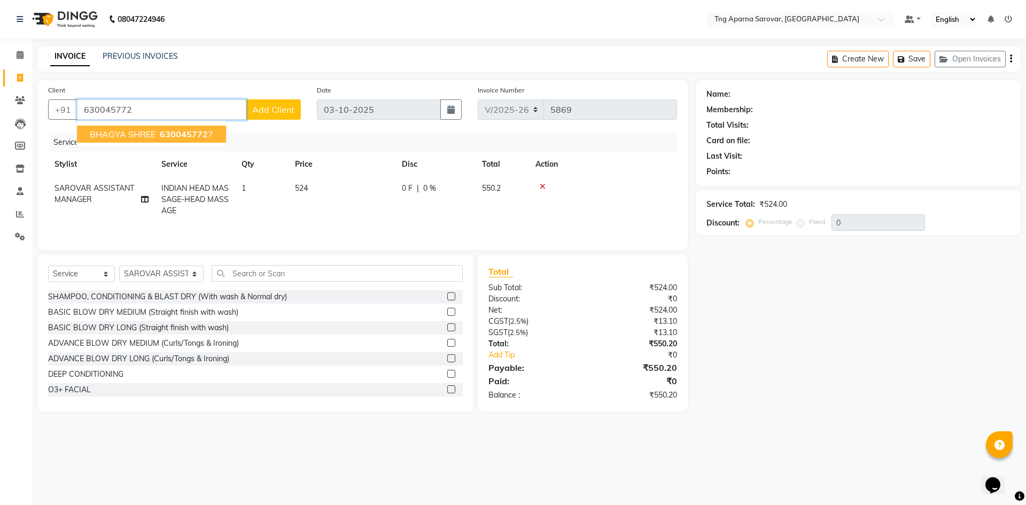
click at [172, 138] on span "630045772" at bounding box center [184, 134] width 48 height 11
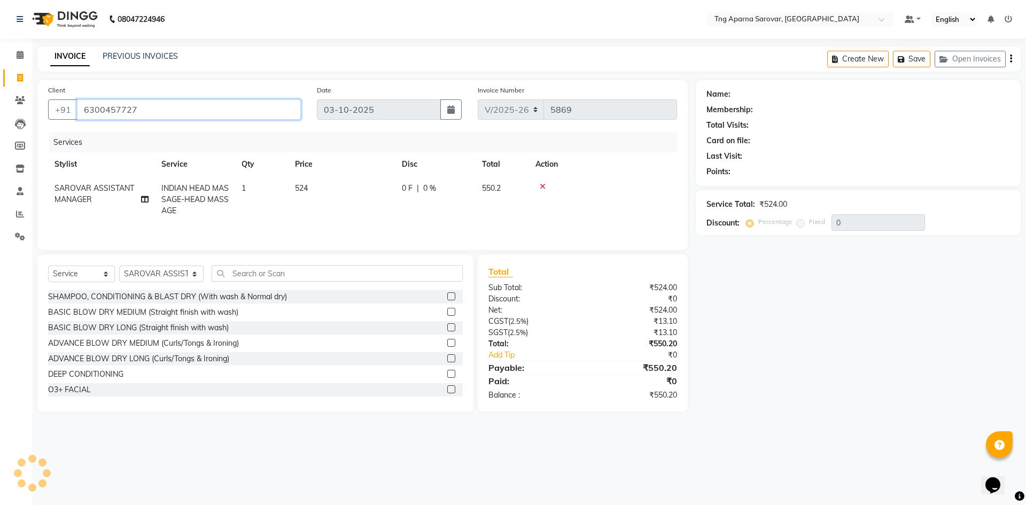
type input "6300457727"
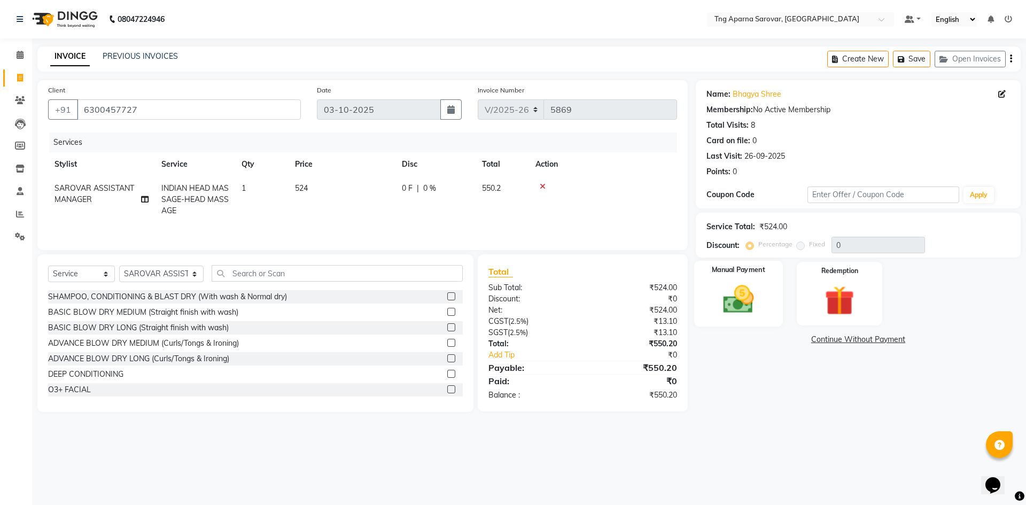
click at [729, 306] on img at bounding box center [739, 299] width 50 height 35
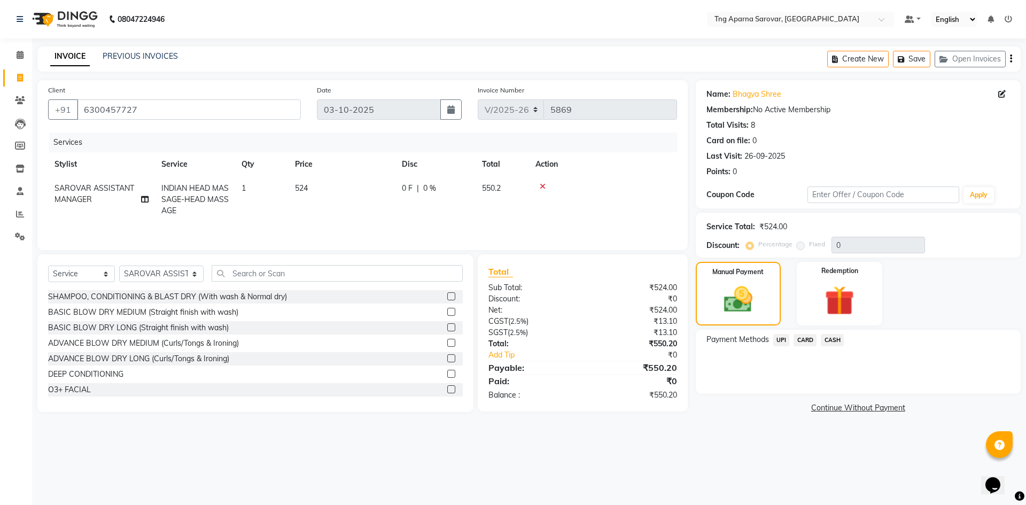
click at [805, 342] on span "CARD" at bounding box center [805, 340] width 23 height 12
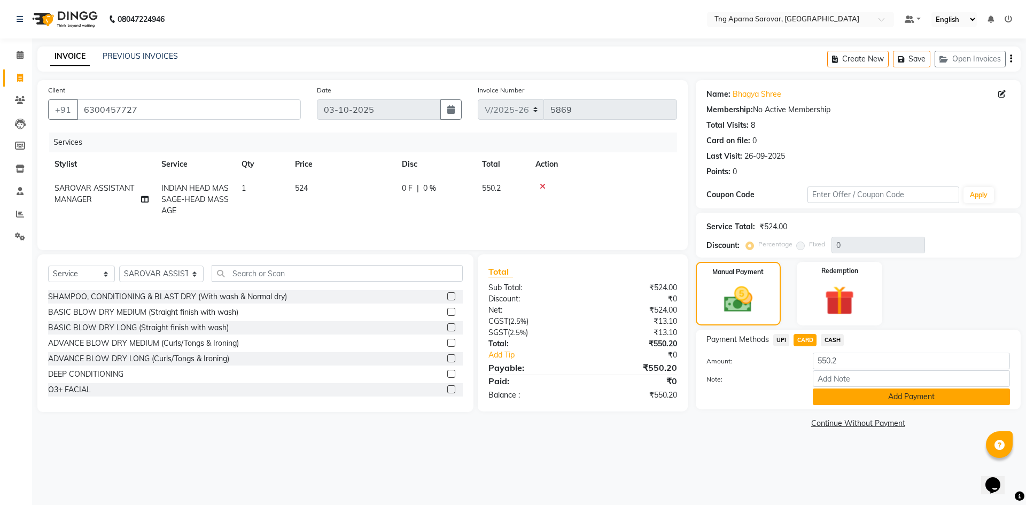
click at [833, 396] on button "Add Payment" at bounding box center [911, 397] width 197 height 17
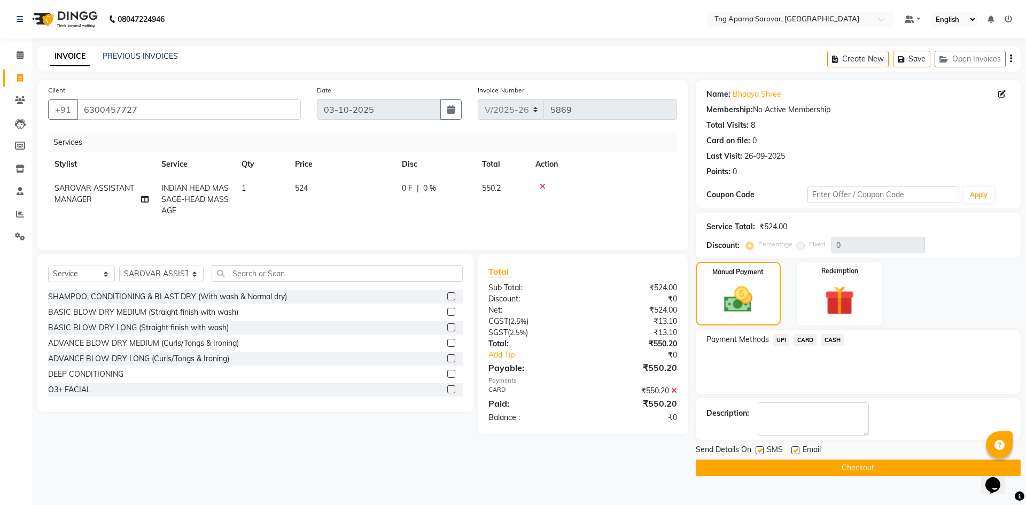
click at [837, 475] on button "Checkout" at bounding box center [858, 468] width 325 height 17
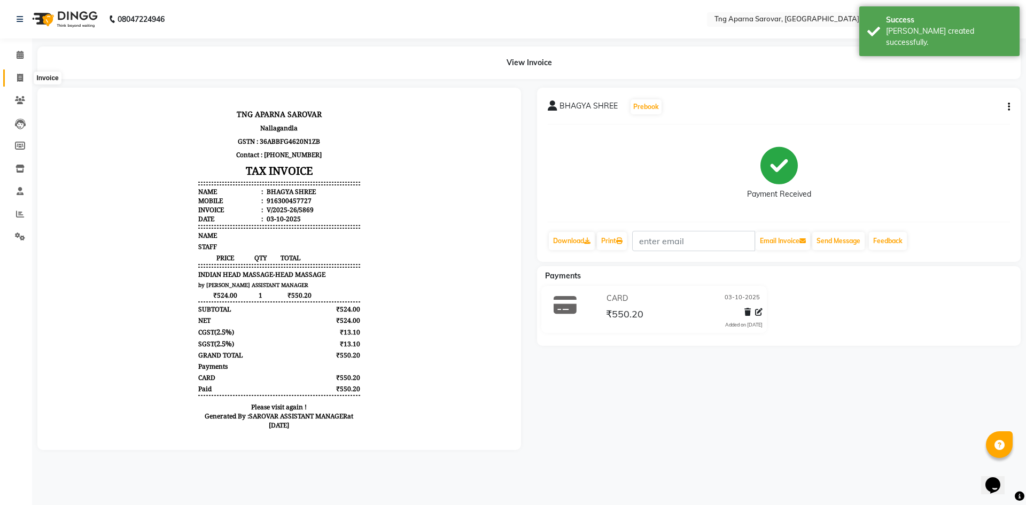
click at [20, 81] on icon at bounding box center [20, 78] width 6 height 8
select select "service"
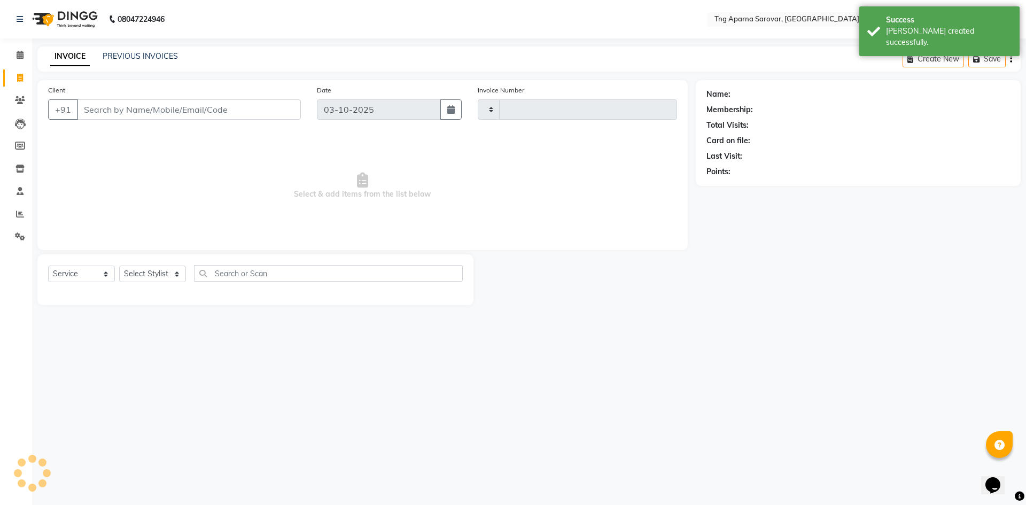
type input "5870"
select select "7390"
click at [133, 61] on div "PREVIOUS INVOICES" at bounding box center [140, 56] width 75 height 11
click at [134, 54] on link "PREVIOUS INVOICES" at bounding box center [140, 56] width 75 height 10
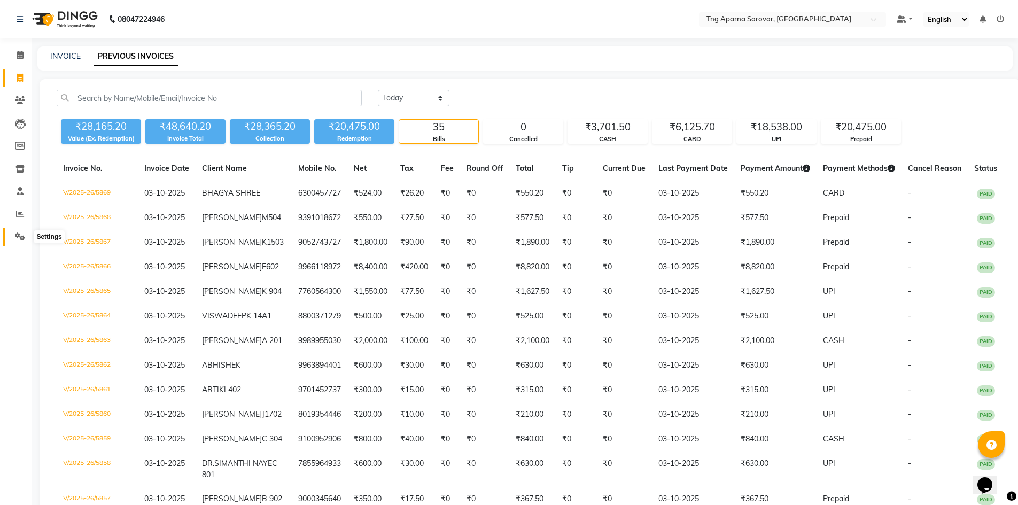
click at [18, 231] on span at bounding box center [20, 237] width 19 height 12
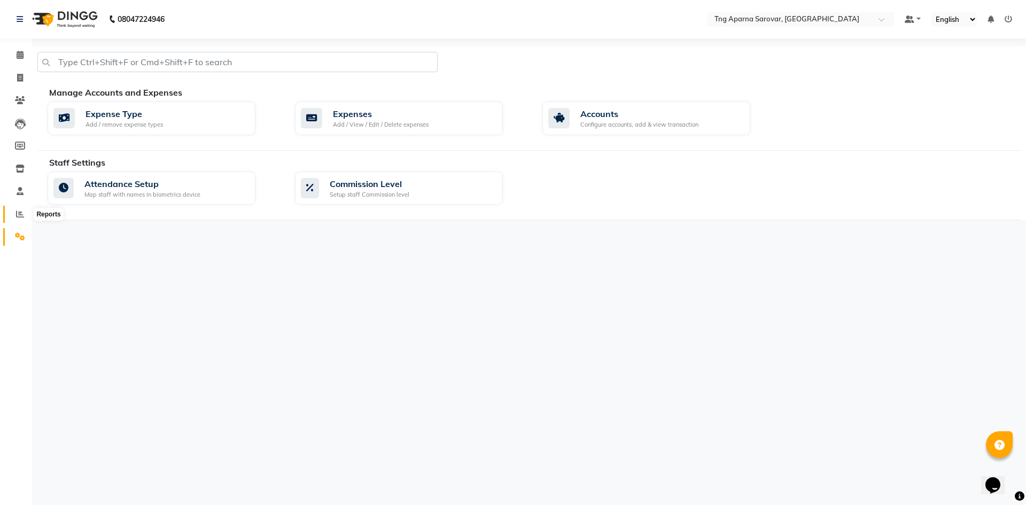
click at [15, 208] on span at bounding box center [20, 214] width 19 height 12
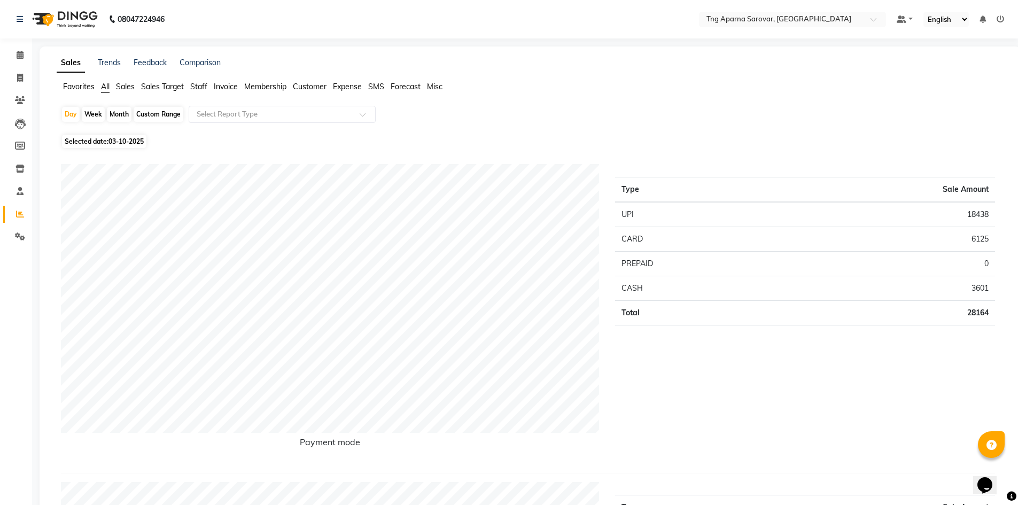
click at [321, 89] on span "Customer" at bounding box center [310, 87] width 34 height 10
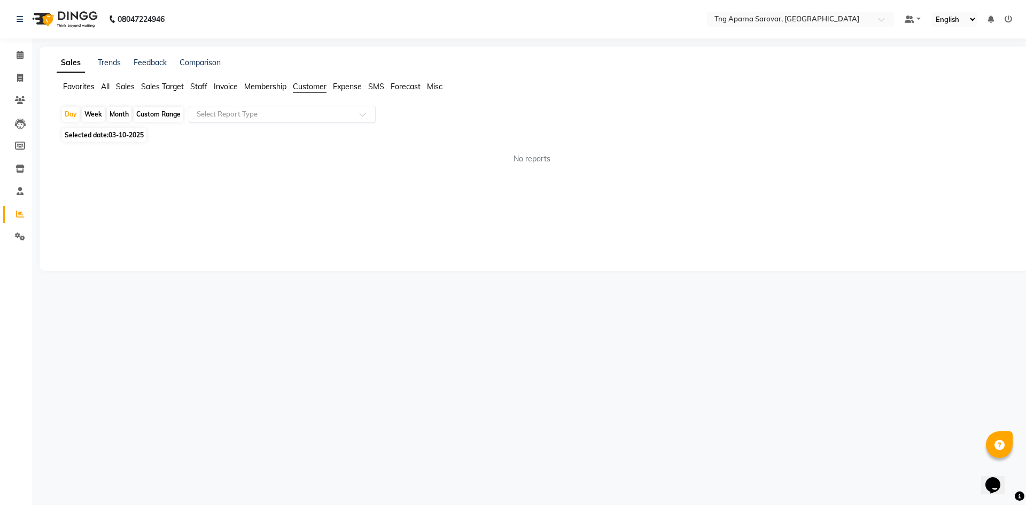
click at [234, 118] on input "text" at bounding box center [272, 114] width 154 height 11
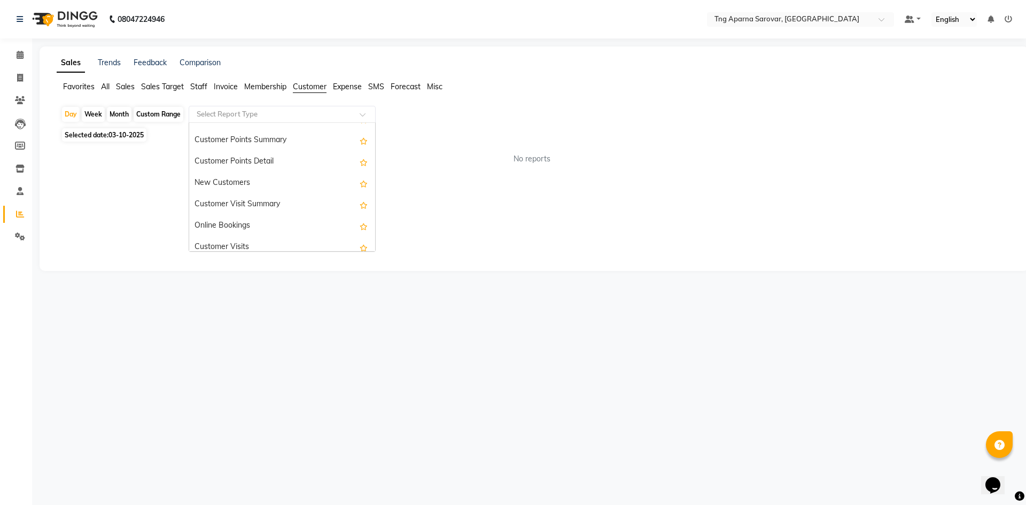
scroll to position [150, 0]
click at [299, 237] on div "Customer Visits" at bounding box center [282, 240] width 186 height 21
click at [264, 114] on input "text" at bounding box center [272, 114] width 154 height 11
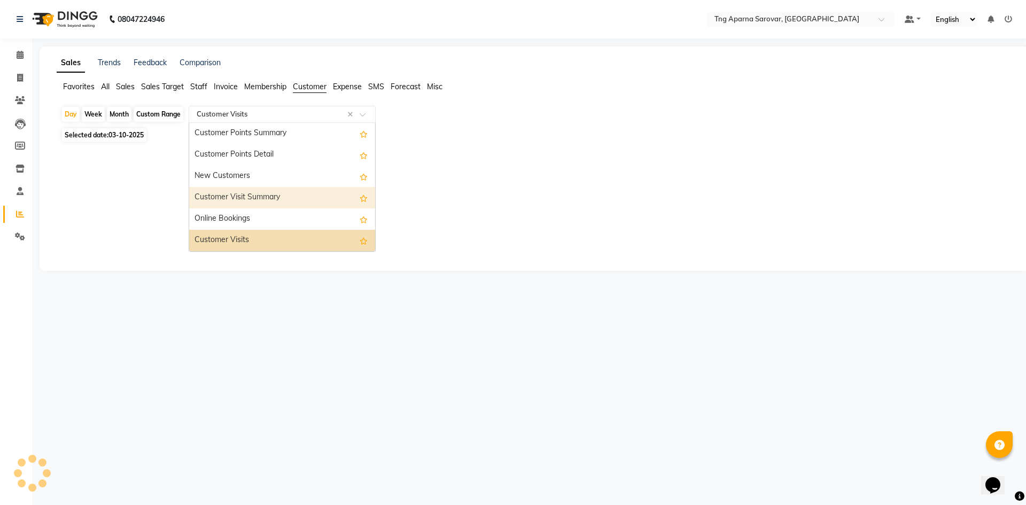
click at [268, 199] on div "Customer Visit Summary" at bounding box center [282, 197] width 186 height 21
select select "csv"
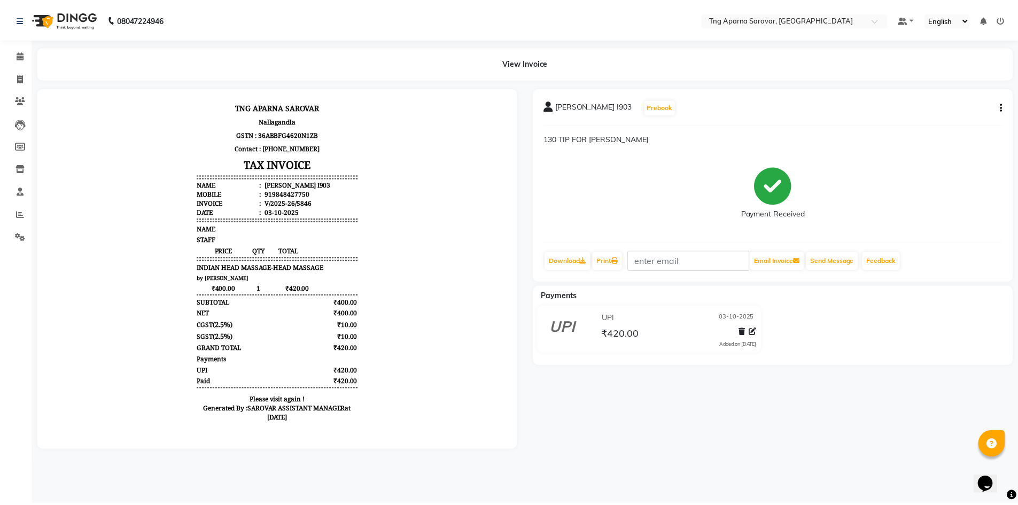
scroll to position [9, 0]
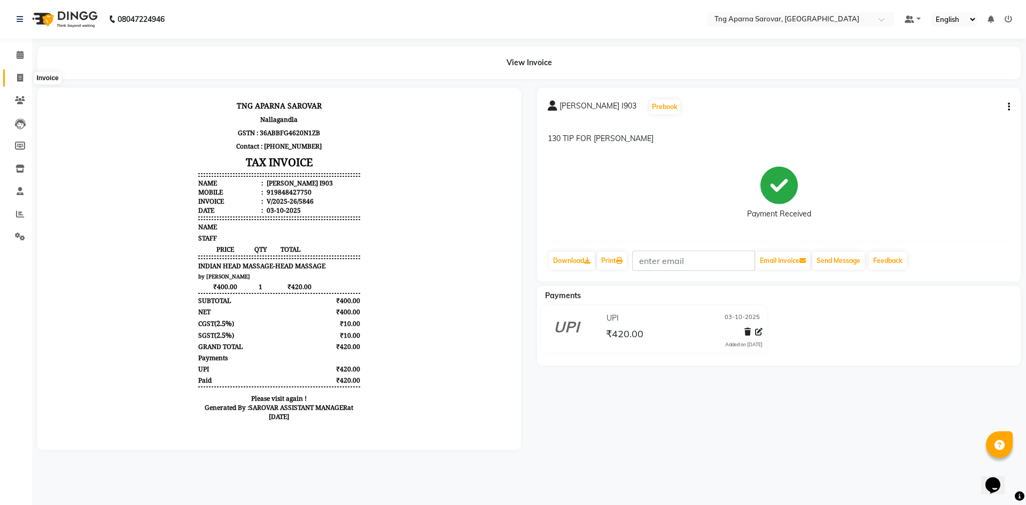
click at [23, 82] on span at bounding box center [20, 78] width 19 height 12
select select "7390"
select select "service"
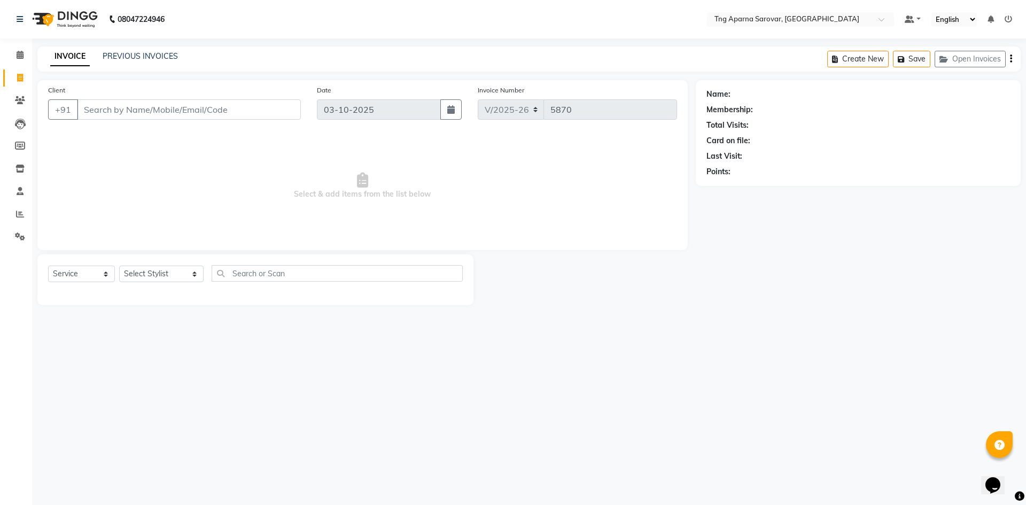
click at [128, 62] on div "INVOICE PREVIOUS INVOICES" at bounding box center [113, 57] width 153 height 12
click at [129, 56] on link "PREVIOUS INVOICES" at bounding box center [140, 56] width 75 height 10
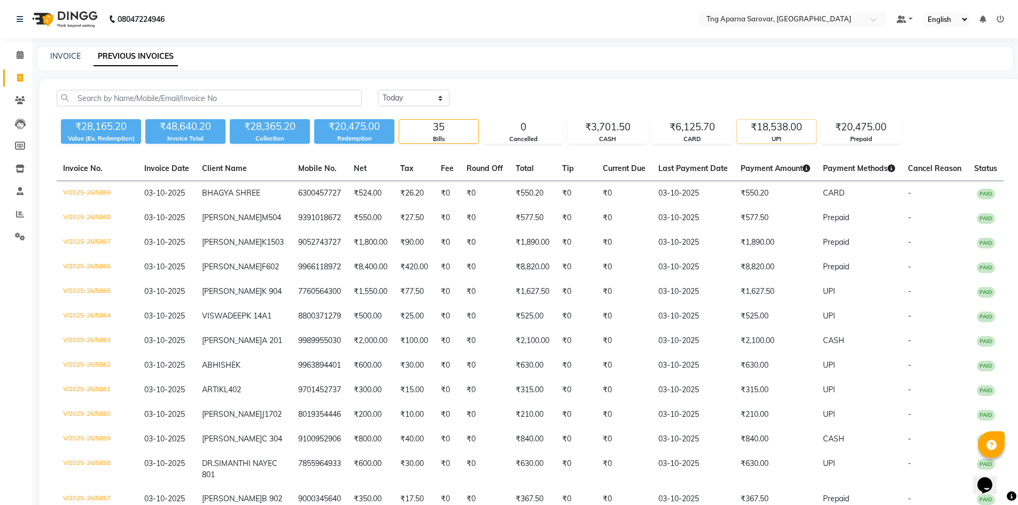
click at [787, 140] on div "UPI" at bounding box center [776, 139] width 79 height 9
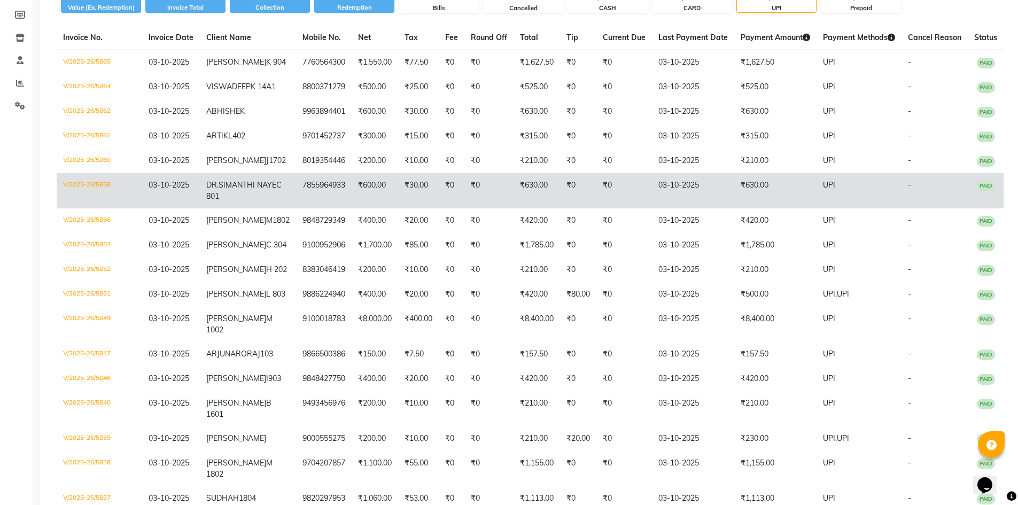
scroll to position [24, 0]
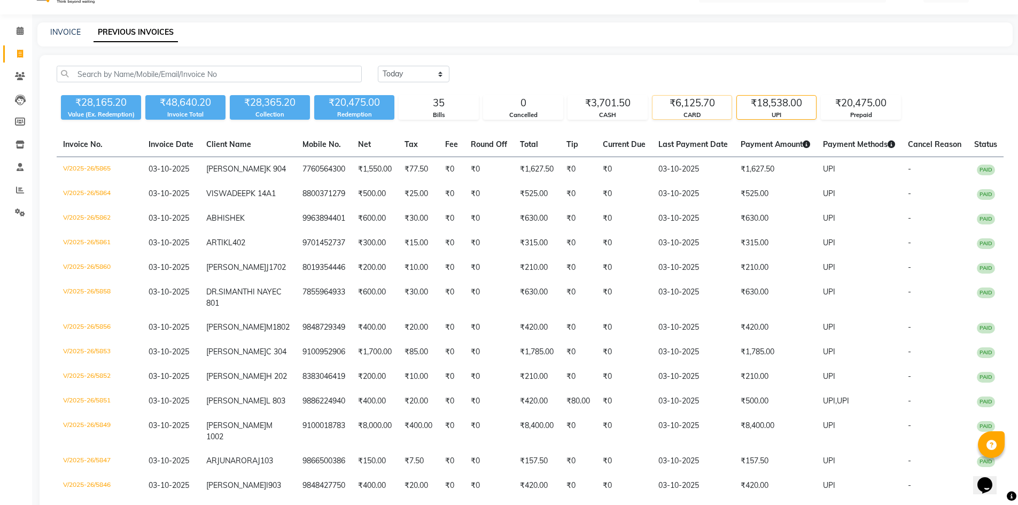
click at [685, 103] on div "₹6,125.70" at bounding box center [692, 103] width 79 height 15
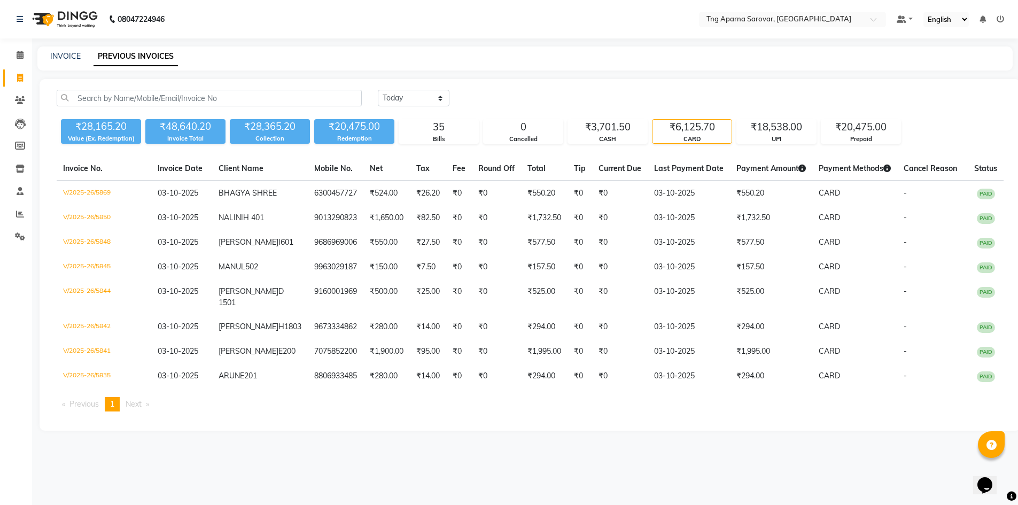
scroll to position [0, 0]
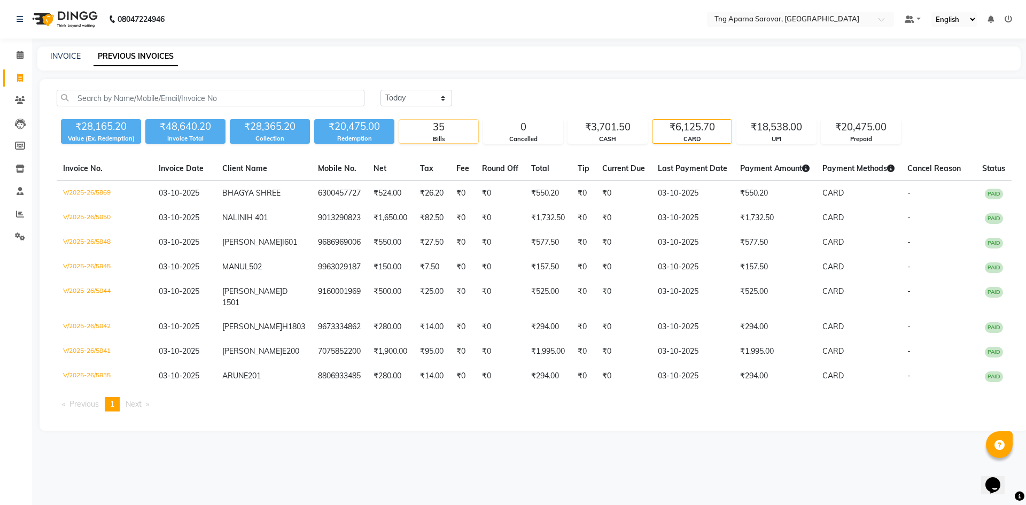
click at [433, 131] on div "35" at bounding box center [438, 127] width 79 height 15
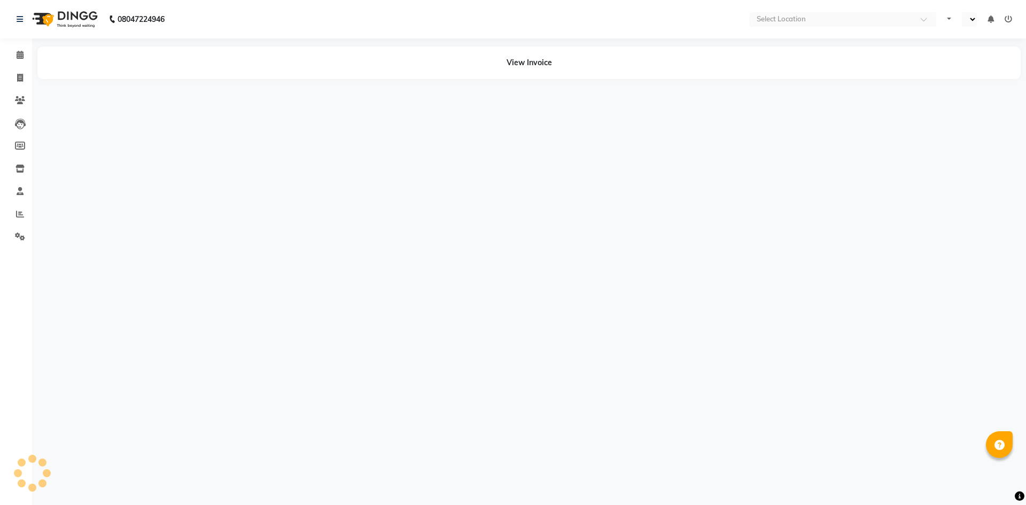
select select "en"
